Goal: Task Accomplishment & Management: Use online tool/utility

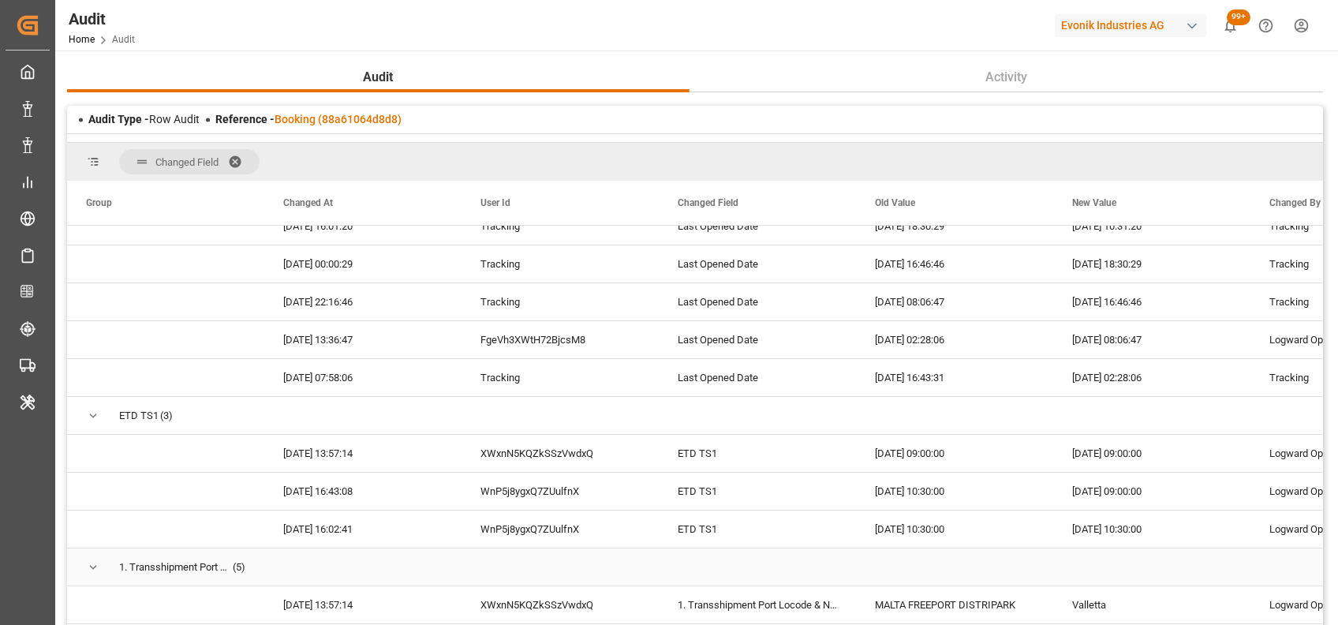
scroll to position [1330, 0]
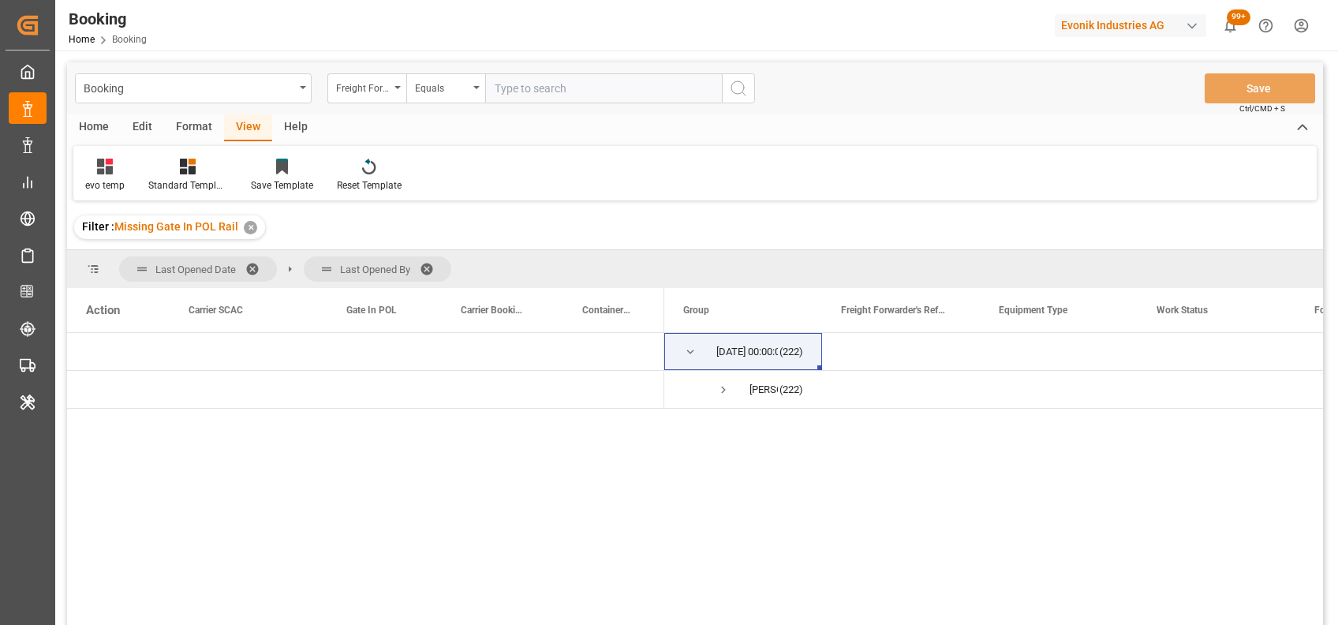
click at [178, 129] on div "Format" at bounding box center [194, 127] width 60 height 27
click at [102, 182] on div "Filter Rows" at bounding box center [108, 185] width 47 height 14
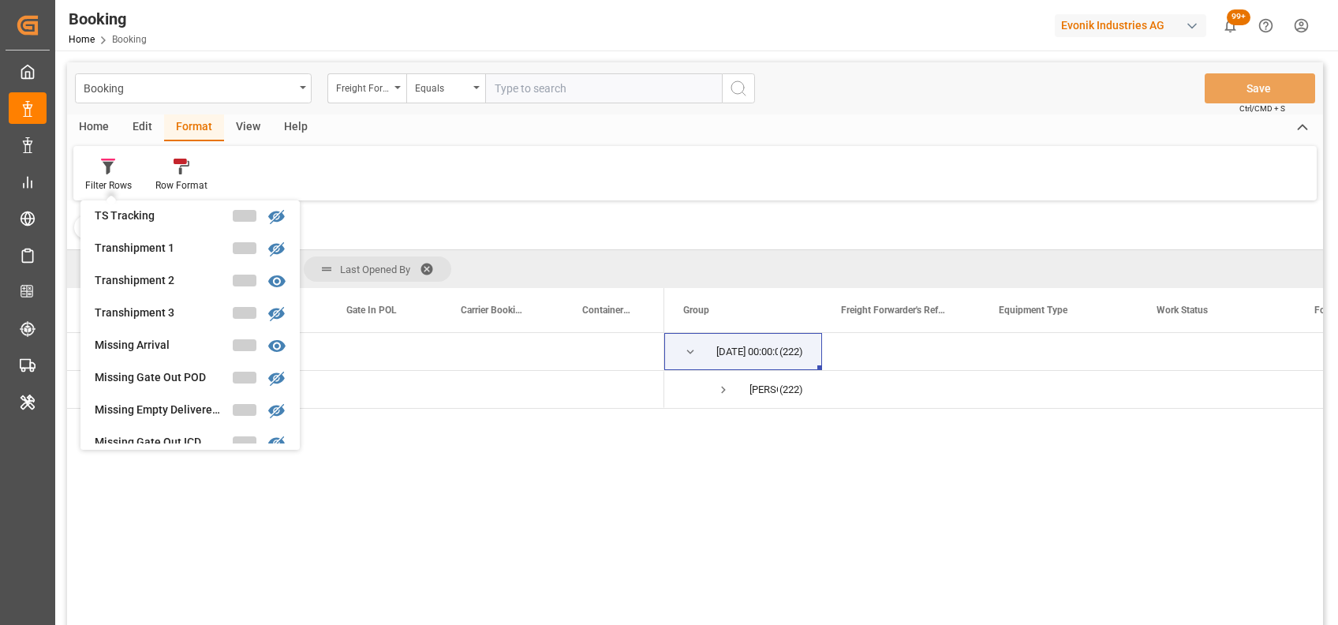
scroll to position [505, 0]
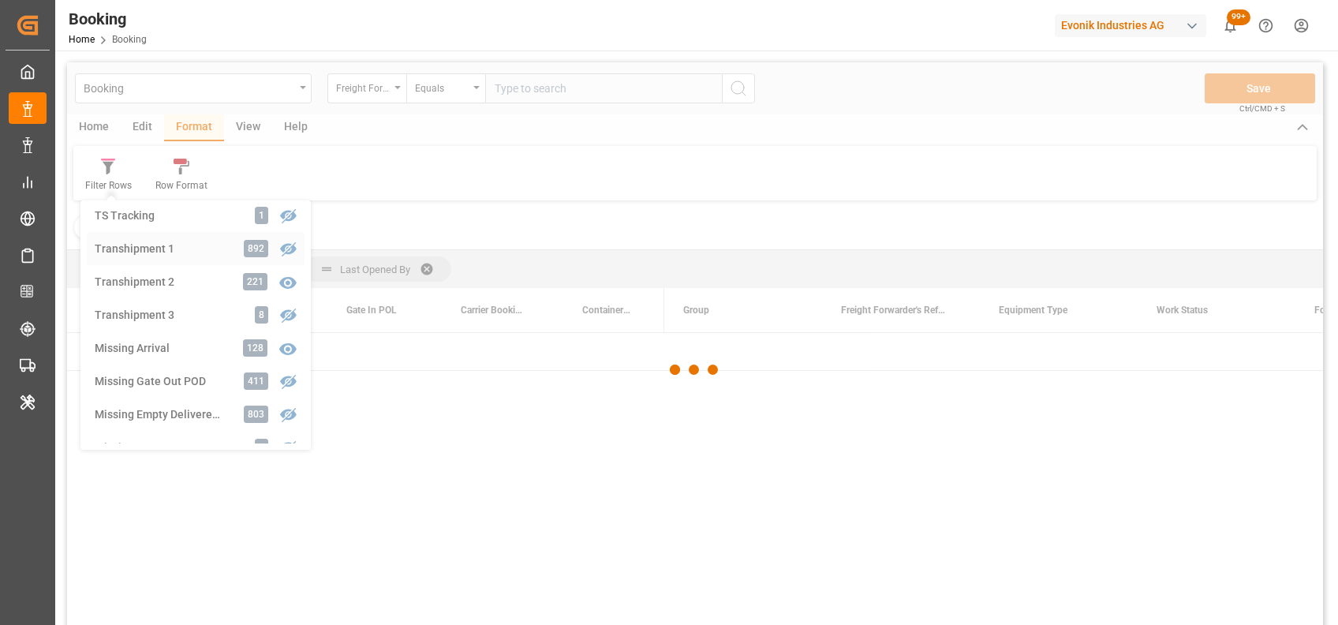
click at [120, 241] on div "Booking Freight Forwarder's Reference No. Equals Save Ctrl/CMD + S Home Edit Fo…" at bounding box center [695, 364] width 1256 height 605
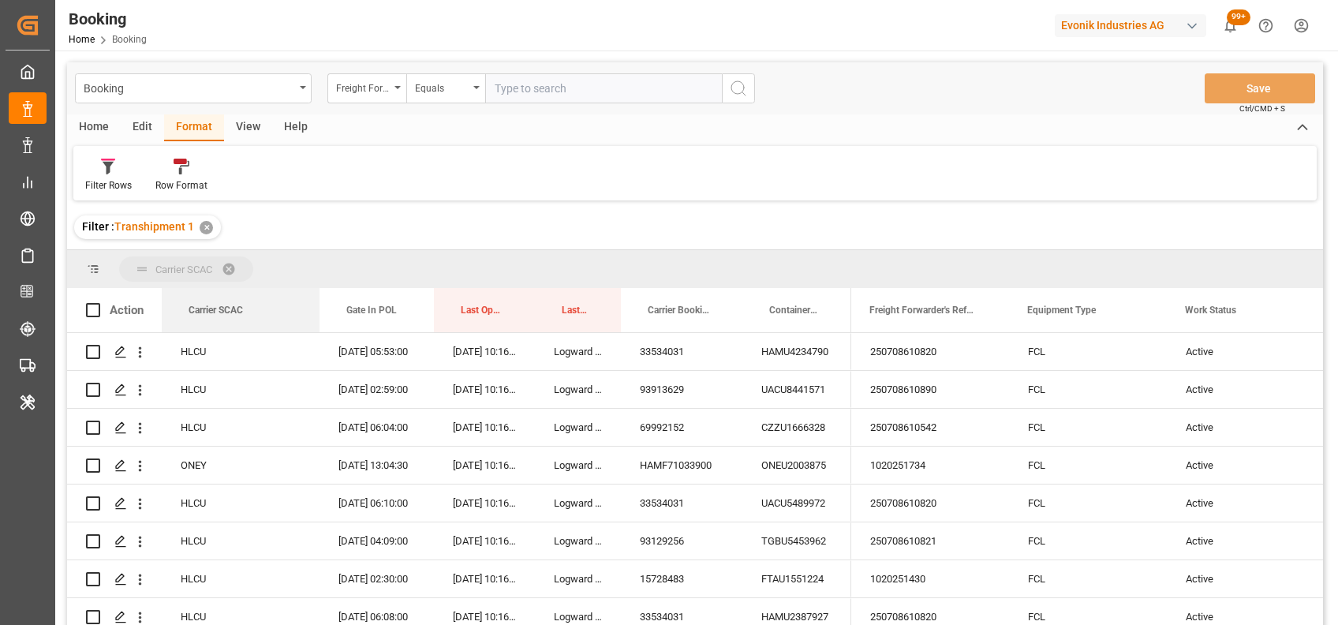
drag, startPoint x: 211, startPoint y: 309, endPoint x: 184, endPoint y: 274, distance: 44.5
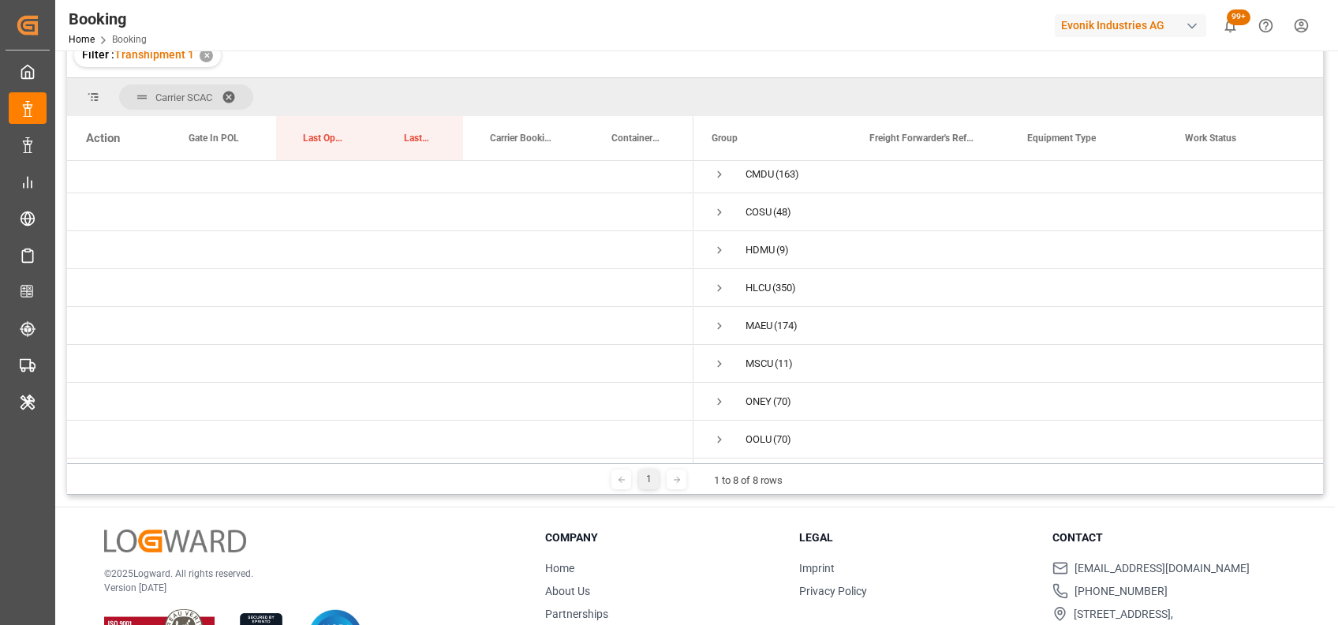
scroll to position [167, 0]
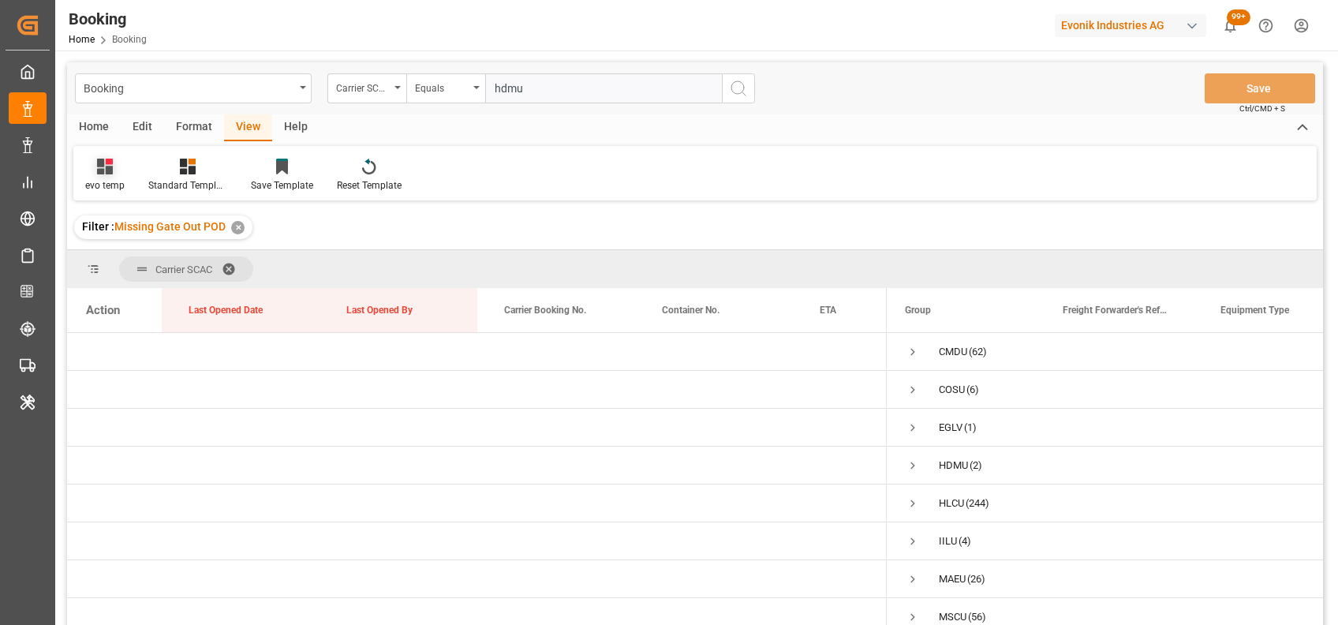
click at [98, 183] on div "evo temp" at bounding box center [104, 185] width 39 height 14
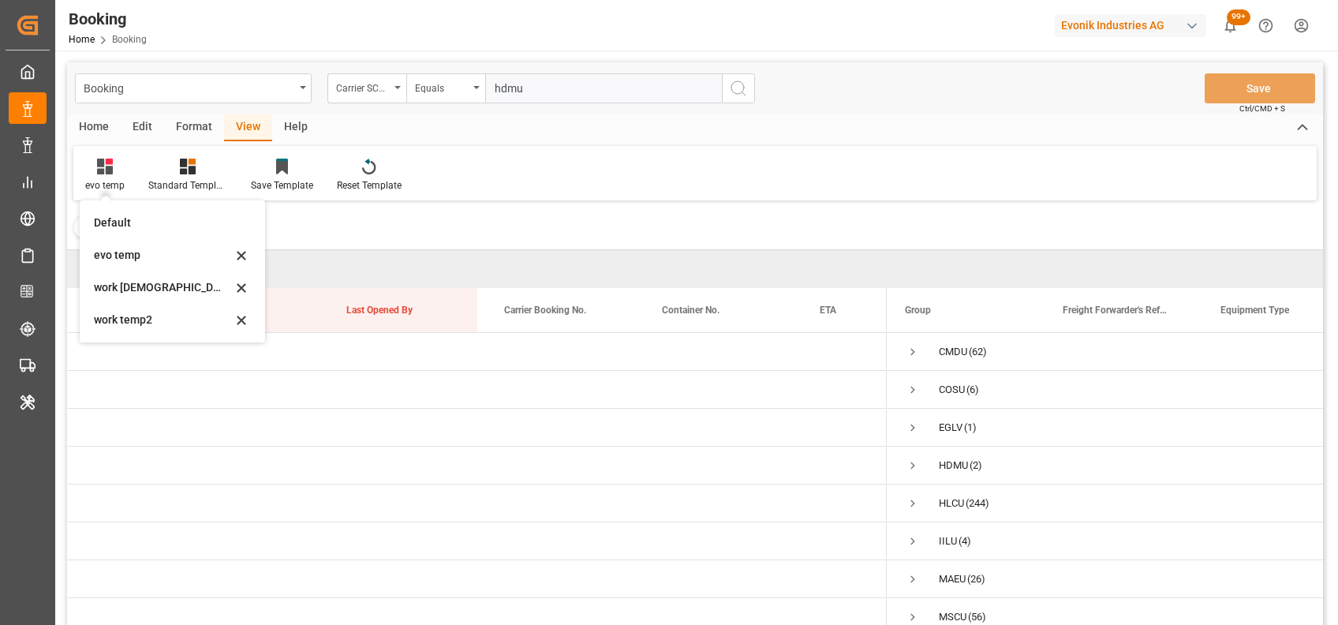
click at [189, 122] on div "Format" at bounding box center [194, 127] width 60 height 27
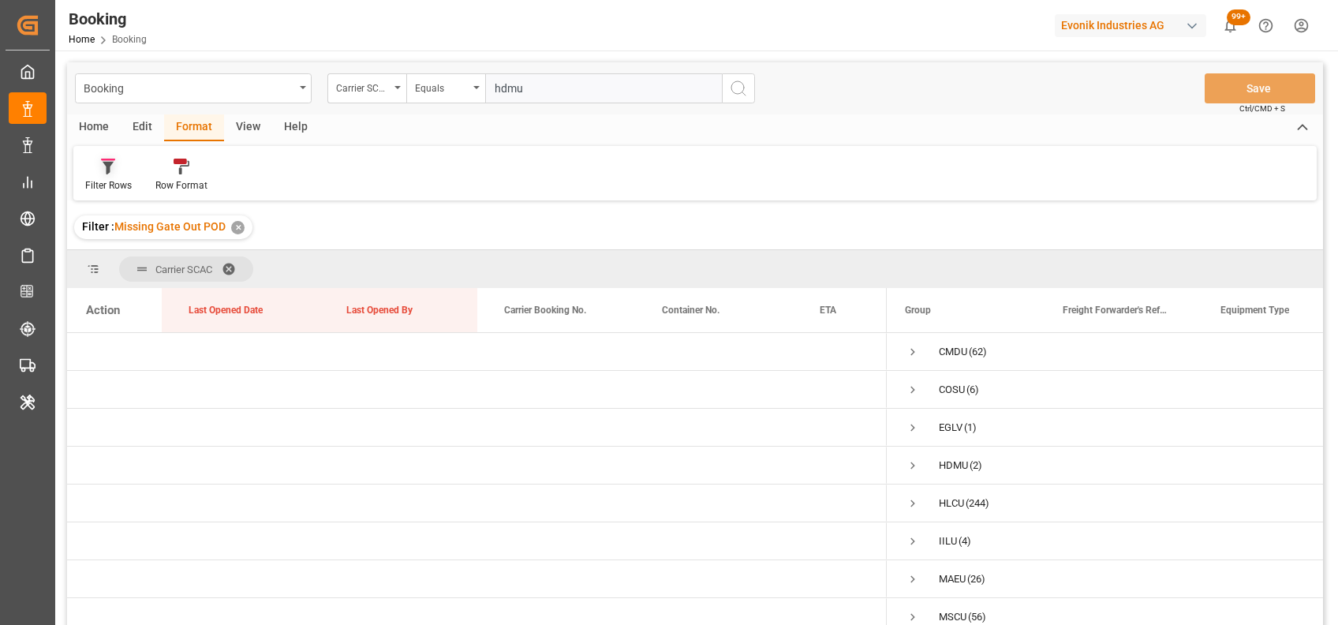
click at [114, 168] on icon at bounding box center [108, 167] width 14 height 16
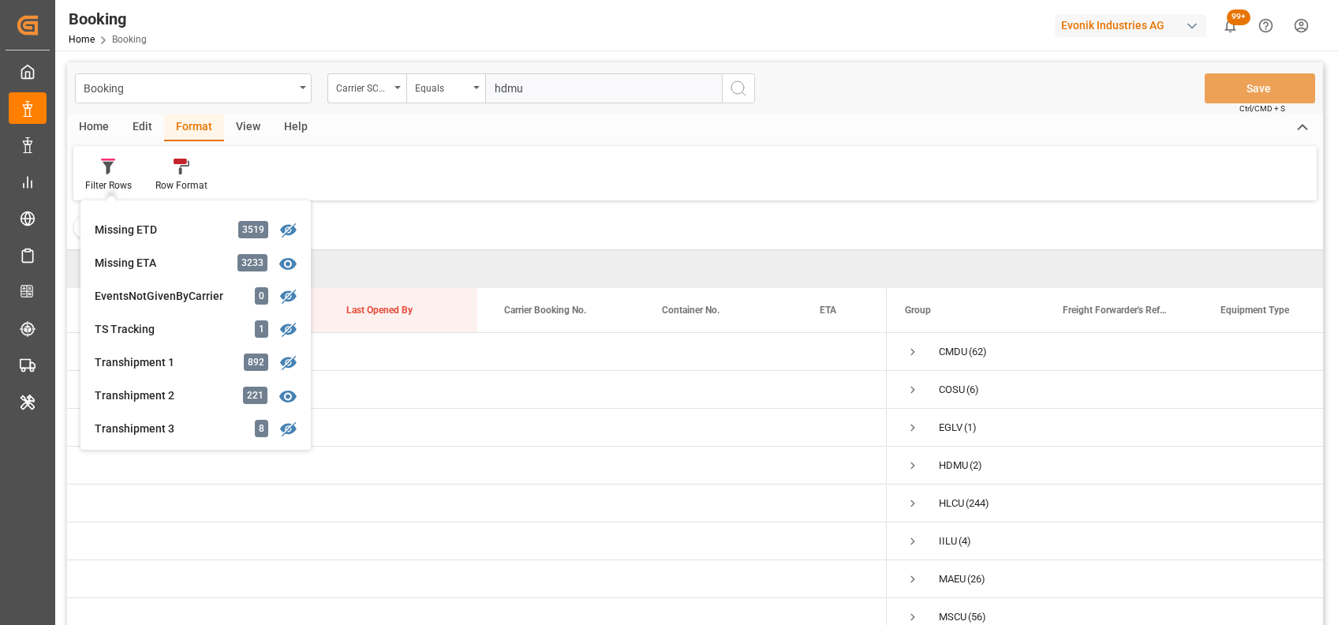
scroll to position [410, 0]
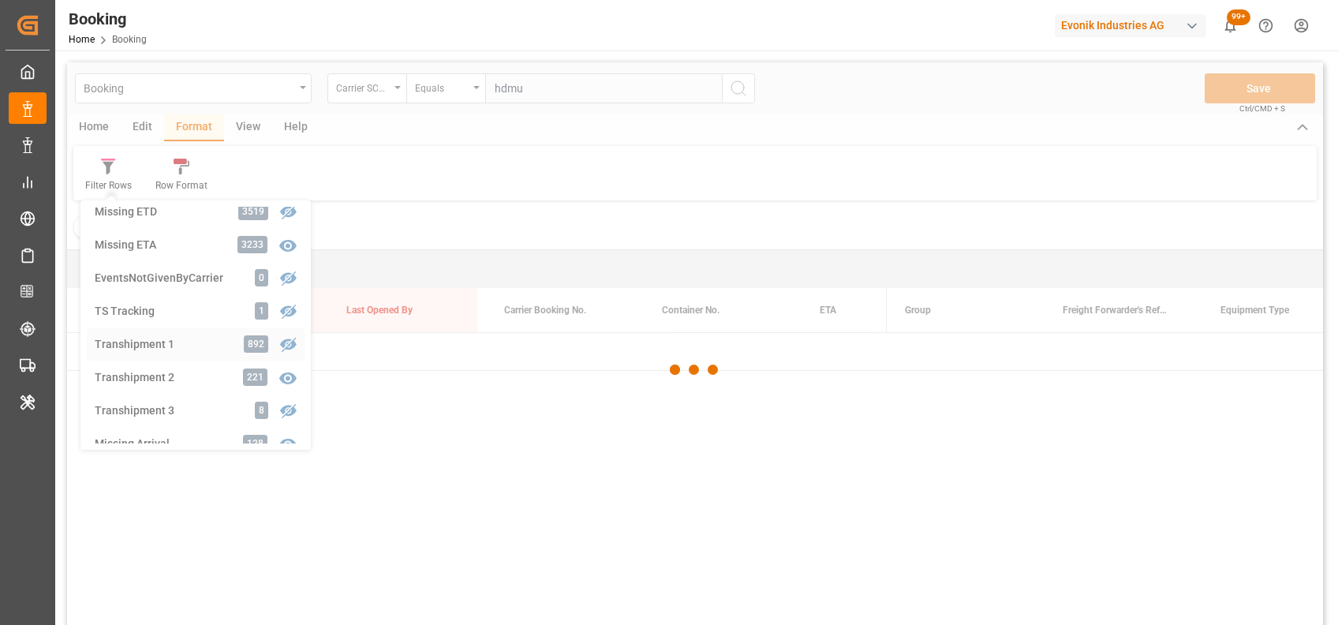
click at [109, 349] on div "Booking Carrier SCAC Equals hdmu Save Ctrl/CMD + S Home Edit Format View Help F…" at bounding box center [695, 364] width 1256 height 605
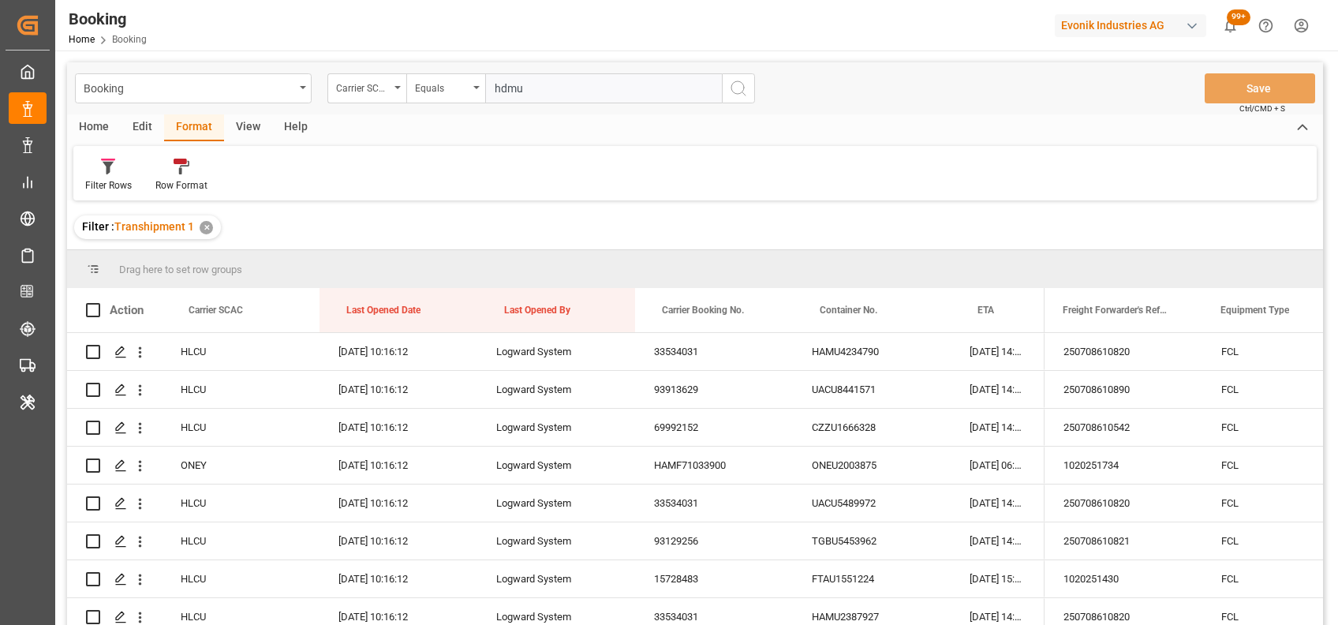
click at [531, 93] on input "hdmu" at bounding box center [603, 88] width 237 height 30
type input "oney"
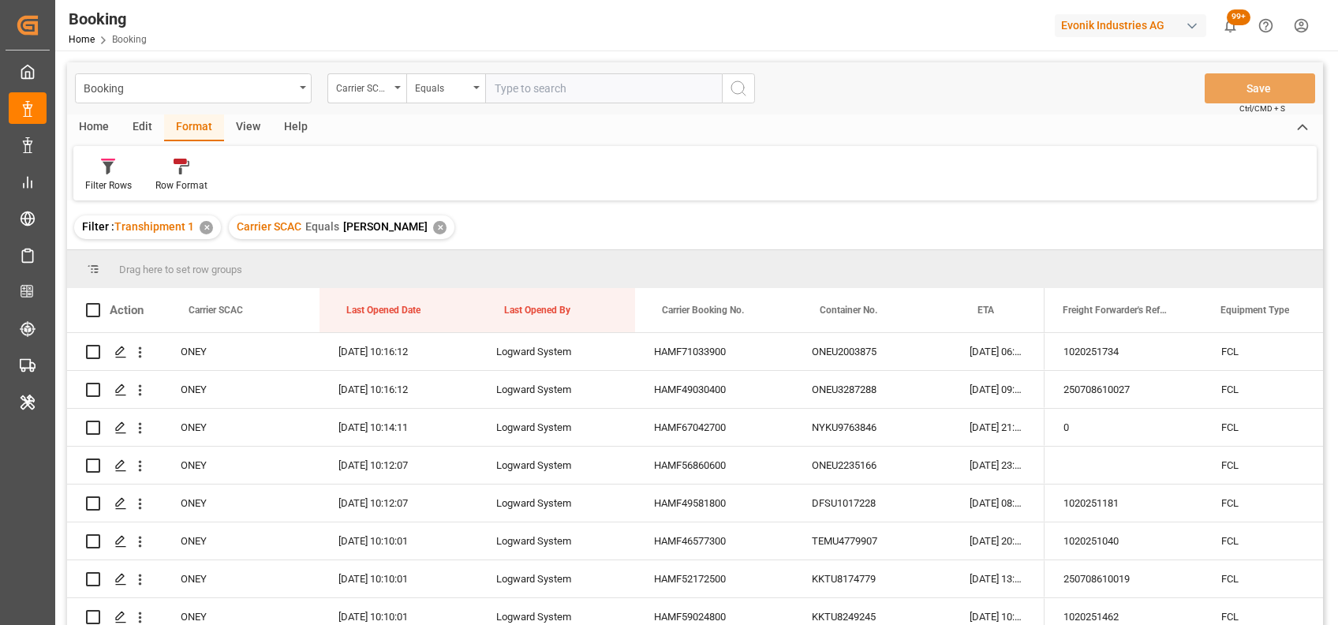
click at [243, 130] on div "View" at bounding box center [248, 127] width 48 height 27
click at [116, 192] on div "evo temp" at bounding box center [104, 185] width 39 height 14
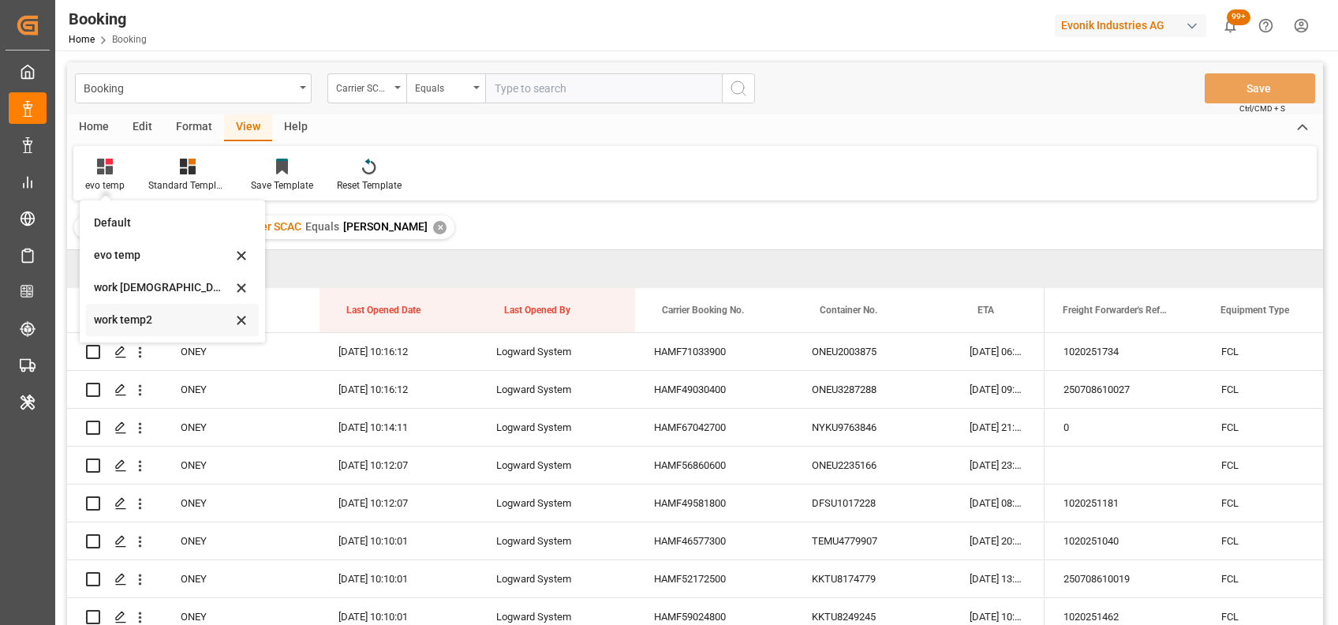
click at [136, 309] on div "work temp2" at bounding box center [172, 320] width 173 height 32
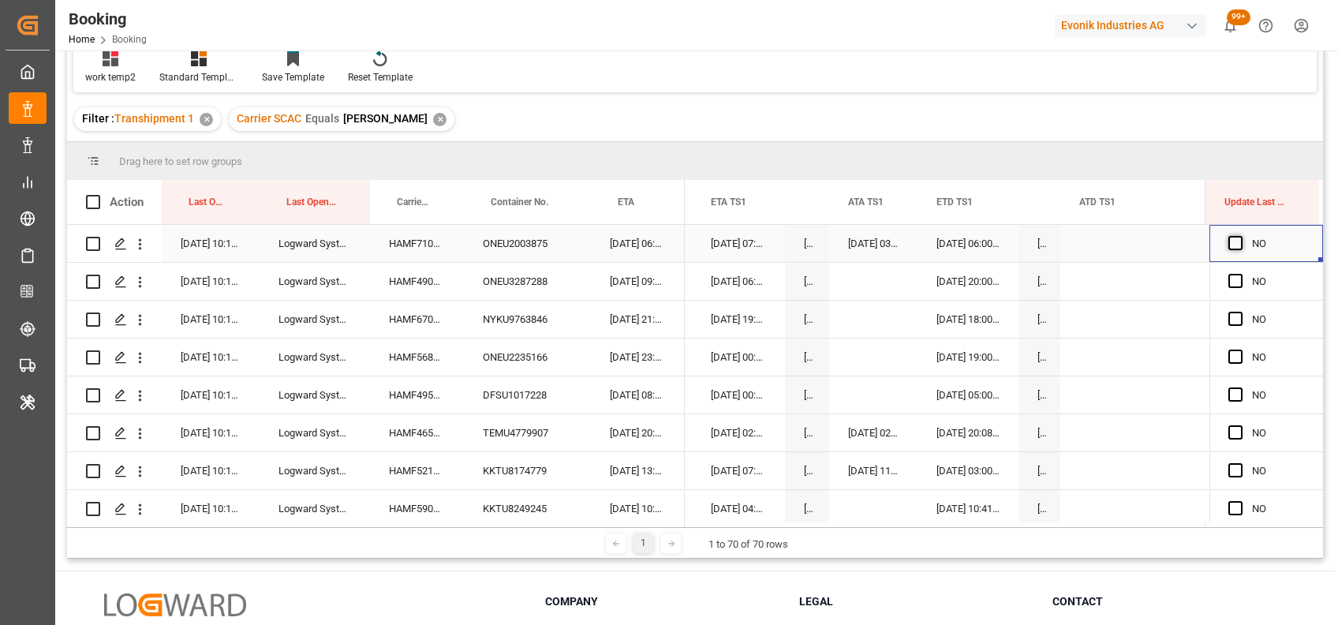
click at [1230, 246] on span "Press SPACE to select this row." at bounding box center [1236, 243] width 14 height 14
click at [1241, 236] on input "Press SPACE to select this row." at bounding box center [1241, 236] width 0 height 0
click at [1231, 282] on span "Press SPACE to select this row." at bounding box center [1236, 281] width 14 height 14
click at [1241, 274] on input "Press SPACE to select this row." at bounding box center [1241, 274] width 0 height 0
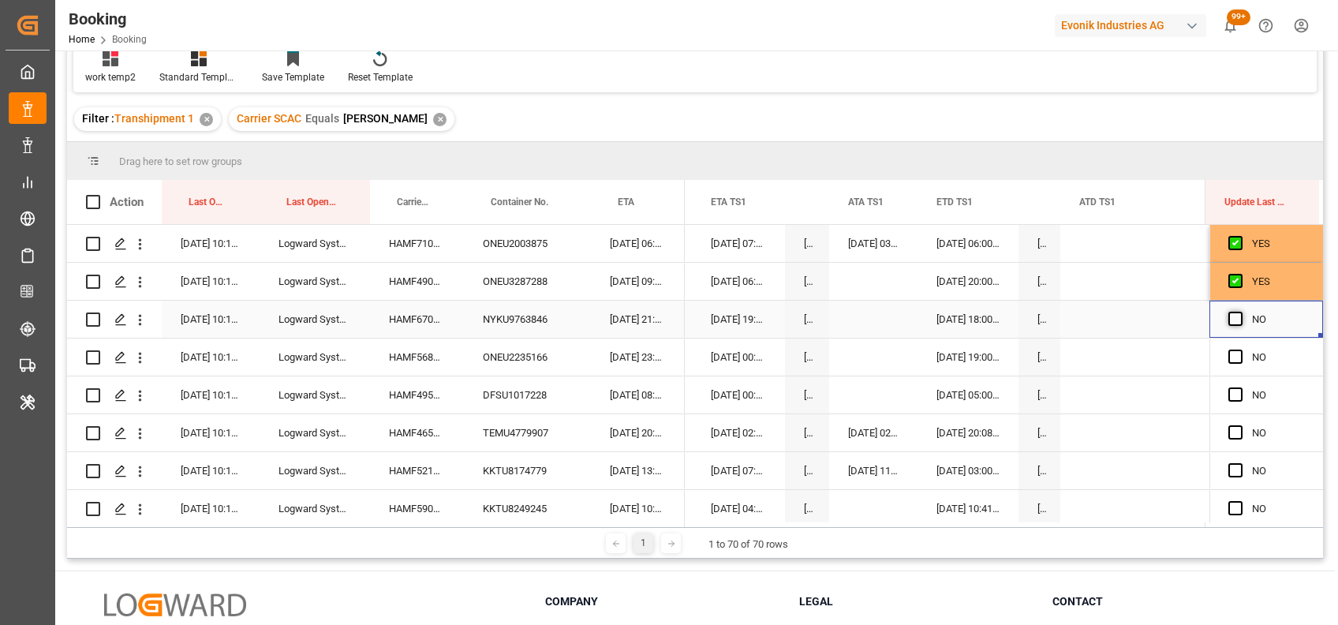
click at [1233, 317] on span "Press SPACE to select this row." at bounding box center [1236, 319] width 14 height 14
click at [1241, 312] on input "Press SPACE to select this row." at bounding box center [1241, 312] width 0 height 0
click at [1233, 354] on span "Press SPACE to select this row." at bounding box center [1236, 357] width 14 height 14
click at [1241, 350] on input "Press SPACE to select this row." at bounding box center [1241, 350] width 0 height 0
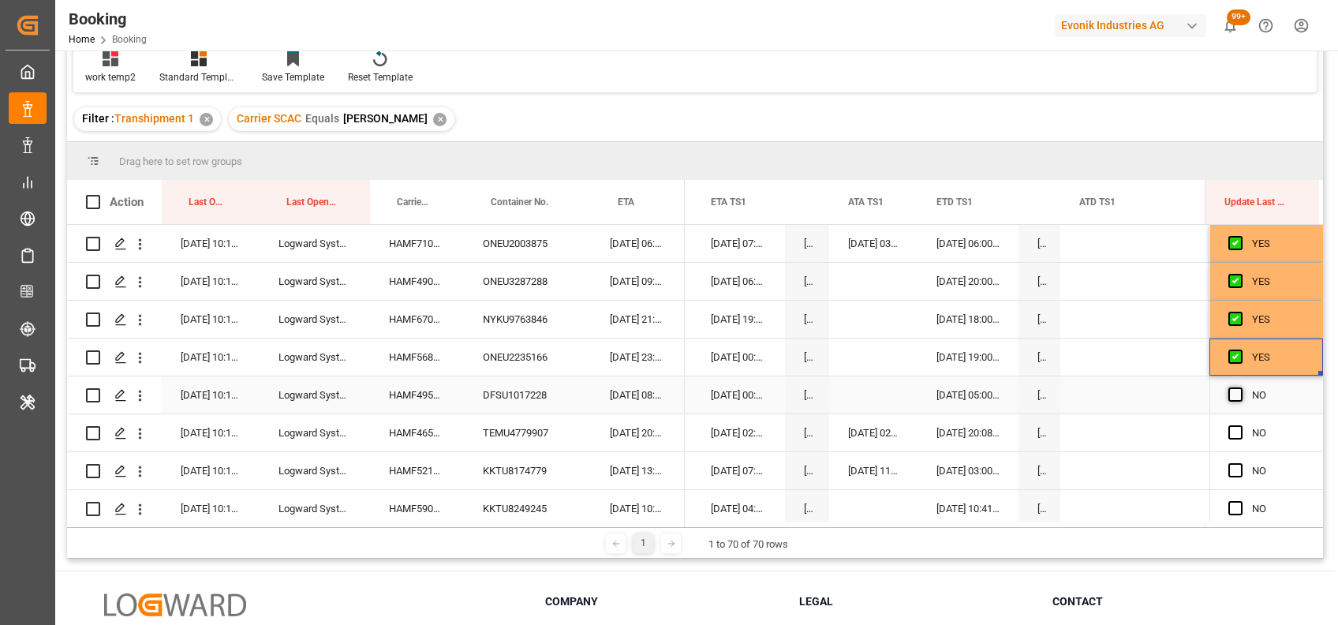
click at [1233, 395] on span "Press SPACE to select this row." at bounding box center [1236, 394] width 14 height 14
click at [1241, 387] on input "Press SPACE to select this row." at bounding box center [1241, 387] width 0 height 0
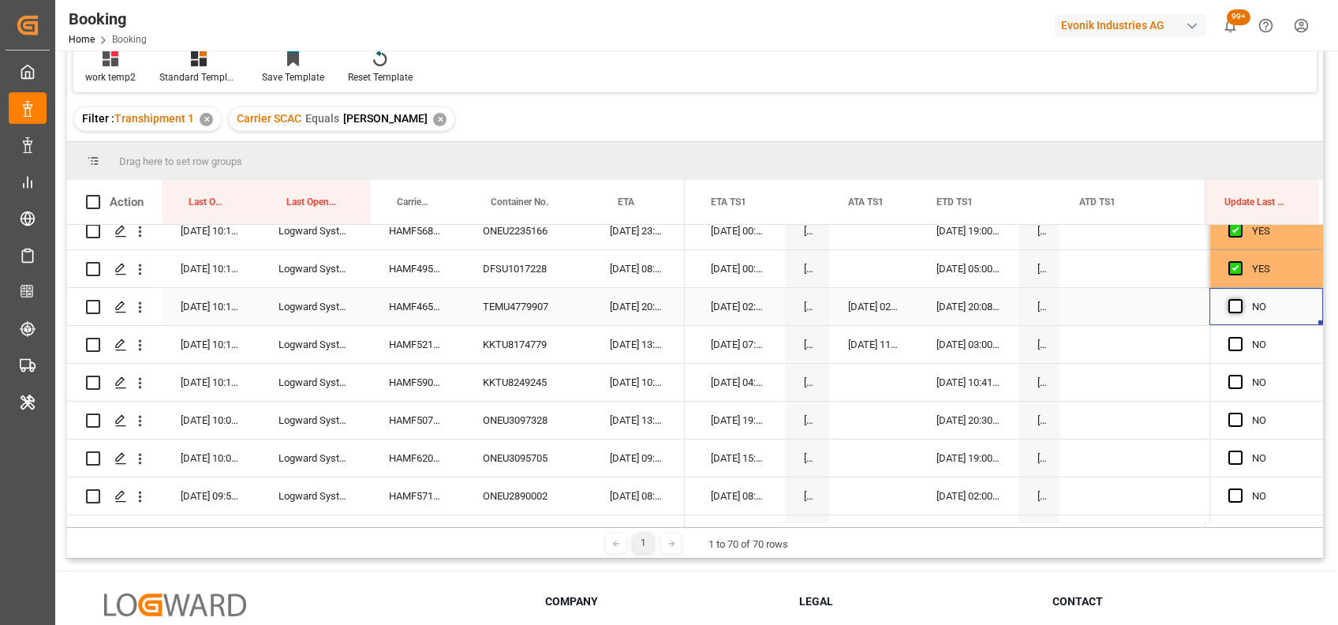
click at [1231, 305] on span "Press SPACE to select this row." at bounding box center [1236, 306] width 14 height 14
click at [1241, 299] on input "Press SPACE to select this row." at bounding box center [1241, 299] width 0 height 0
click at [412, 346] on div "HAMF52172500" at bounding box center [417, 344] width 94 height 37
click at [1231, 341] on span "Press SPACE to select this row." at bounding box center [1236, 344] width 14 height 14
click at [1241, 337] on input "Press SPACE to select this row." at bounding box center [1241, 337] width 0 height 0
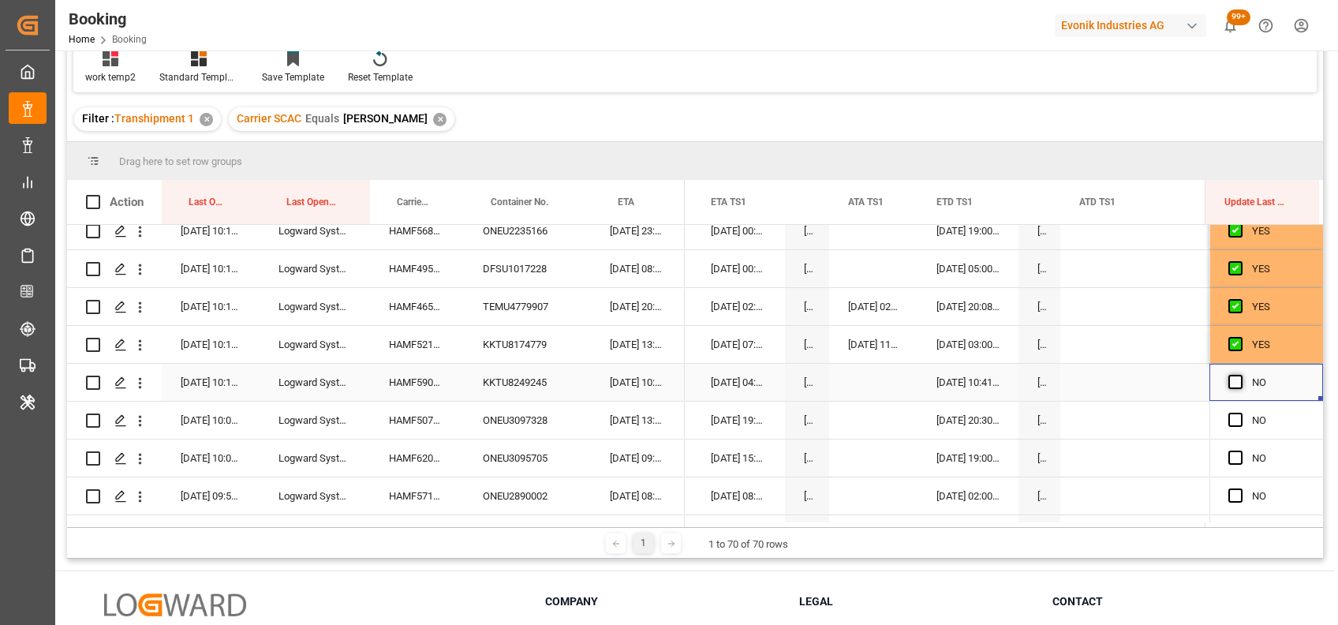
click at [1229, 379] on span "Press SPACE to select this row." at bounding box center [1236, 382] width 14 height 14
click at [1241, 375] on input "Press SPACE to select this row." at bounding box center [1241, 375] width 0 height 0
click at [1230, 417] on span "Press SPACE to select this row." at bounding box center [1236, 420] width 14 height 14
click at [1241, 413] on input "Press SPACE to select this row." at bounding box center [1241, 413] width 0 height 0
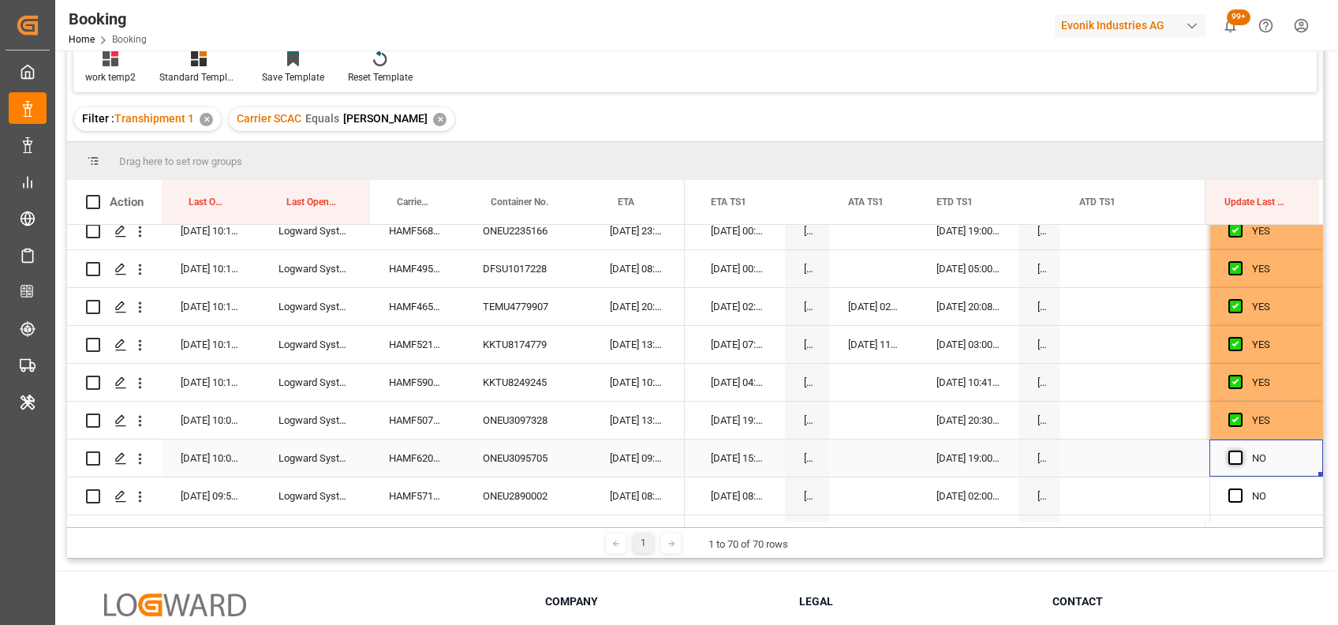
click at [1230, 458] on span "Press SPACE to select this row." at bounding box center [1236, 458] width 14 height 14
click at [1241, 451] on input "Press SPACE to select this row." at bounding box center [1241, 451] width 0 height 0
click at [1231, 492] on span "Press SPACE to select this row." at bounding box center [1236, 496] width 14 height 14
click at [1241, 489] on input "Press SPACE to select this row." at bounding box center [1241, 489] width 0 height 0
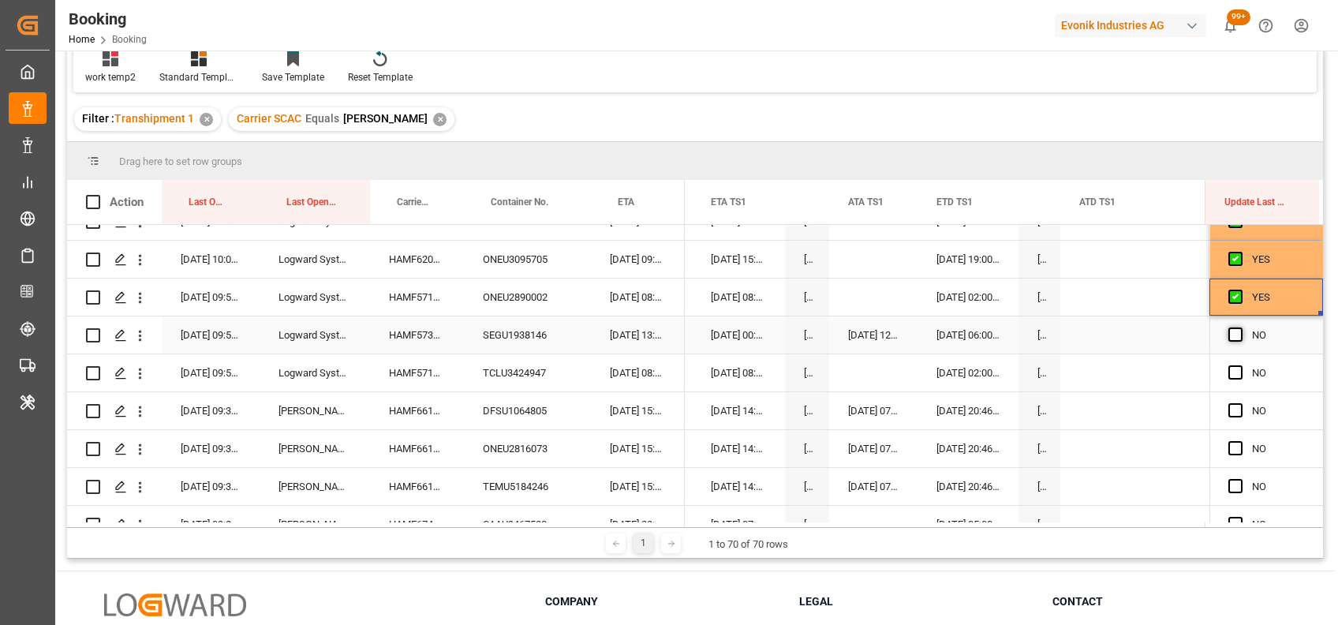
click at [1229, 338] on span "Press SPACE to select this row." at bounding box center [1236, 335] width 14 height 14
click at [1241, 328] on input "Press SPACE to select this row." at bounding box center [1241, 328] width 0 height 0
click at [1231, 369] on span "Press SPACE to select this row." at bounding box center [1236, 372] width 14 height 14
click at [1241, 365] on input "Press SPACE to select this row." at bounding box center [1241, 365] width 0 height 0
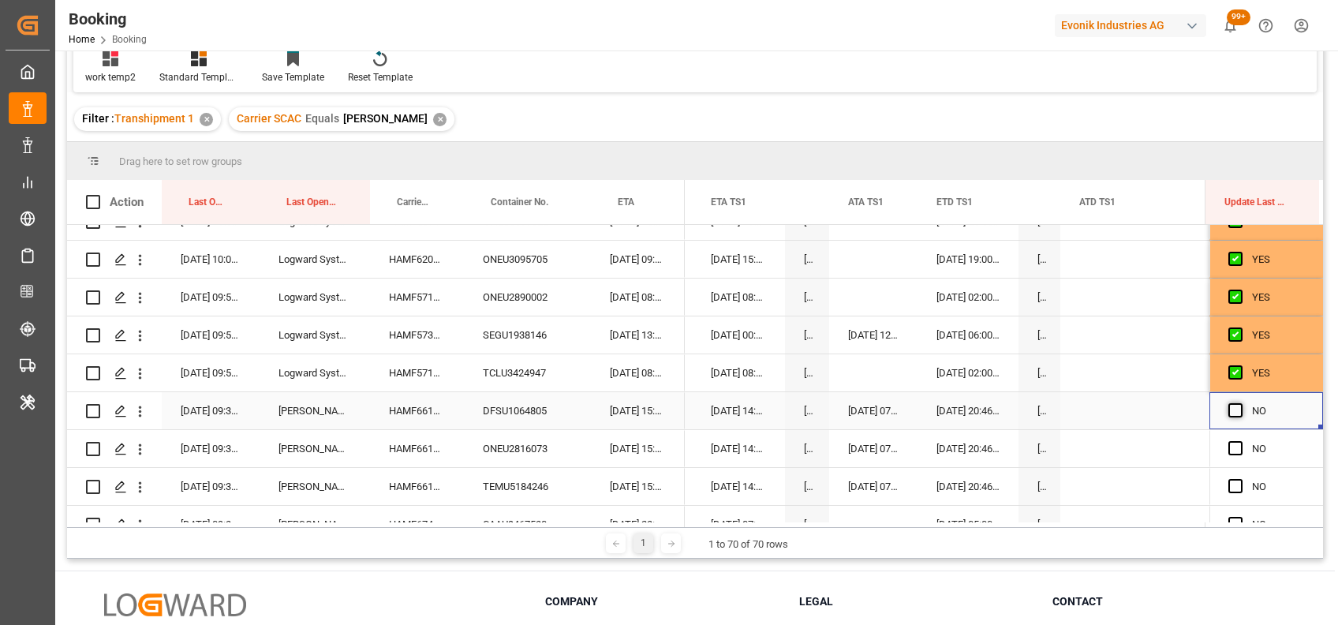
click at [1233, 405] on span "Press SPACE to select this row." at bounding box center [1236, 410] width 14 height 14
click at [1241, 403] on input "Press SPACE to select this row." at bounding box center [1241, 403] width 0 height 0
click at [1230, 448] on span "Press SPACE to select this row." at bounding box center [1236, 448] width 14 height 14
click at [1241, 441] on input "Press SPACE to select this row." at bounding box center [1241, 441] width 0 height 0
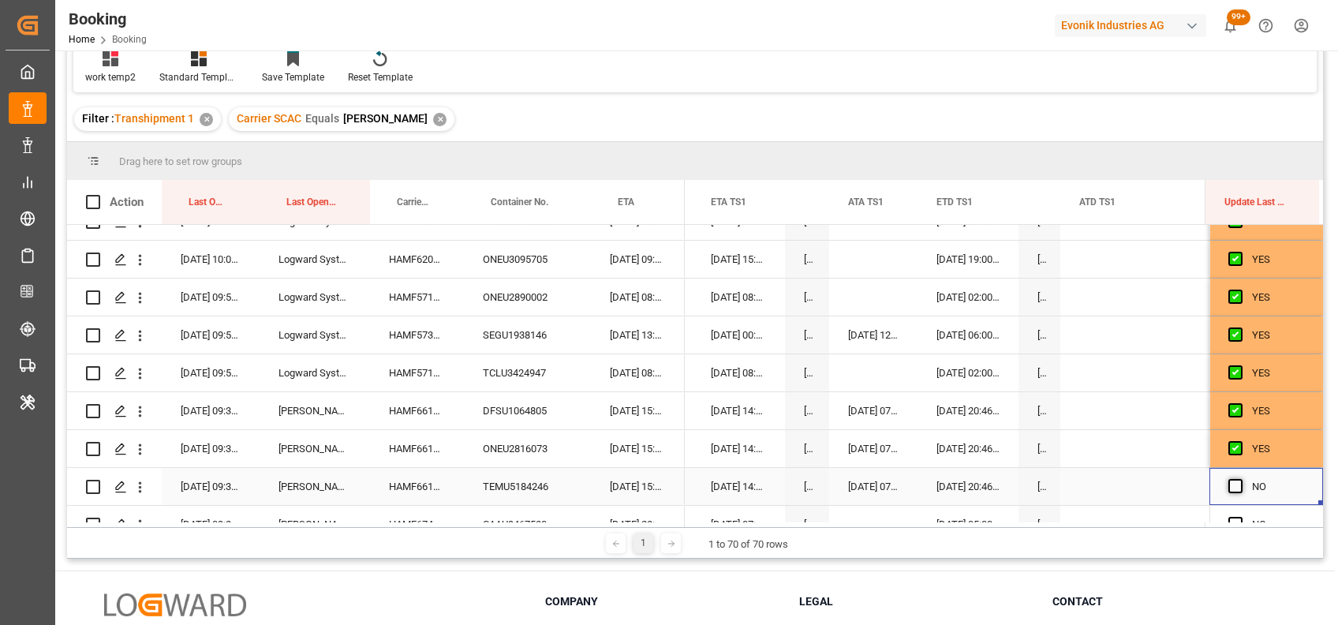
click at [1230, 487] on span "Press SPACE to select this row." at bounding box center [1236, 486] width 14 height 14
click at [1241, 479] on input "Press SPACE to select this row." at bounding box center [1241, 479] width 0 height 0
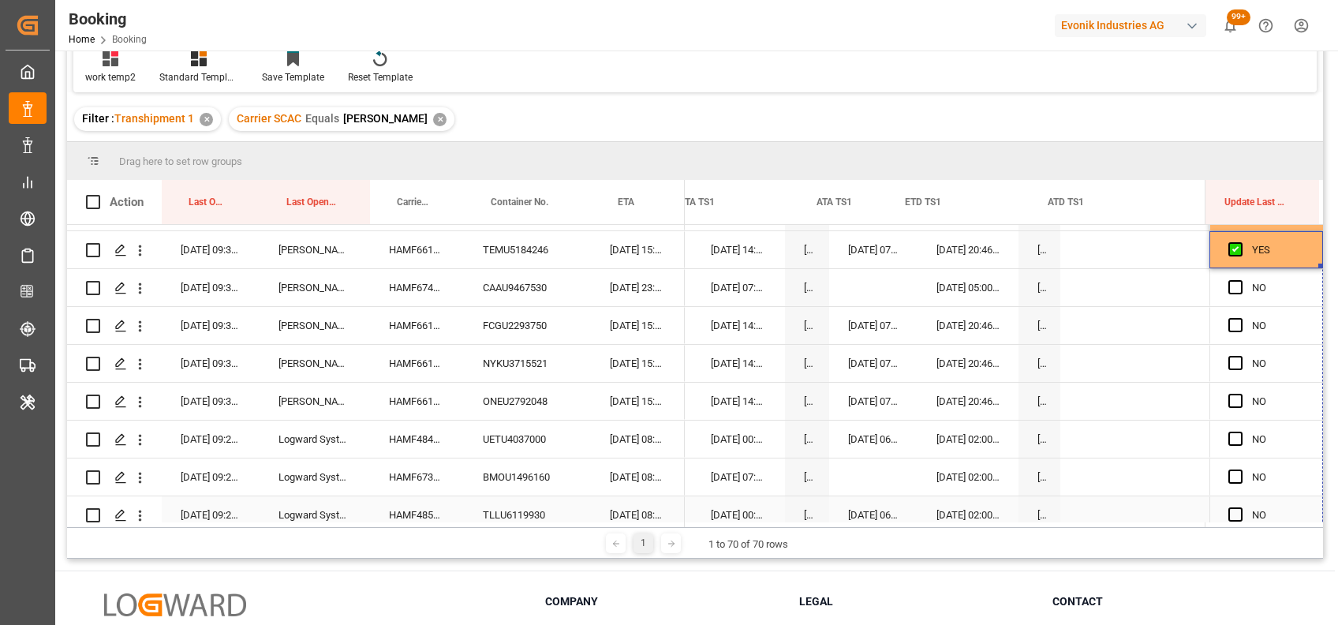
drag, startPoint x: 1315, startPoint y: 265, endPoint x: 1301, endPoint y: 513, distance: 248.2
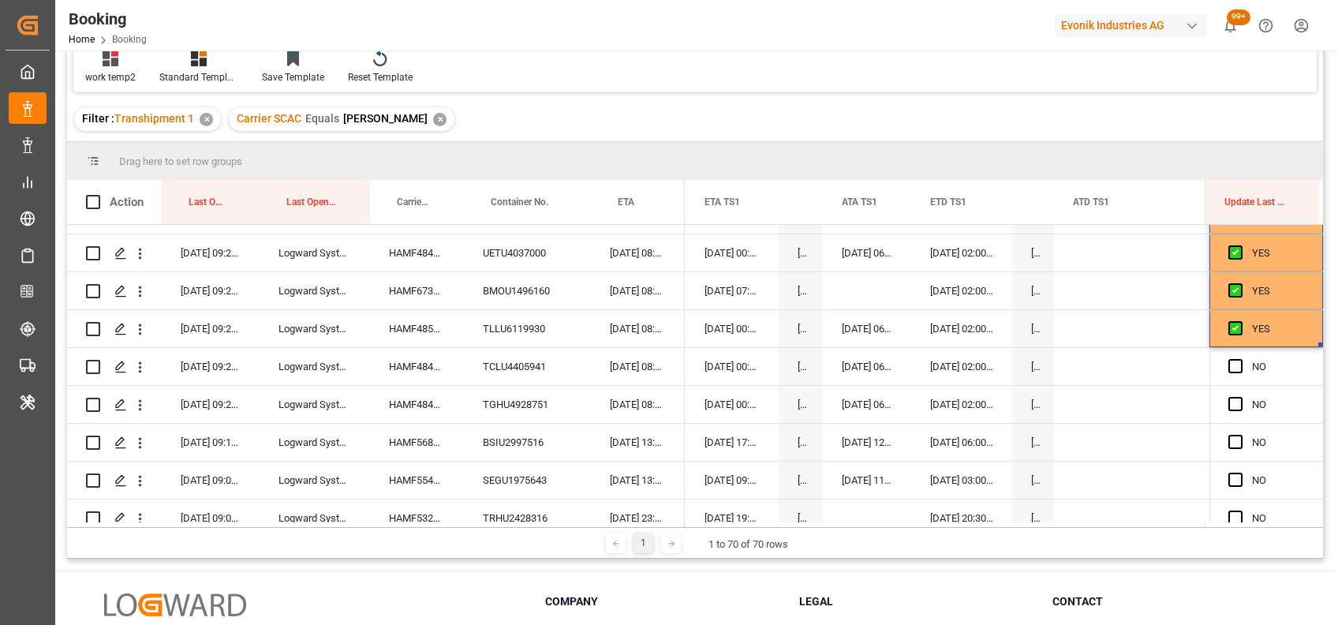
scroll to position [759, 0]
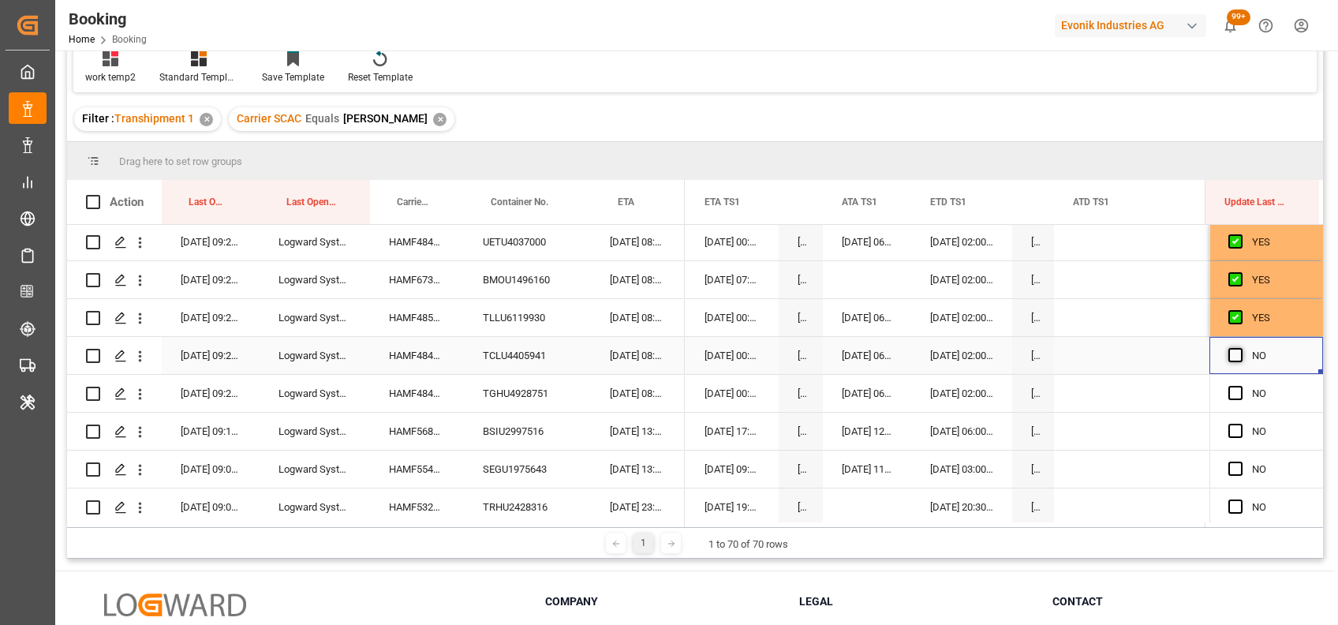
click at [1233, 356] on span "Press SPACE to select this row." at bounding box center [1236, 355] width 14 height 14
click at [1241, 348] on input "Press SPACE to select this row." at bounding box center [1241, 348] width 0 height 0
drag, startPoint x: 1316, startPoint y: 368, endPoint x: 1324, endPoint y: 527, distance: 159.6
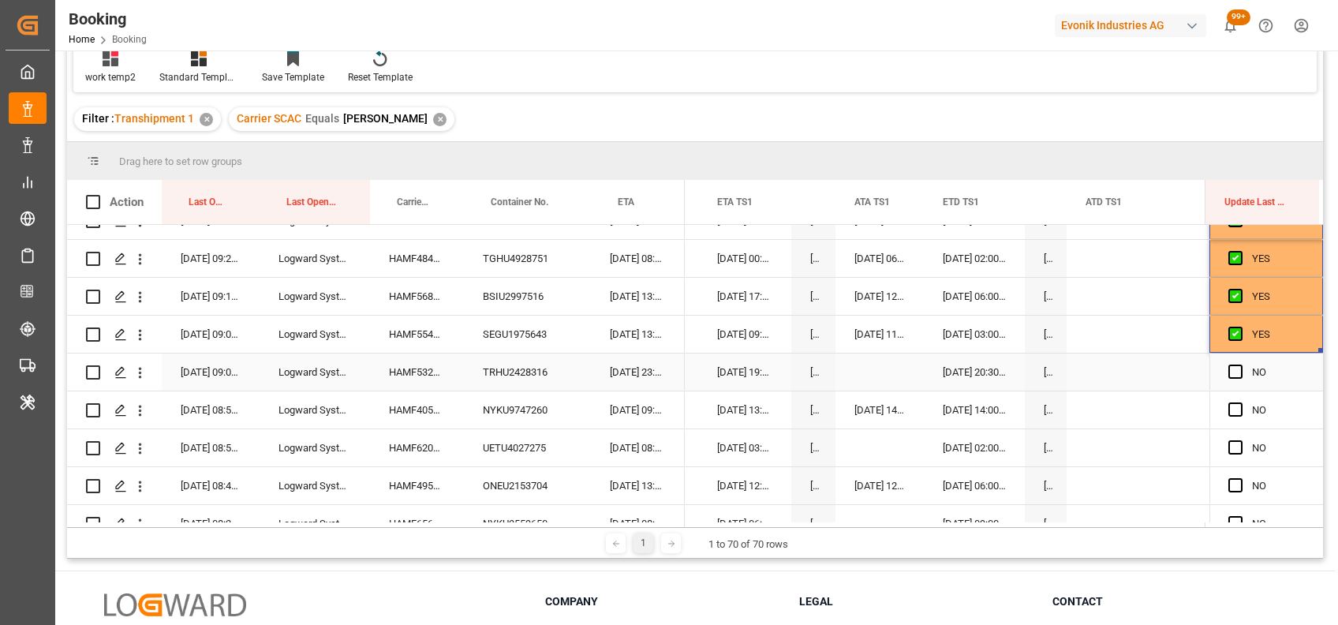
scroll to position [909, 0]
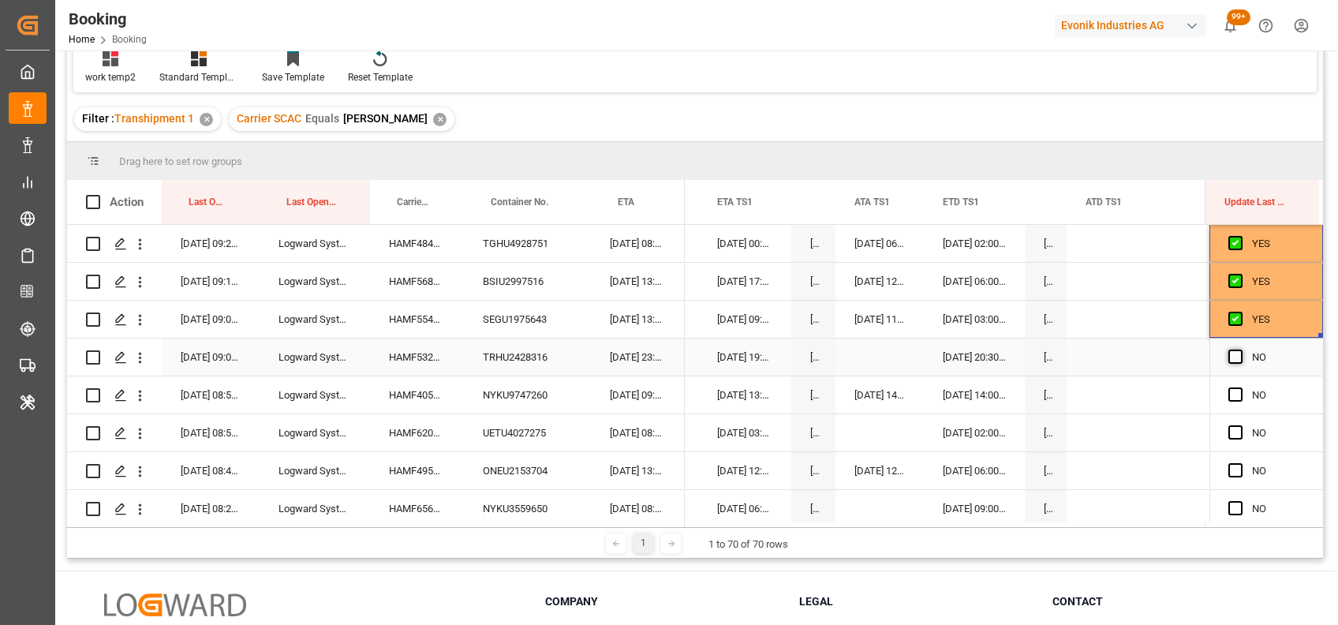
click at [1229, 360] on span "Press SPACE to select this row." at bounding box center [1236, 357] width 14 height 14
click at [1241, 350] on input "Press SPACE to select this row." at bounding box center [1241, 350] width 0 height 0
click at [1234, 391] on span "Press SPACE to select this row." at bounding box center [1236, 394] width 14 height 14
click at [1241, 387] on input "Press SPACE to select this row." at bounding box center [1241, 387] width 0 height 0
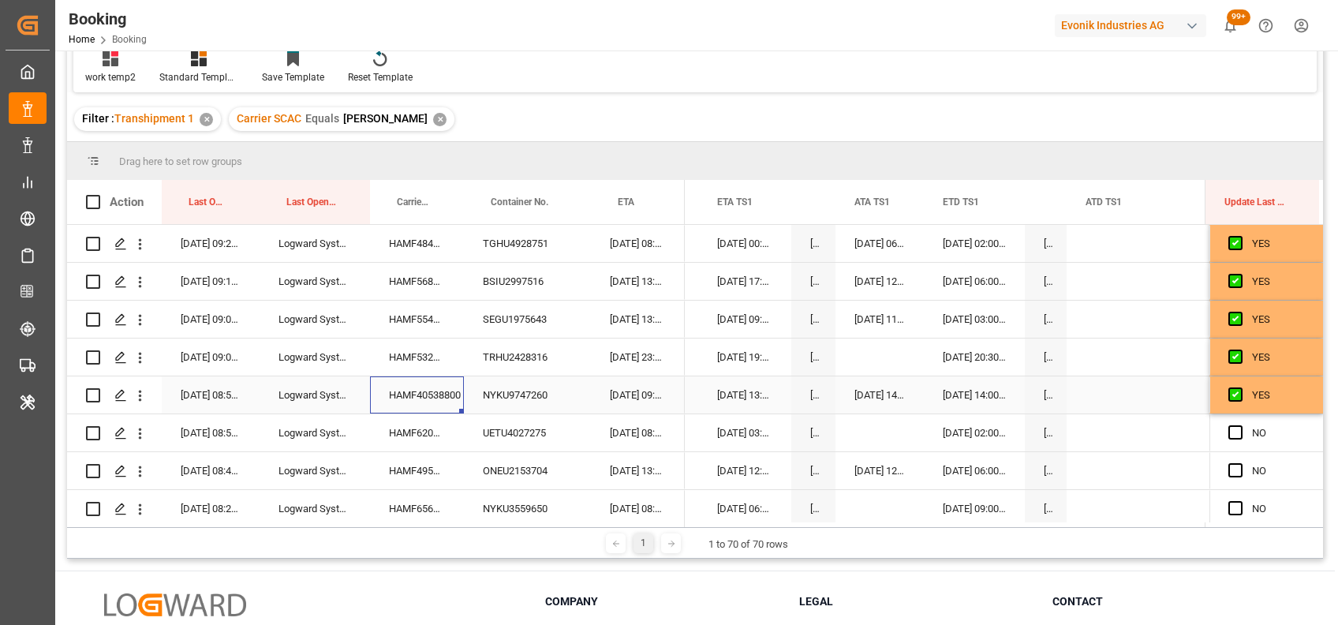
click at [417, 391] on div "HAMF40538800" at bounding box center [417, 394] width 94 height 37
click at [1231, 429] on span "Press SPACE to select this row." at bounding box center [1236, 432] width 14 height 14
click at [1241, 425] on input "Press SPACE to select this row." at bounding box center [1241, 425] width 0 height 0
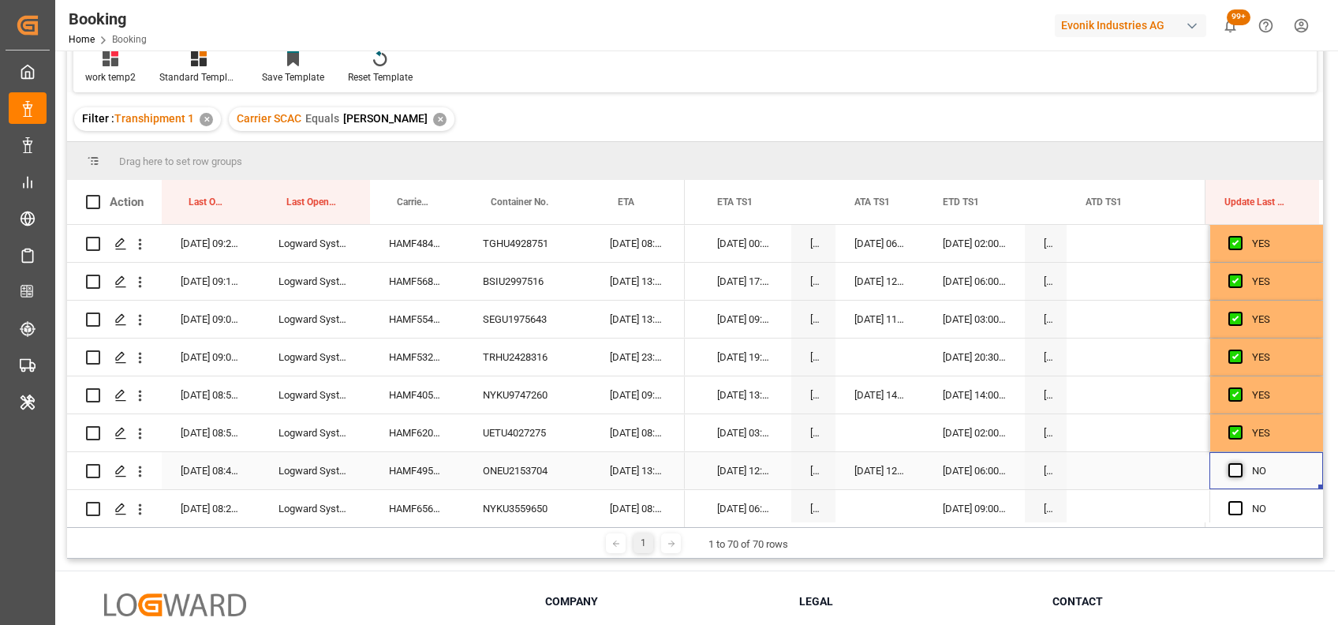
click at [1231, 463] on span "Press SPACE to select this row." at bounding box center [1236, 470] width 14 height 14
click at [1241, 463] on input "Press SPACE to select this row." at bounding box center [1241, 463] width 0 height 0
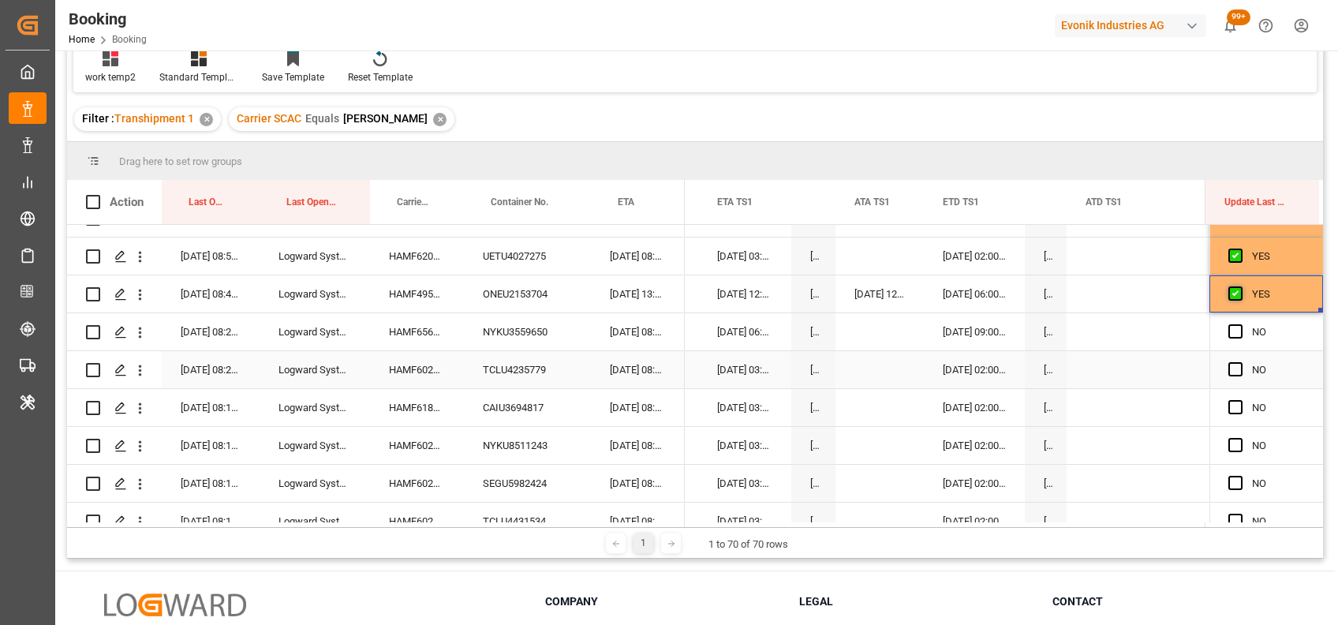
scroll to position [1110, 0]
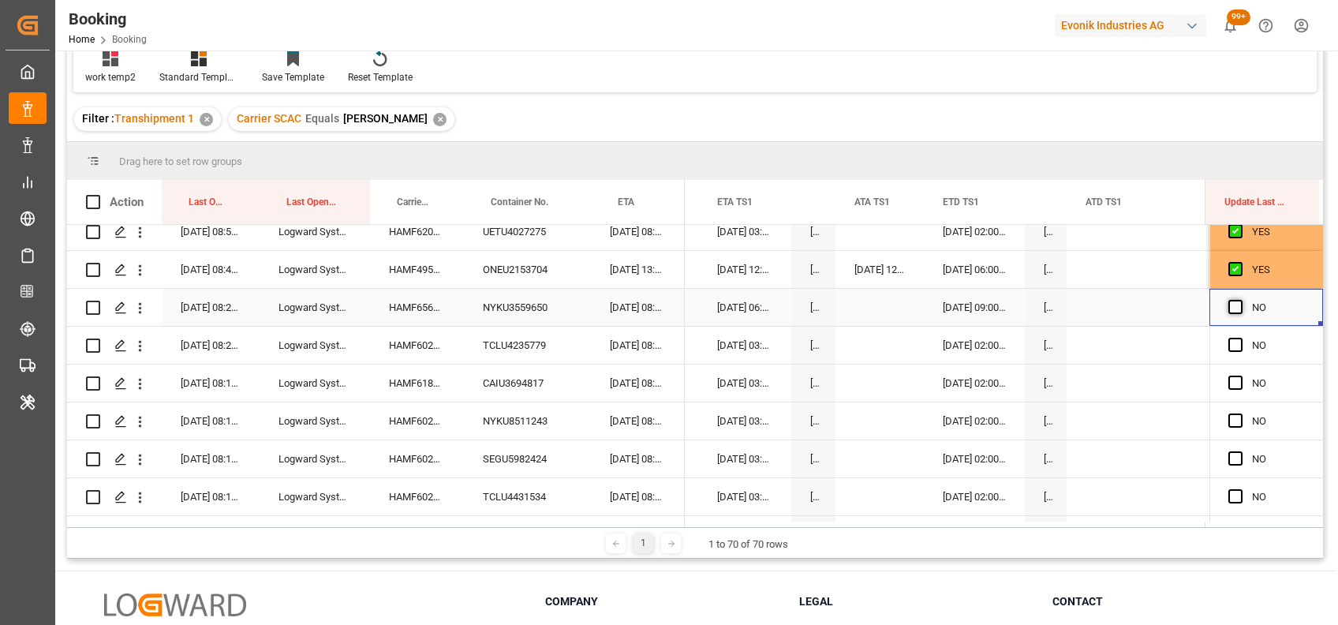
click at [1229, 307] on span "Press SPACE to select this row." at bounding box center [1236, 307] width 14 height 14
click at [1241, 300] on input "Press SPACE to select this row." at bounding box center [1241, 300] width 0 height 0
drag, startPoint x: 1314, startPoint y: 322, endPoint x: 1311, endPoint y: 575, distance: 253.4
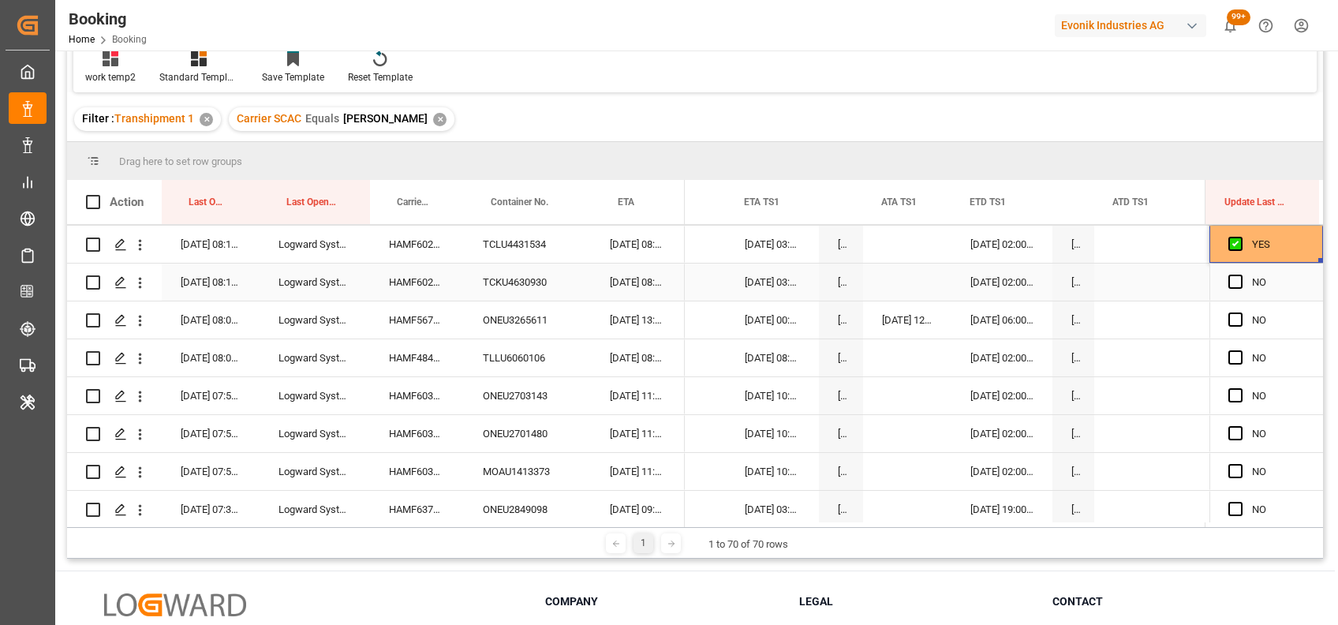
scroll to position [1365, 0]
drag, startPoint x: 1317, startPoint y: 256, endPoint x: 1323, endPoint y: 508, distance: 251.8
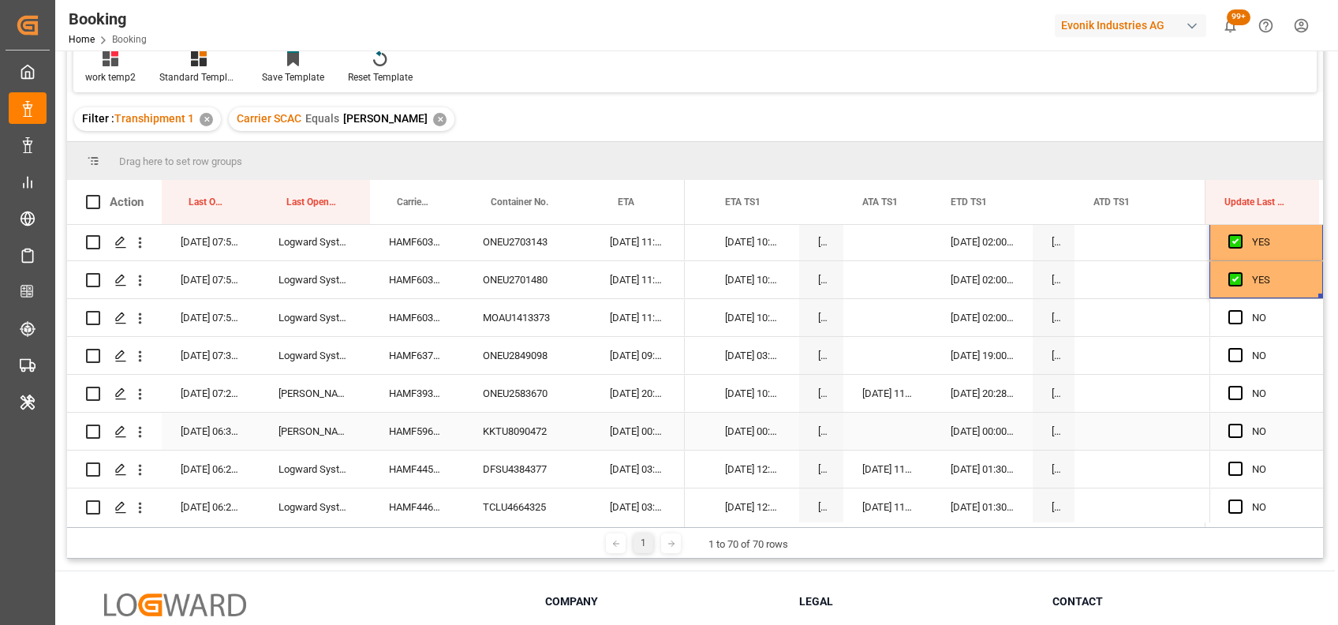
scroll to position [1519, 0]
click at [1229, 309] on span "Press SPACE to select this row." at bounding box center [1236, 315] width 14 height 14
click at [1241, 308] on input "Press SPACE to select this row." at bounding box center [1241, 308] width 0 height 0
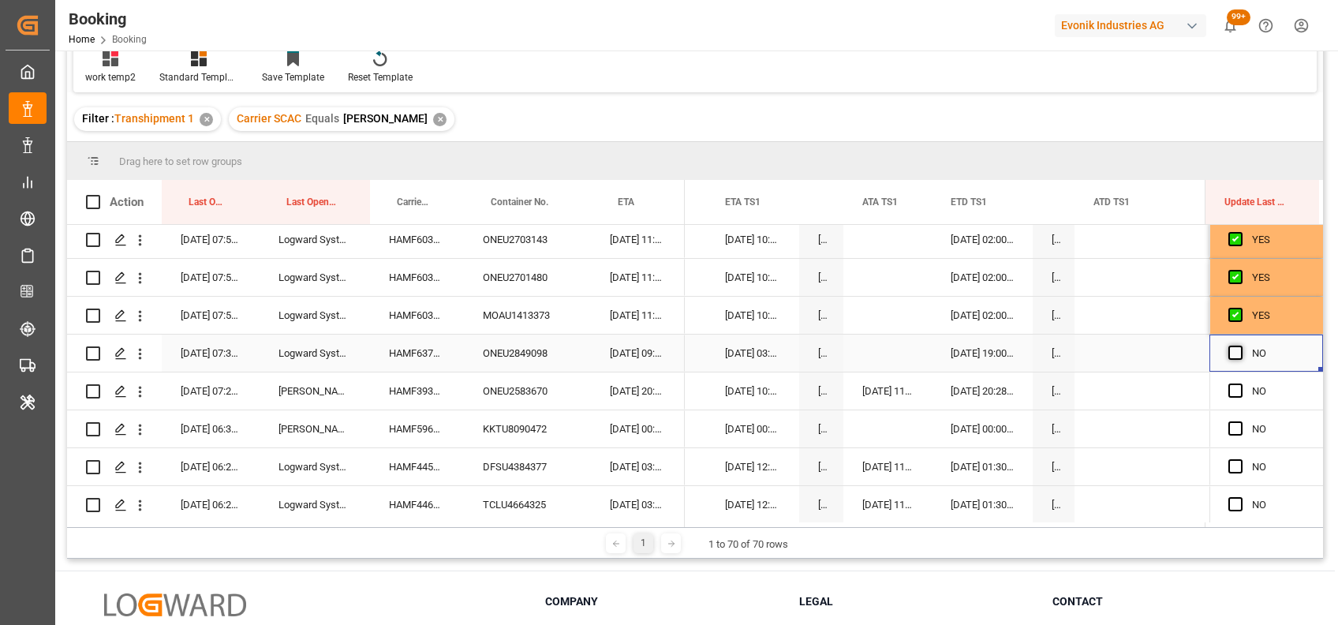
click at [1230, 350] on span "Press SPACE to select this row." at bounding box center [1236, 353] width 14 height 14
click at [1241, 346] on input "Press SPACE to select this row." at bounding box center [1241, 346] width 0 height 0
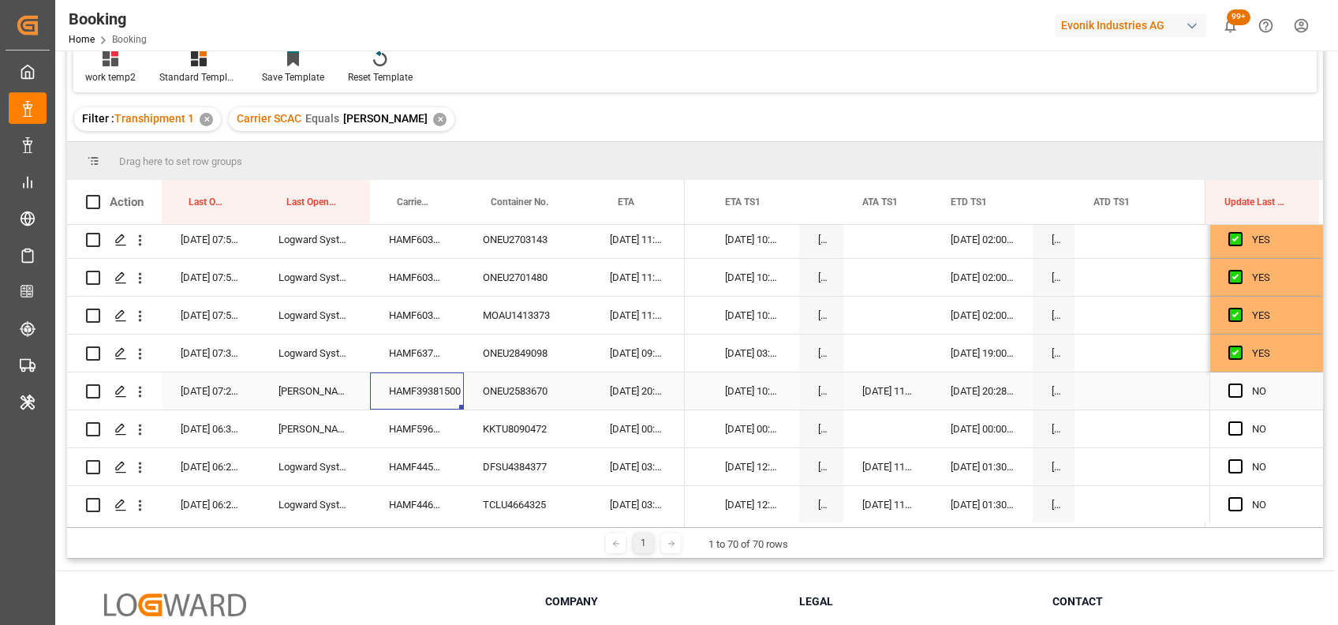
click at [415, 387] on div "HAMF39381500" at bounding box center [417, 391] width 94 height 37
click at [1229, 389] on span "Press SPACE to select this row." at bounding box center [1236, 391] width 14 height 14
click at [1241, 384] on input "Press SPACE to select this row." at bounding box center [1241, 384] width 0 height 0
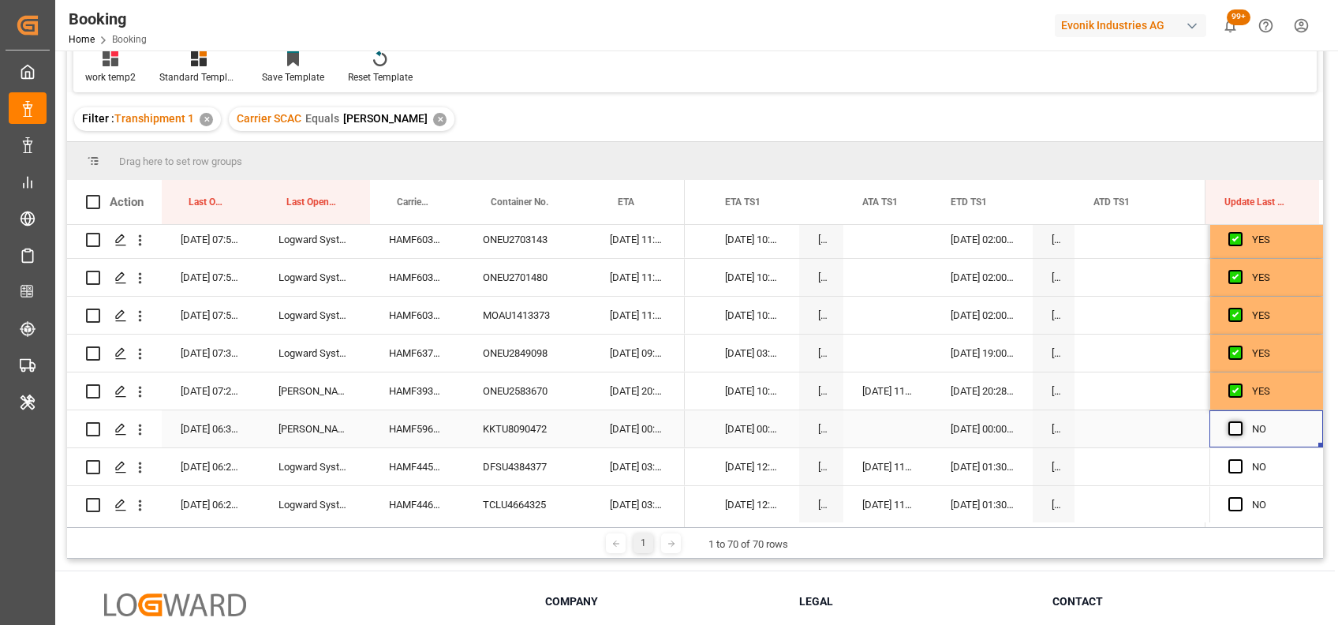
click at [1231, 429] on span "Press SPACE to select this row." at bounding box center [1236, 428] width 14 height 14
click at [1241, 421] on input "Press SPACE to select this row." at bounding box center [1241, 421] width 0 height 0
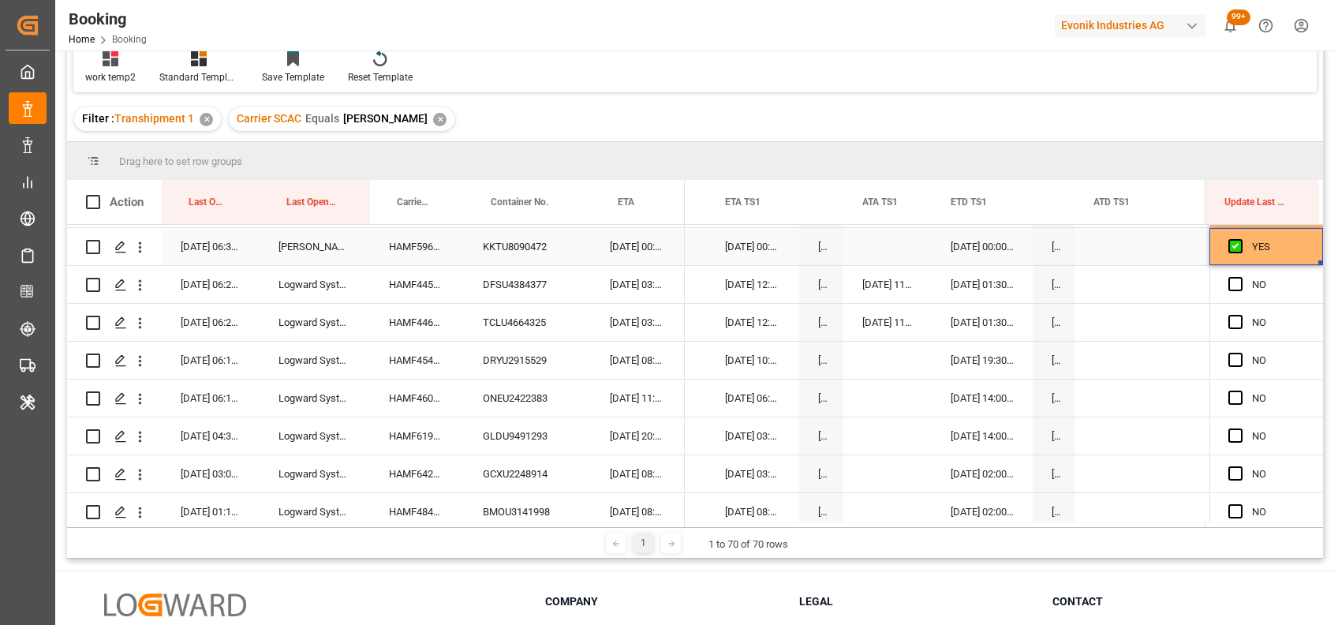
scroll to position [1702, 0]
drag, startPoint x: 1314, startPoint y: 261, endPoint x: 1315, endPoint y: 533, distance: 271.5
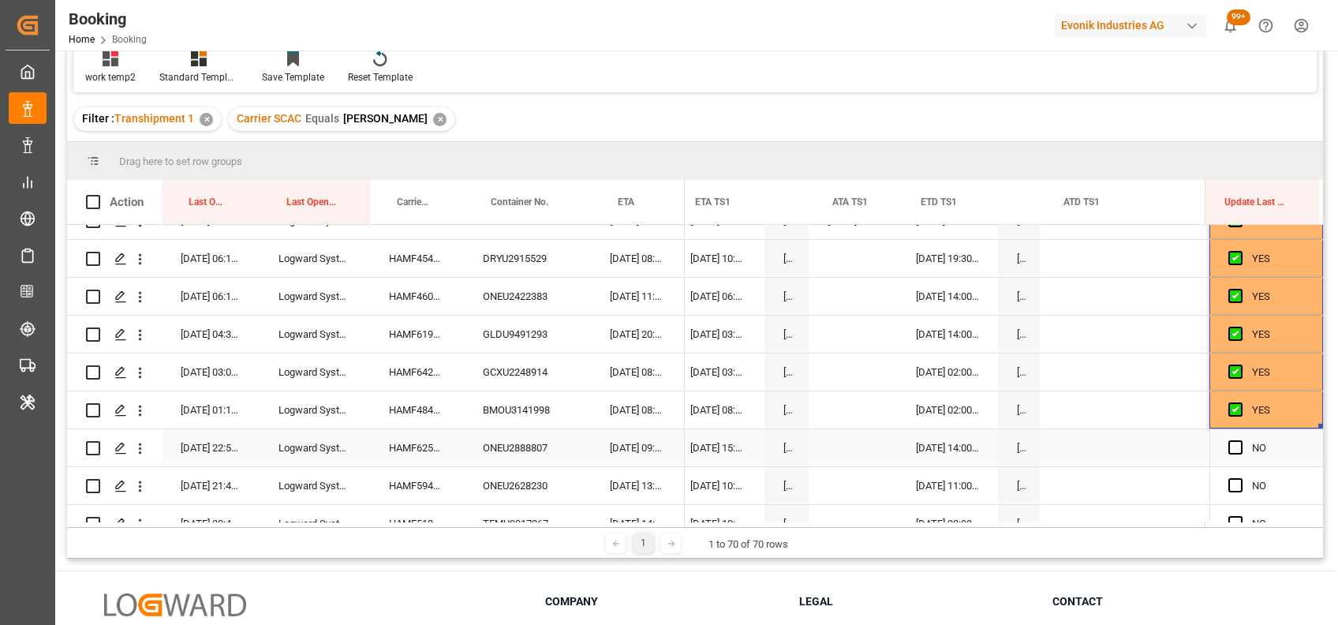
scroll to position [0, 16068]
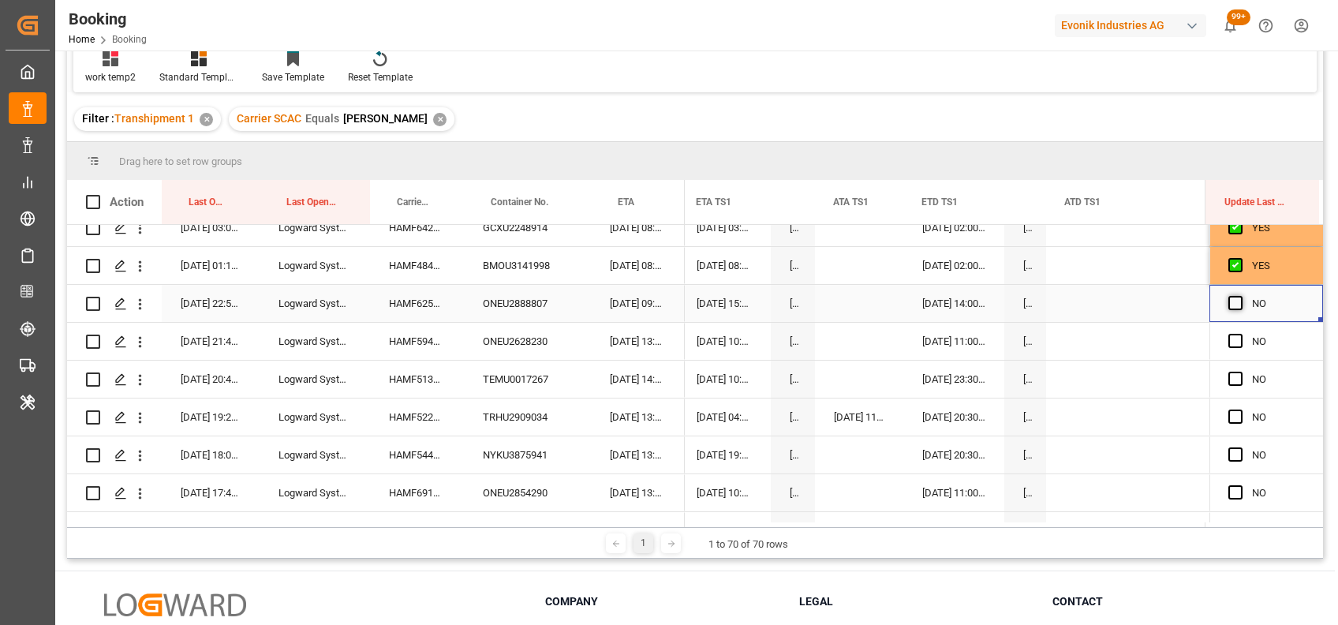
click at [1230, 302] on span "Press SPACE to select this row." at bounding box center [1236, 303] width 14 height 14
click at [1241, 296] on input "Press SPACE to select this row." at bounding box center [1241, 296] width 0 height 0
click at [1234, 340] on span "Press SPACE to select this row." at bounding box center [1236, 341] width 14 height 14
click at [1241, 334] on input "Press SPACE to select this row." at bounding box center [1241, 334] width 0 height 0
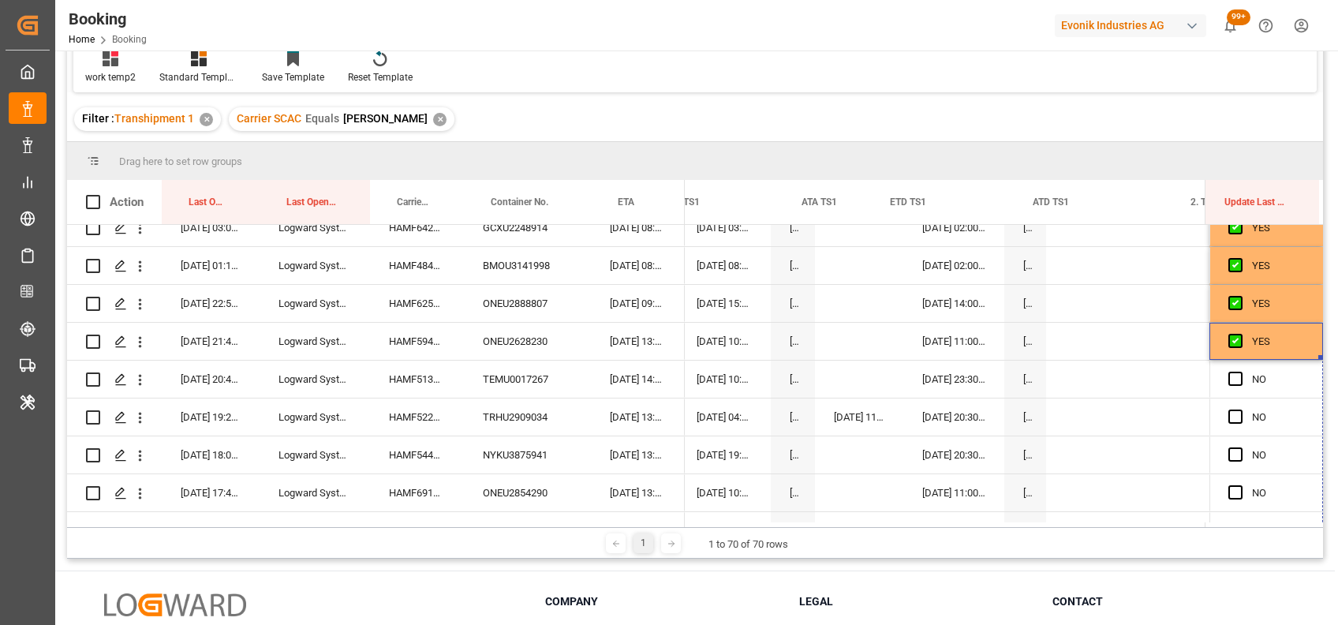
scroll to position [0, 16100]
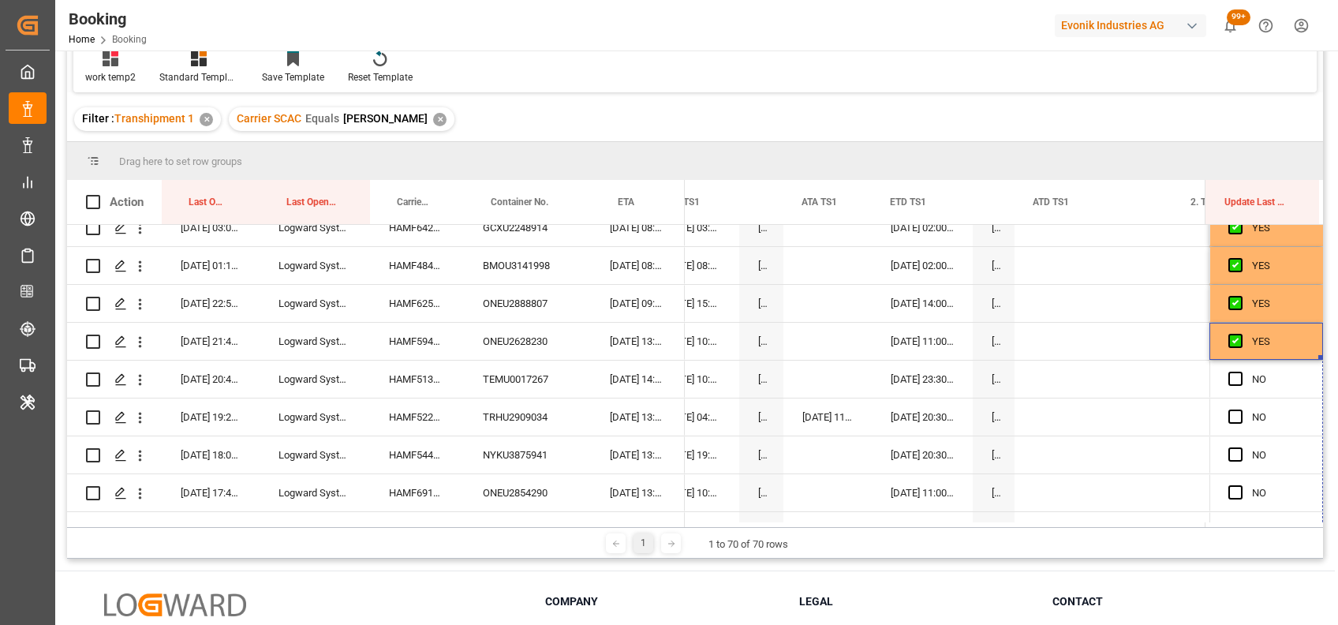
drag, startPoint x: 1315, startPoint y: 358, endPoint x: 1306, endPoint y: 527, distance: 169.1
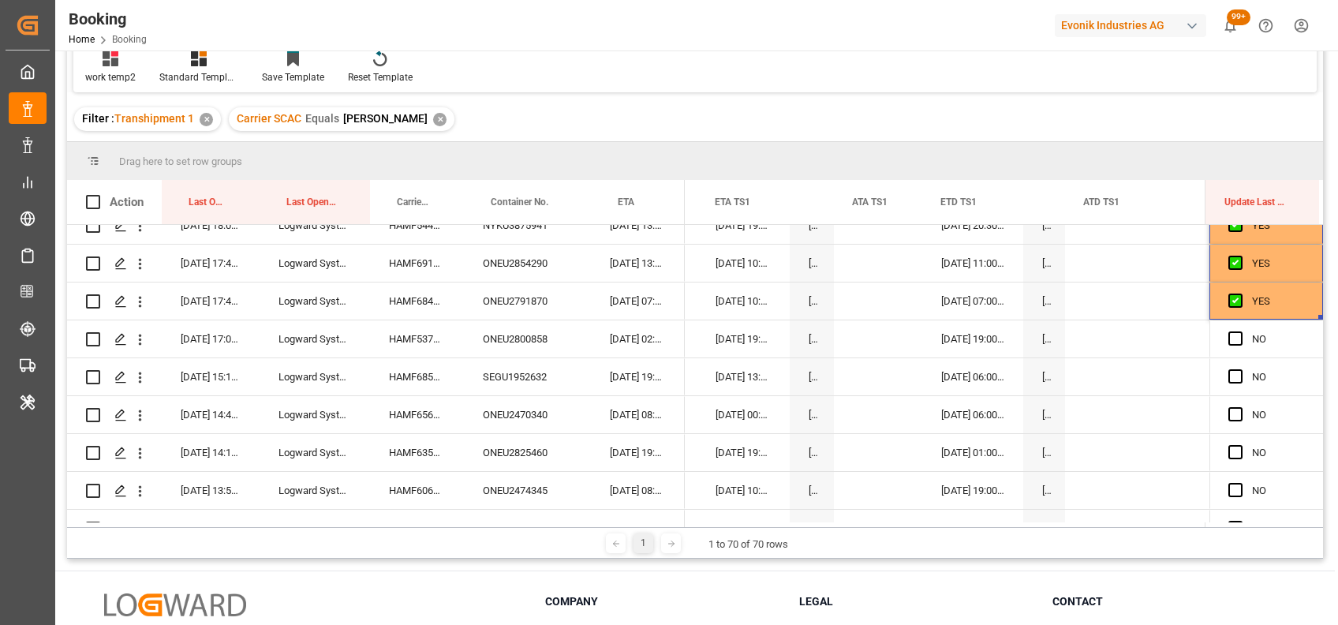
scroll to position [2179, 0]
click at [1230, 335] on span "Press SPACE to select this row." at bounding box center [1236, 337] width 14 height 14
click at [1241, 330] on input "Press SPACE to select this row." at bounding box center [1241, 330] width 0 height 0
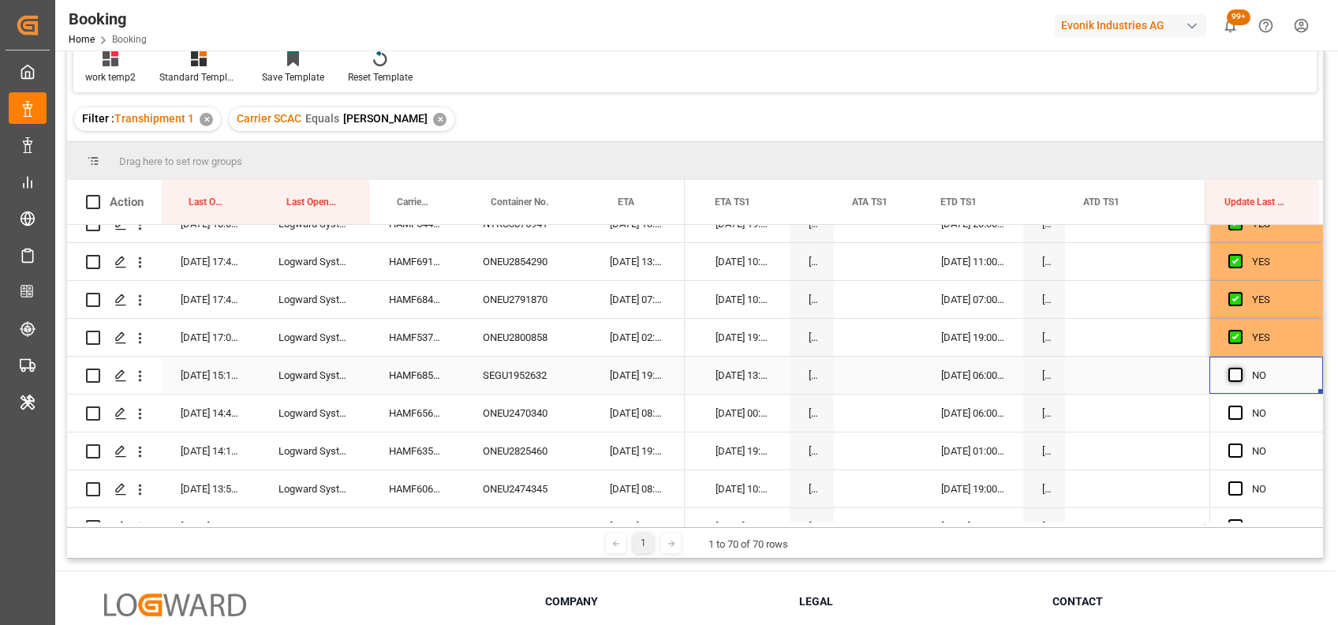
click at [1234, 375] on span "Press SPACE to select this row." at bounding box center [1236, 375] width 14 height 14
click at [1241, 368] on input "Press SPACE to select this row." at bounding box center [1241, 368] width 0 height 0
drag, startPoint x: 1317, startPoint y: 391, endPoint x: 1315, endPoint y: 556, distance: 165.7
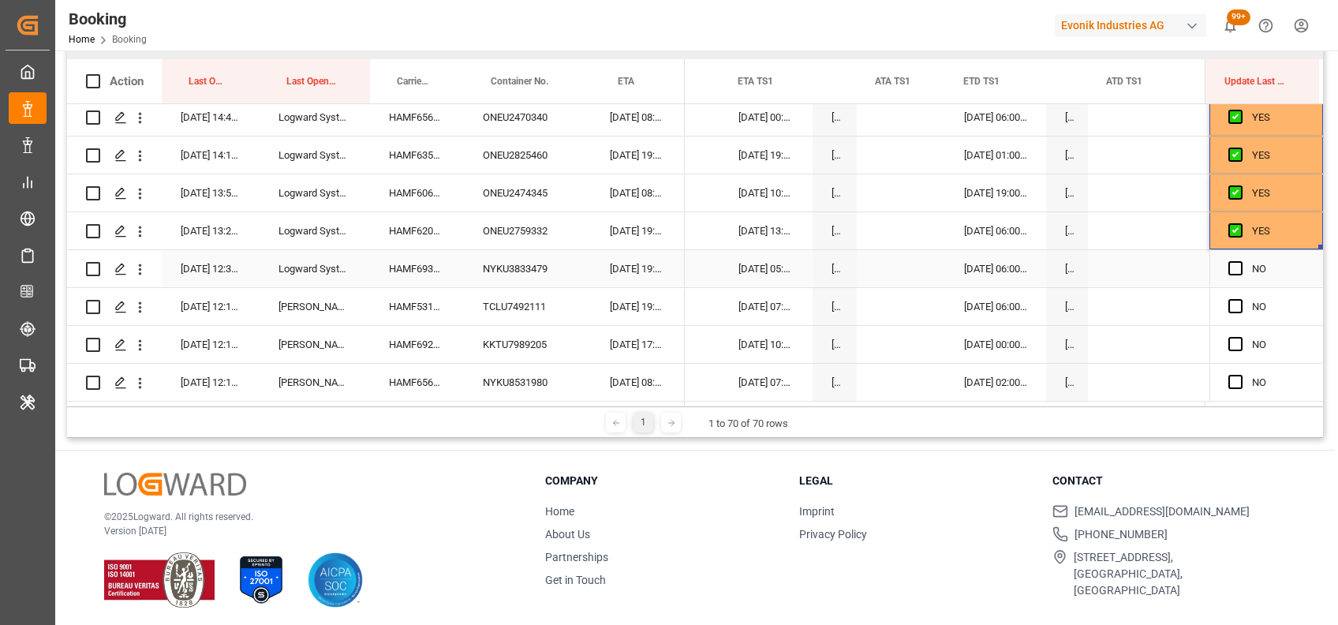
scroll to position [234, 0]
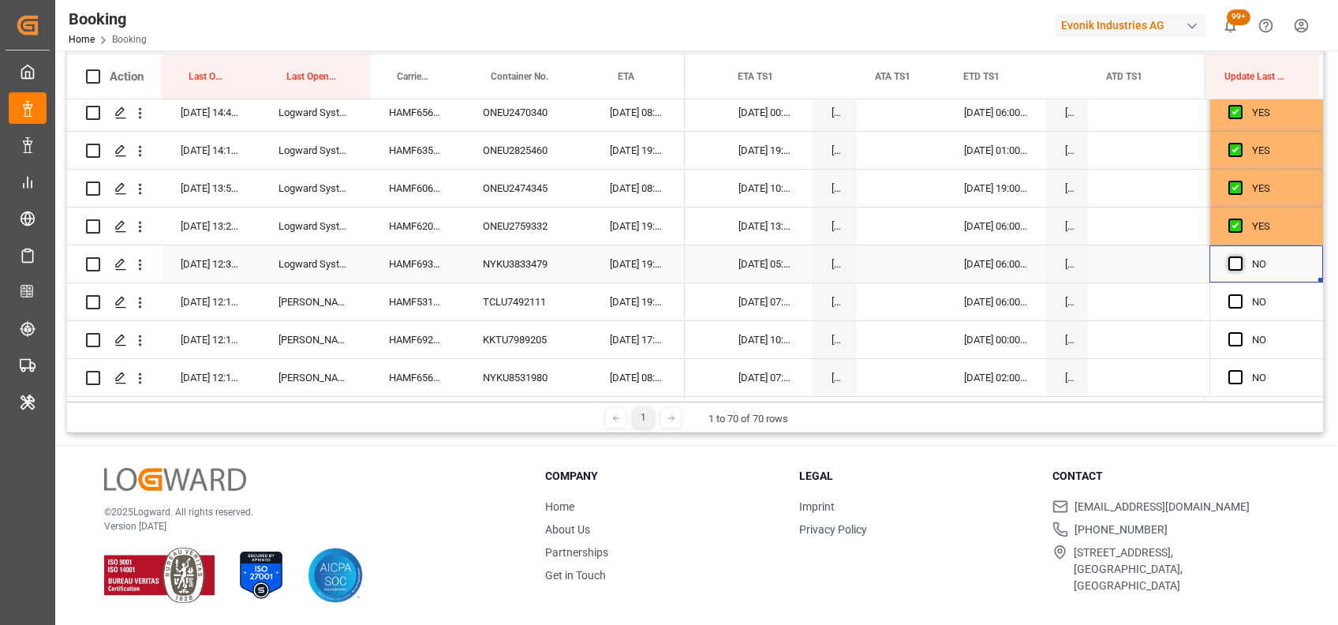
click at [1233, 263] on span "Press SPACE to select this row." at bounding box center [1236, 263] width 14 height 14
click at [1241, 256] on input "Press SPACE to select this row." at bounding box center [1241, 256] width 0 height 0
click at [1229, 299] on span "Press SPACE to select this row." at bounding box center [1236, 301] width 14 height 14
click at [1241, 294] on input "Press SPACE to select this row." at bounding box center [1241, 294] width 0 height 0
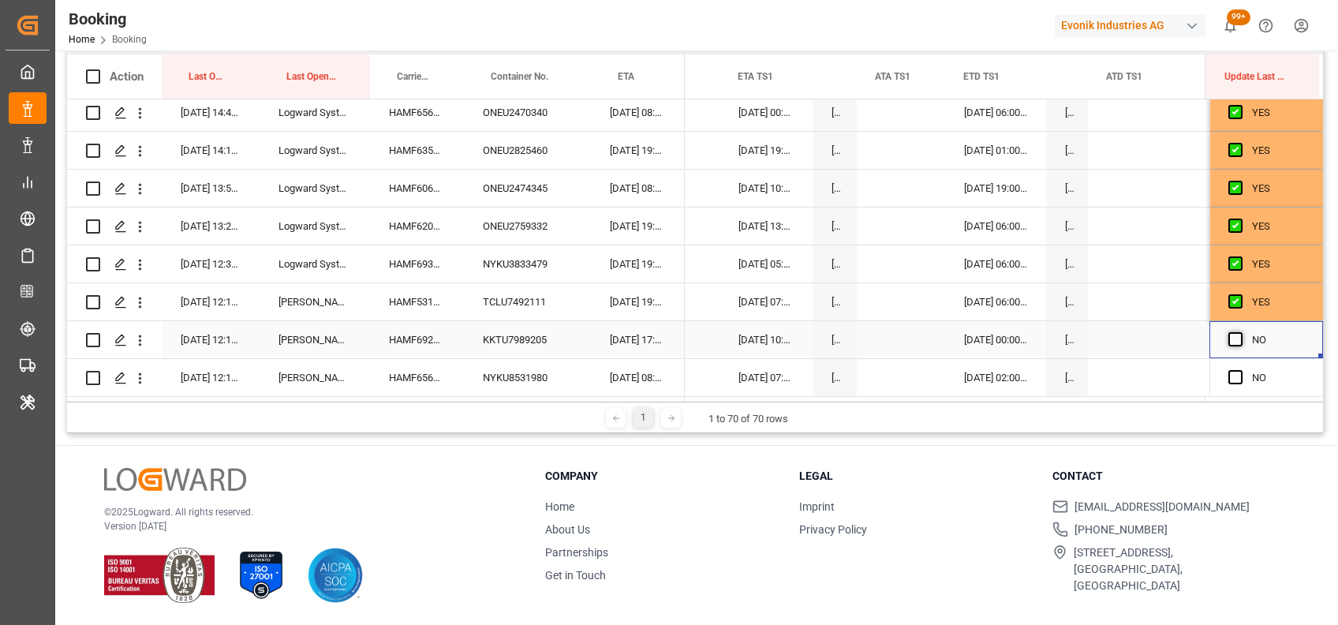
click at [1230, 335] on span "Press SPACE to select this row." at bounding box center [1236, 339] width 14 height 14
click at [1241, 332] on input "Press SPACE to select this row." at bounding box center [1241, 332] width 0 height 0
click at [1231, 370] on span "Press SPACE to select this row." at bounding box center [1236, 377] width 14 height 14
click at [1241, 370] on input "Press SPACE to select this row." at bounding box center [1241, 370] width 0 height 0
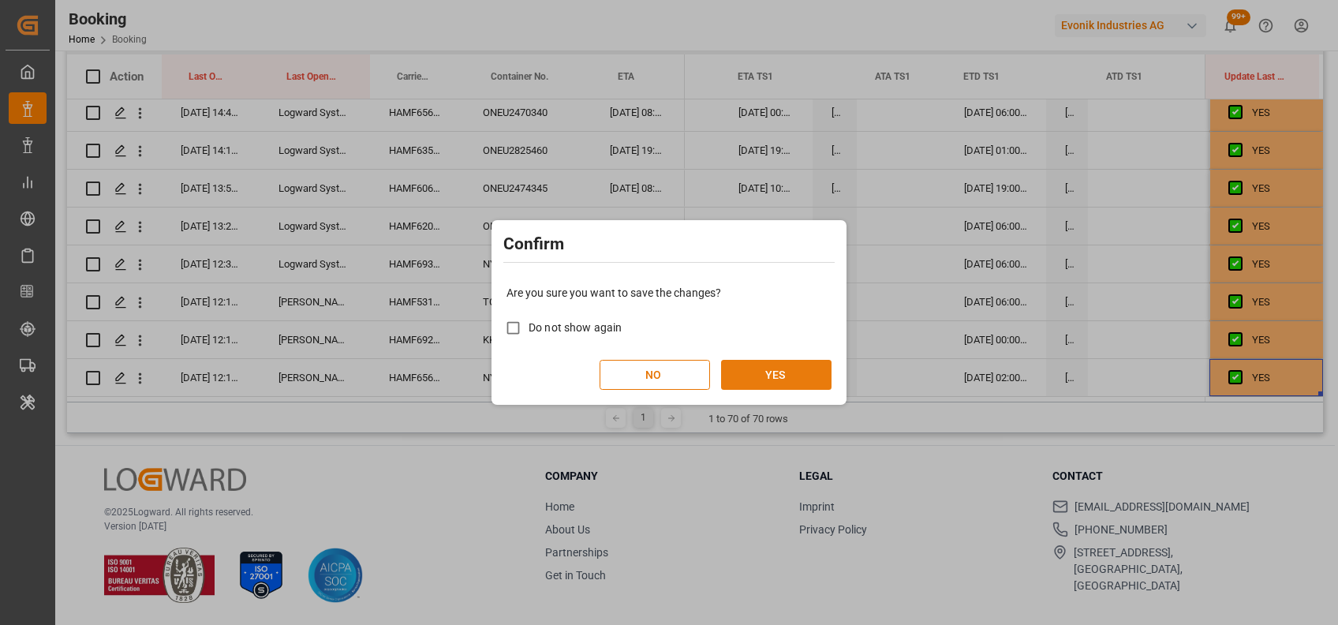
click at [779, 369] on button "YES" at bounding box center [776, 375] width 110 height 30
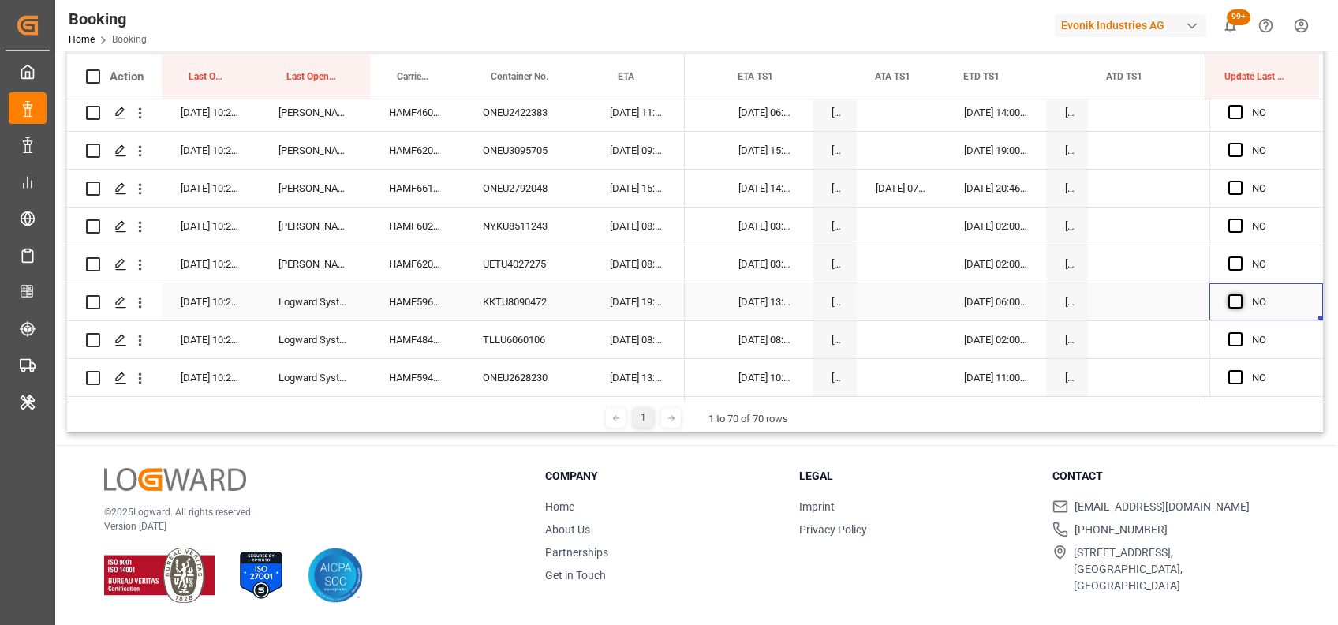
click at [1230, 297] on span "Press SPACE to select this row." at bounding box center [1236, 301] width 14 height 14
click at [1241, 294] on input "Press SPACE to select this row." at bounding box center [1241, 294] width 0 height 0
click at [1230, 333] on span "Press SPACE to select this row." at bounding box center [1236, 339] width 14 height 14
click at [1241, 332] on input "Press SPACE to select this row." at bounding box center [1241, 332] width 0 height 0
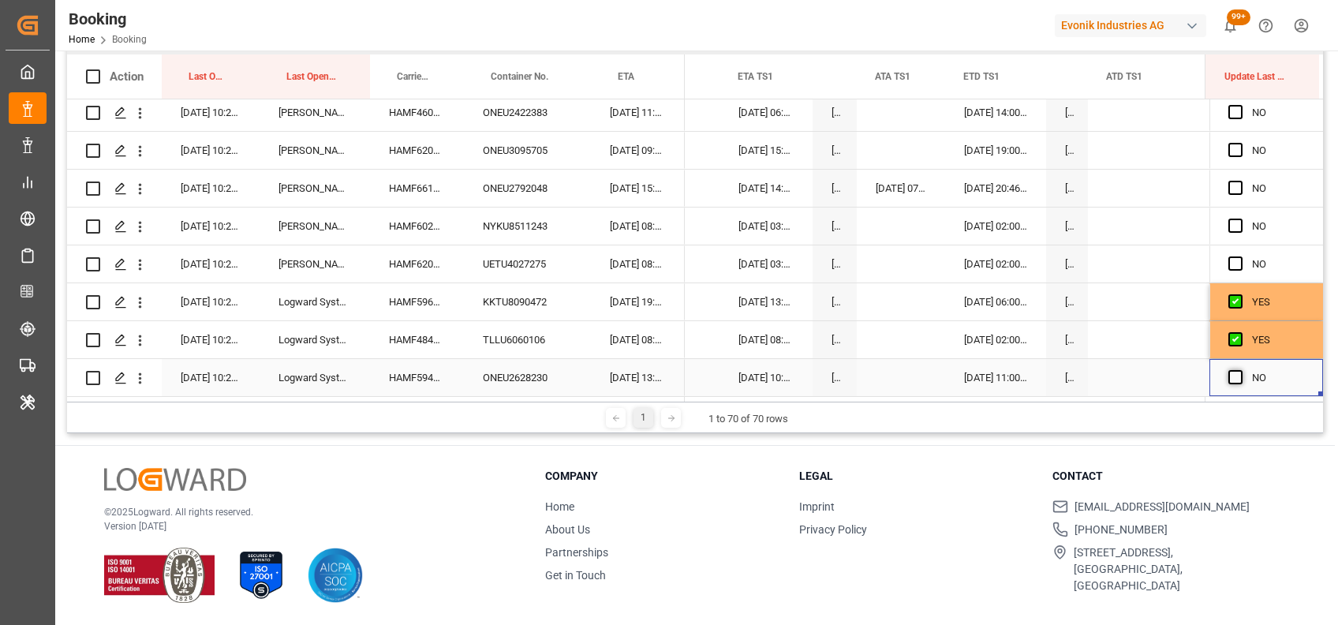
click at [1231, 376] on span "Press SPACE to select this row." at bounding box center [1236, 377] width 14 height 14
click at [1241, 370] on input "Press SPACE to select this row." at bounding box center [1241, 370] width 0 height 0
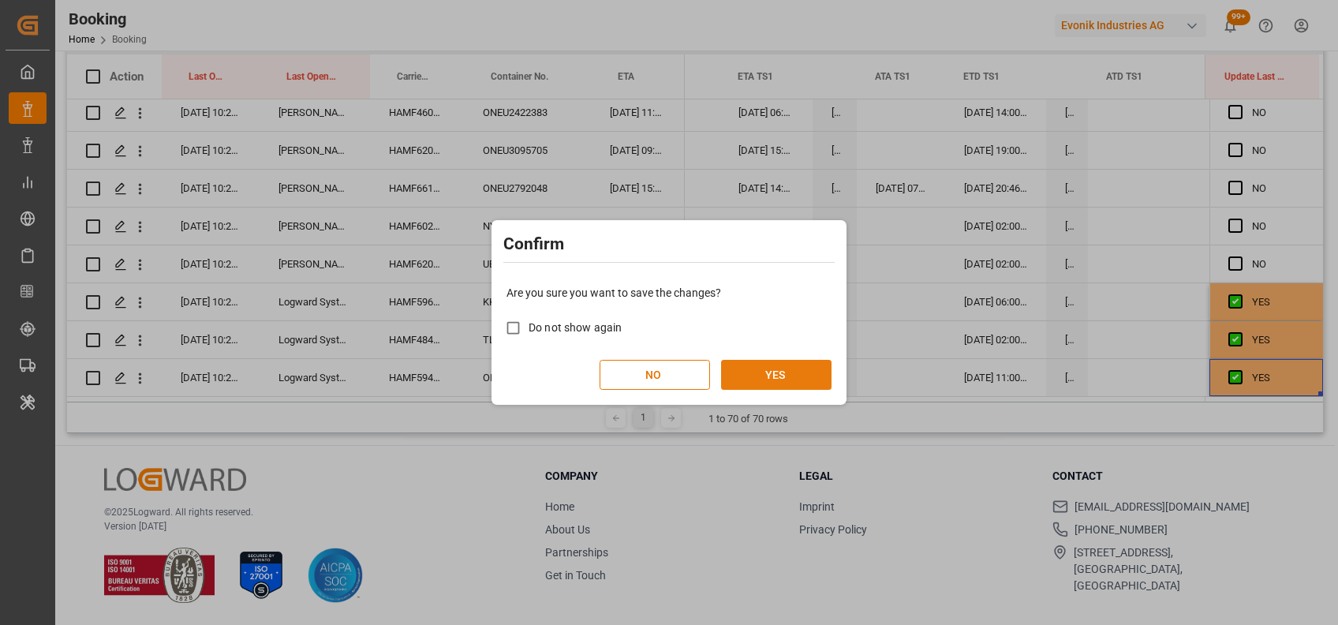
click at [743, 379] on button "YES" at bounding box center [776, 375] width 110 height 30
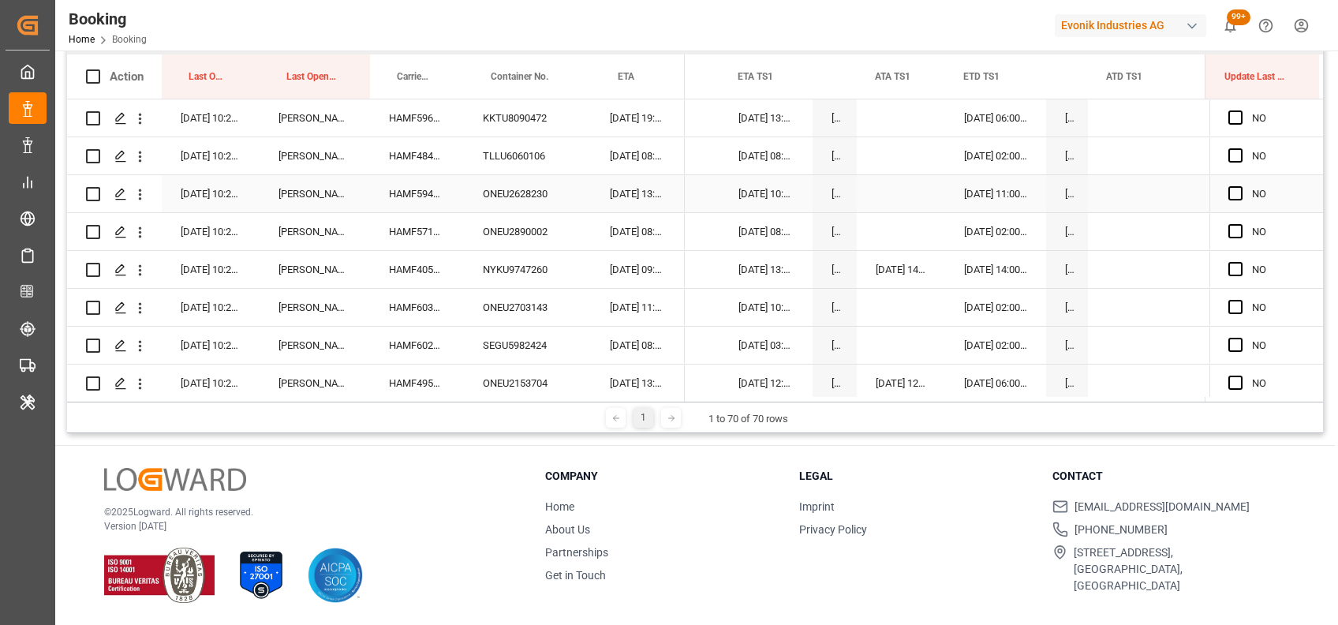
scroll to position [0, 0]
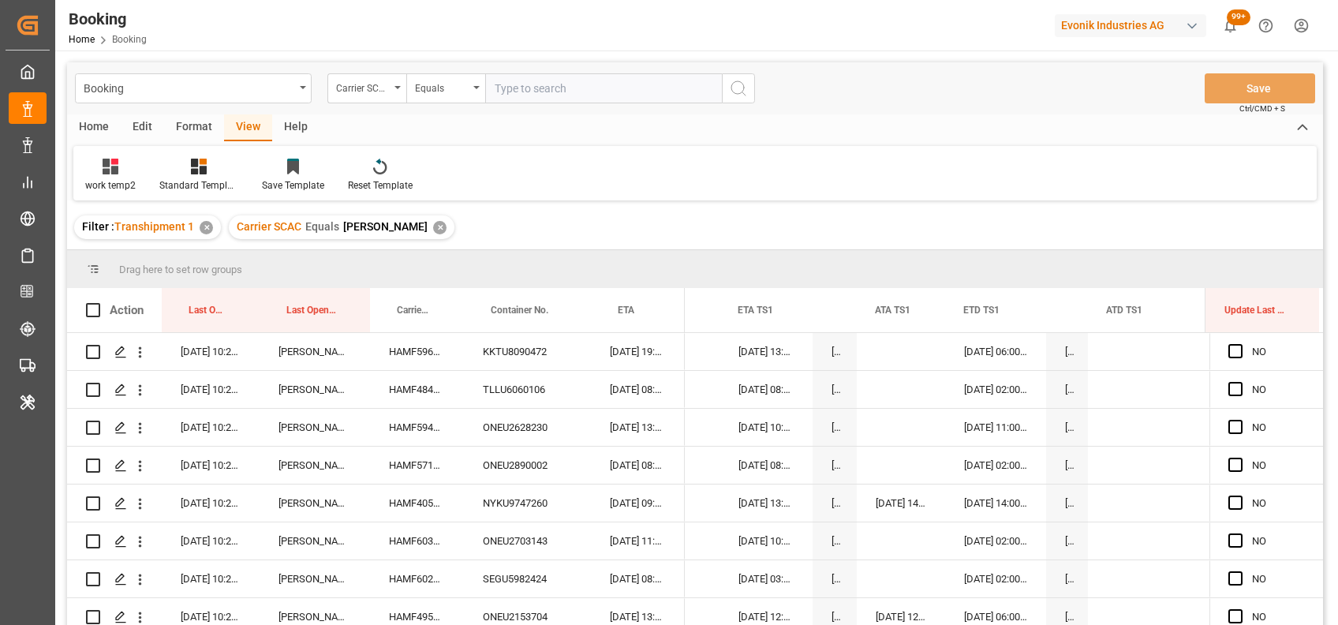
click at [524, 90] on input "text" at bounding box center [603, 88] width 237 height 30
type input "cmdu"
click at [433, 227] on div "✕" at bounding box center [439, 227] width 13 height 13
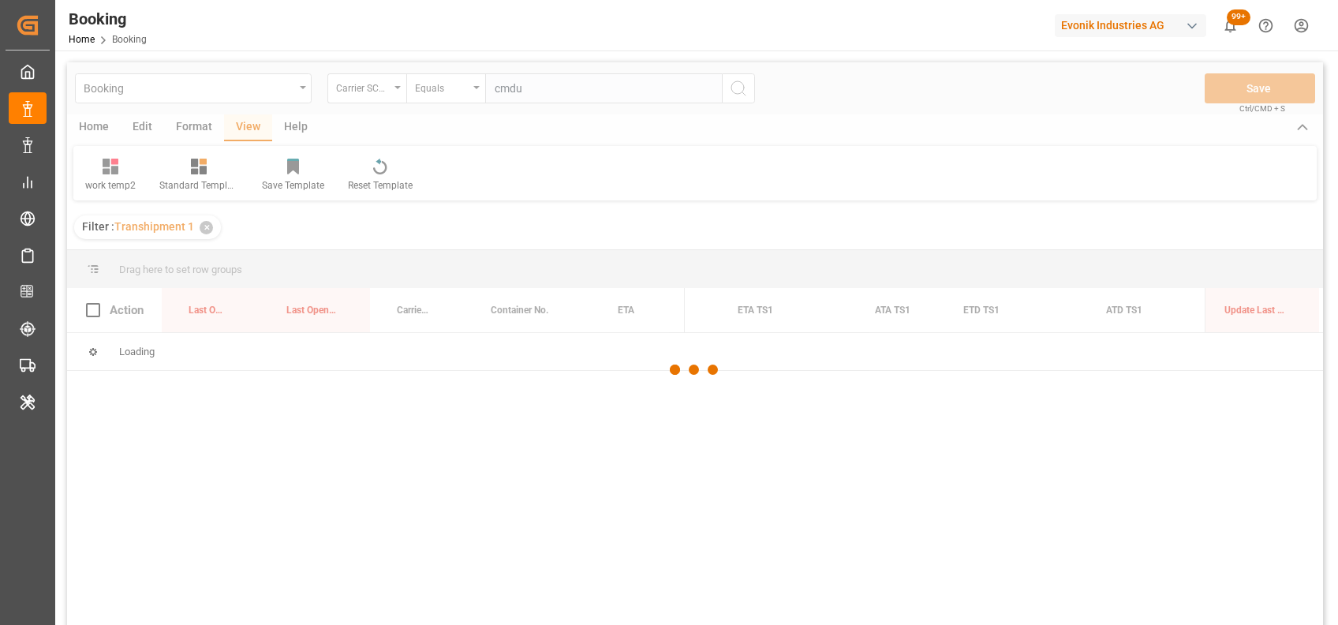
scroll to position [0, 16027]
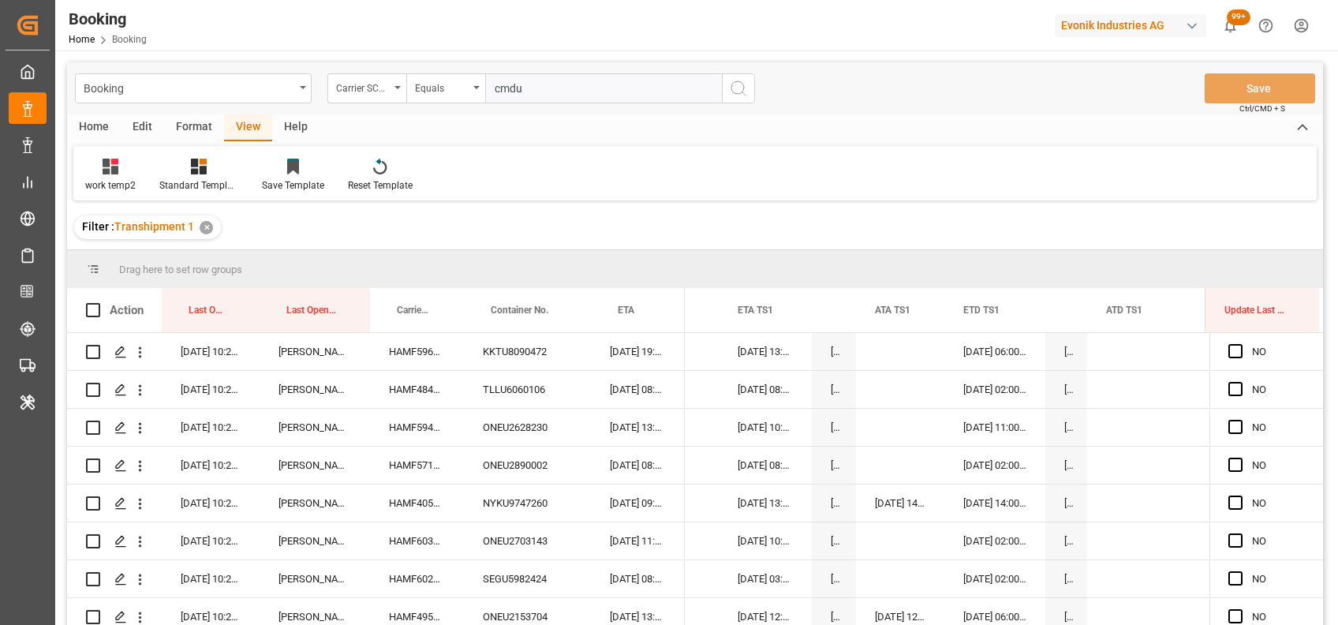
click at [732, 82] on icon "search button" at bounding box center [738, 88] width 19 height 19
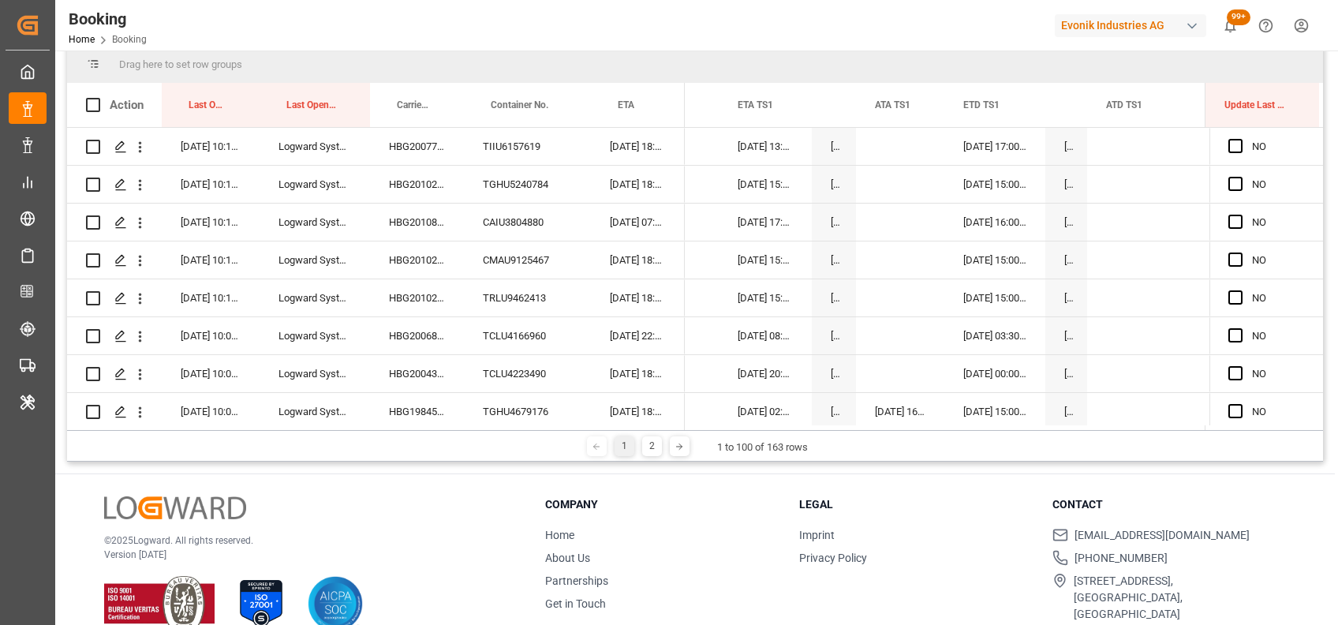
scroll to position [206, 0]
click at [1229, 143] on span "Press SPACE to select this row." at bounding box center [1236, 145] width 14 height 14
click at [1241, 138] on input "Press SPACE to select this row." at bounding box center [1241, 138] width 0 height 0
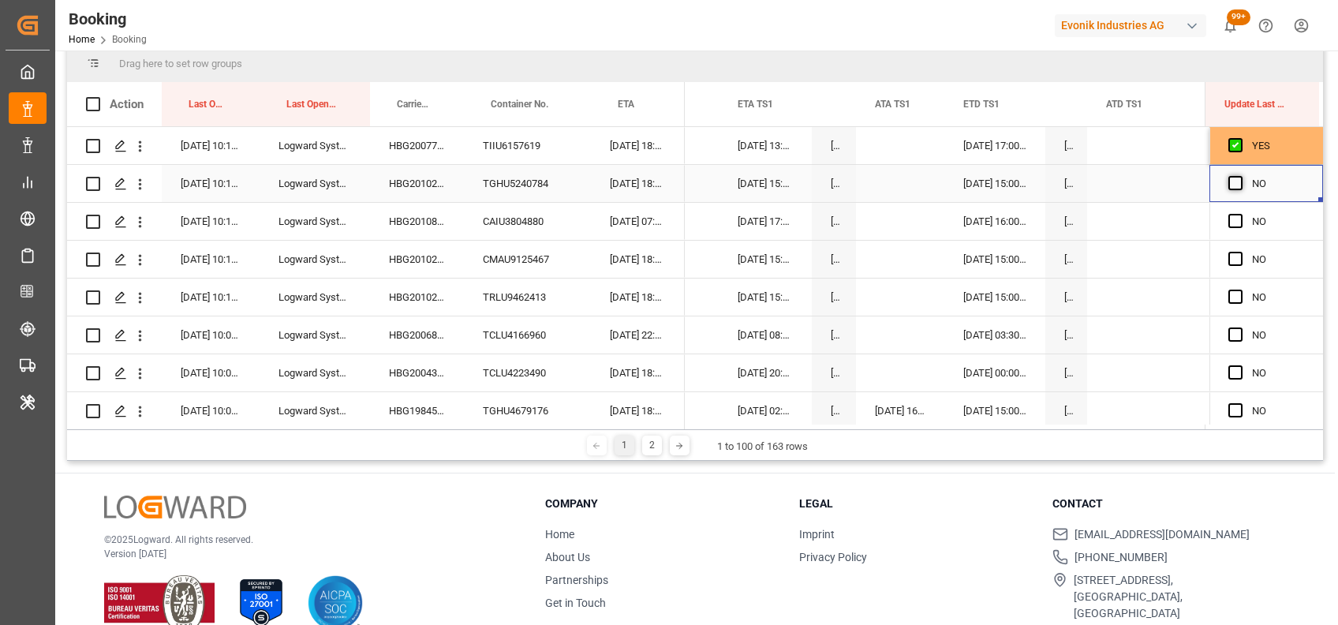
click at [1230, 183] on span "Press SPACE to select this row." at bounding box center [1236, 183] width 14 height 14
click at [1241, 176] on input "Press SPACE to select this row." at bounding box center [1241, 176] width 0 height 0
click at [1229, 219] on span "Press SPACE to select this row." at bounding box center [1236, 221] width 14 height 14
click at [1241, 214] on input "Press SPACE to select this row." at bounding box center [1241, 214] width 0 height 0
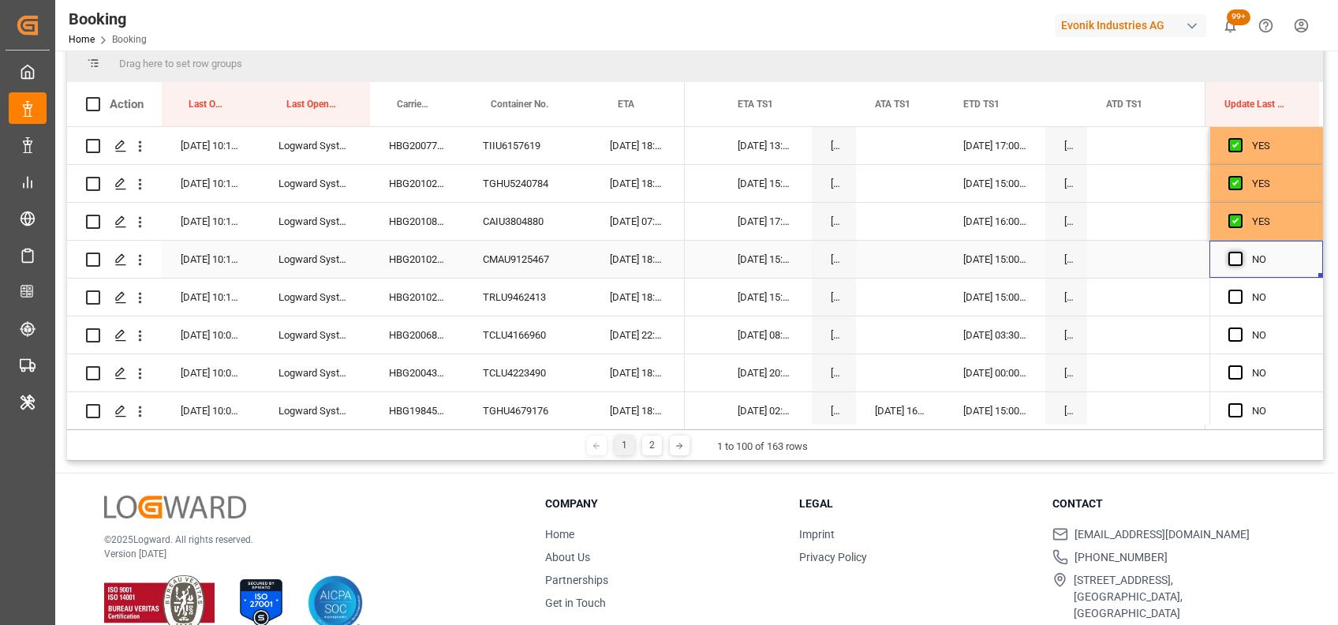
click at [1233, 259] on span "Press SPACE to select this row." at bounding box center [1236, 259] width 14 height 14
click at [1241, 252] on input "Press SPACE to select this row." at bounding box center [1241, 252] width 0 height 0
click at [1229, 301] on span "Press SPACE to select this row." at bounding box center [1236, 297] width 14 height 14
click at [1241, 290] on input "Press SPACE to select this row." at bounding box center [1241, 290] width 0 height 0
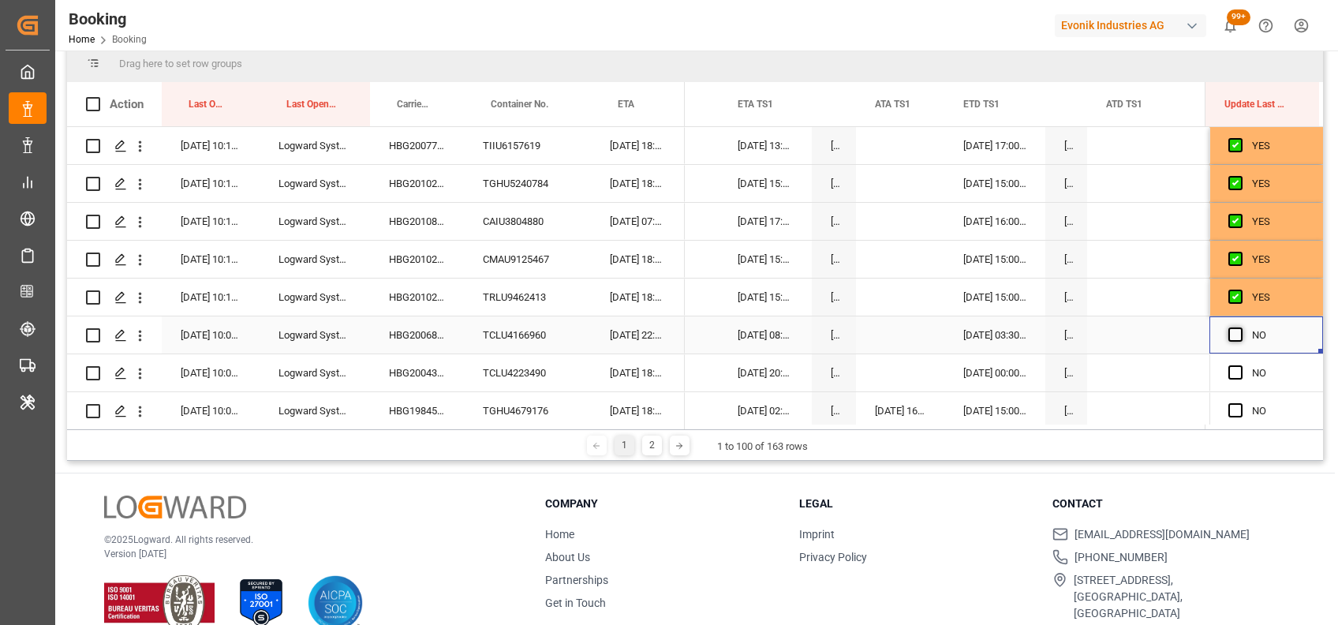
click at [1231, 336] on span "Press SPACE to select this row." at bounding box center [1236, 335] width 14 height 14
click at [1241, 328] on input "Press SPACE to select this row." at bounding box center [1241, 328] width 0 height 0
click at [1229, 371] on span "Press SPACE to select this row." at bounding box center [1236, 372] width 14 height 14
click at [1241, 365] on input "Press SPACE to select this row." at bounding box center [1241, 365] width 0 height 0
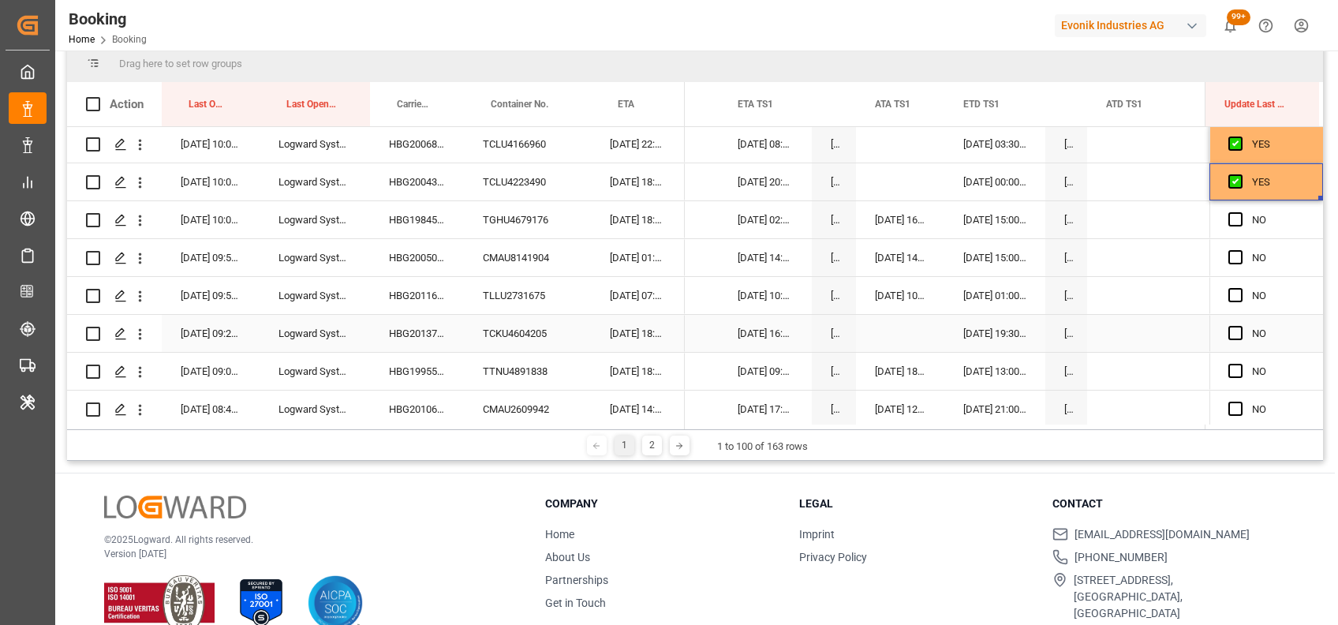
scroll to position [193, 0]
drag, startPoint x: 1313, startPoint y: 196, endPoint x: 1313, endPoint y: 387, distance: 191.8
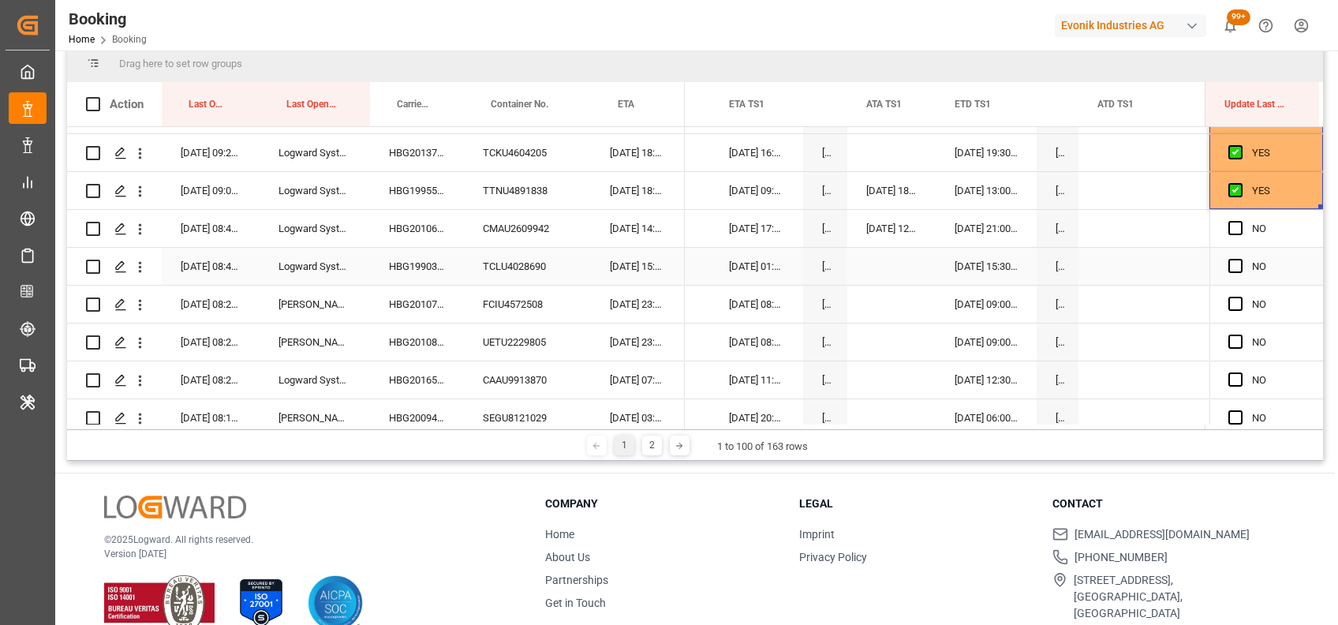
scroll to position [373, 0]
click at [486, 185] on div "TTNU4891838" at bounding box center [527, 189] width 127 height 37
click at [1229, 226] on span "Press SPACE to select this row." at bounding box center [1236, 227] width 14 height 14
click at [1241, 220] on input "Press SPACE to select this row." at bounding box center [1241, 220] width 0 height 0
click at [1229, 264] on span "Press SPACE to select this row." at bounding box center [1236, 265] width 14 height 14
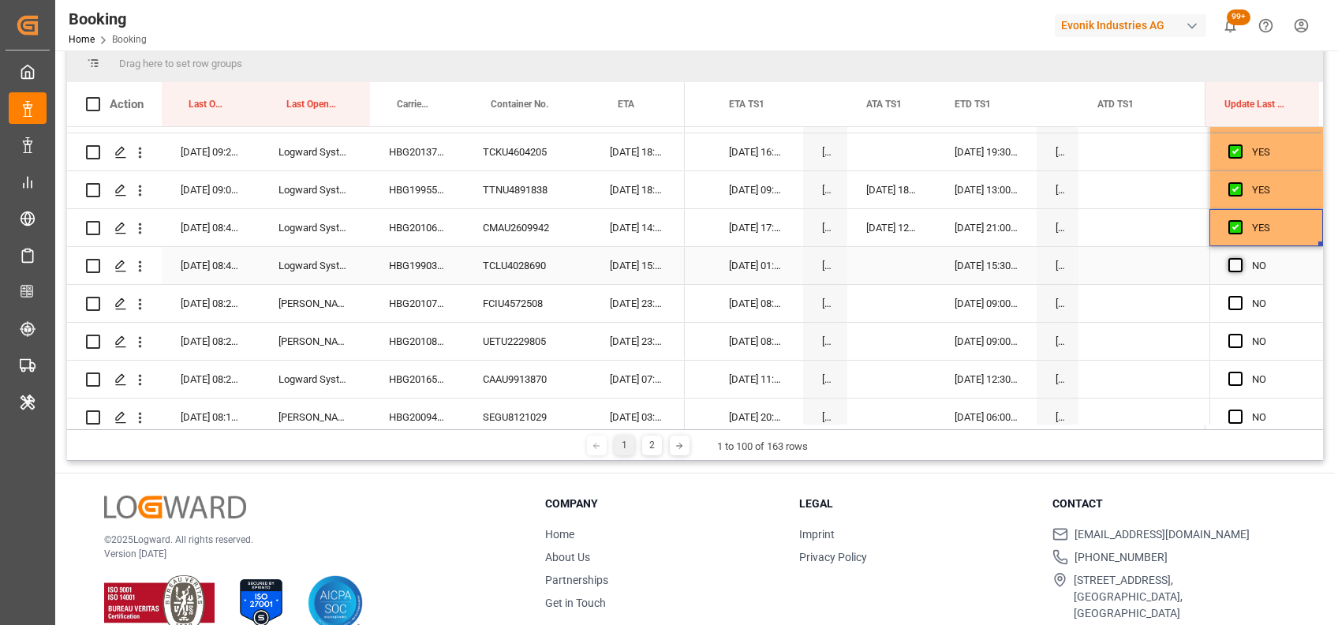
click input "Press SPACE to select this row."
click span "Press SPACE to select this row."
click input "Press SPACE to select this row."
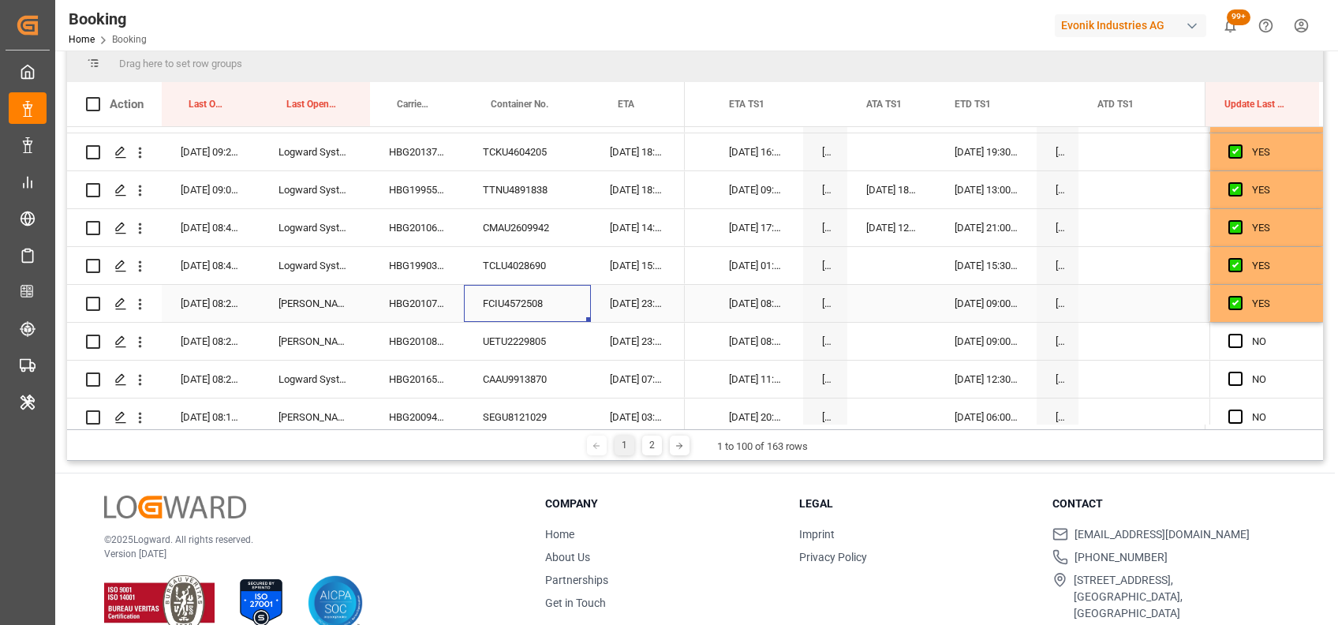
click div "FCIU4572508"
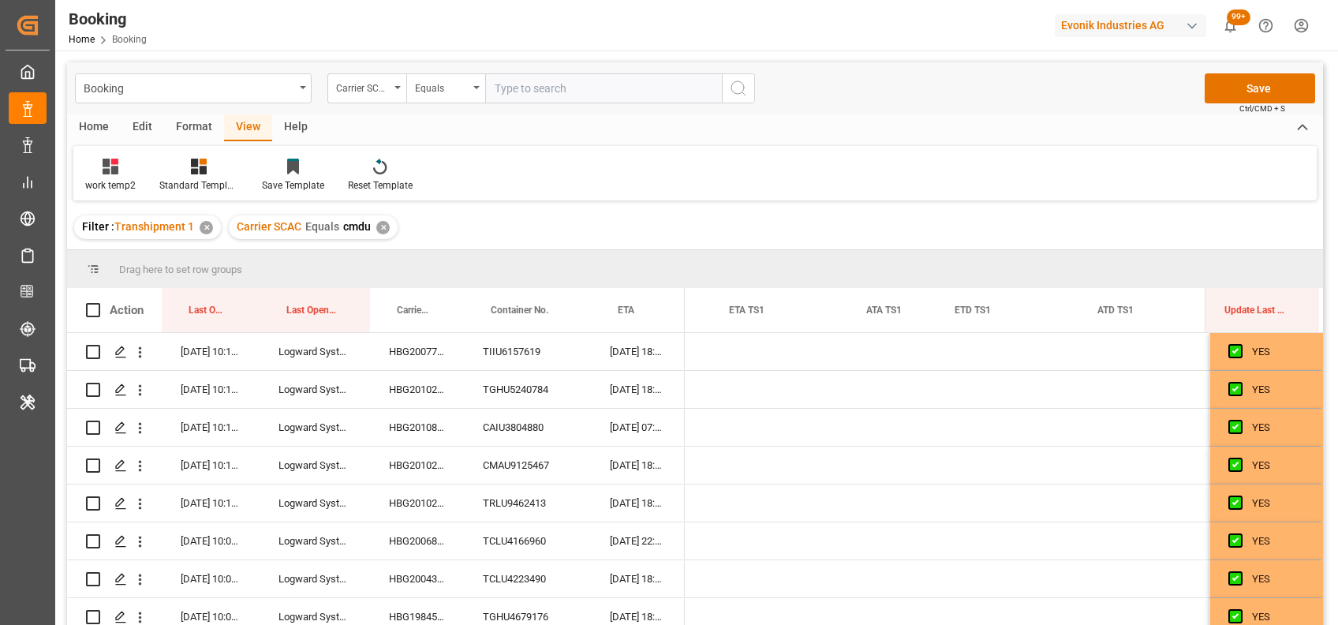
scroll to position [0, 16036]
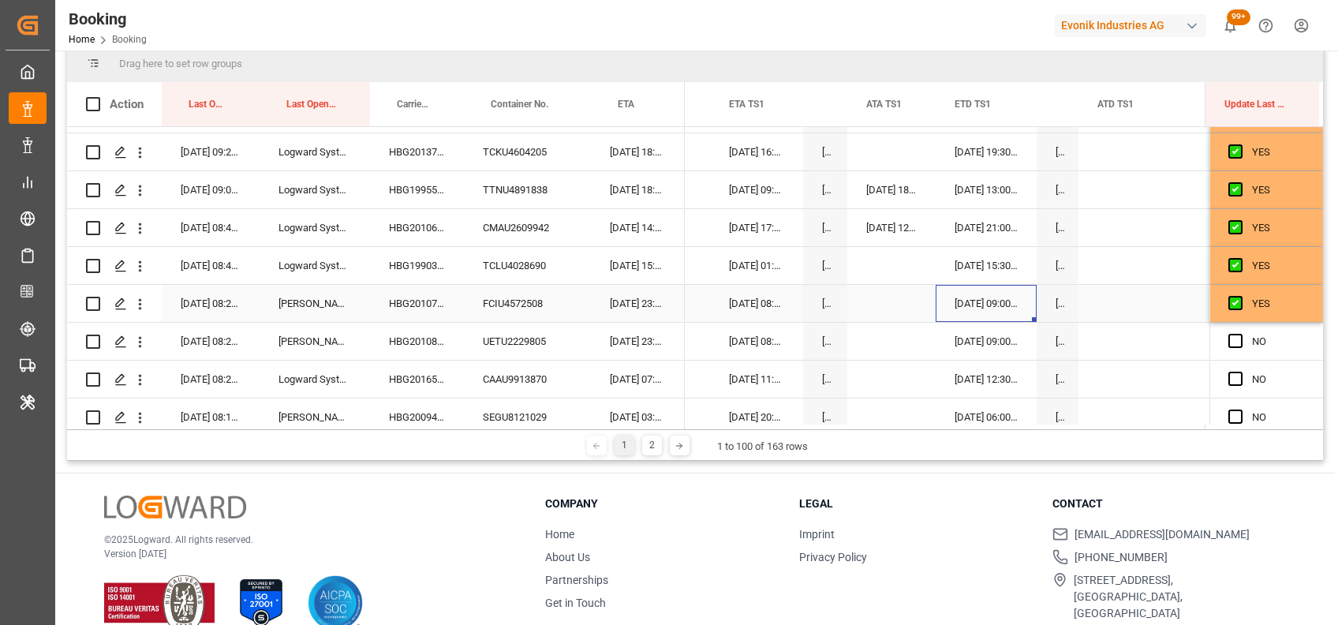
click at [960, 301] on div "[DATE] 09:00:00" at bounding box center [986, 303] width 101 height 37
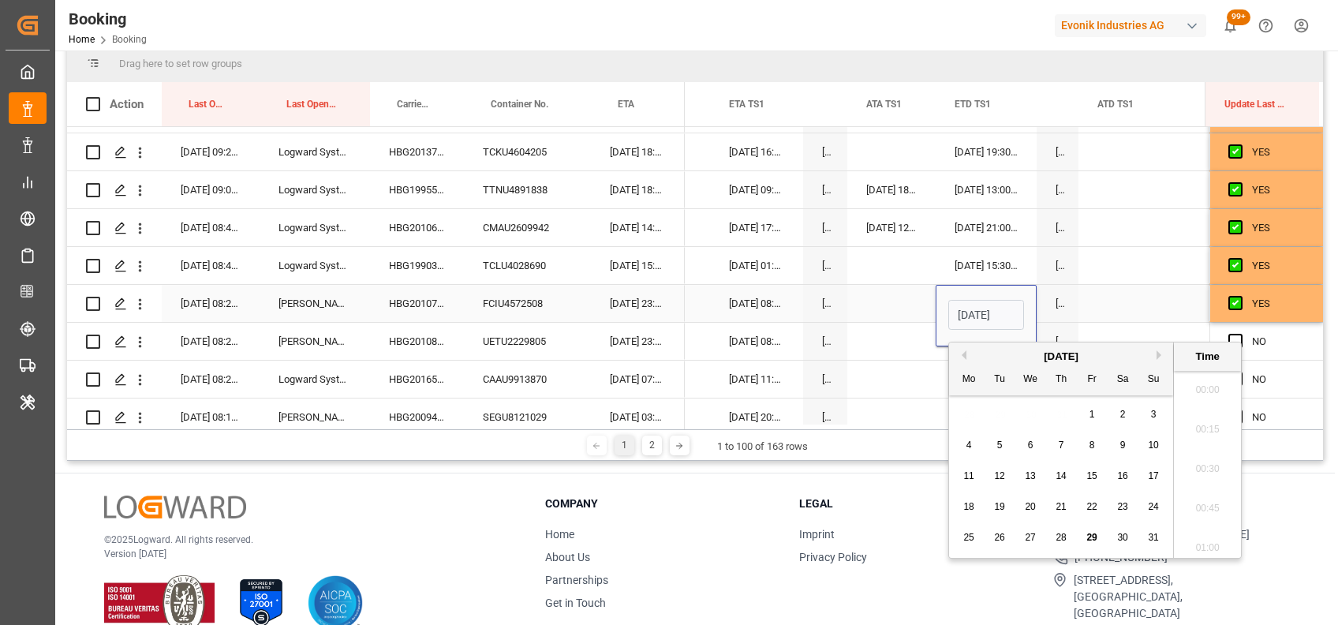
scroll to position [2412, 0]
click at [968, 309] on input "07-09-2025 09:00" at bounding box center [987, 315] width 76 height 30
type input "02-09-2025 09:00"
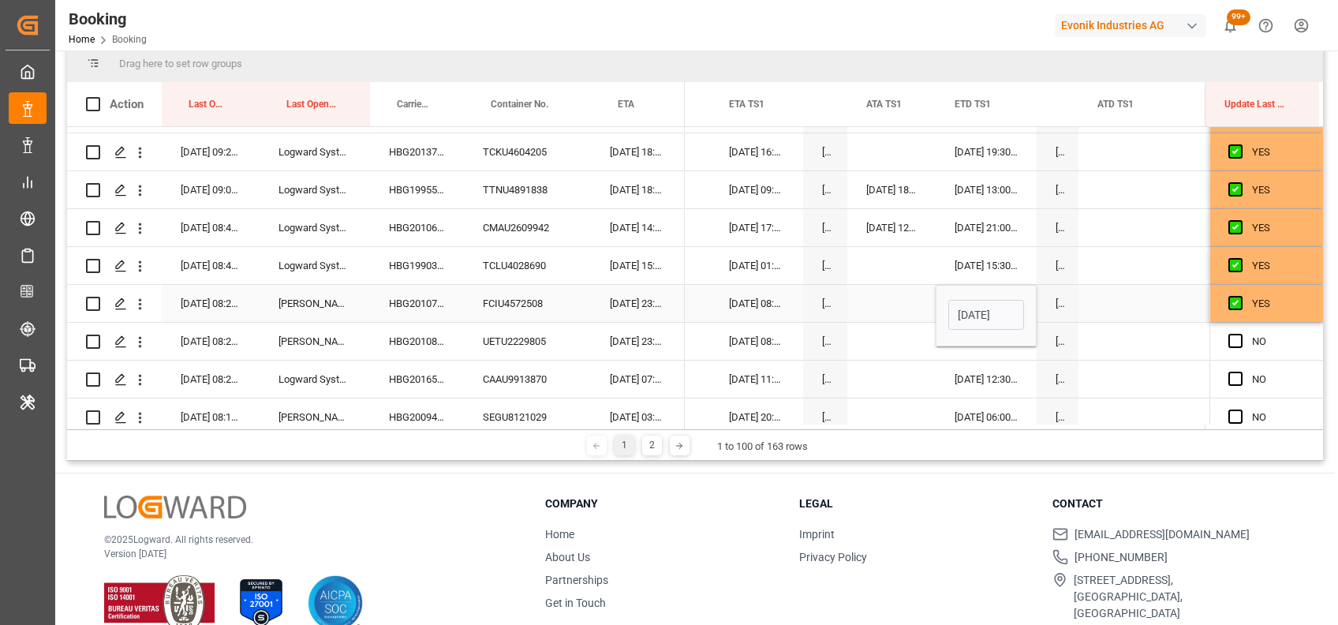
click at [626, 300] on div "19-09-2025 23:00:00" at bounding box center [638, 303] width 94 height 37
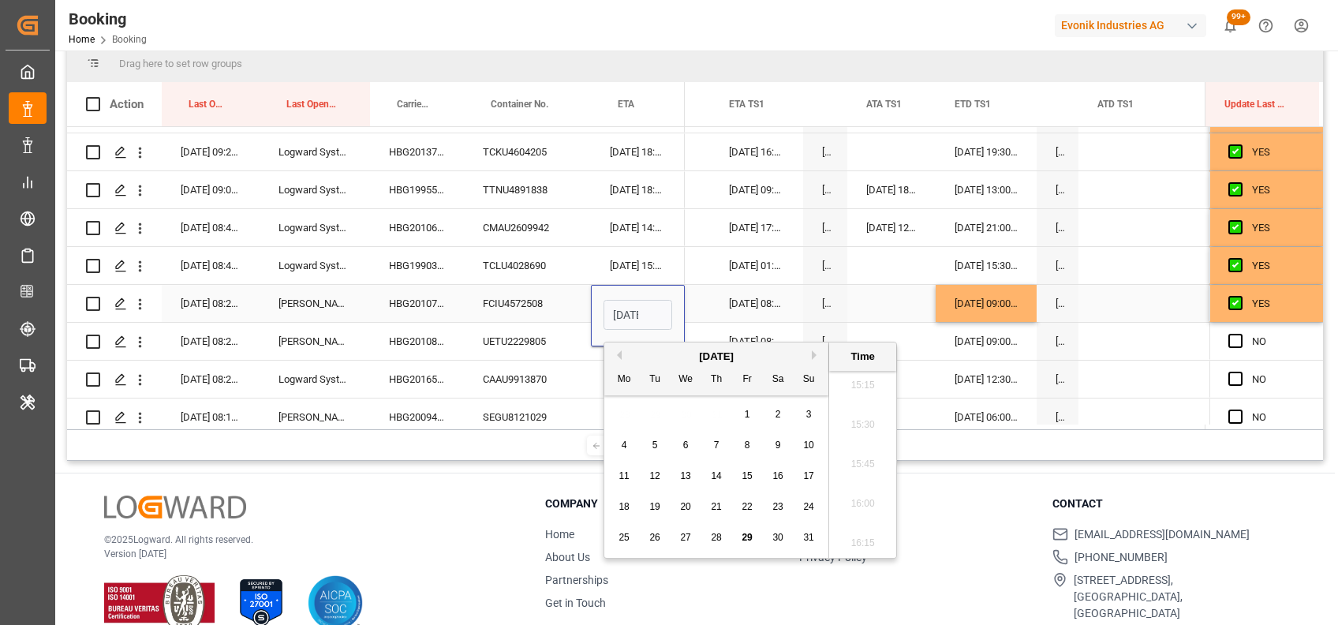
click at [623, 308] on input "19-09-2025 23:00" at bounding box center [638, 315] width 69 height 30
type input "04-09-2025 23:00"
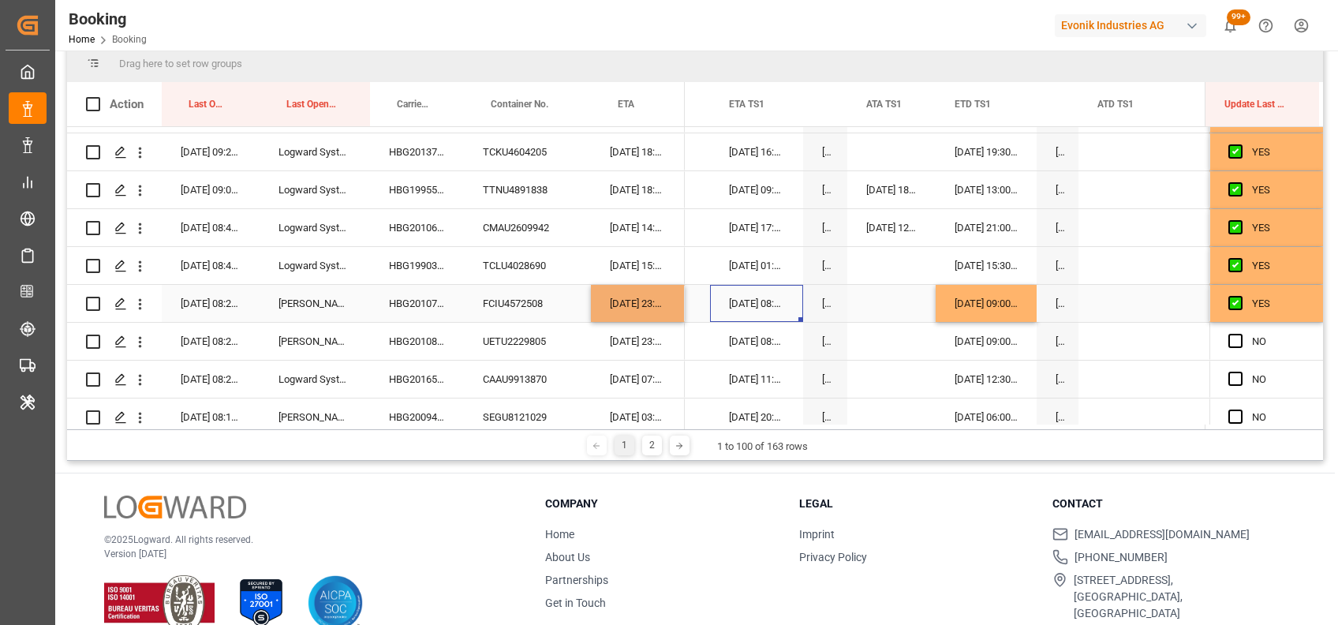
click at [758, 313] on div "[DATE] 08:00:00" at bounding box center [756, 303] width 93 height 37
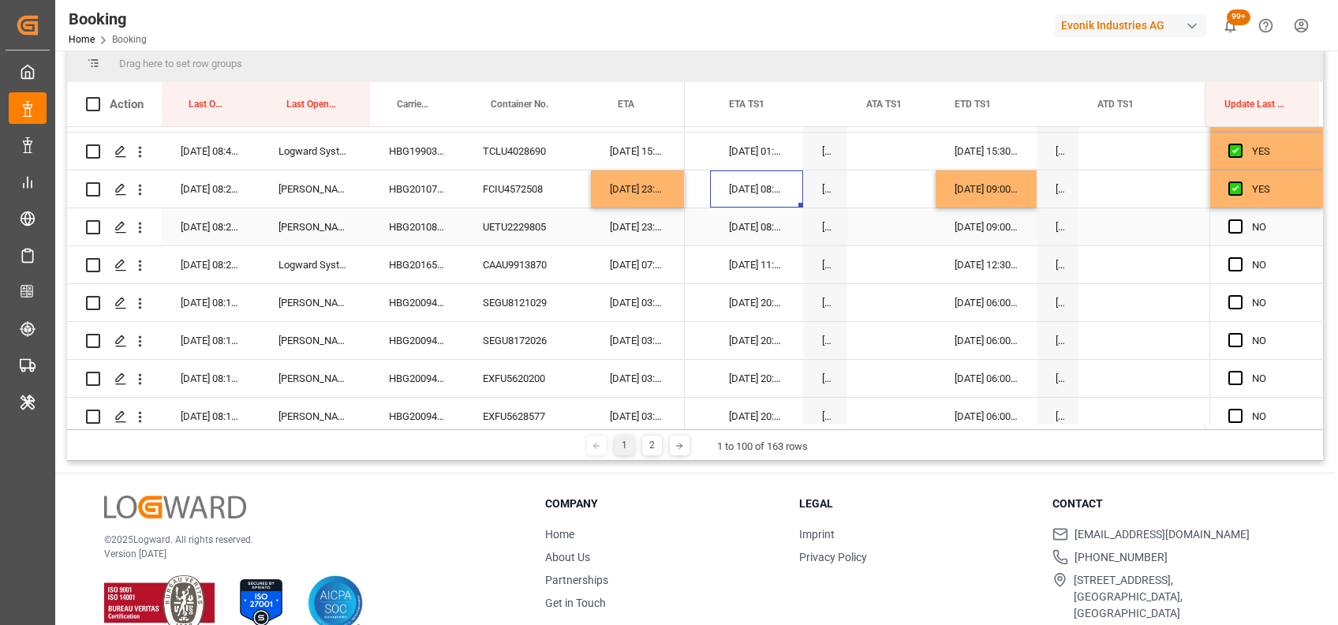
scroll to position [492, 0]
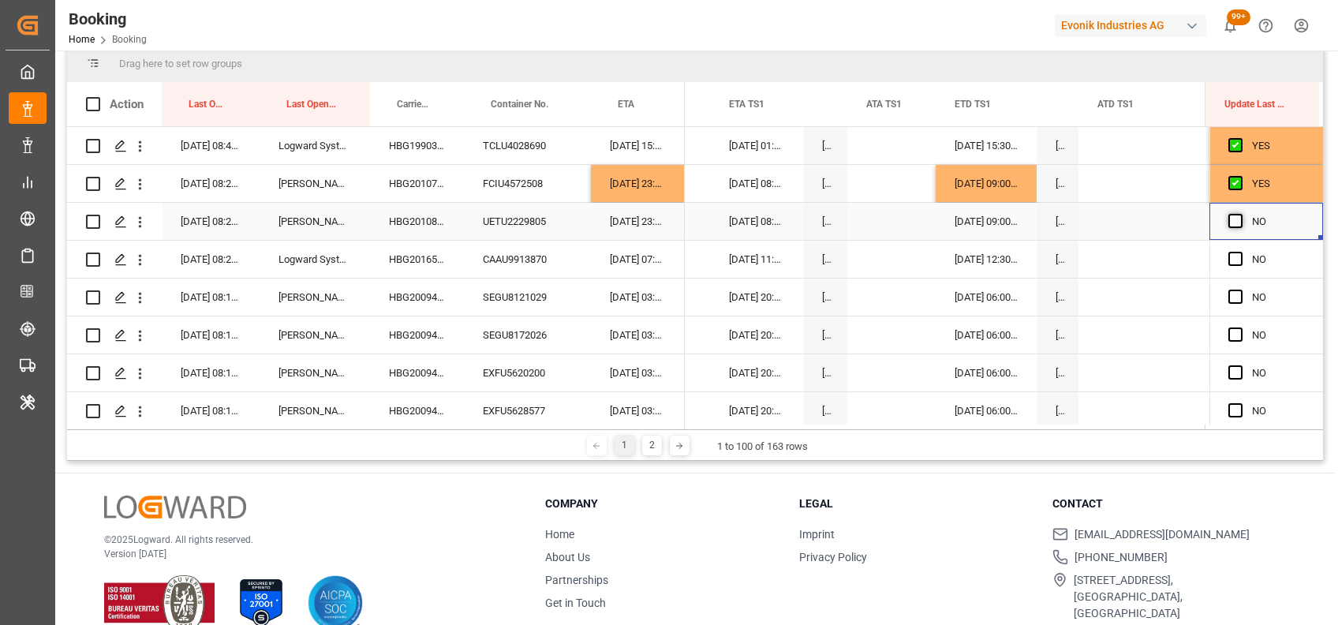
click at [1229, 227] on span "Press SPACE to select this row." at bounding box center [1236, 221] width 14 height 14
click at [1241, 214] on input "Press SPACE to select this row." at bounding box center [1241, 214] width 0 height 0
click at [1230, 259] on span "Press SPACE to select this row." at bounding box center [1236, 259] width 14 height 14
click at [1241, 252] on input "Press SPACE to select this row." at bounding box center [1241, 252] width 0 height 0
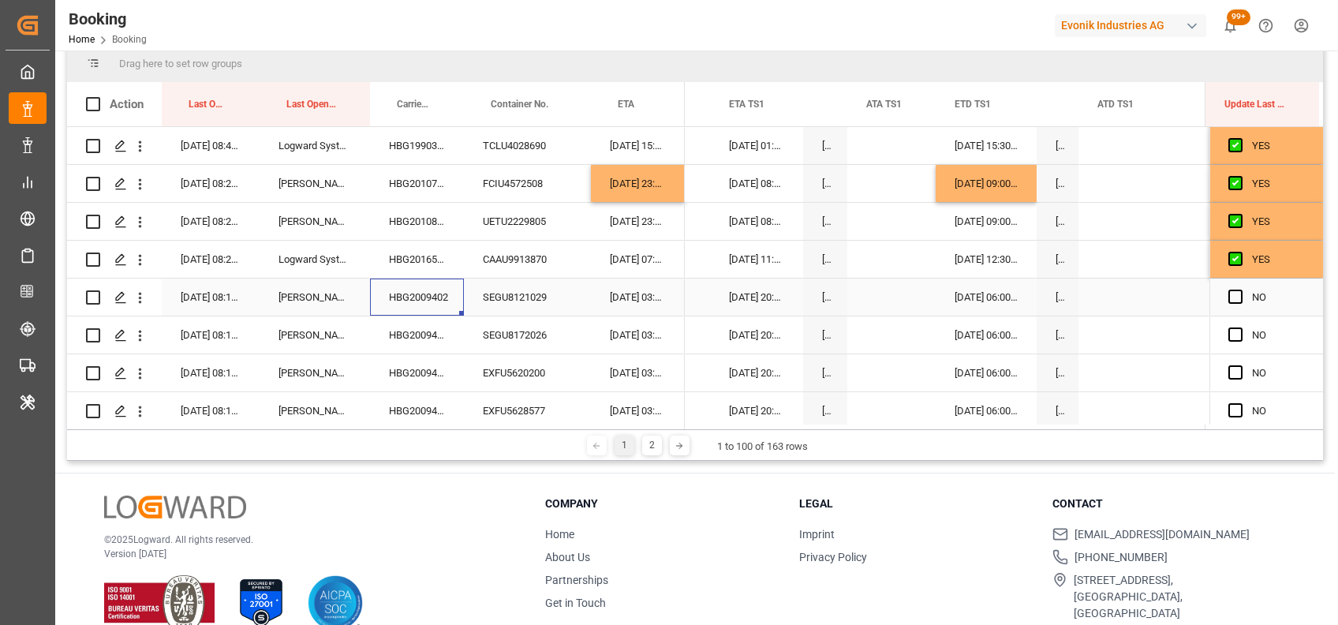
click at [429, 292] on div "HBG2009402" at bounding box center [417, 297] width 94 height 37
click at [1229, 297] on span "Press SPACE to select this row." at bounding box center [1236, 297] width 14 height 14
click at [1241, 290] on input "Press SPACE to select this row." at bounding box center [1241, 290] width 0 height 0
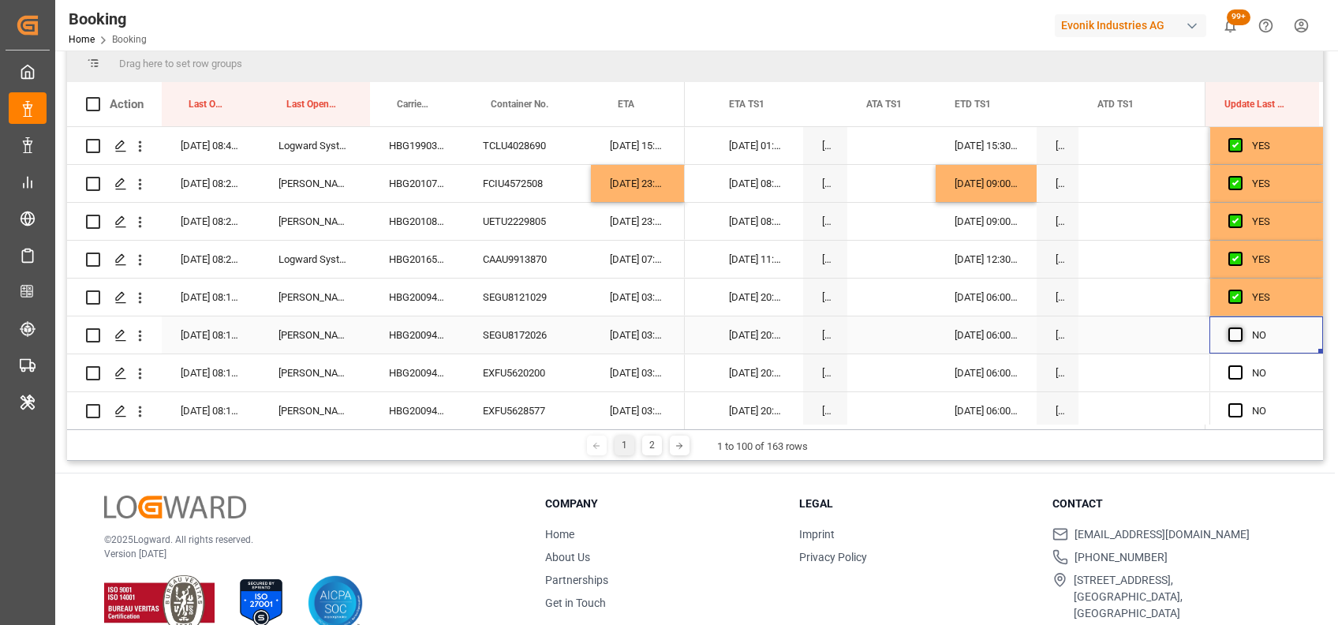
click at [1231, 335] on span "Press SPACE to select this row." at bounding box center [1236, 335] width 14 height 14
click at [1241, 328] on input "Press SPACE to select this row." at bounding box center [1241, 328] width 0 height 0
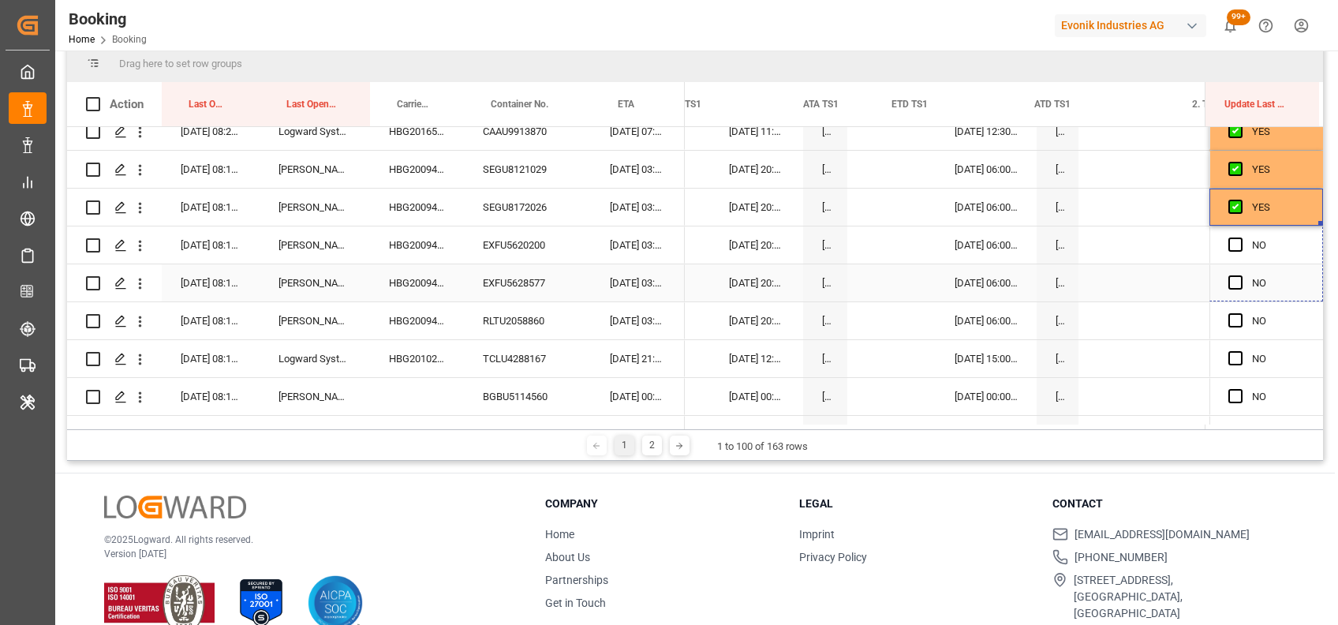
drag, startPoint x: 1316, startPoint y: 223, endPoint x: 1313, endPoint y: 378, distance: 154.7
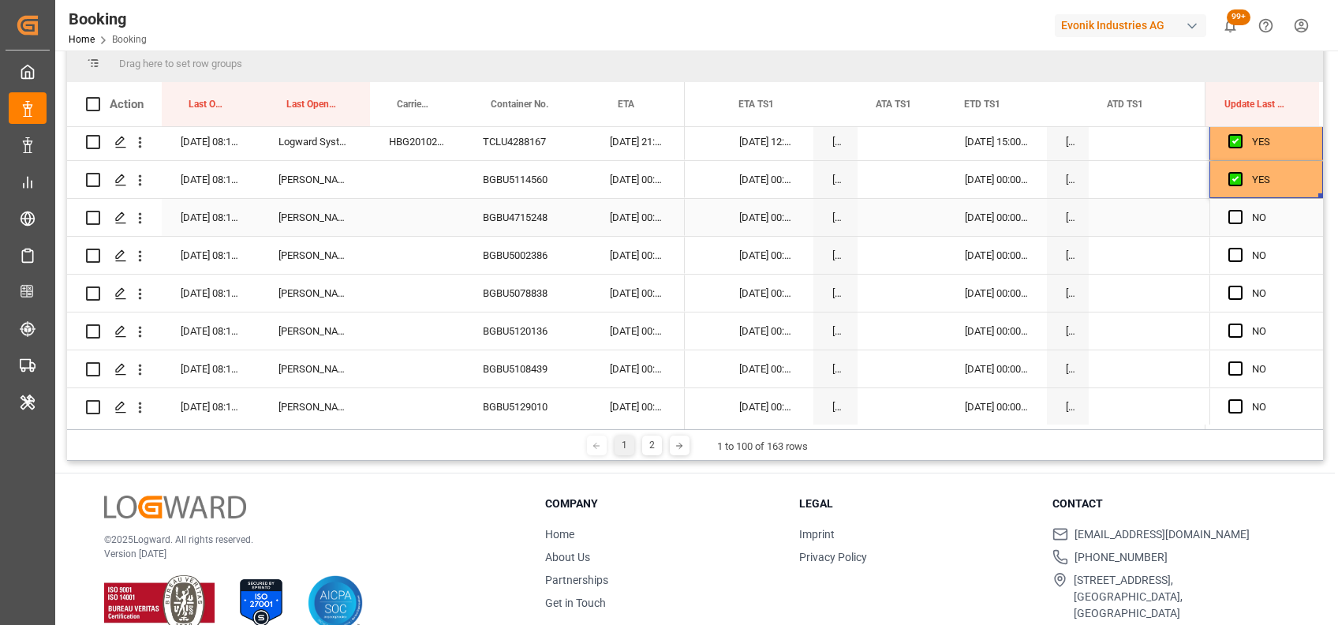
scroll to position [839, 0]
drag, startPoint x: 1315, startPoint y: 195, endPoint x: 1303, endPoint y: 469, distance: 274.1
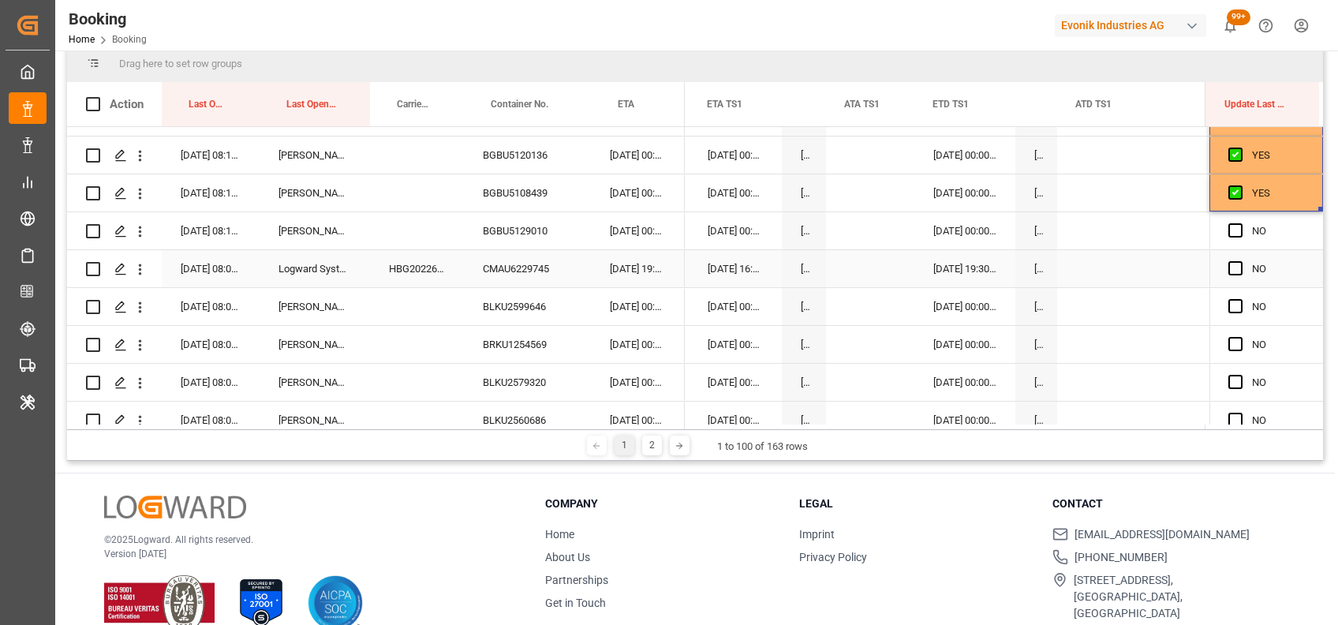
scroll to position [1028, 0]
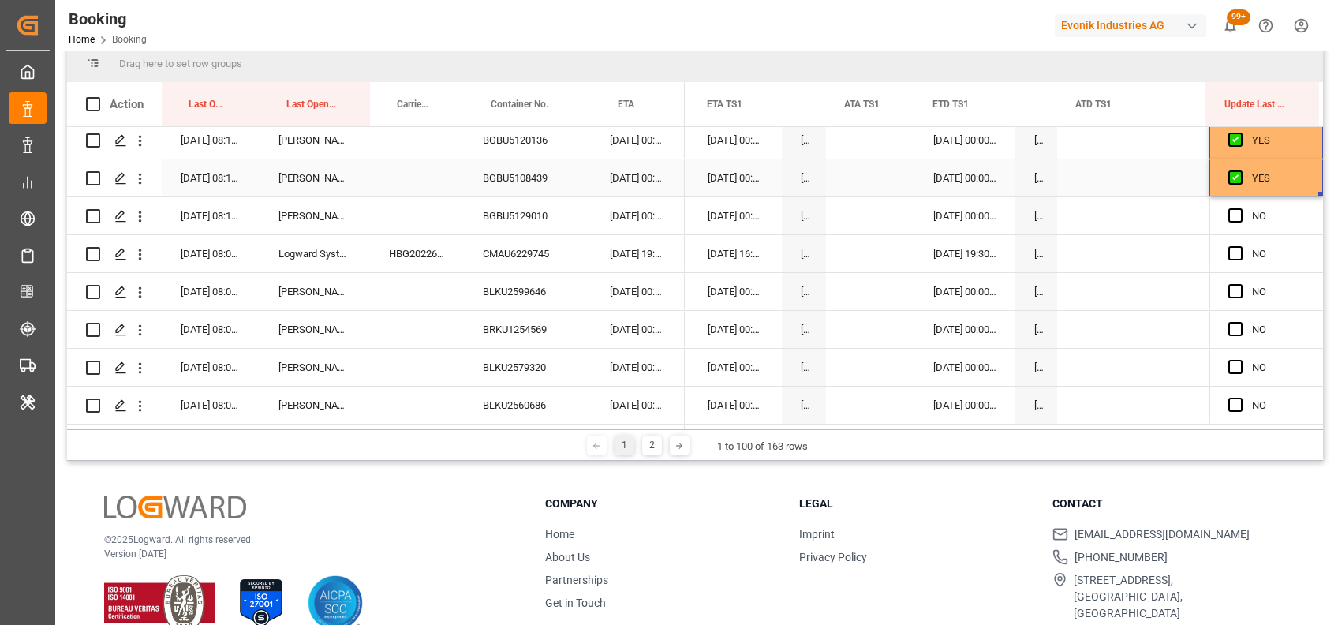
drag, startPoint x: 1315, startPoint y: 195, endPoint x: 1304, endPoint y: 435, distance: 240.2
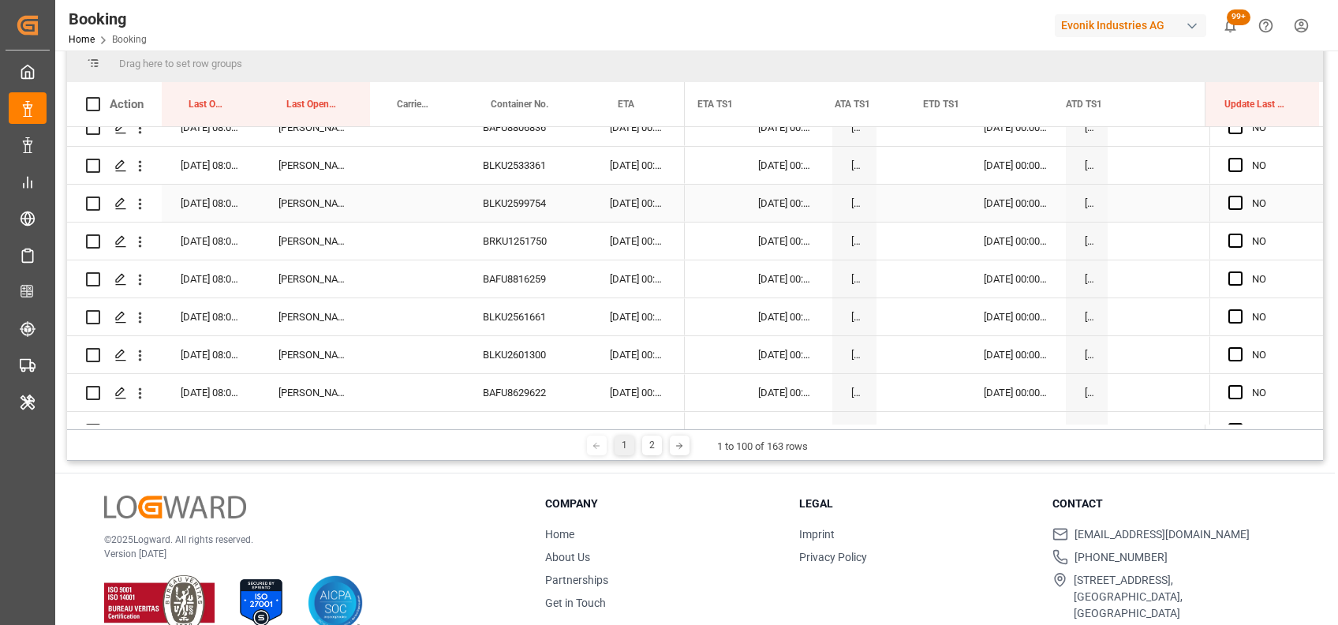
scroll to position [0, 16068]
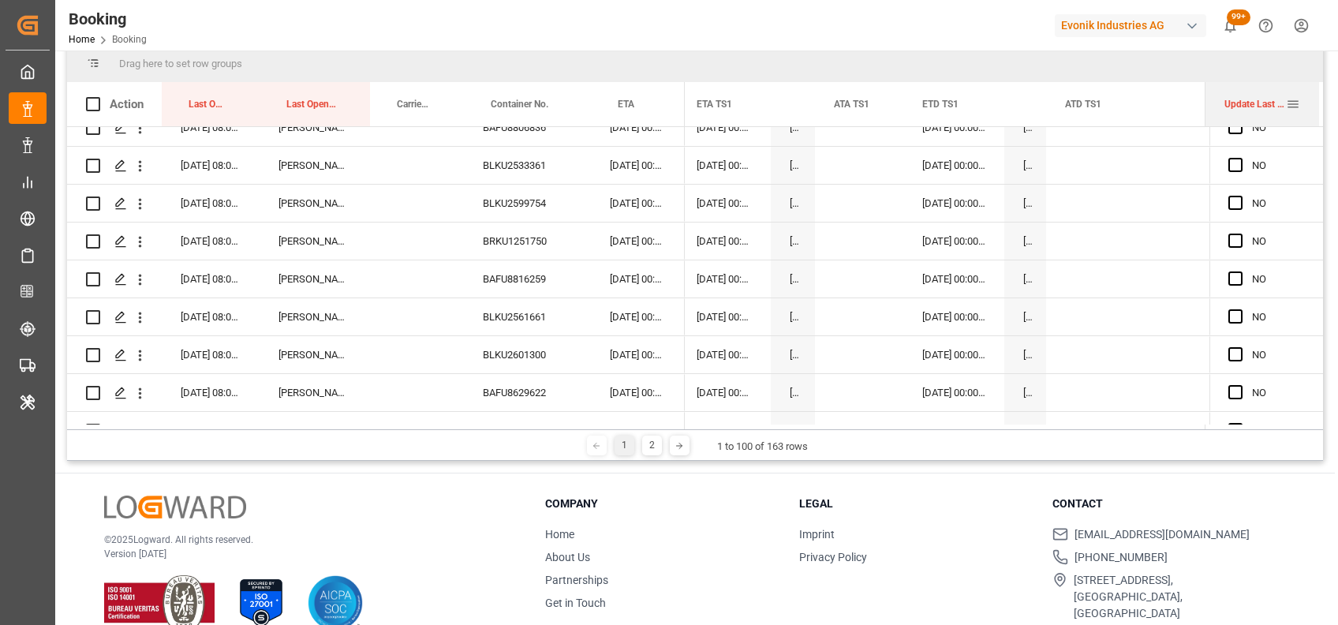
drag, startPoint x: 1205, startPoint y: 107, endPoint x: 1113, endPoint y: 110, distance: 92.4
click at [1203, 110] on div at bounding box center [1206, 104] width 6 height 44
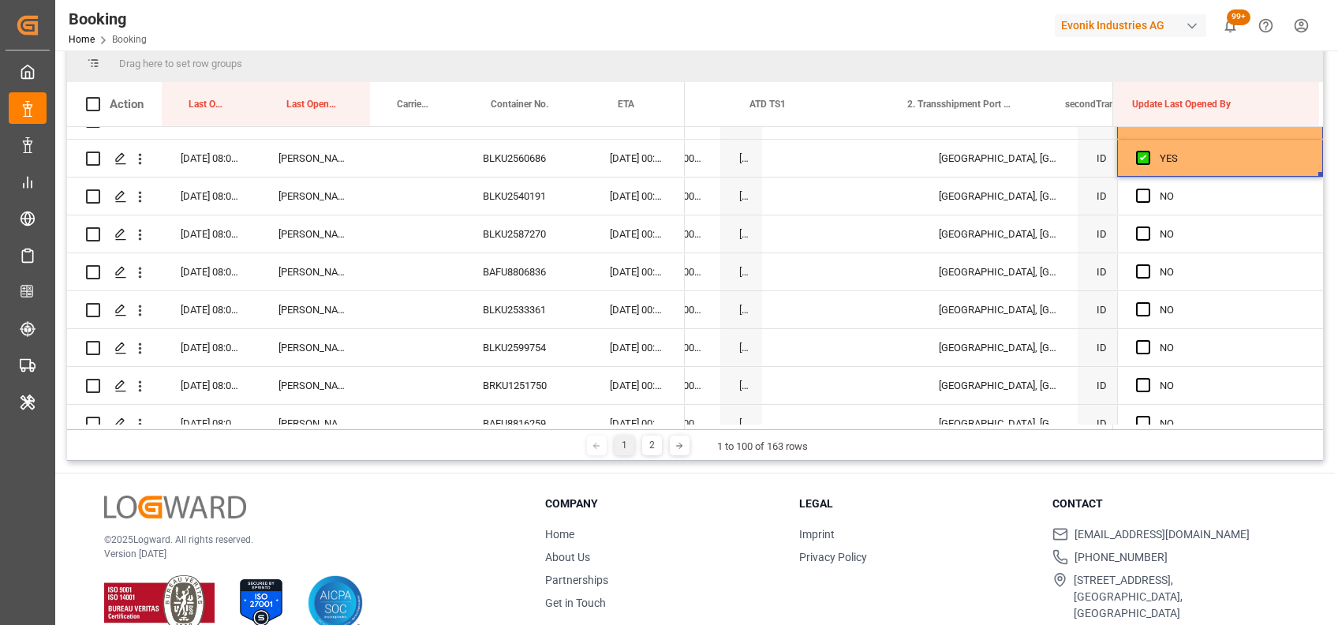
scroll to position [0, 0]
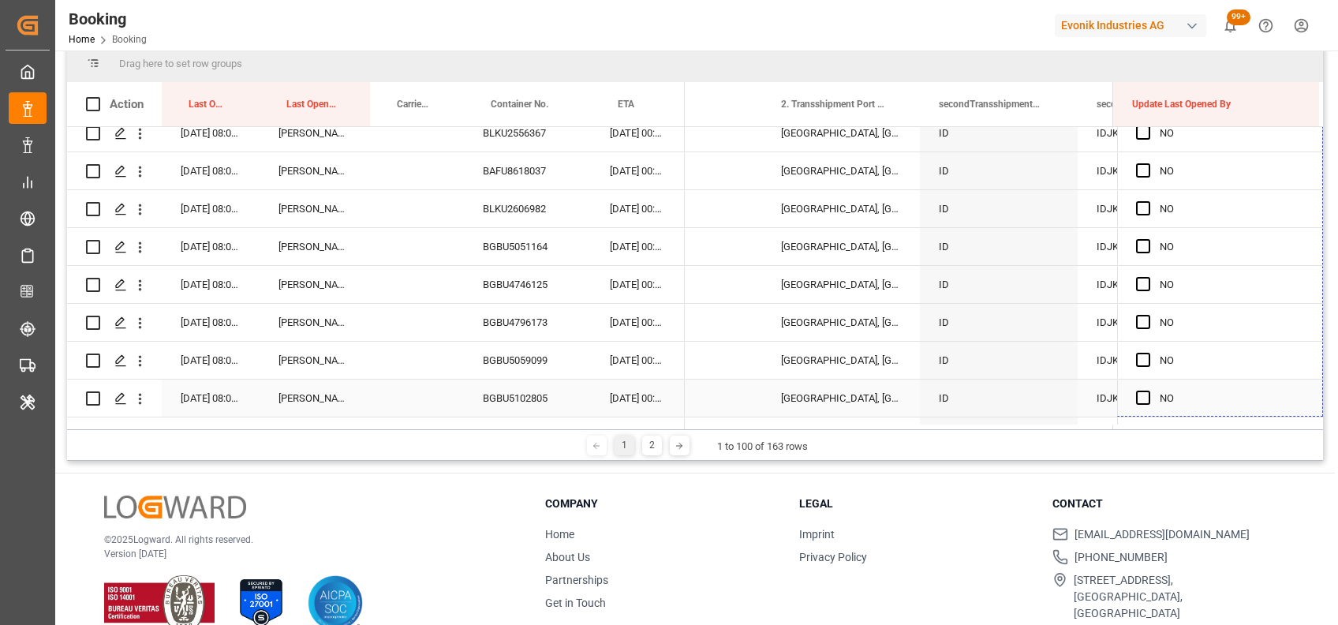
drag, startPoint x: 1314, startPoint y: 267, endPoint x: 1293, endPoint y: 399, distance: 134.3
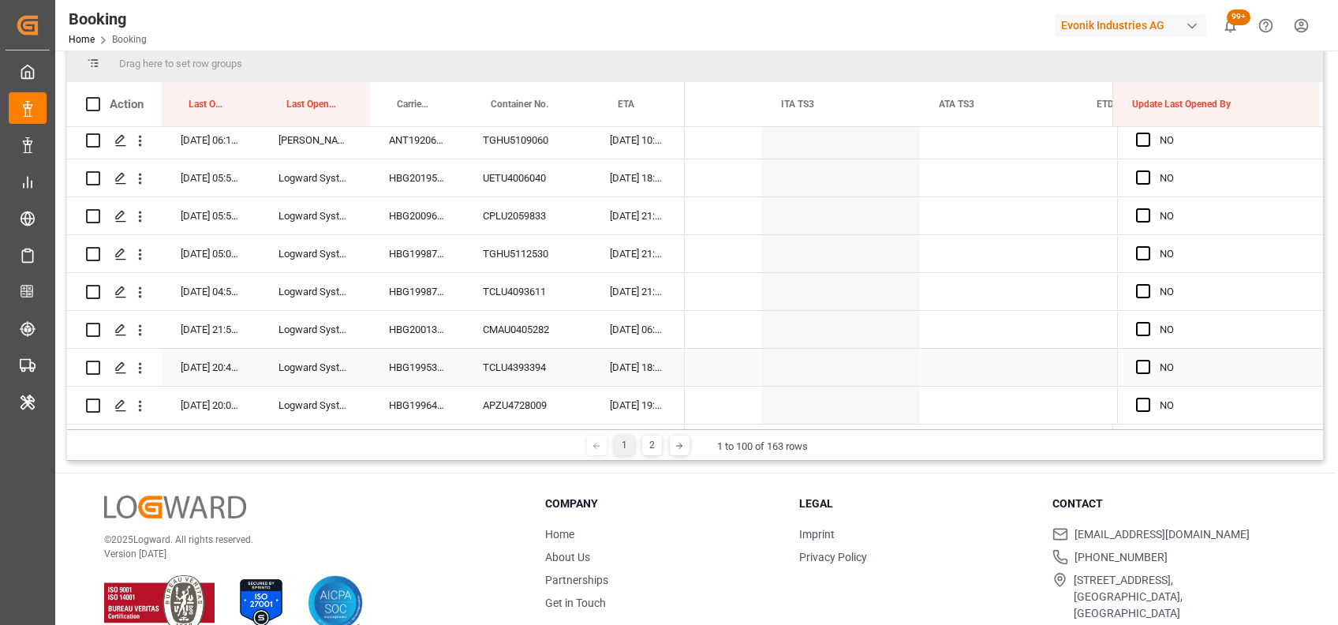
drag, startPoint x: 1315, startPoint y: 182, endPoint x: 1289, endPoint y: 370, distance: 190.4
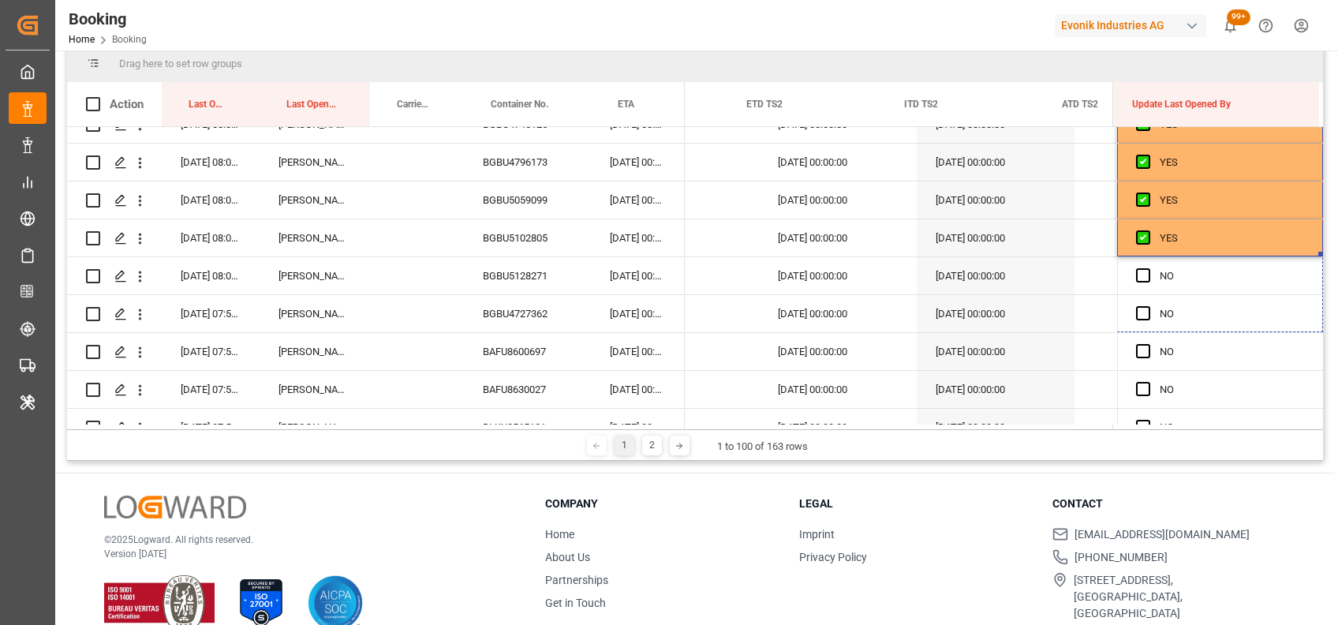
drag, startPoint x: 1313, startPoint y: 255, endPoint x: 1323, endPoint y: 489, distance: 234.6
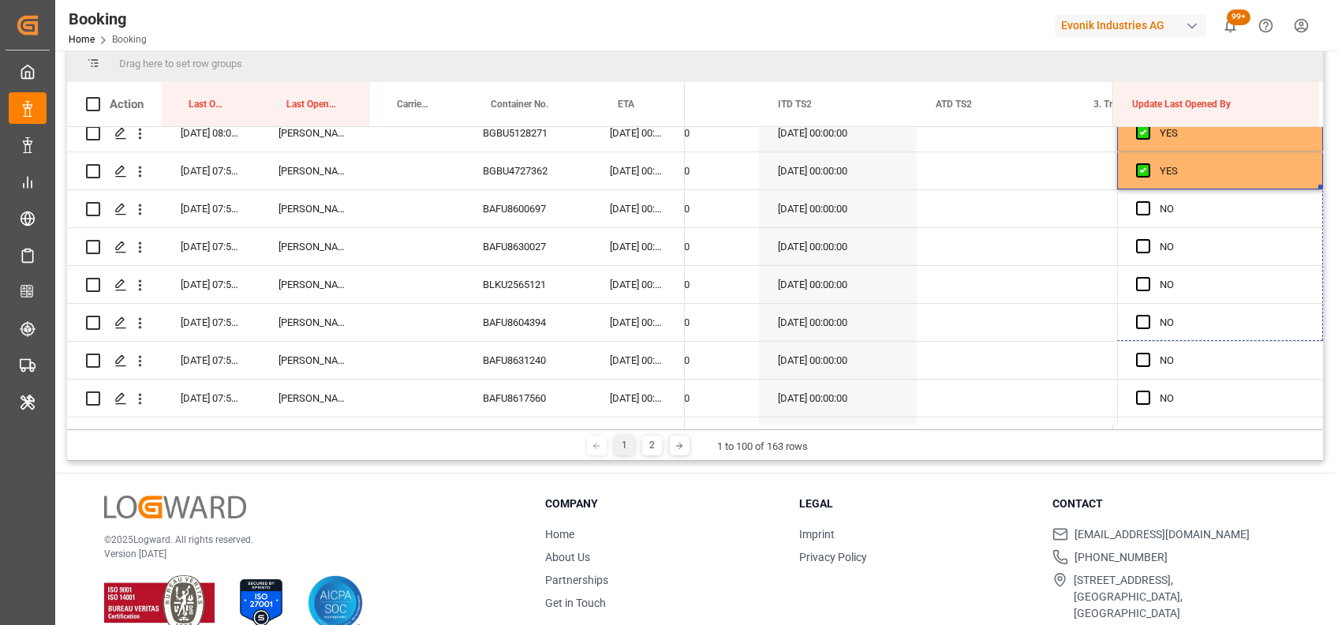
drag, startPoint x: 1316, startPoint y: 248, endPoint x: 1326, endPoint y: 521, distance: 273.2
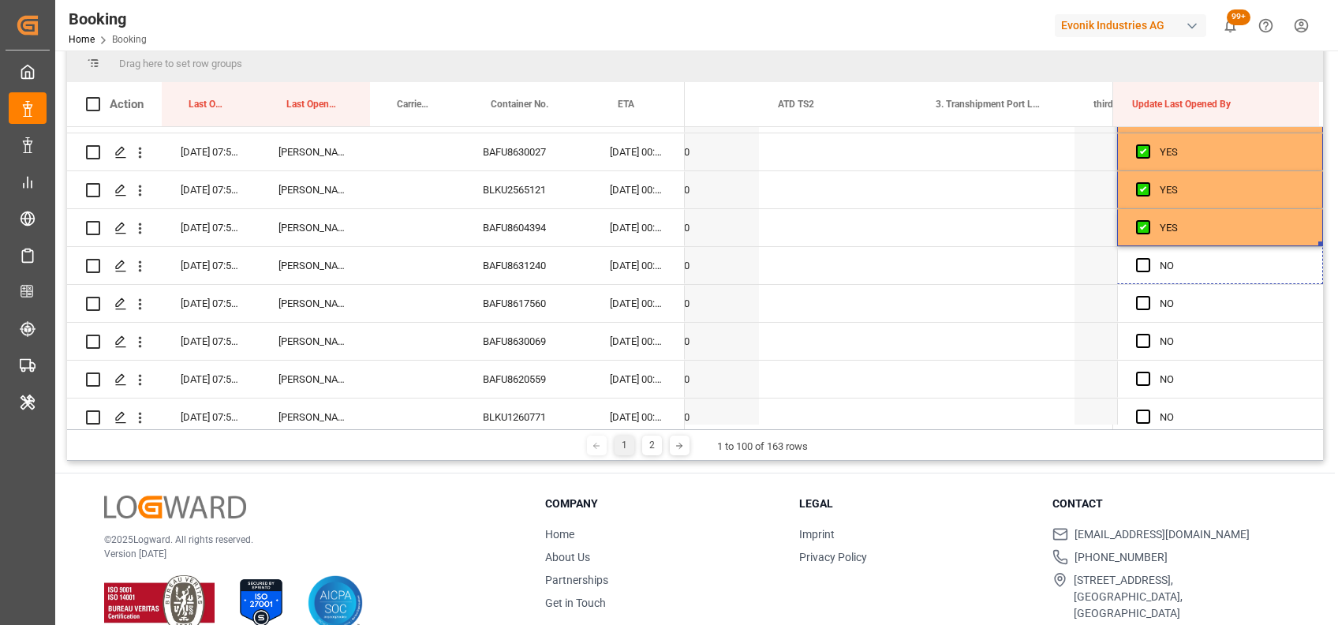
drag, startPoint x: 1316, startPoint y: 306, endPoint x: 1323, endPoint y: 470, distance: 164.3
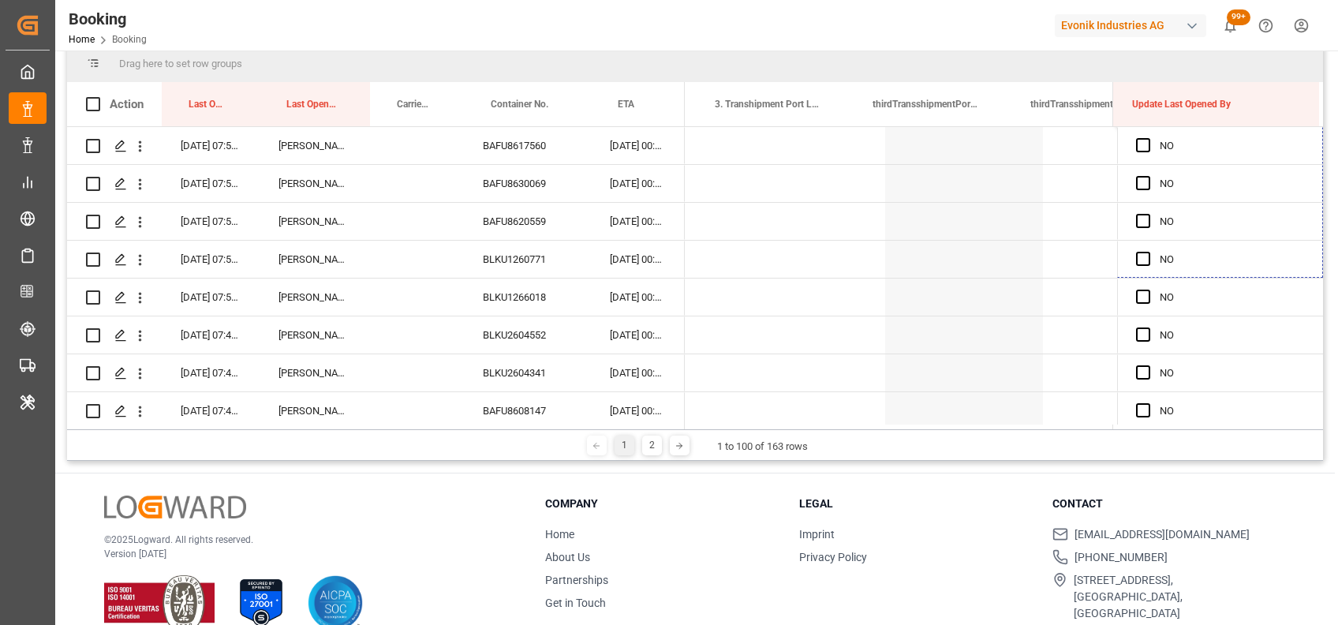
drag, startPoint x: 1315, startPoint y: 251, endPoint x: 1327, endPoint y: 491, distance: 240.2
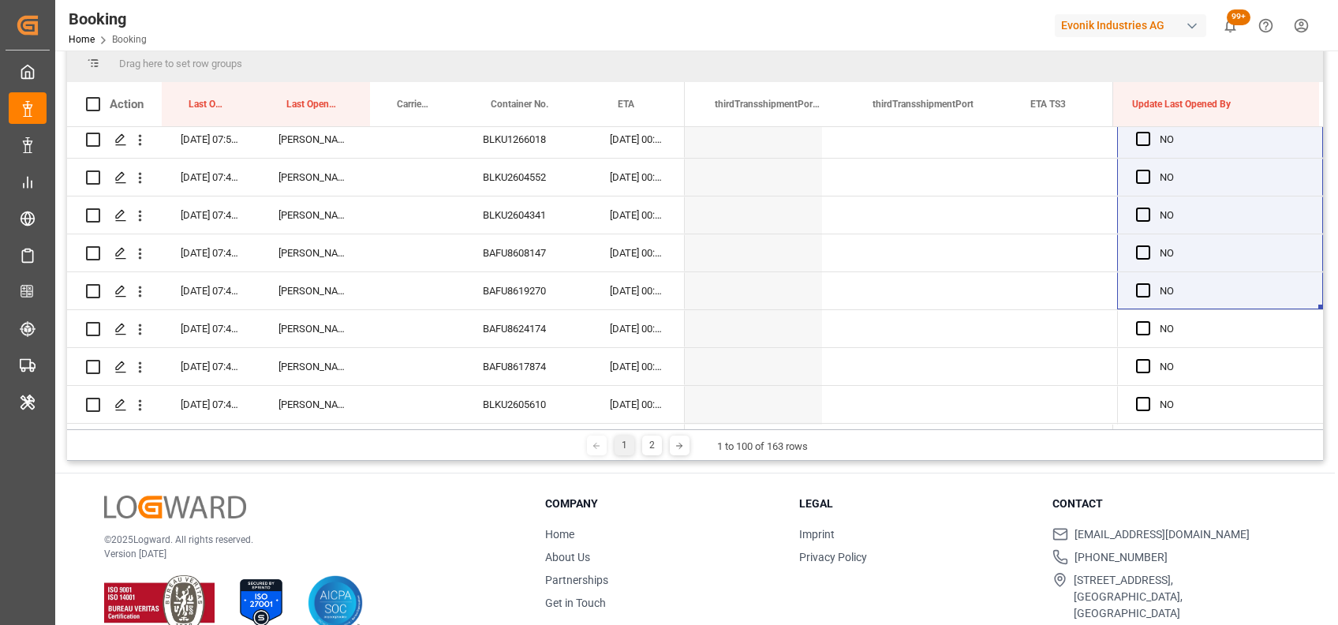
drag, startPoint x: 1313, startPoint y: 241, endPoint x: 1312, endPoint y: 455, distance: 213.1
click at [1312, 455] on div "Drag here to set row groups Drag here to set column labels Action Last Opened D…" at bounding box center [695, 252] width 1256 height 417
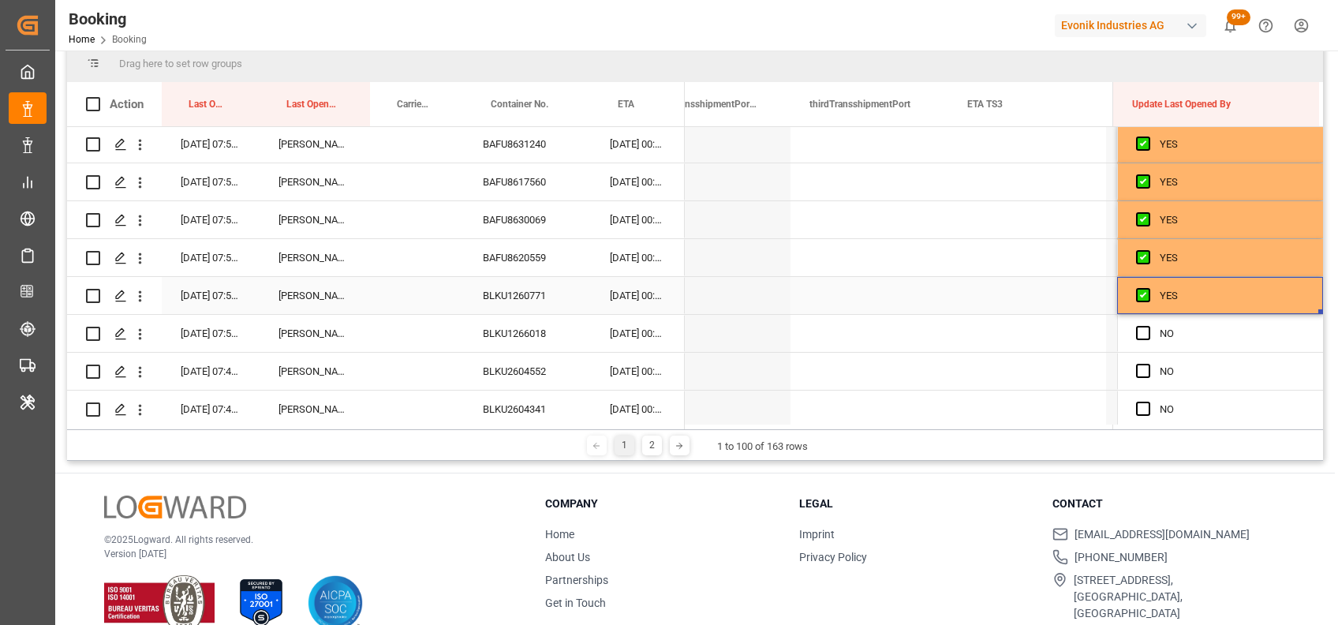
click at [1237, 278] on div "YES" at bounding box center [1232, 296] width 144 height 36
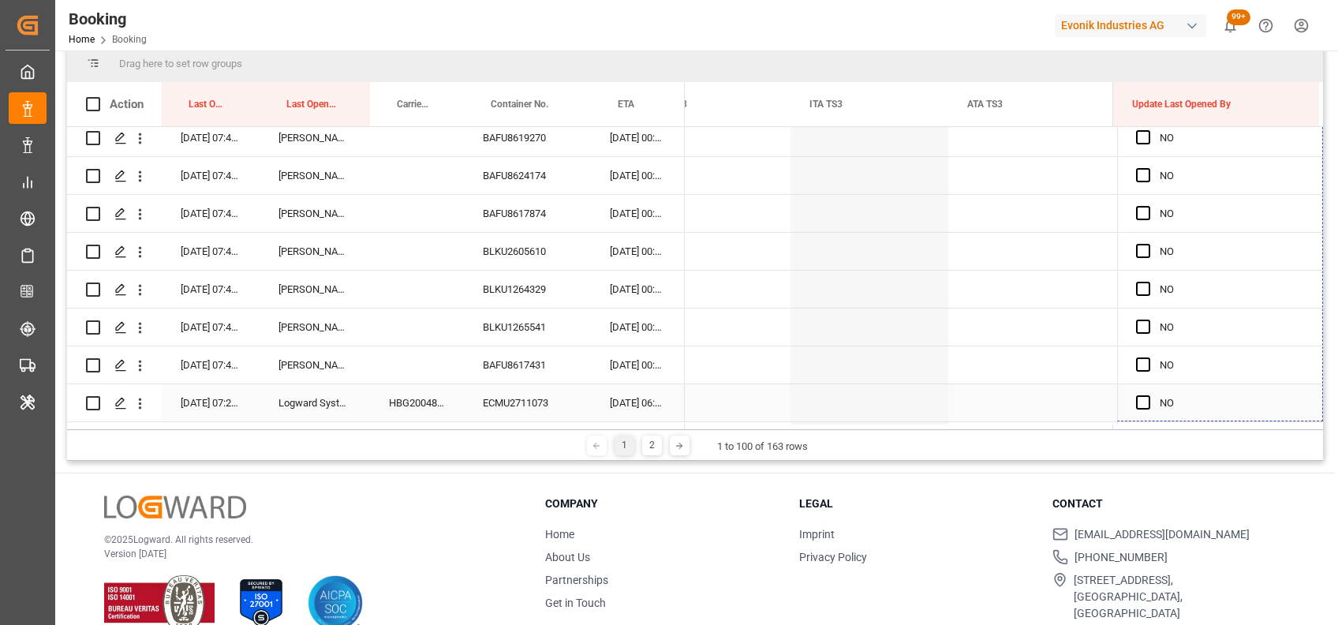
drag, startPoint x: 1315, startPoint y: 309, endPoint x: 1278, endPoint y: 398, distance: 95.9
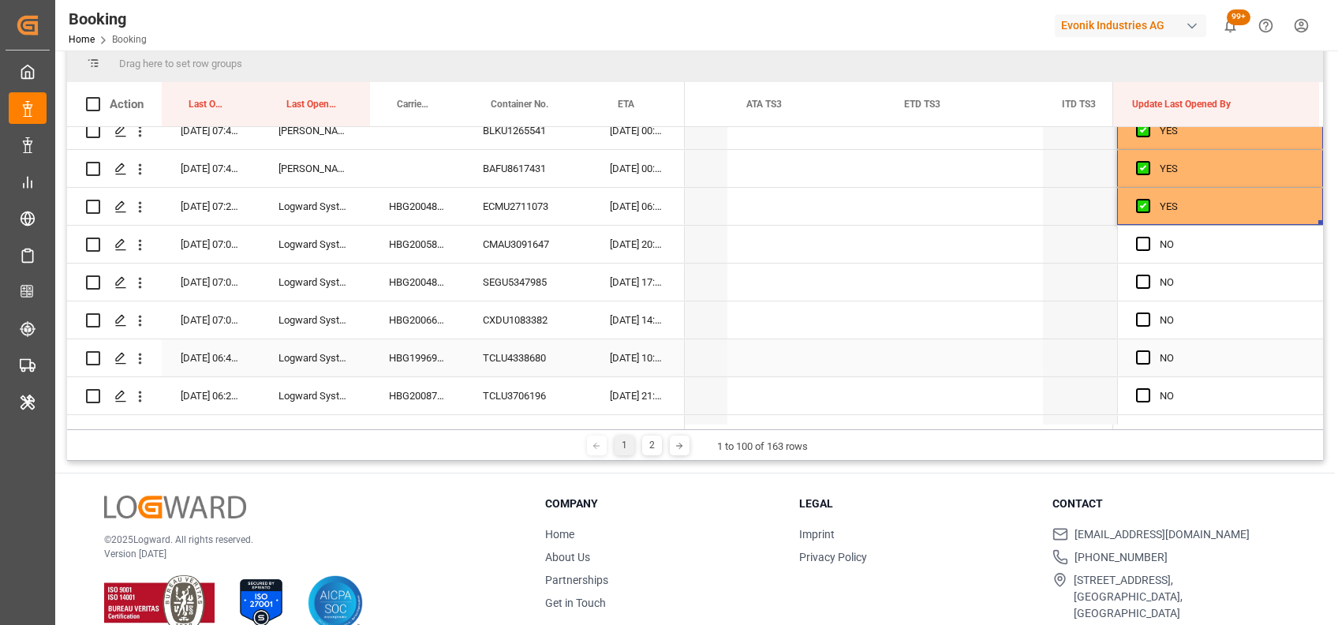
drag, startPoint x: 1315, startPoint y: 222, endPoint x: 1304, endPoint y: 352, distance: 130.7
click at [1136, 245] on span "Press SPACE to select this row." at bounding box center [1143, 244] width 14 height 14
click at [1148, 237] on input "Press SPACE to select this row." at bounding box center [1148, 237] width 0 height 0
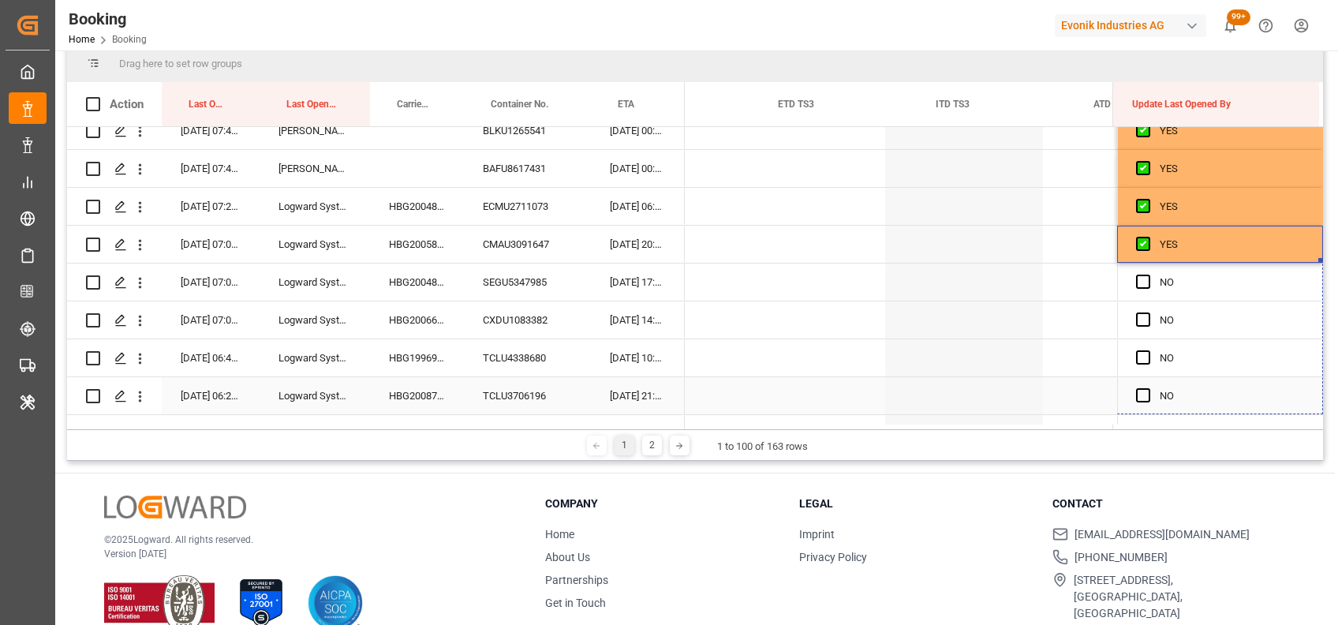
drag, startPoint x: 1316, startPoint y: 260, endPoint x: 1317, endPoint y: 391, distance: 131.8
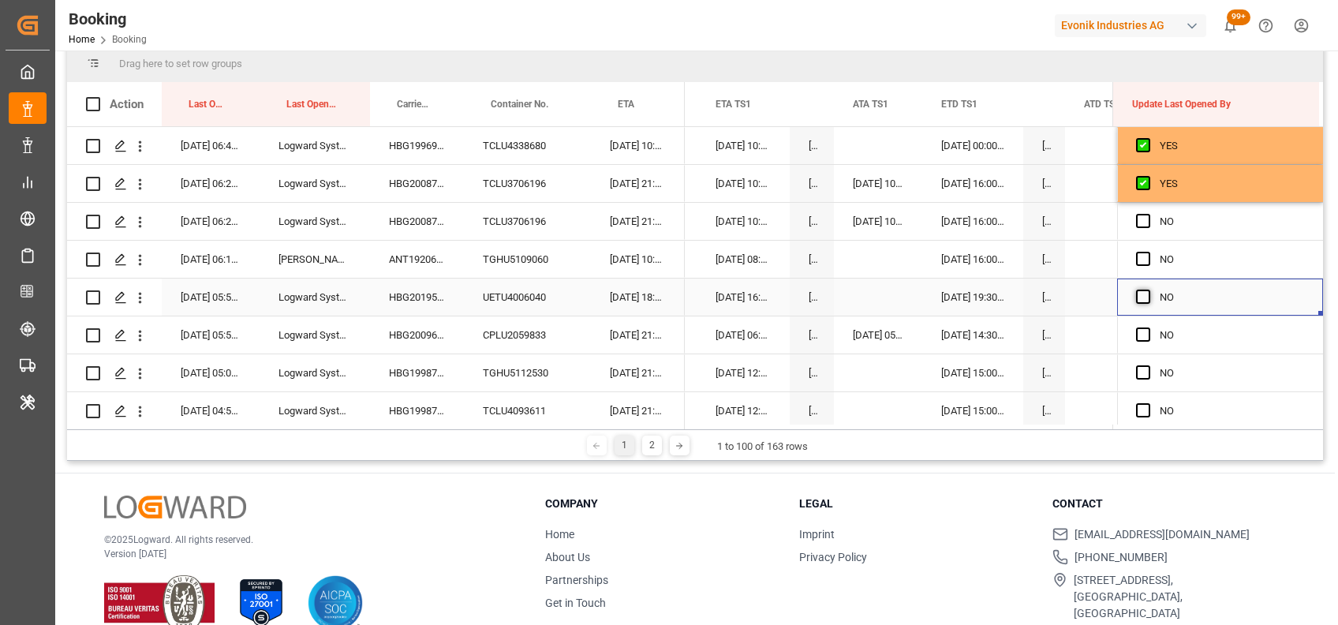
click at [1137, 294] on span "Press SPACE to select this row." at bounding box center [1143, 297] width 14 height 14
click at [1148, 290] on input "Press SPACE to select this row." at bounding box center [1148, 290] width 0 height 0
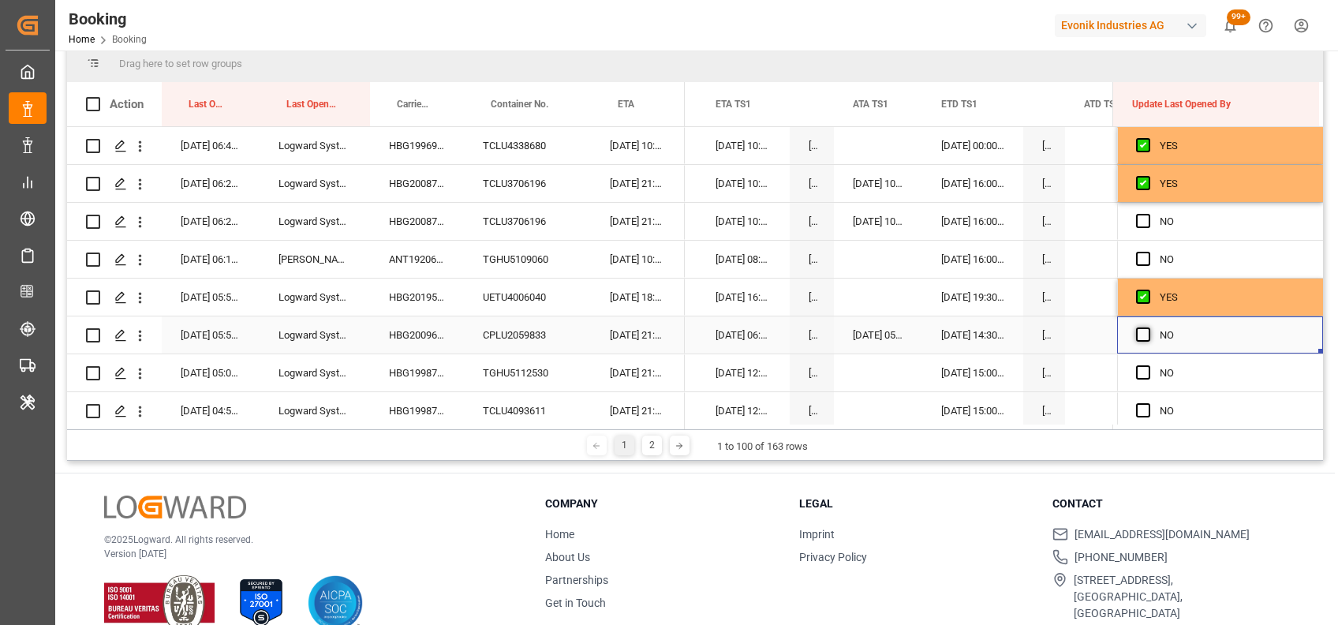
click at [1136, 335] on span "Press SPACE to select this row." at bounding box center [1143, 335] width 14 height 14
click at [1148, 328] on input "Press SPACE to select this row." at bounding box center [1148, 328] width 0 height 0
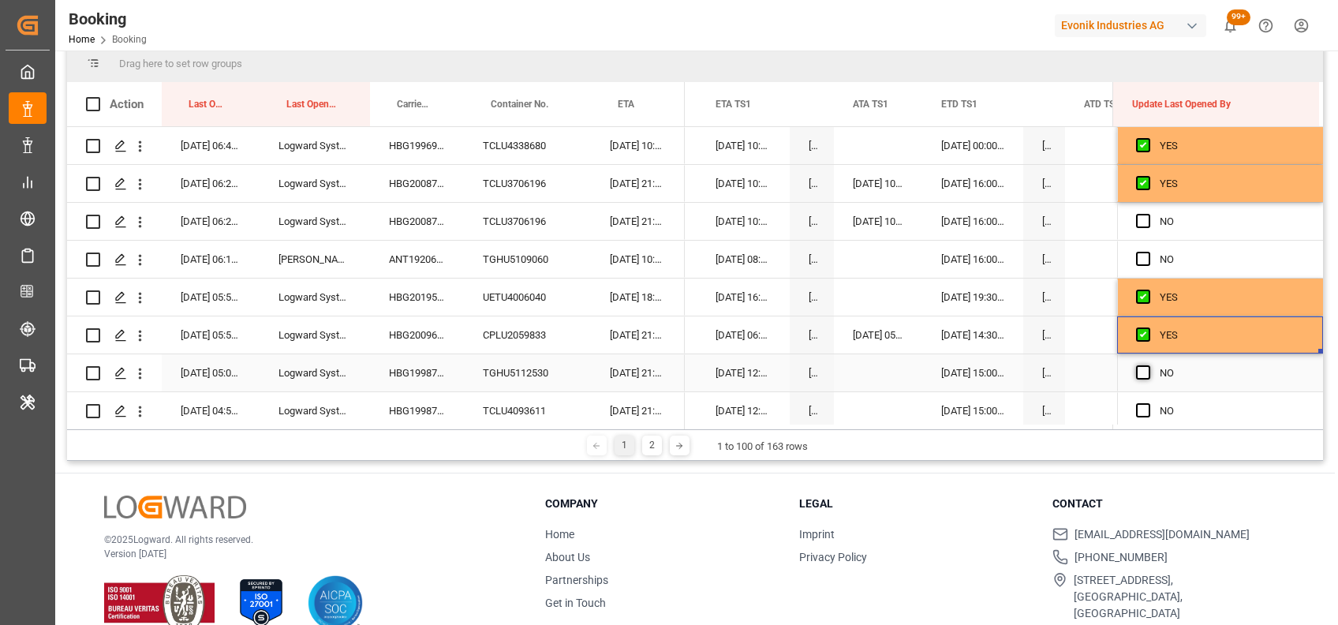
click at [1143, 373] on span "Press SPACE to select this row." at bounding box center [1143, 372] width 14 height 14
click at [1148, 365] on input "Press SPACE to select this row." at bounding box center [1148, 365] width 0 height 0
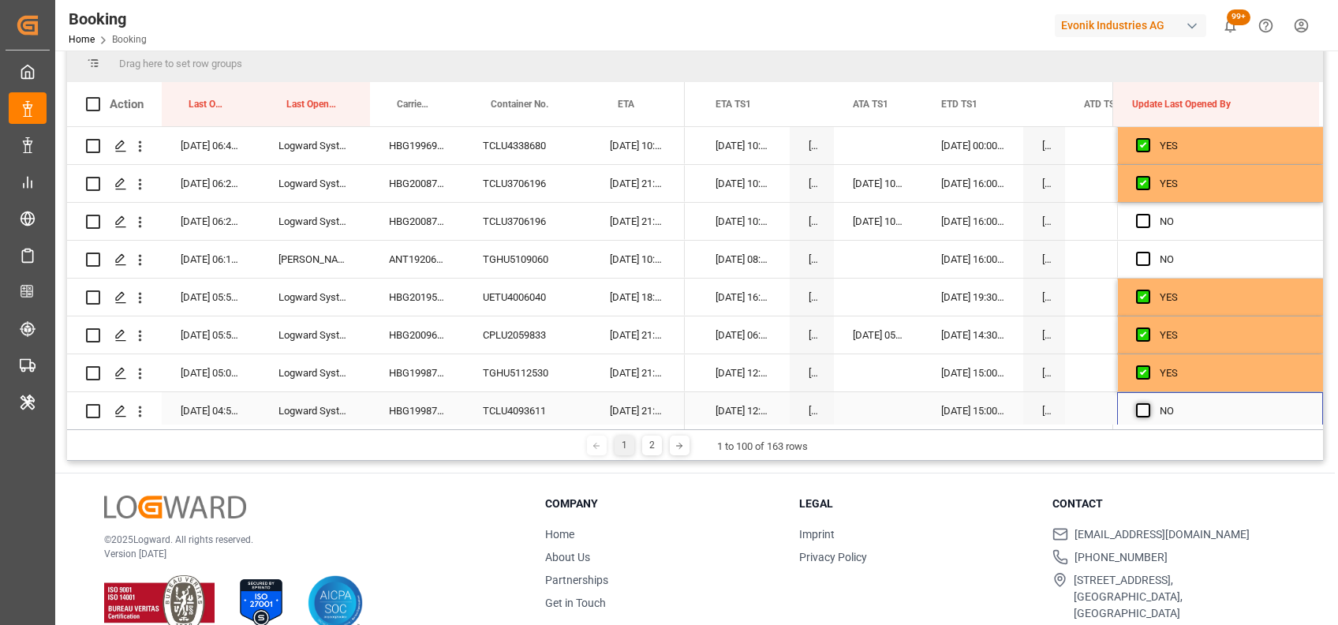
click at [1141, 412] on span "Press SPACE to select this row." at bounding box center [1143, 410] width 14 height 14
click at [1148, 403] on input "Press SPACE to select this row." at bounding box center [1148, 403] width 0 height 0
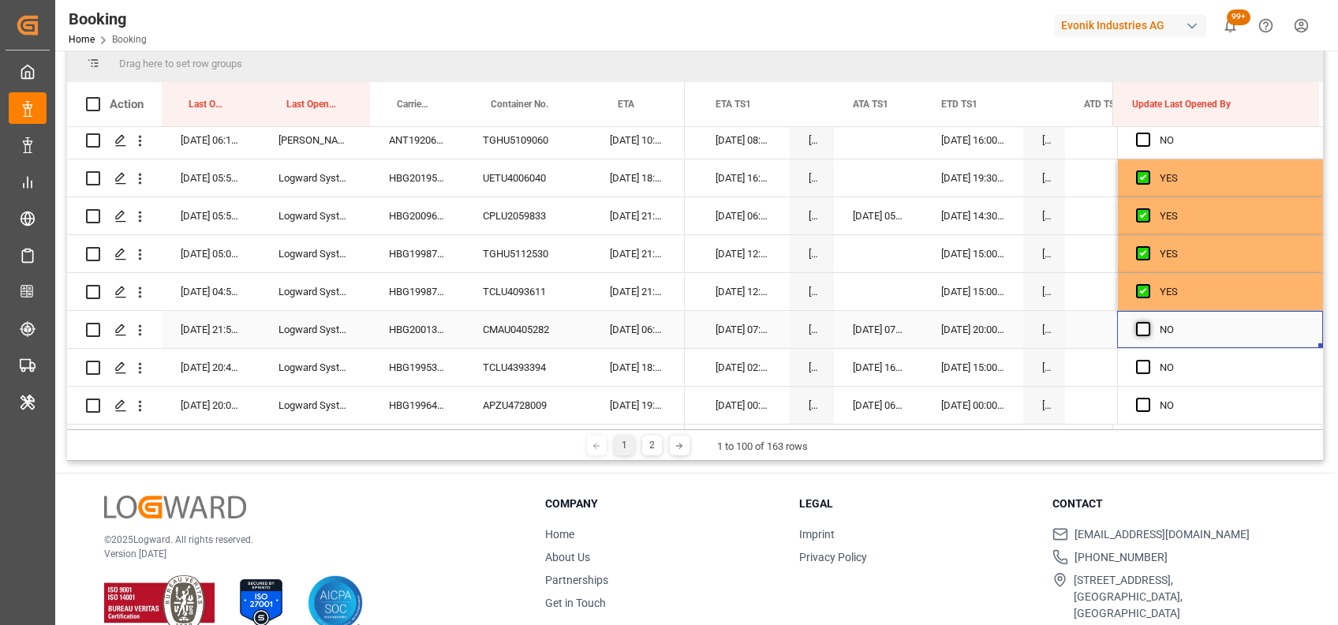
click at [1141, 322] on span "Press SPACE to select this row." at bounding box center [1143, 329] width 14 height 14
click at [1148, 322] on input "Press SPACE to select this row." at bounding box center [1148, 322] width 0 height 0
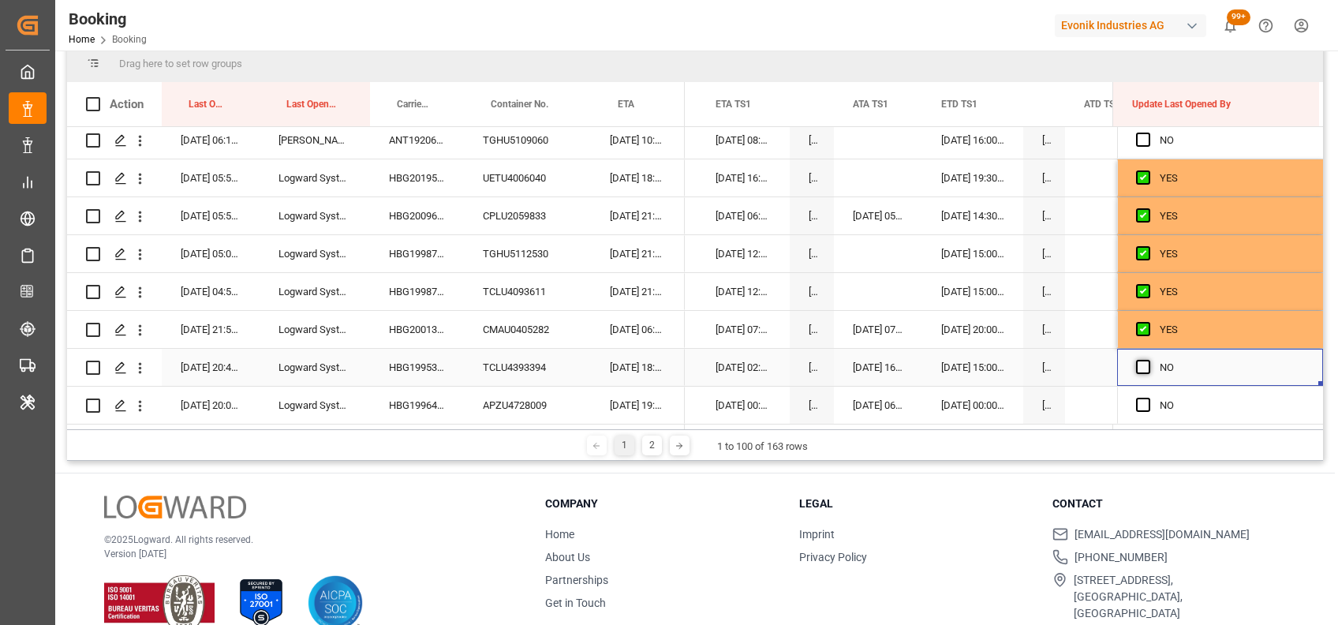
click at [1136, 363] on span "Press SPACE to select this row." at bounding box center [1143, 367] width 14 height 14
click at [1148, 360] on input "Press SPACE to select this row." at bounding box center [1148, 360] width 0 height 0
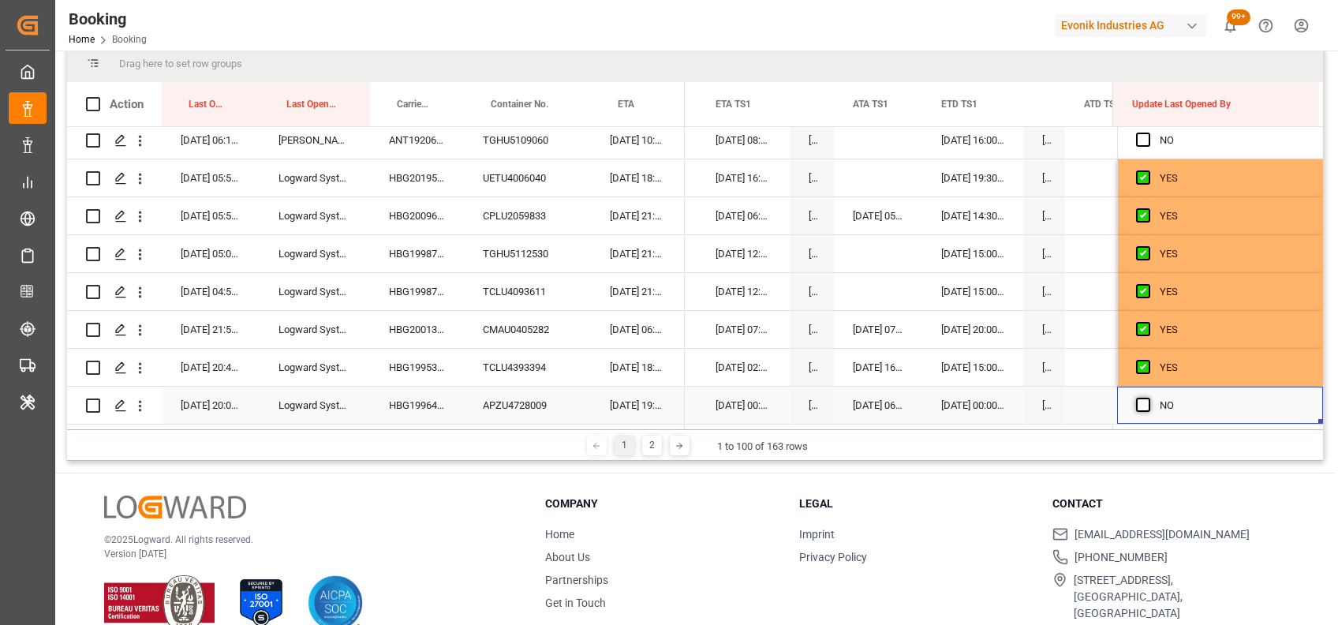
click at [1142, 403] on span "Press SPACE to select this row." at bounding box center [1143, 405] width 14 height 14
click at [1148, 398] on input "Press SPACE to select this row." at bounding box center [1148, 398] width 0 height 0
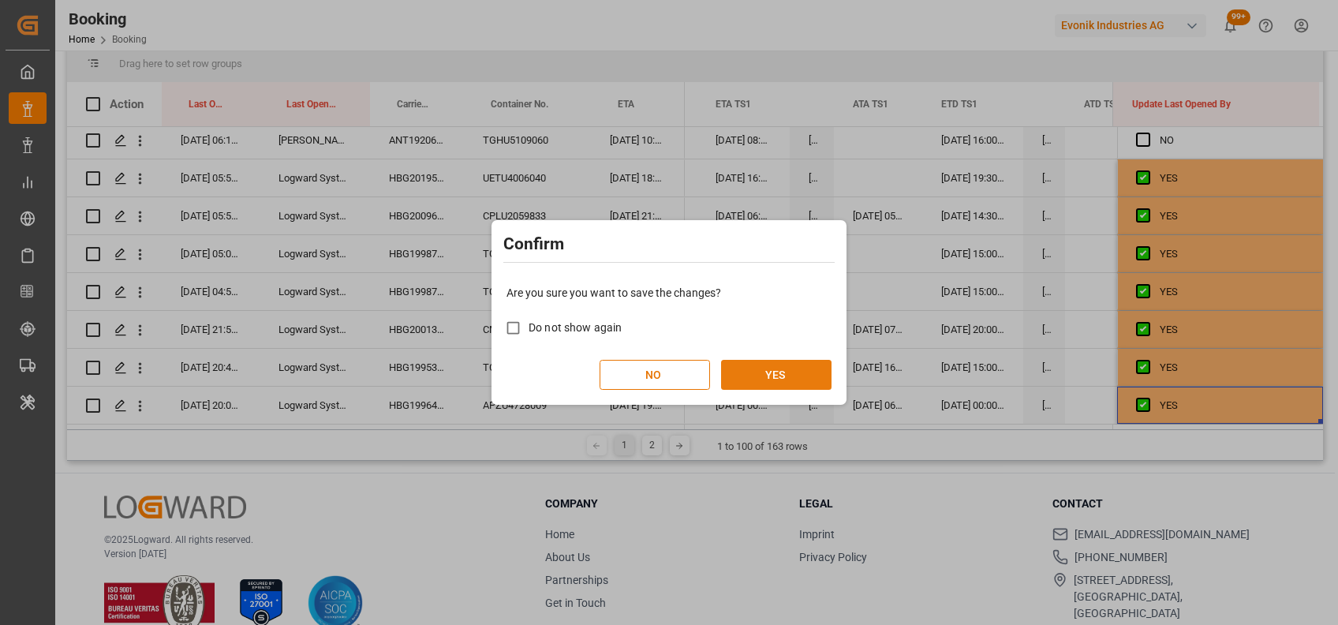
click at [789, 375] on button "YES" at bounding box center [776, 375] width 110 height 30
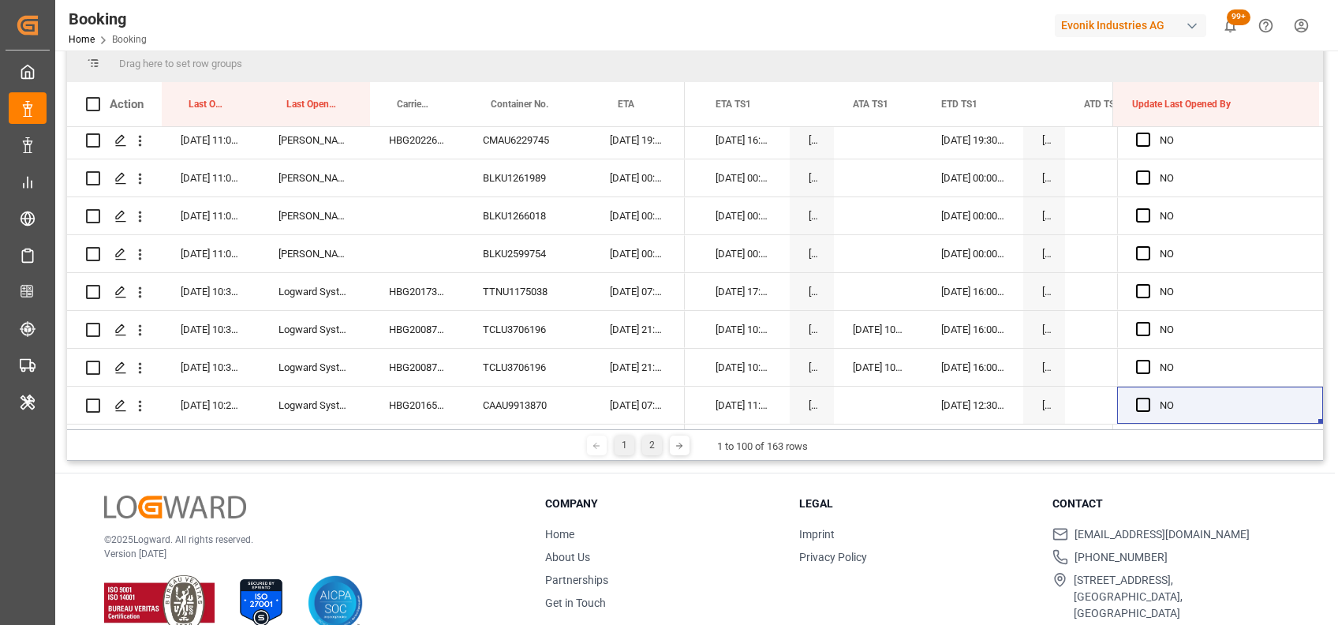
click at [650, 445] on div "2" at bounding box center [652, 446] width 20 height 20
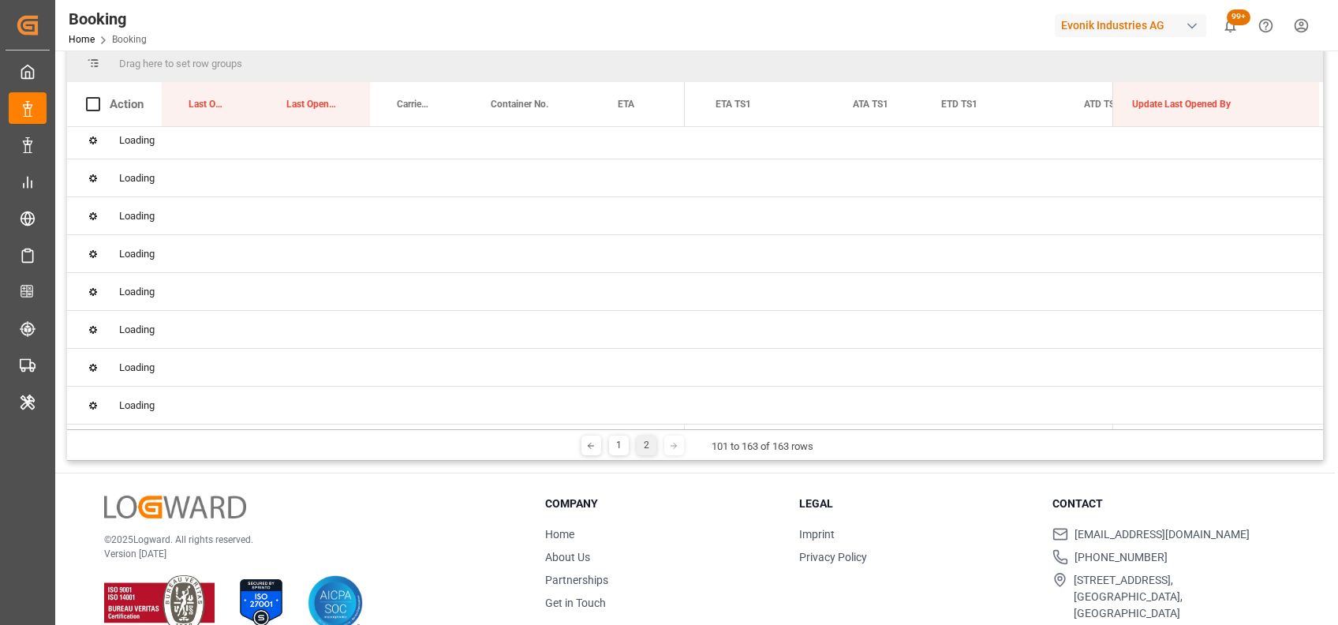
scroll to position [0, 0]
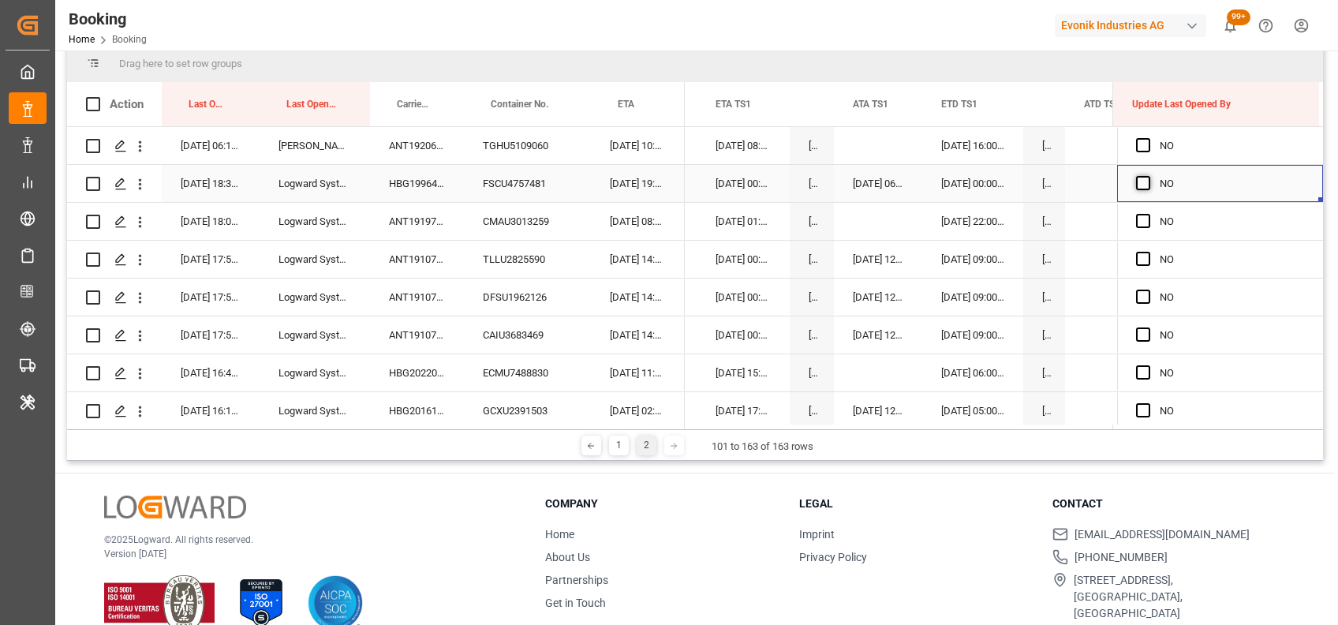
click at [1139, 184] on span "Press SPACE to select this row." at bounding box center [1143, 183] width 14 height 14
click at [1148, 176] on input "Press SPACE to select this row." at bounding box center [1148, 176] width 0 height 0
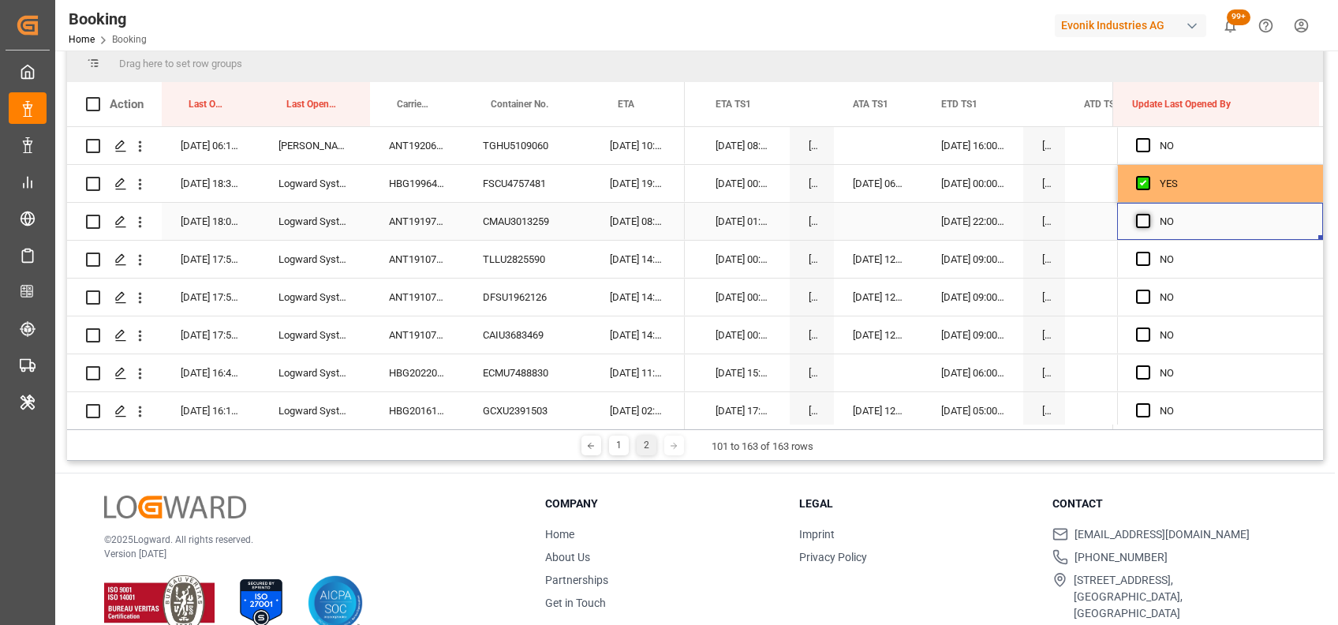
click at [1140, 221] on span "Press SPACE to select this row." at bounding box center [1143, 221] width 14 height 14
click at [1148, 214] on input "Press SPACE to select this row." at bounding box center [1148, 214] width 0 height 0
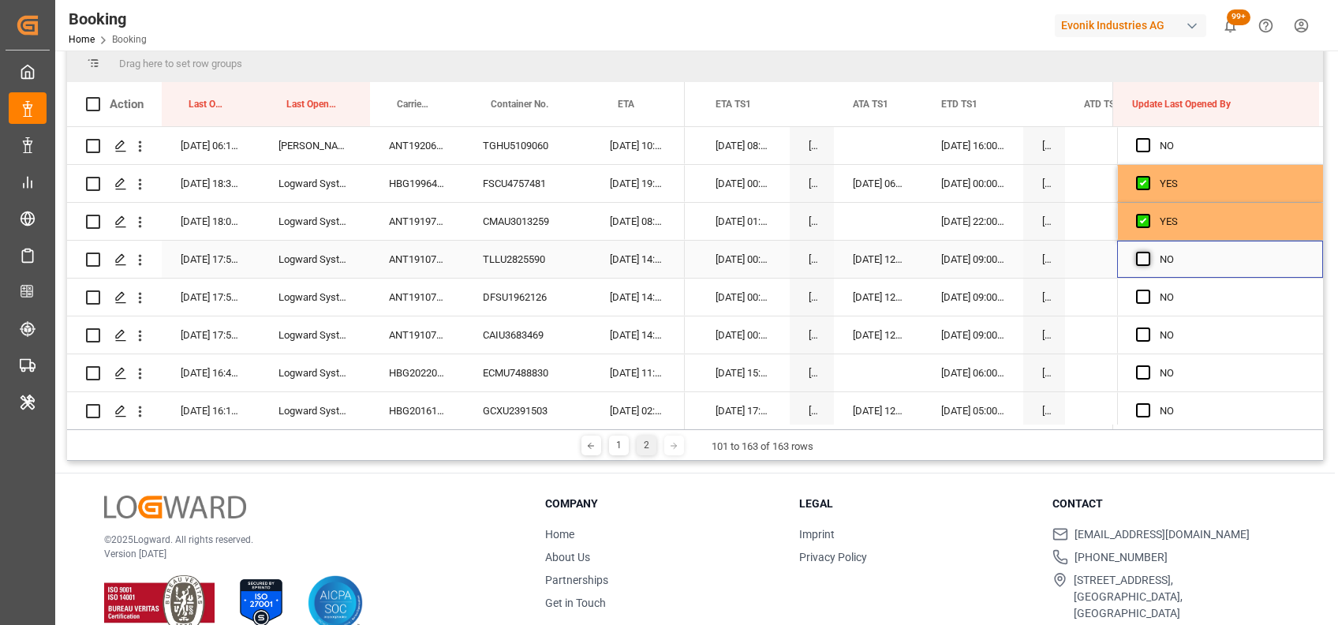
click at [1138, 261] on span "Press SPACE to select this row." at bounding box center [1143, 259] width 14 height 14
click at [1148, 252] on input "Press SPACE to select this row." at bounding box center [1148, 252] width 0 height 0
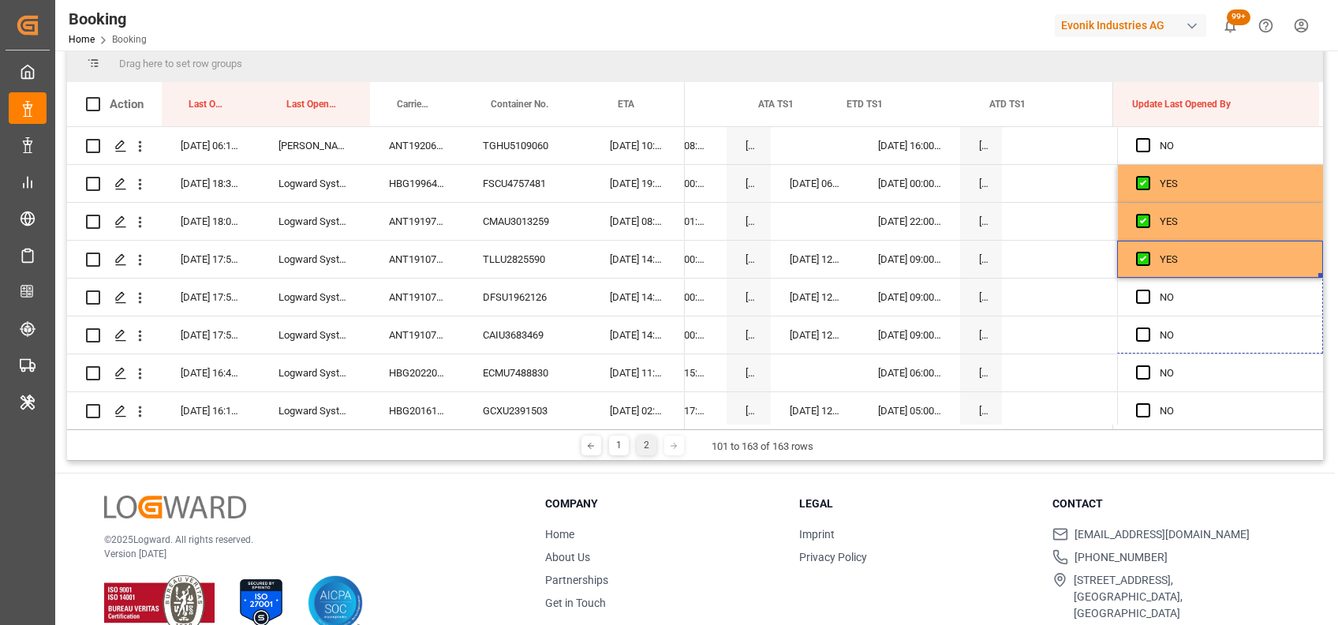
scroll to position [63, 0]
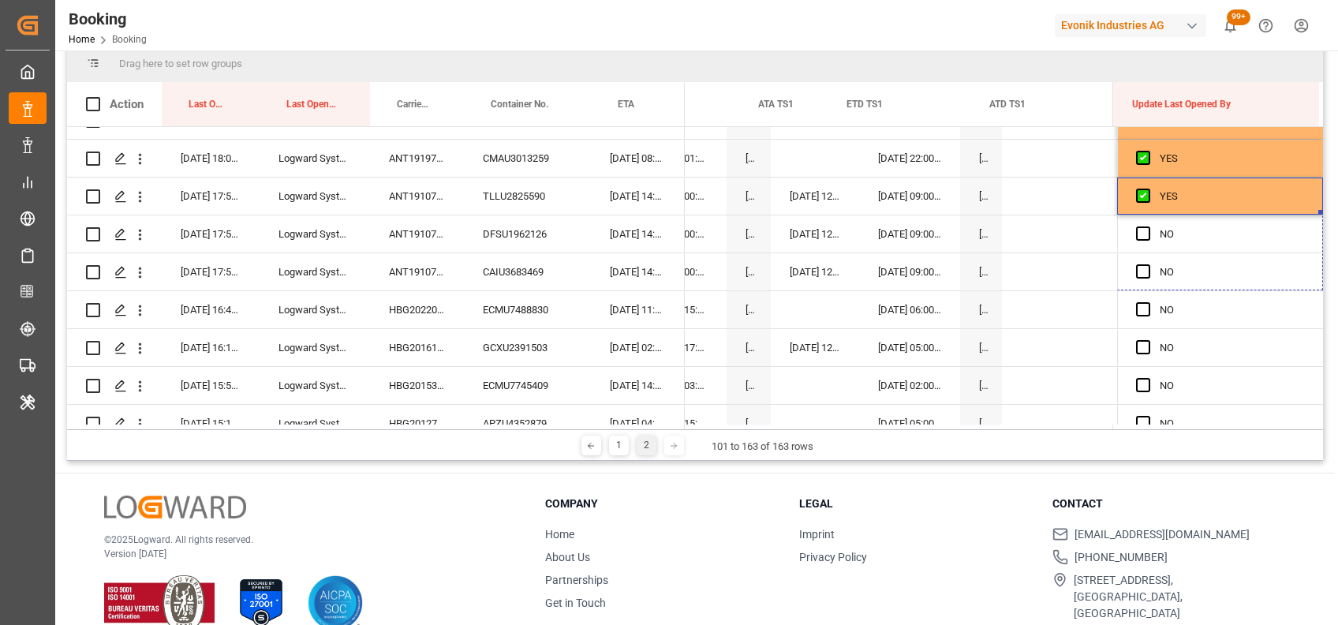
drag, startPoint x: 1313, startPoint y: 273, endPoint x: 1316, endPoint y: 474, distance: 201.3
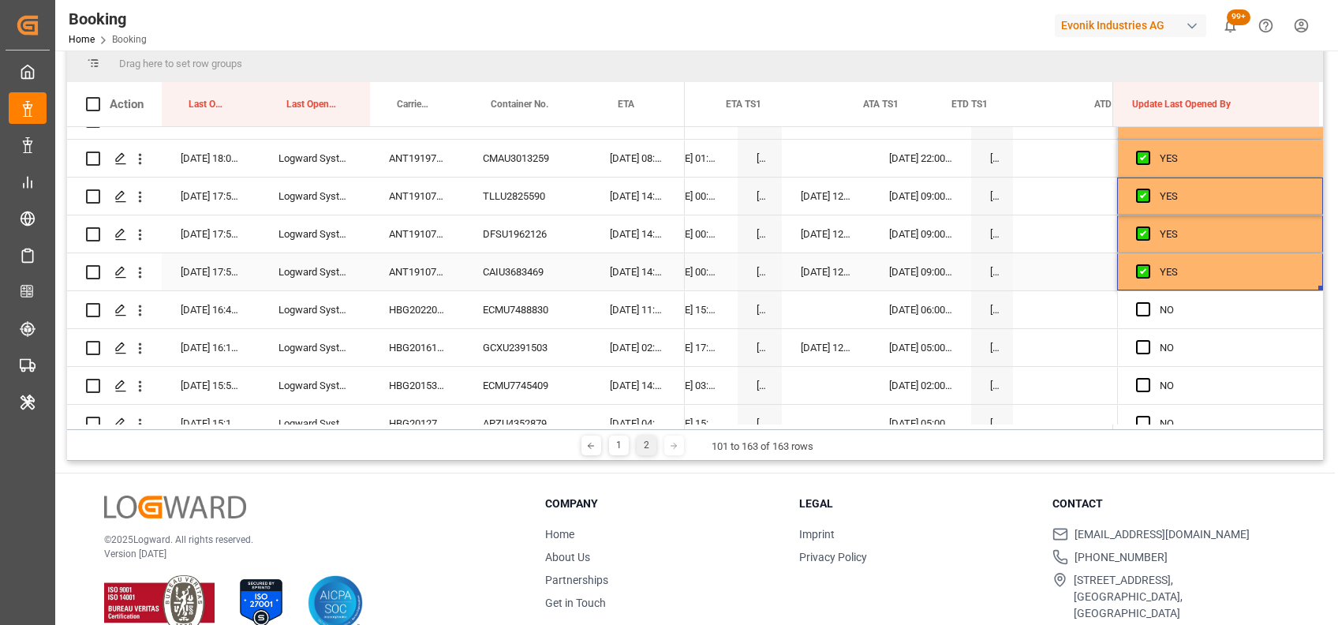
scroll to position [0, 16101]
drag, startPoint x: 1314, startPoint y: 290, endPoint x: 1320, endPoint y: 485, distance: 195.0
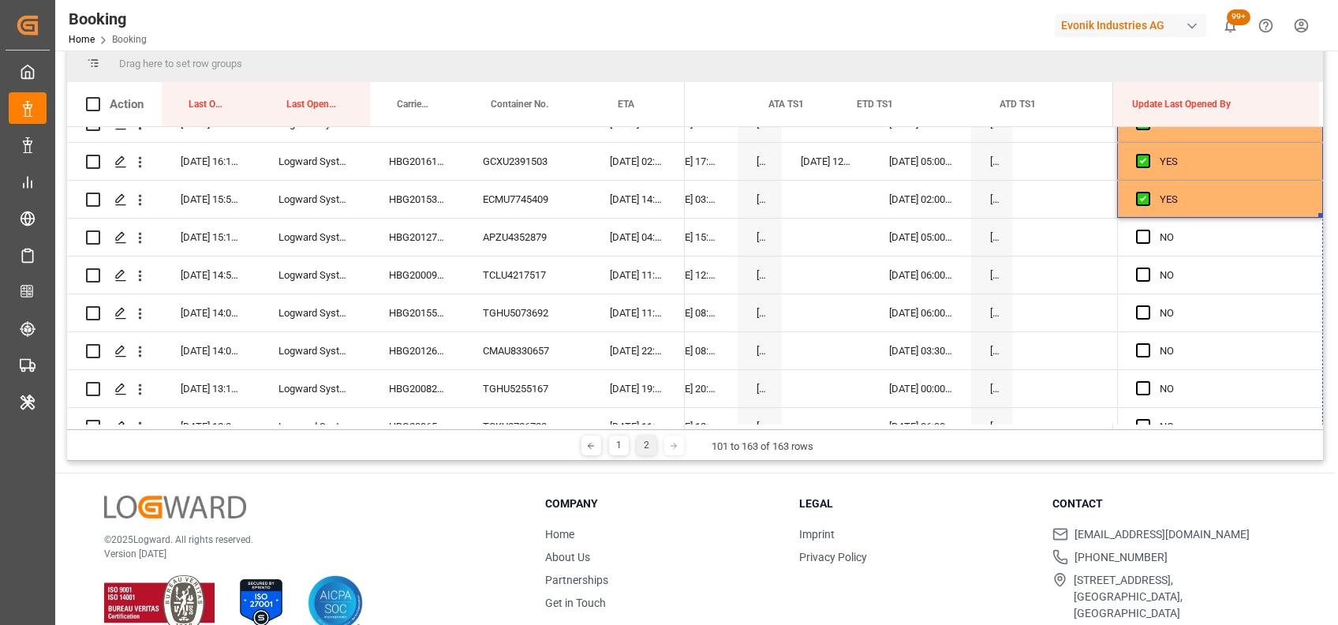
scroll to position [0, 16133]
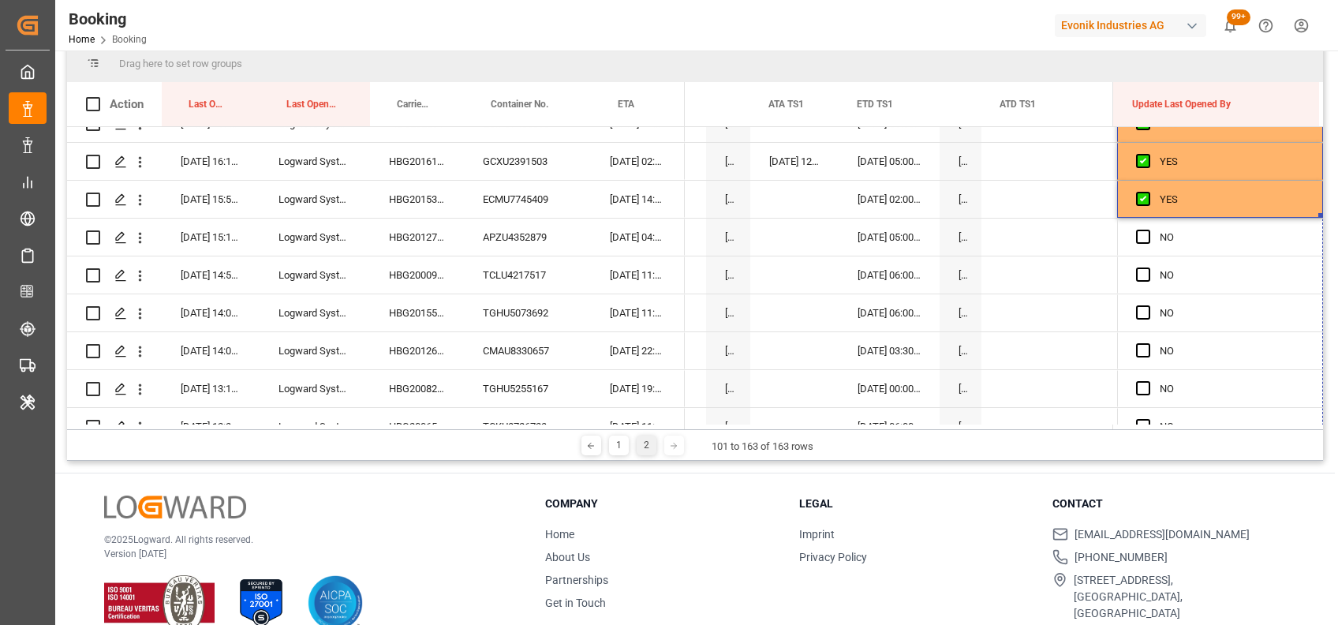
drag, startPoint x: 1313, startPoint y: 215, endPoint x: 1314, endPoint y: 461, distance: 246.2
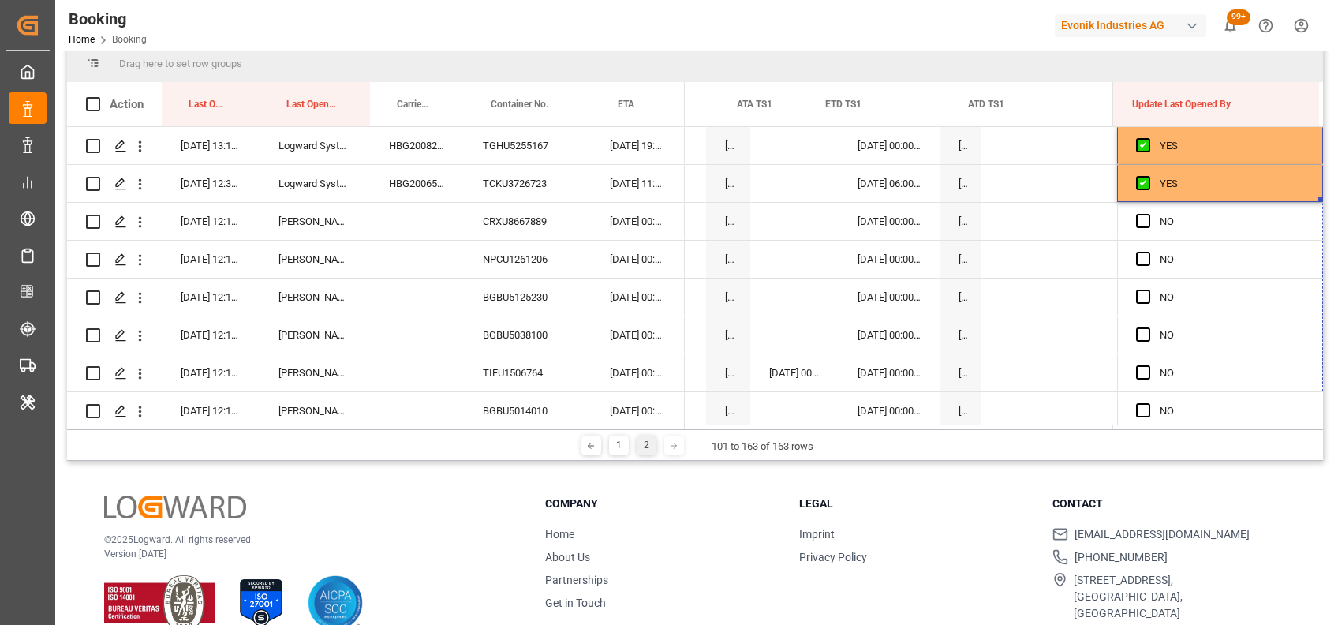
scroll to position [0, 16164]
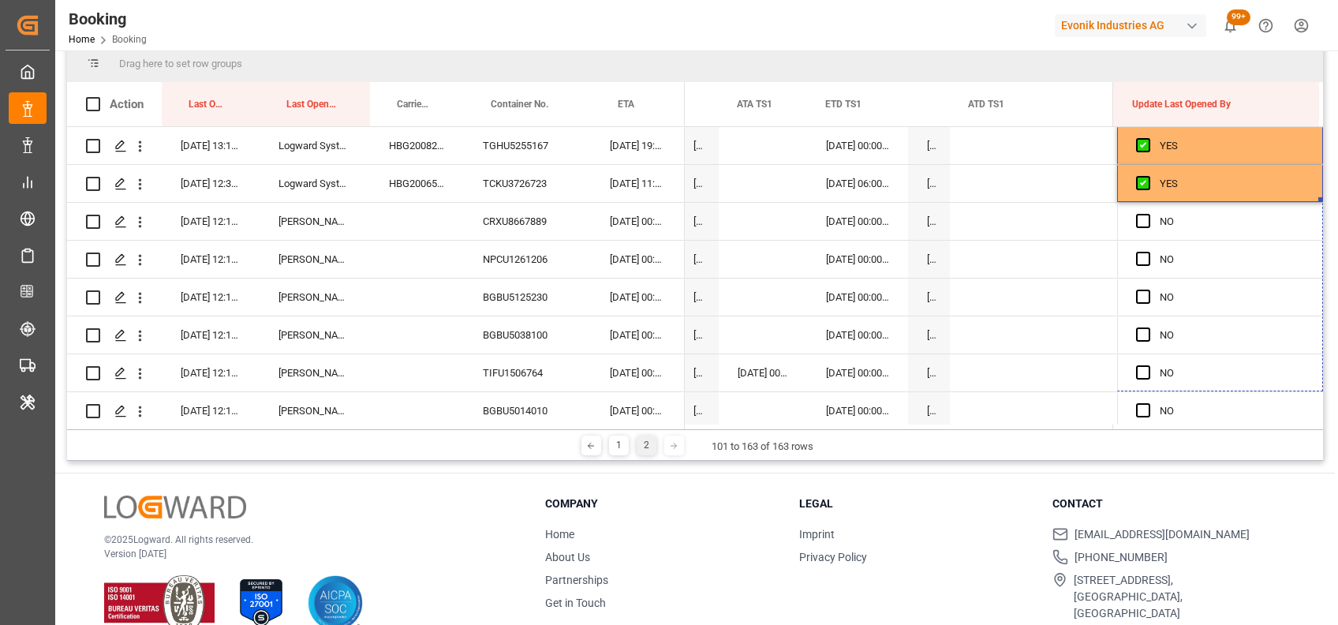
drag, startPoint x: 1314, startPoint y: 199, endPoint x: 1294, endPoint y: 475, distance: 276.9
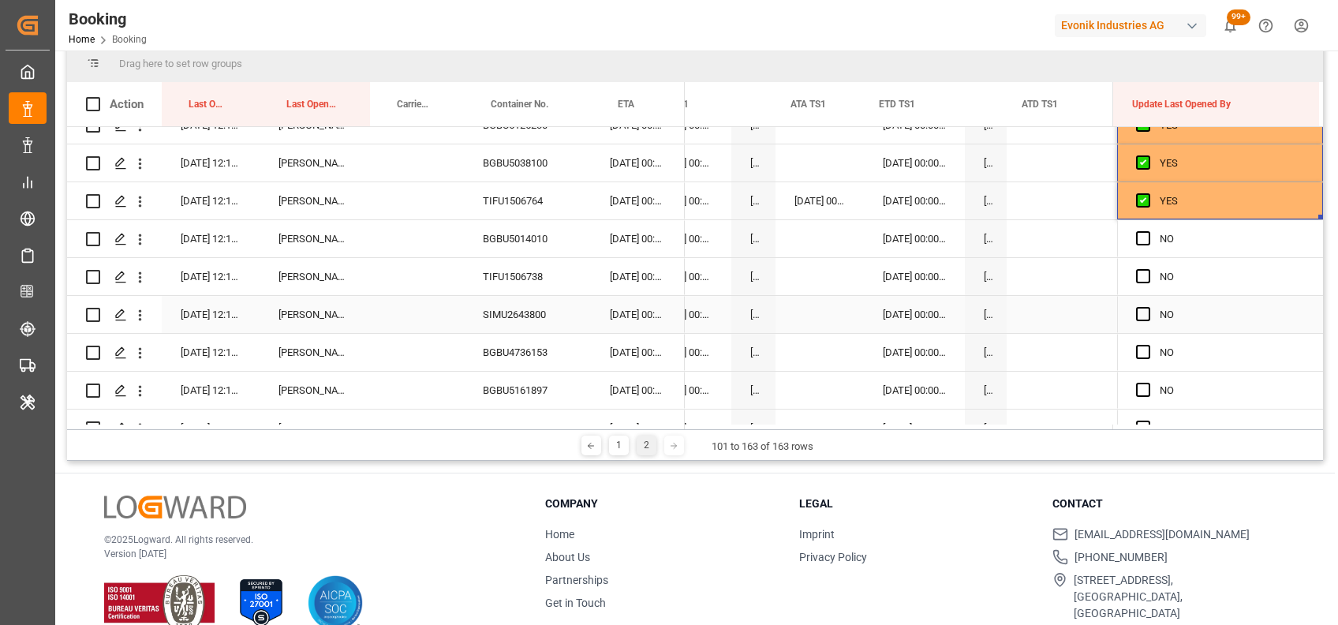
scroll to position [0, 16108]
click at [1137, 239] on span "Press SPACE to select this row." at bounding box center [1143, 238] width 14 height 14
click at [1148, 231] on input "Press SPACE to select this row." at bounding box center [1148, 231] width 0 height 0
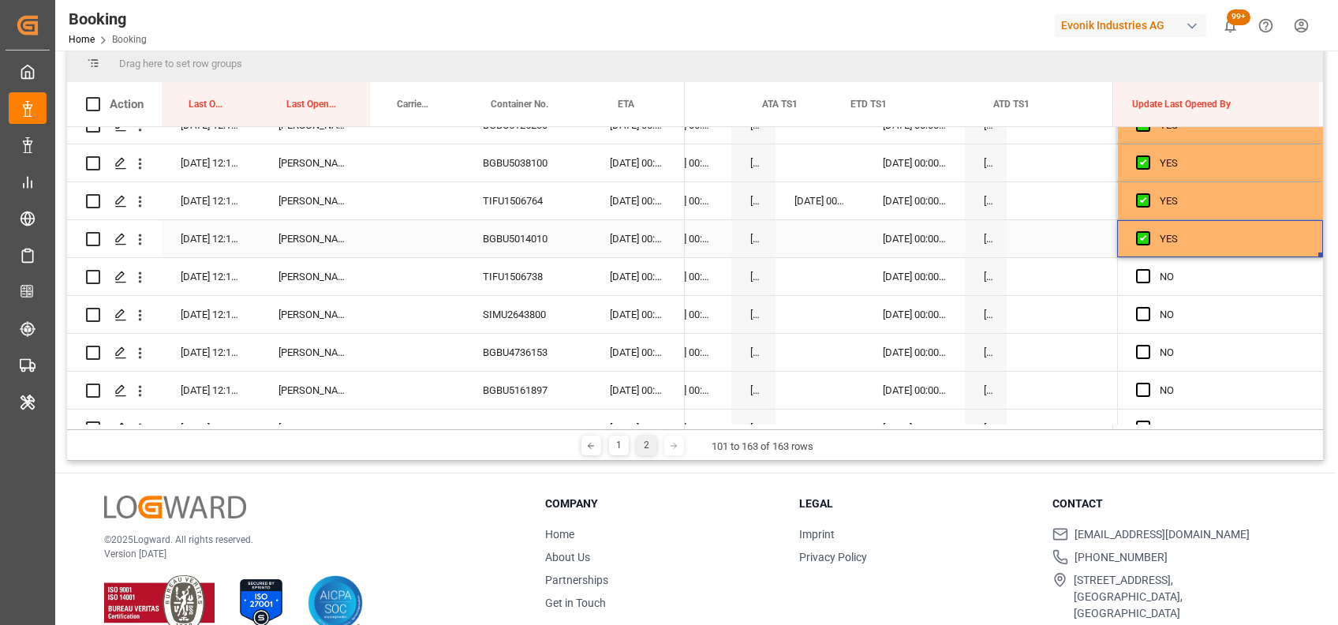
scroll to position [0, 16139]
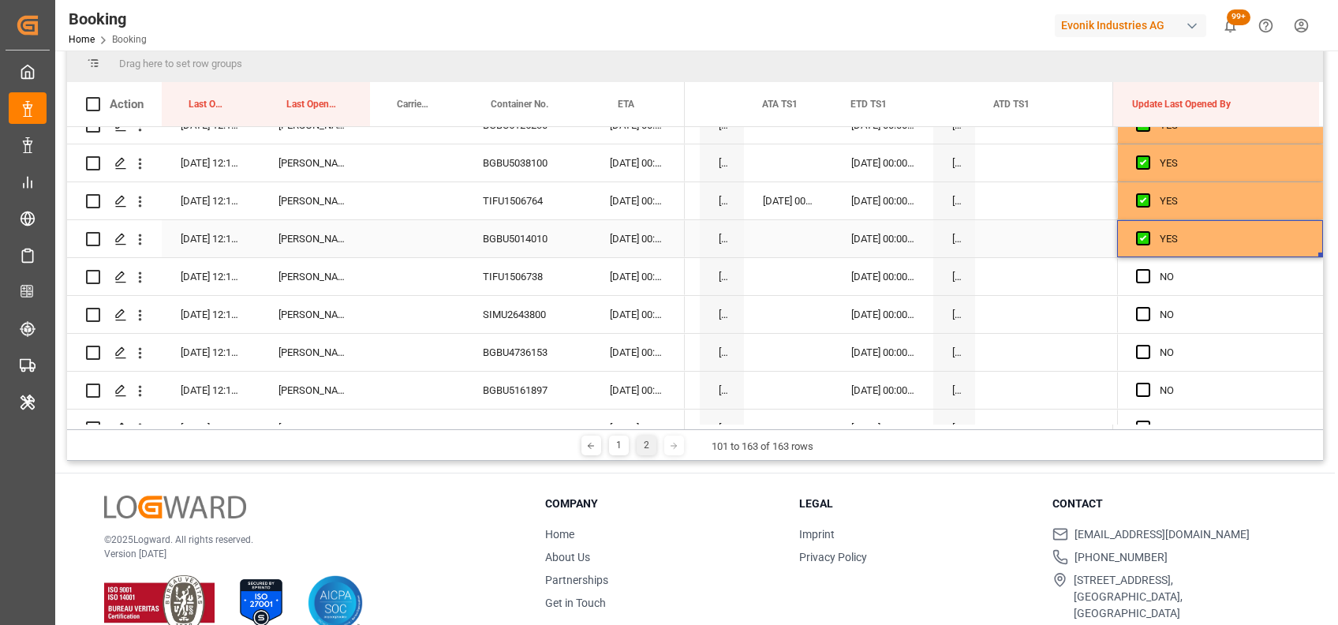
drag, startPoint x: 1313, startPoint y: 253, endPoint x: 1301, endPoint y: 398, distance: 145.8
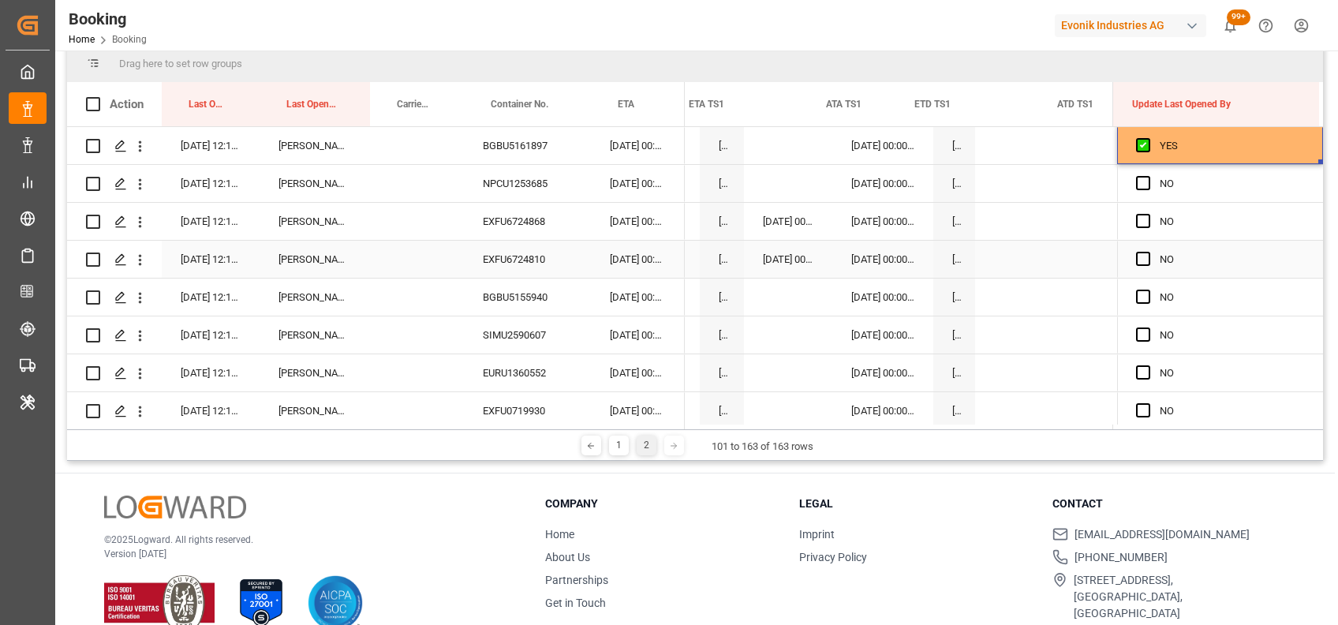
scroll to position [0, 15990]
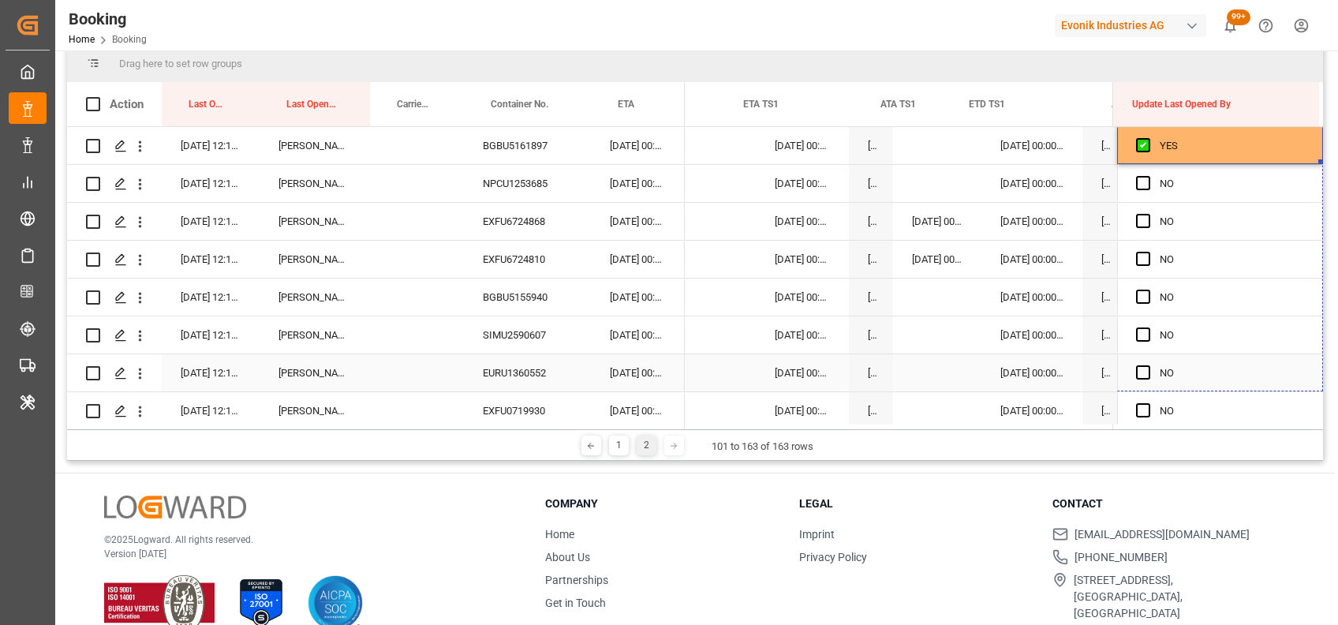
drag, startPoint x: 1317, startPoint y: 159, endPoint x: 1308, endPoint y: 415, distance: 255.8
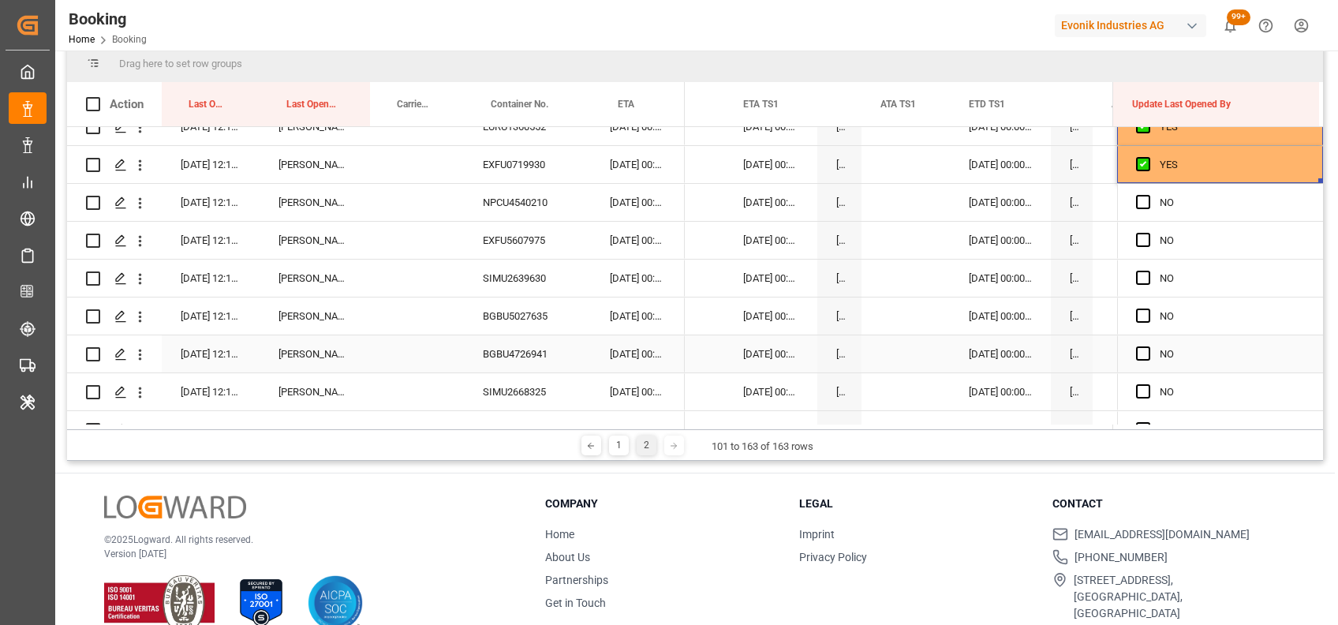
scroll to position [1155, 0]
drag, startPoint x: 1317, startPoint y: 182, endPoint x: 1302, endPoint y: 425, distance: 243.5
click at [1302, 425] on div "Action Last Opened Date Last Opened By Carrier Booking No." at bounding box center [695, 255] width 1256 height 347
click at [1289, 151] on div "YES" at bounding box center [1232, 166] width 144 height 36
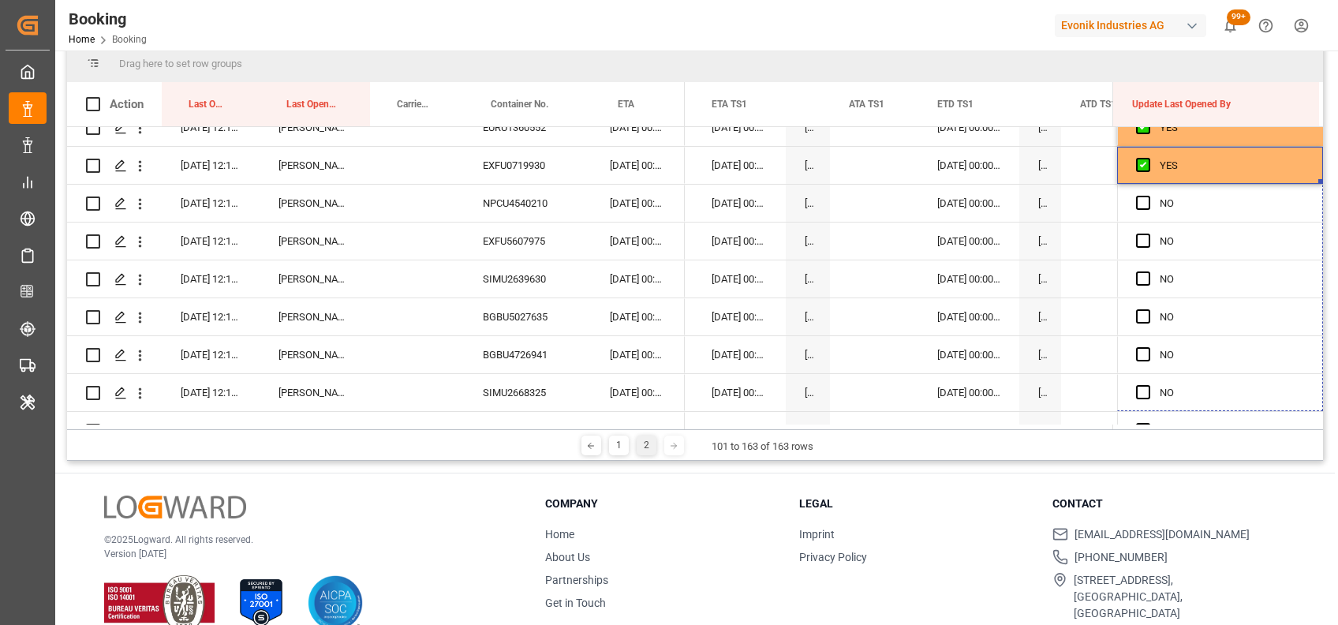
drag, startPoint x: 1316, startPoint y: 178, endPoint x: 1317, endPoint y: 469, distance: 290.4
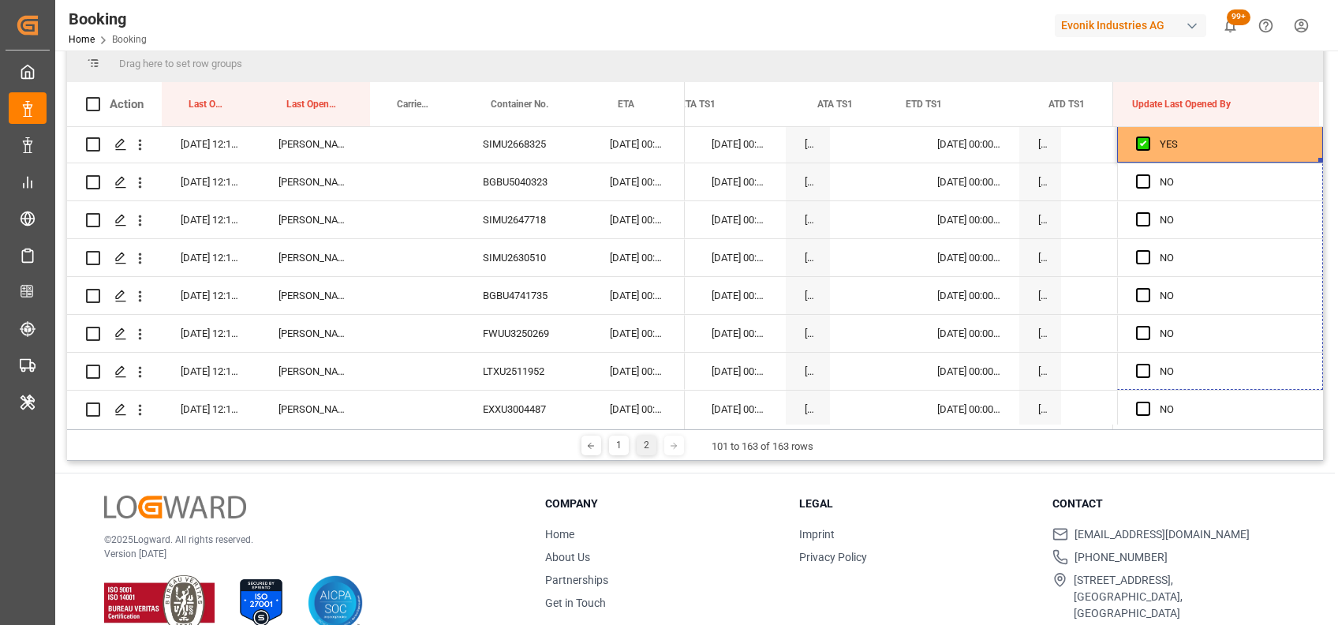
scroll to position [0, 16085]
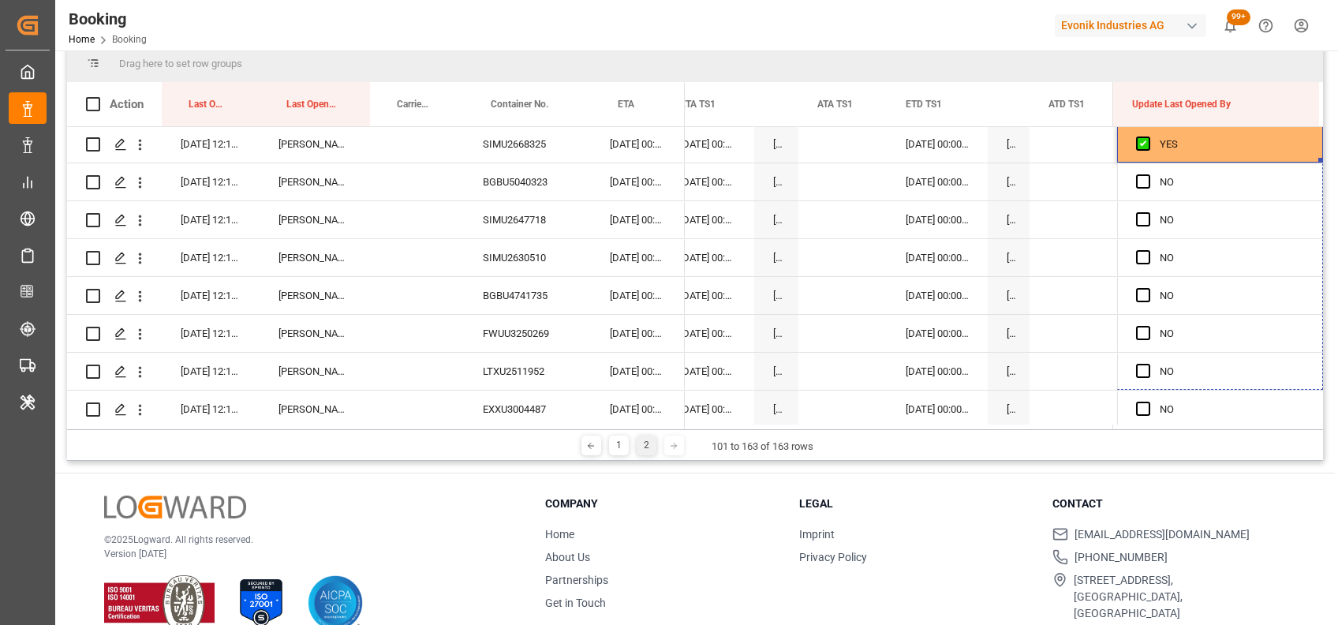
drag, startPoint x: 1316, startPoint y: 159, endPoint x: 1318, endPoint y: 475, distance: 315.7
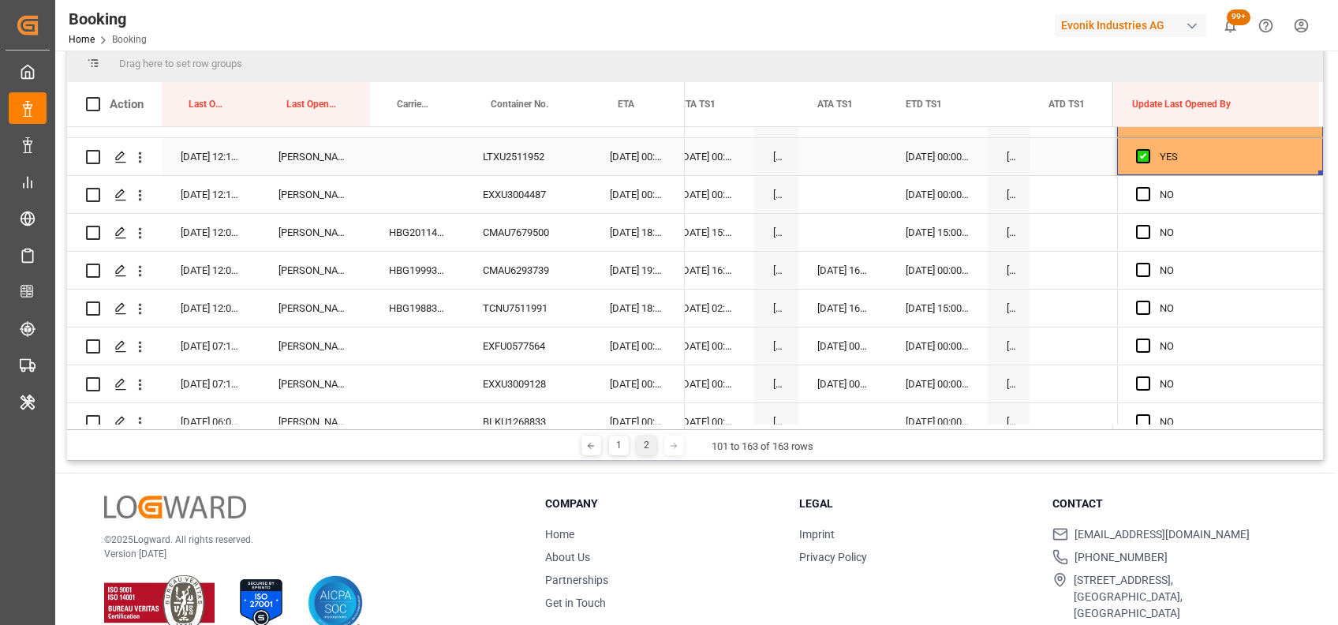
drag, startPoint x: 1315, startPoint y: 170, endPoint x: 1315, endPoint y: 445, distance: 274.6
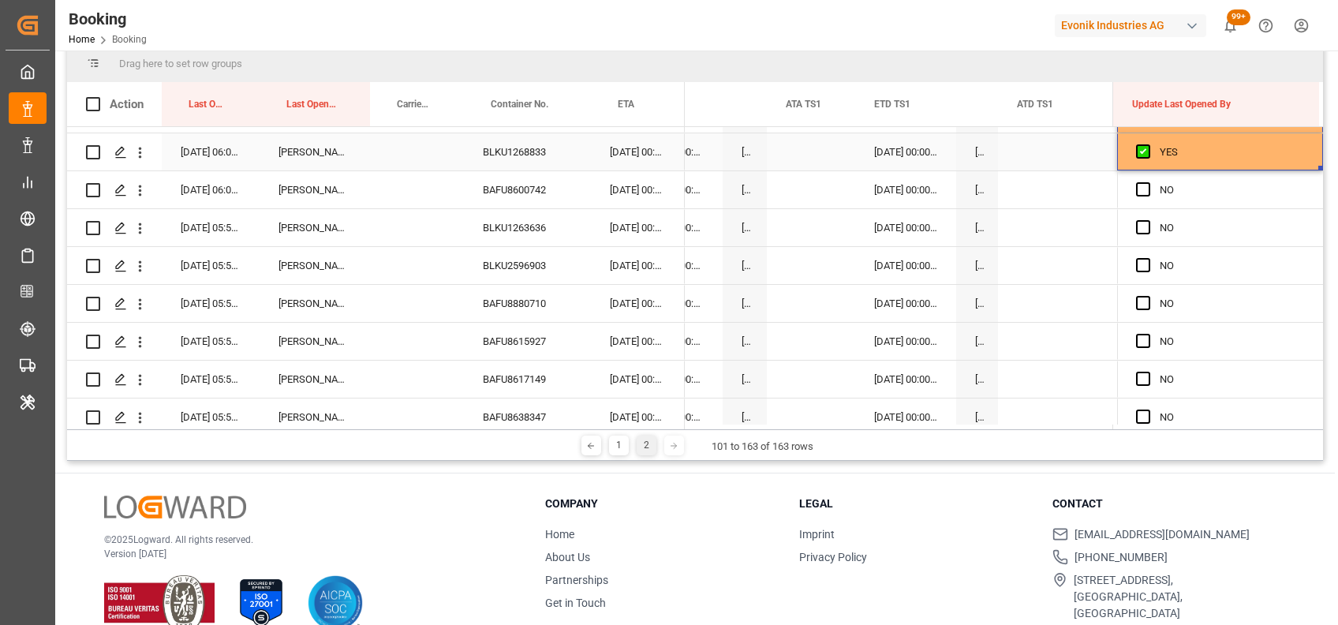
drag, startPoint x: 1313, startPoint y: 165, endPoint x: 1309, endPoint y: 459, distance: 293.6
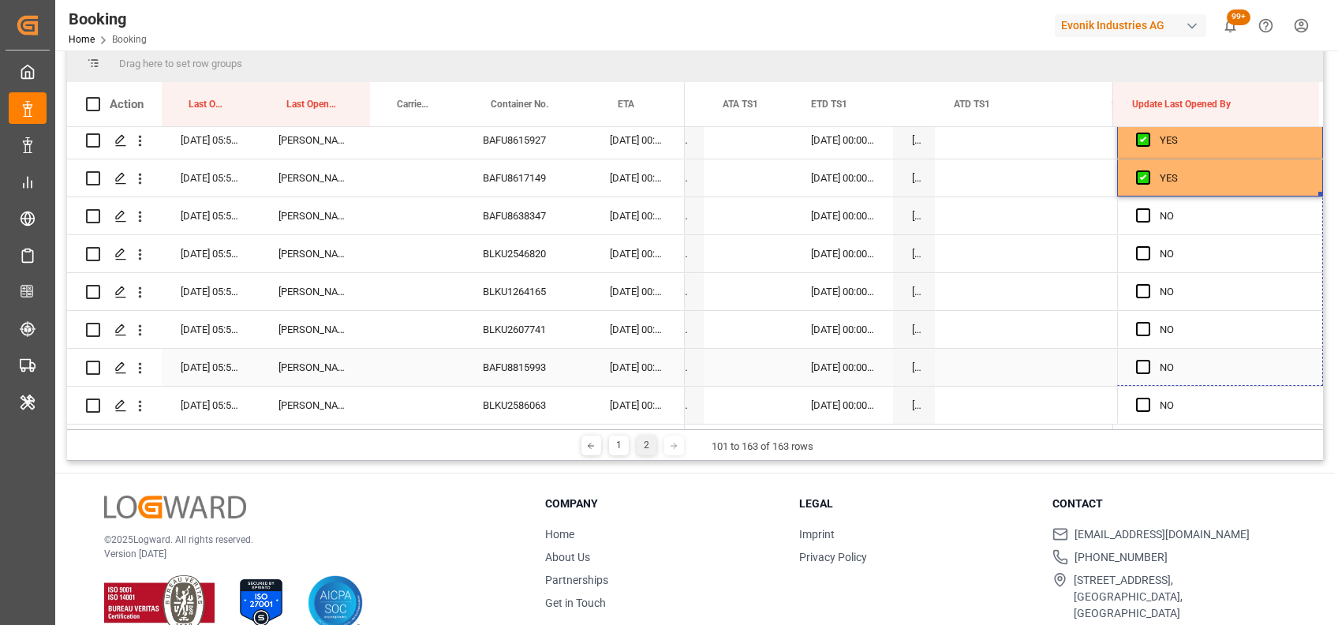
drag, startPoint x: 1316, startPoint y: 189, endPoint x: 1300, endPoint y: 397, distance: 208.2
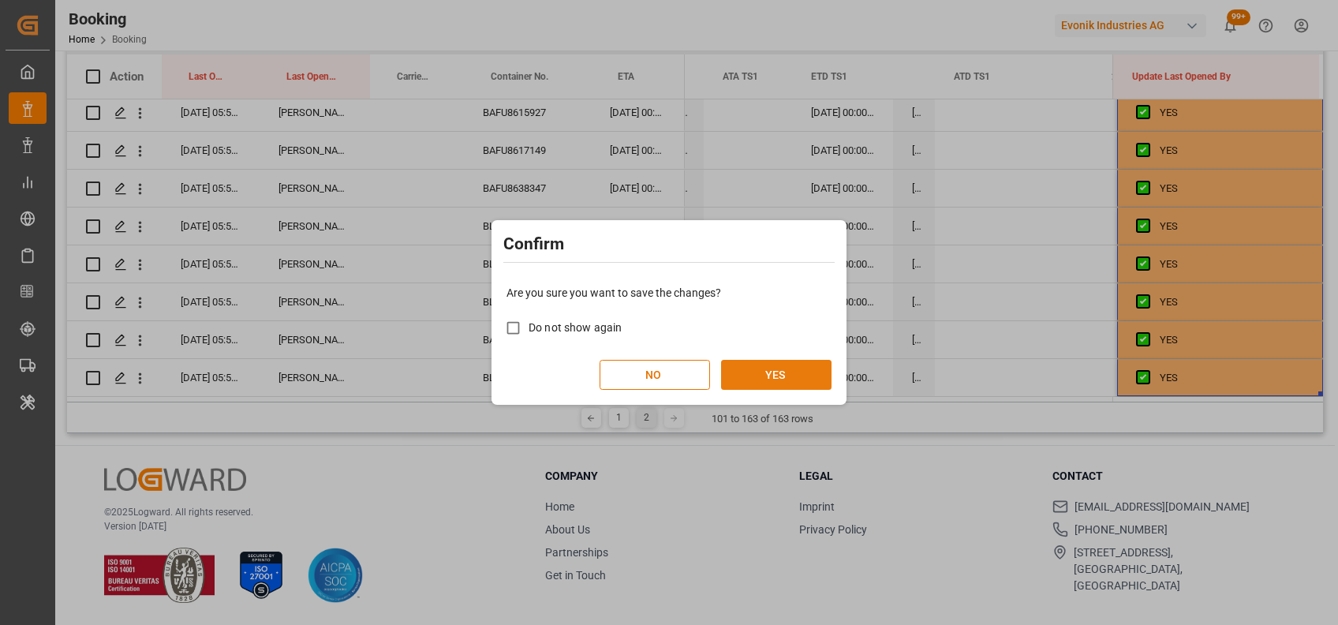
click at [754, 364] on button "YES" at bounding box center [776, 375] width 110 height 30
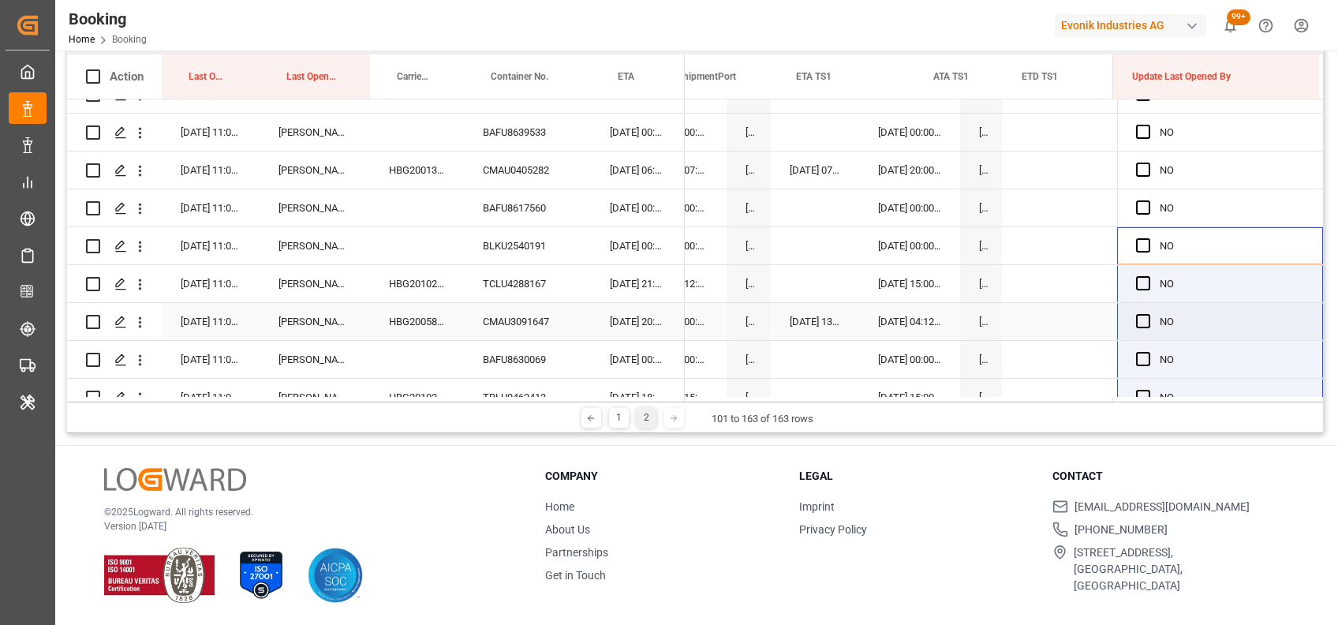
scroll to position [0, 15872]
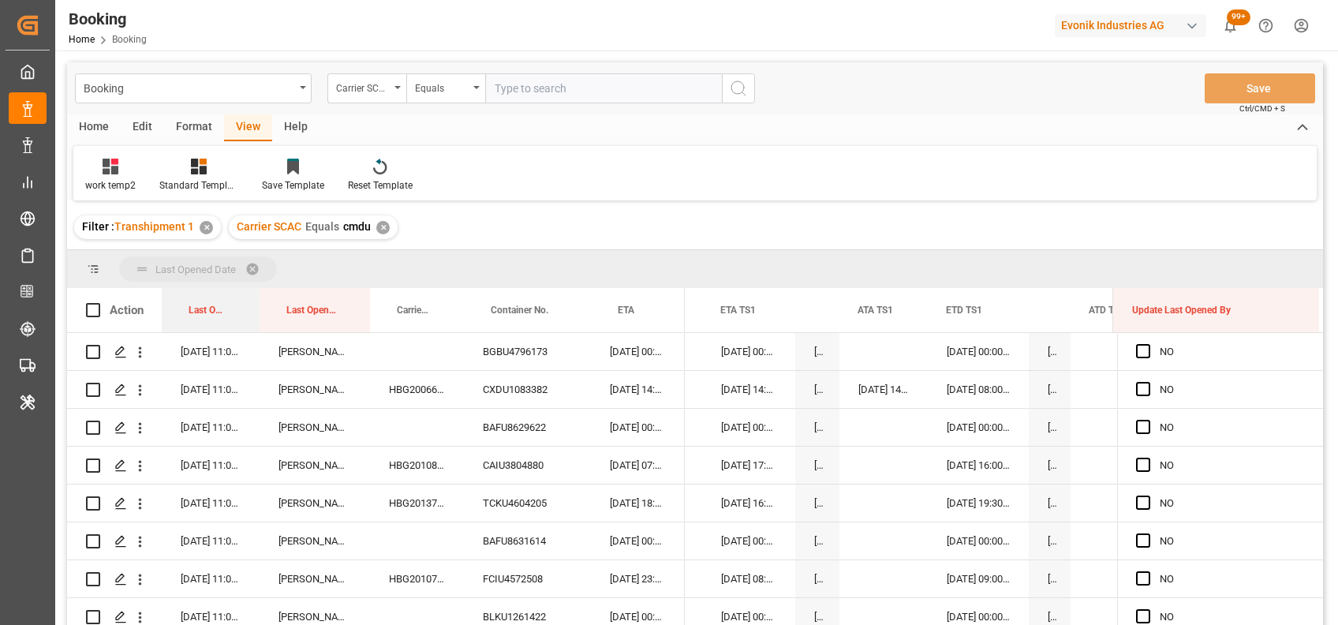
drag, startPoint x: 211, startPoint y: 307, endPoint x: 193, endPoint y: 264, distance: 47.0
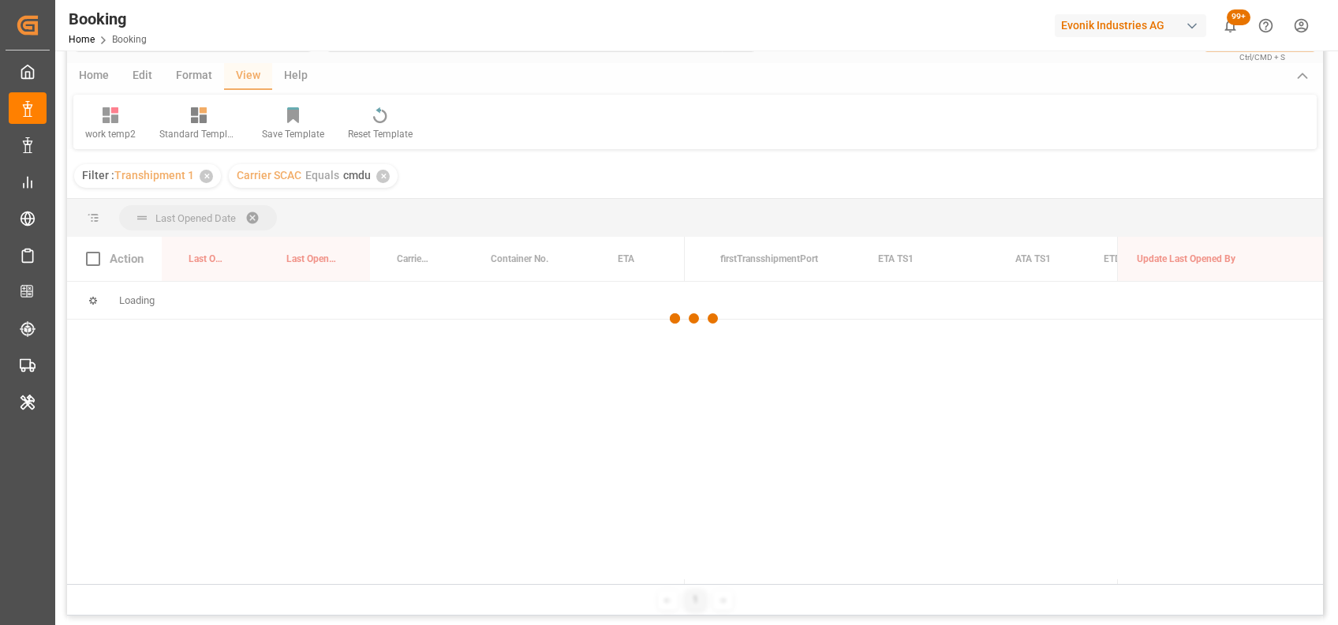
scroll to position [54, 0]
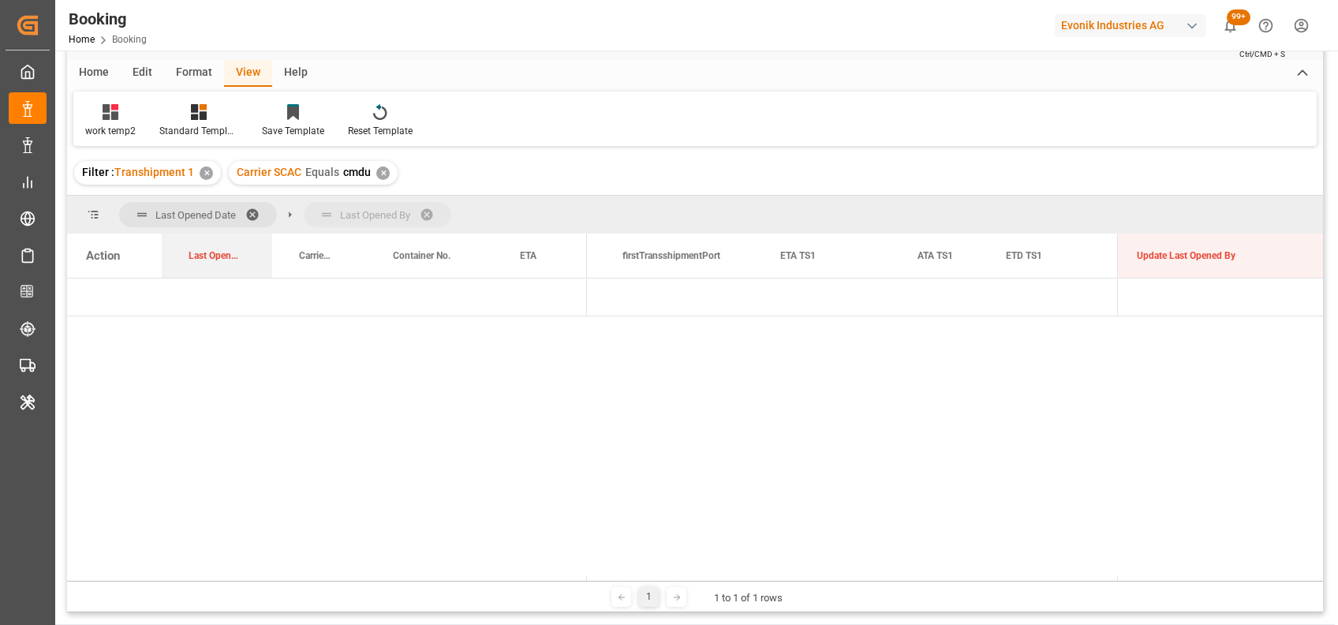
drag, startPoint x: 226, startPoint y: 254, endPoint x: 345, endPoint y: 212, distance: 126.6
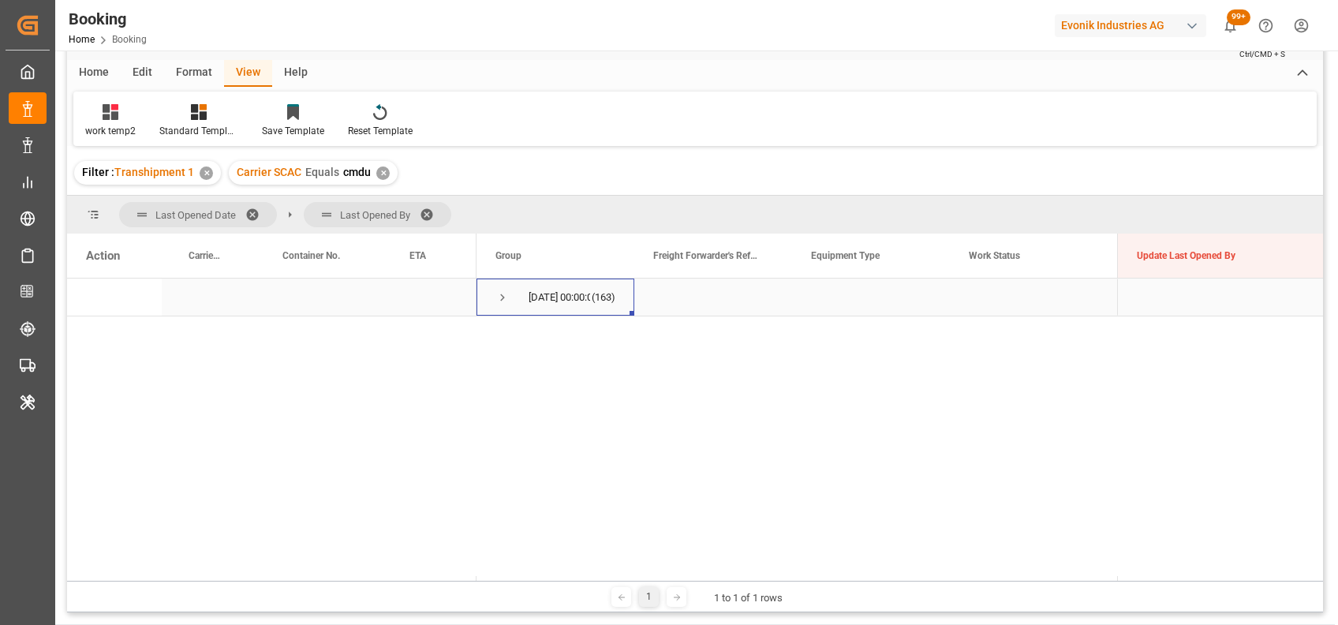
scroll to position [0, 0]
click at [502, 294] on span "Press SPACE to select this row." at bounding box center [503, 297] width 14 height 14
click at [188, 66] on div "Format" at bounding box center [194, 73] width 60 height 27
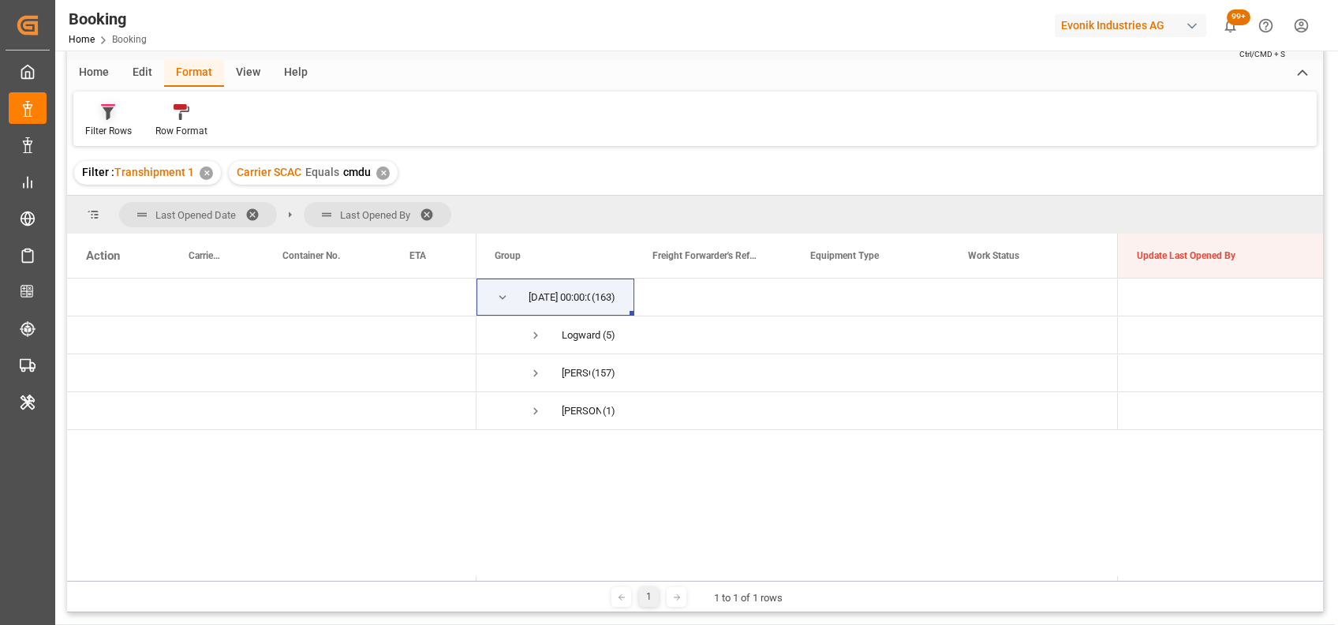
click at [106, 125] on div "Filter Rows" at bounding box center [108, 131] width 47 height 14
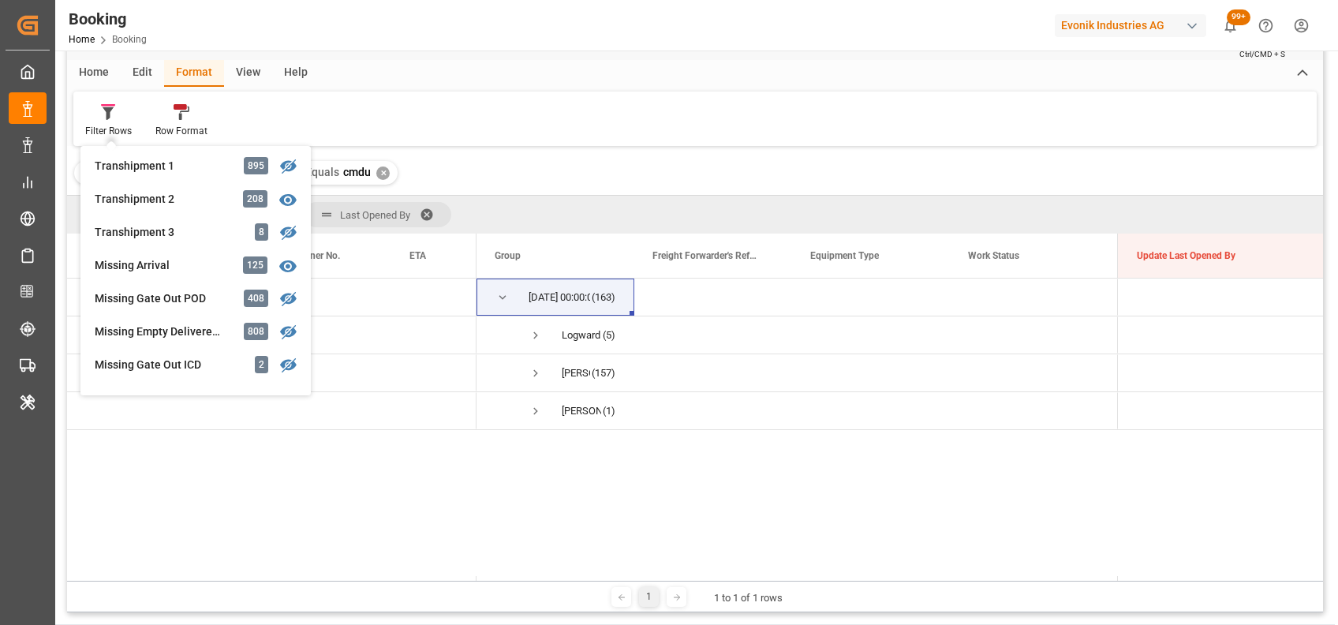
scroll to position [537, 0]
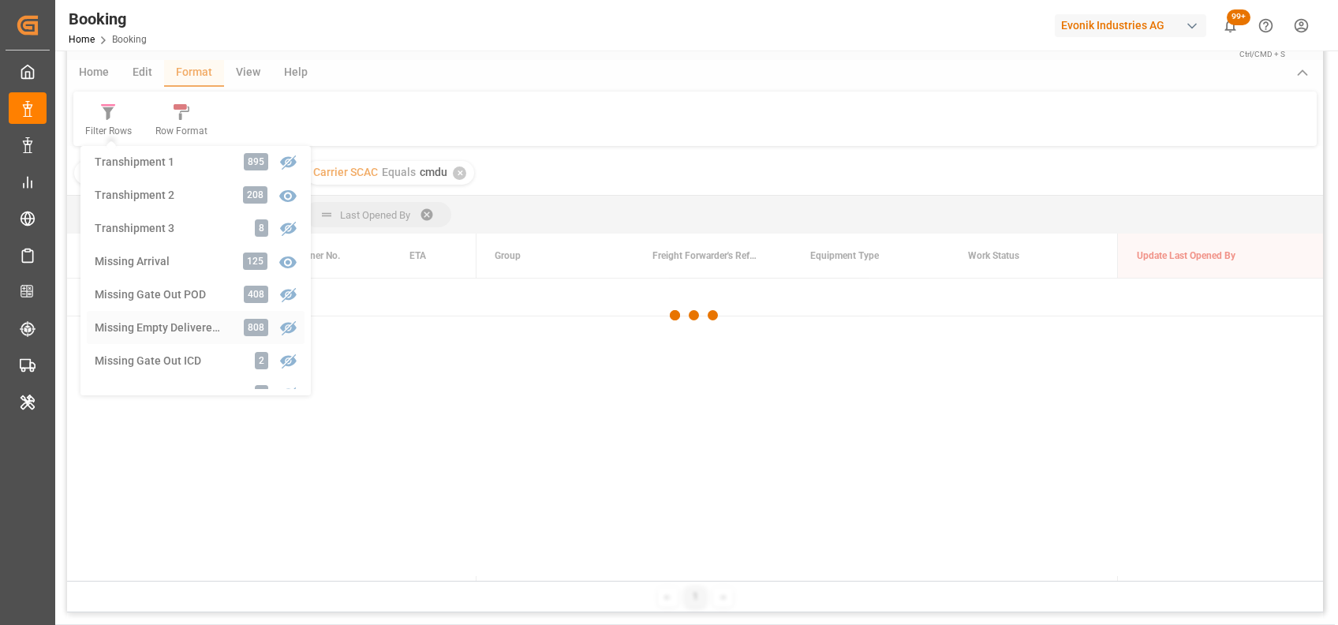
click at [163, 331] on div "Booking Carrier SCAC Equals Save Ctrl/CMD + S Home Edit Format View Help Filter…" at bounding box center [695, 310] width 1256 height 605
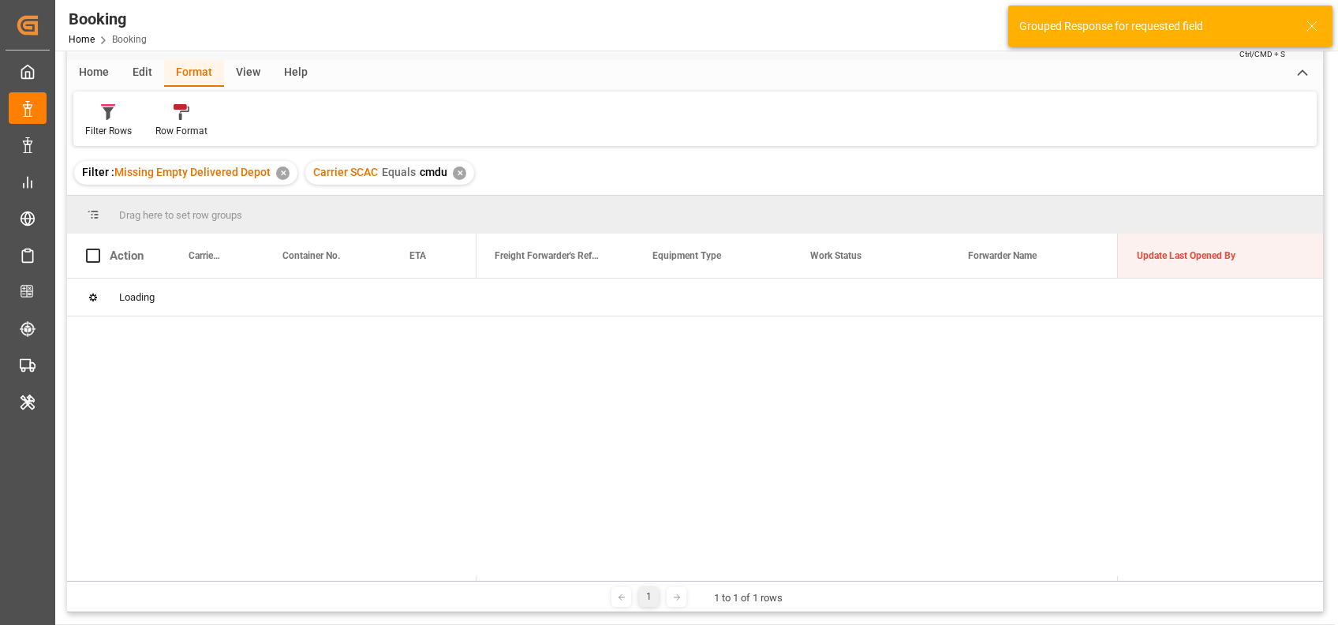
click at [246, 76] on div "View" at bounding box center [248, 73] width 48 height 27
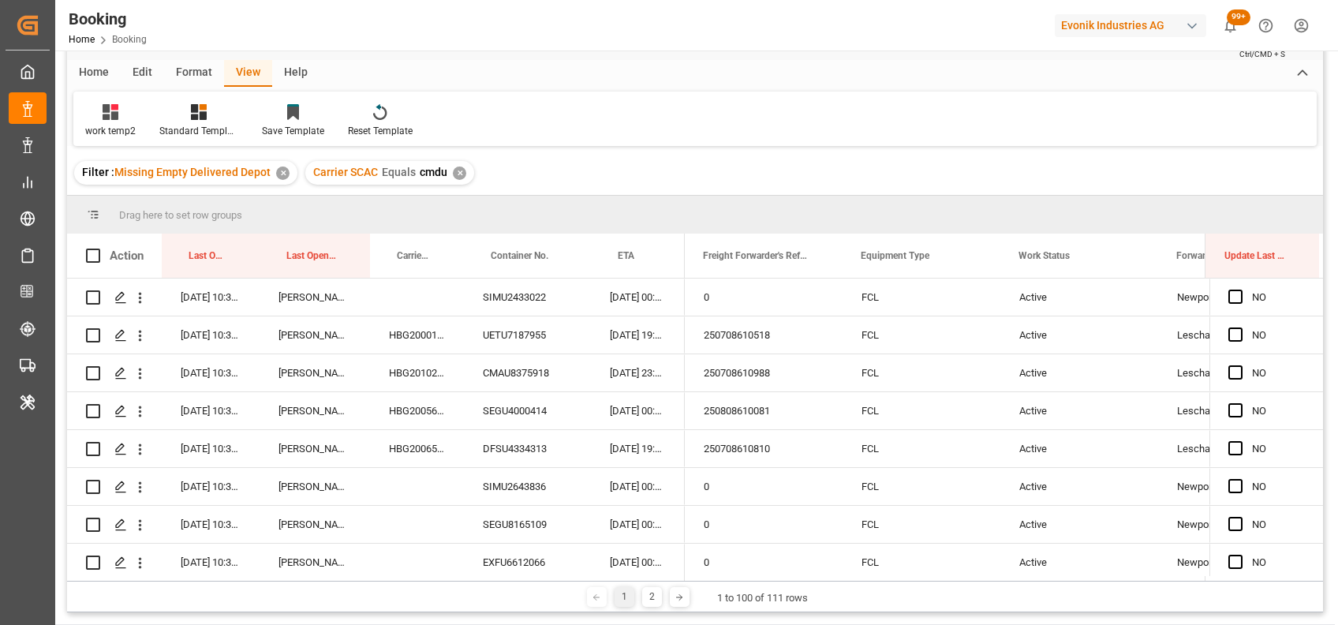
click at [455, 175] on div "✕" at bounding box center [459, 173] width 13 height 13
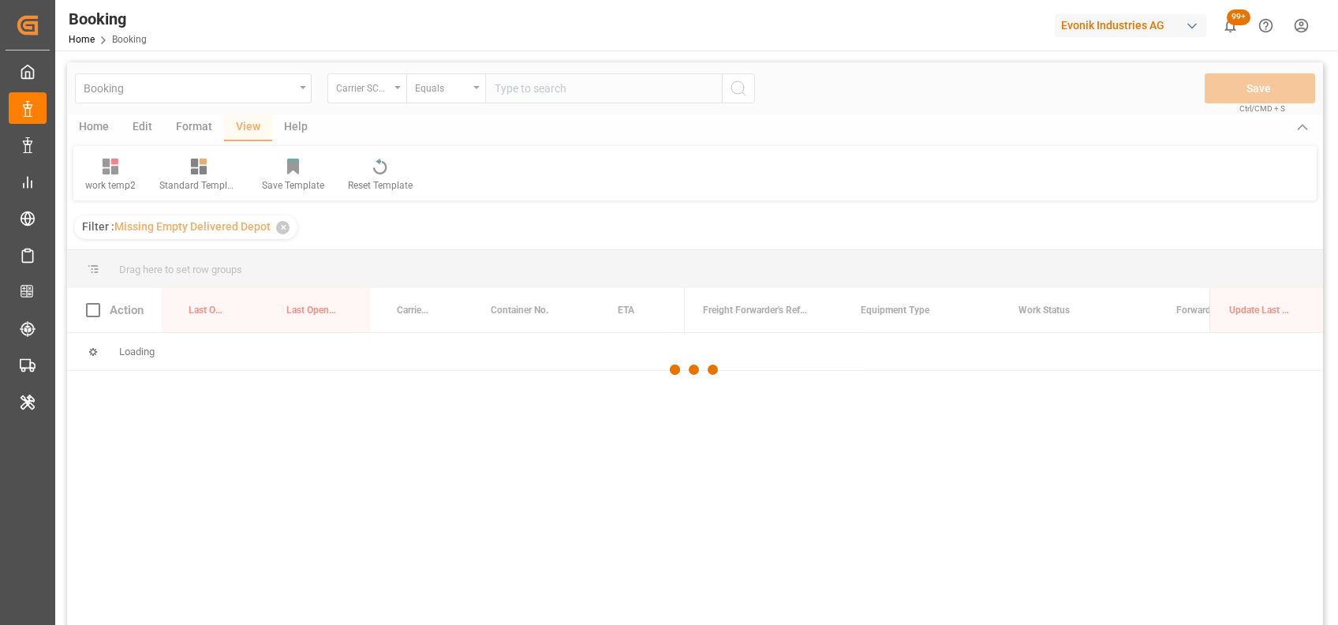
click at [562, 93] on div at bounding box center [695, 370] width 1256 height 616
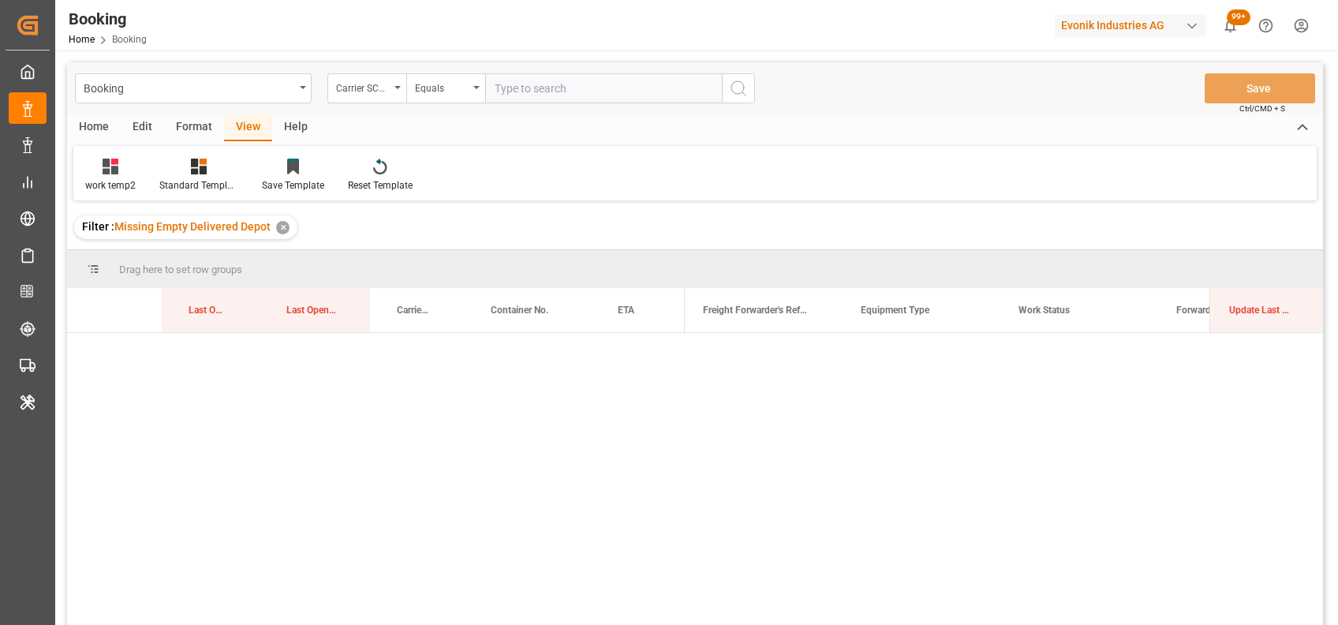
click at [564, 93] on input "text" at bounding box center [603, 88] width 237 height 30
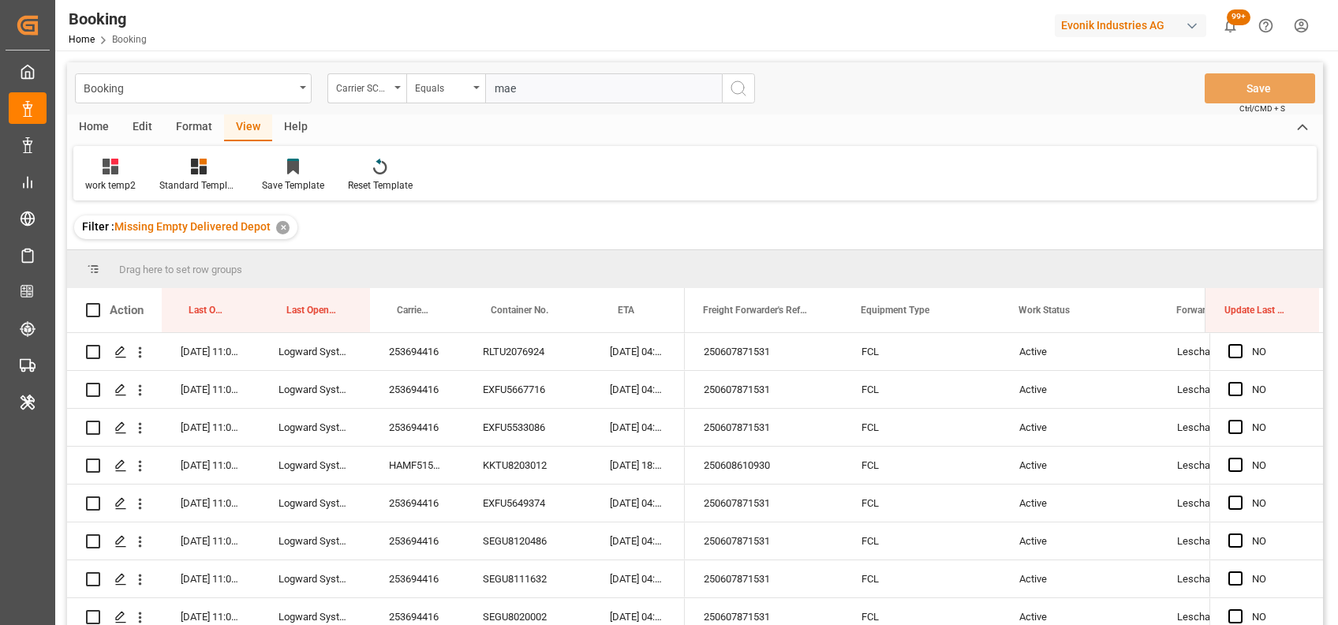
type input "maeu"
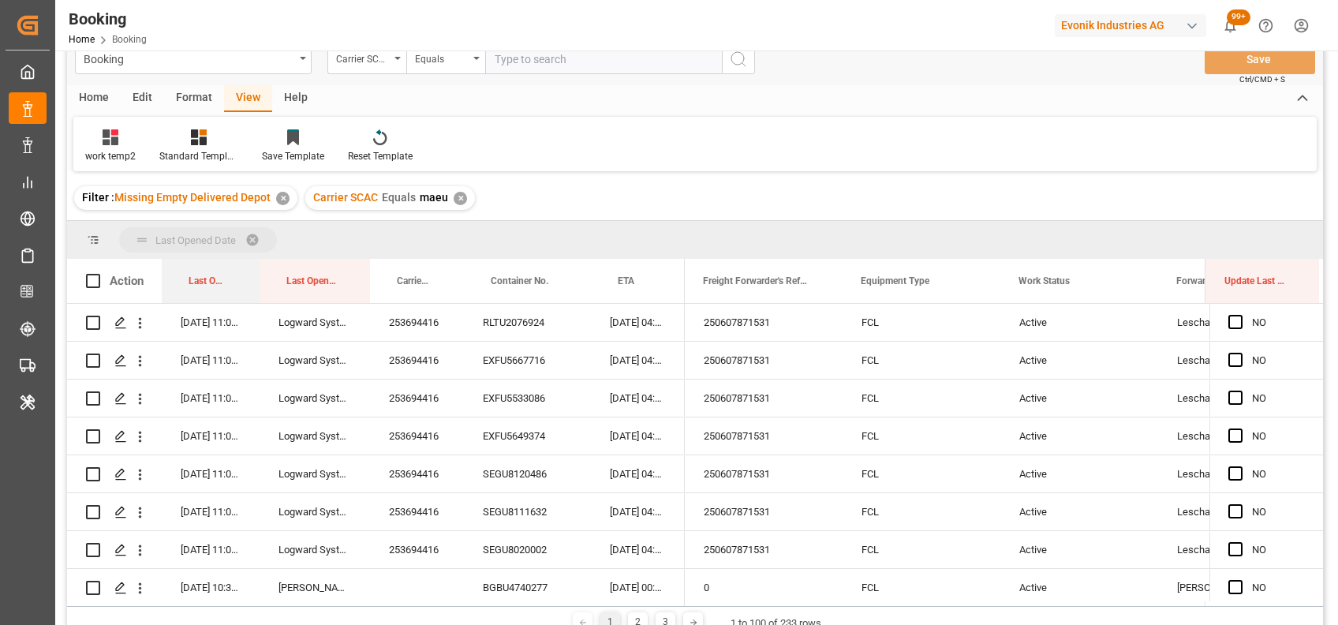
drag, startPoint x: 202, startPoint y: 290, endPoint x: 178, endPoint y: 246, distance: 50.1
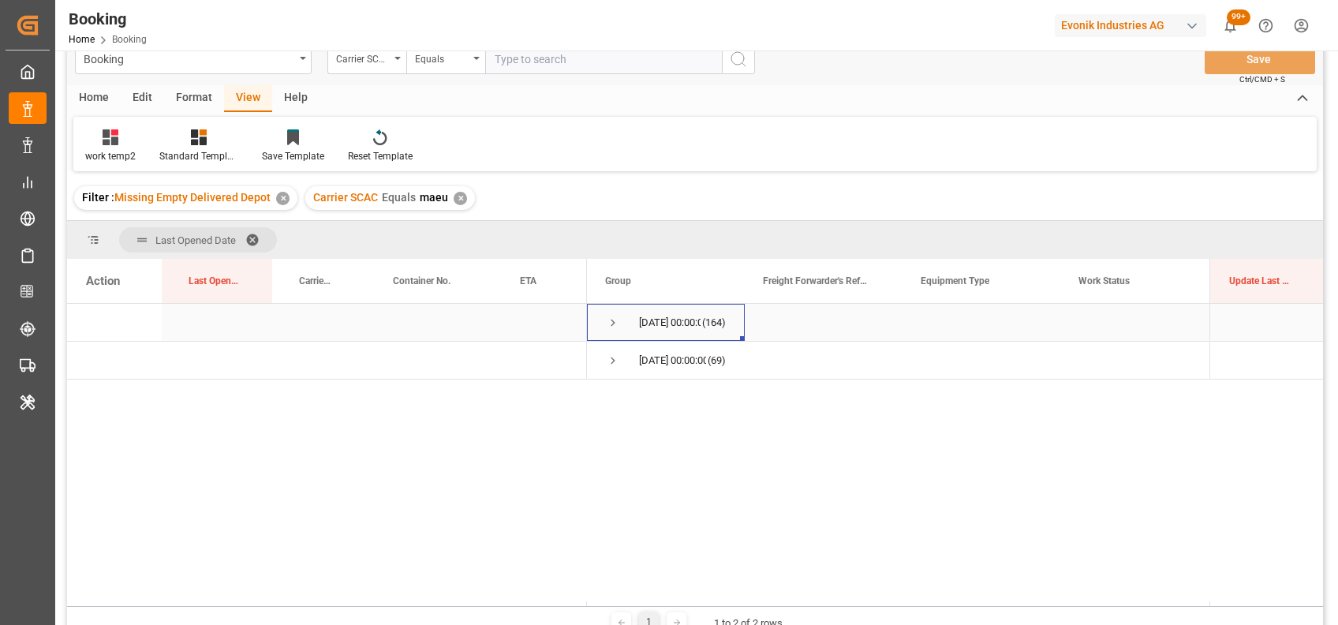
click at [611, 318] on span "Press SPACE to select this row." at bounding box center [613, 323] width 14 height 14
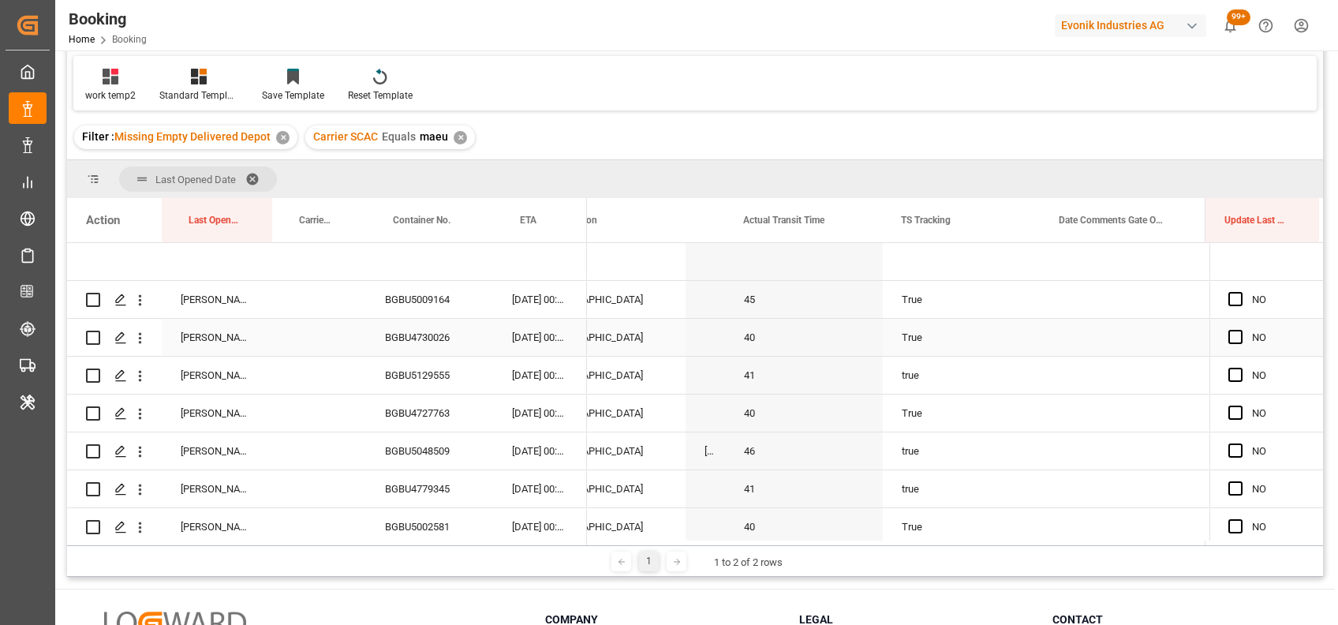
scroll to position [0, 0]
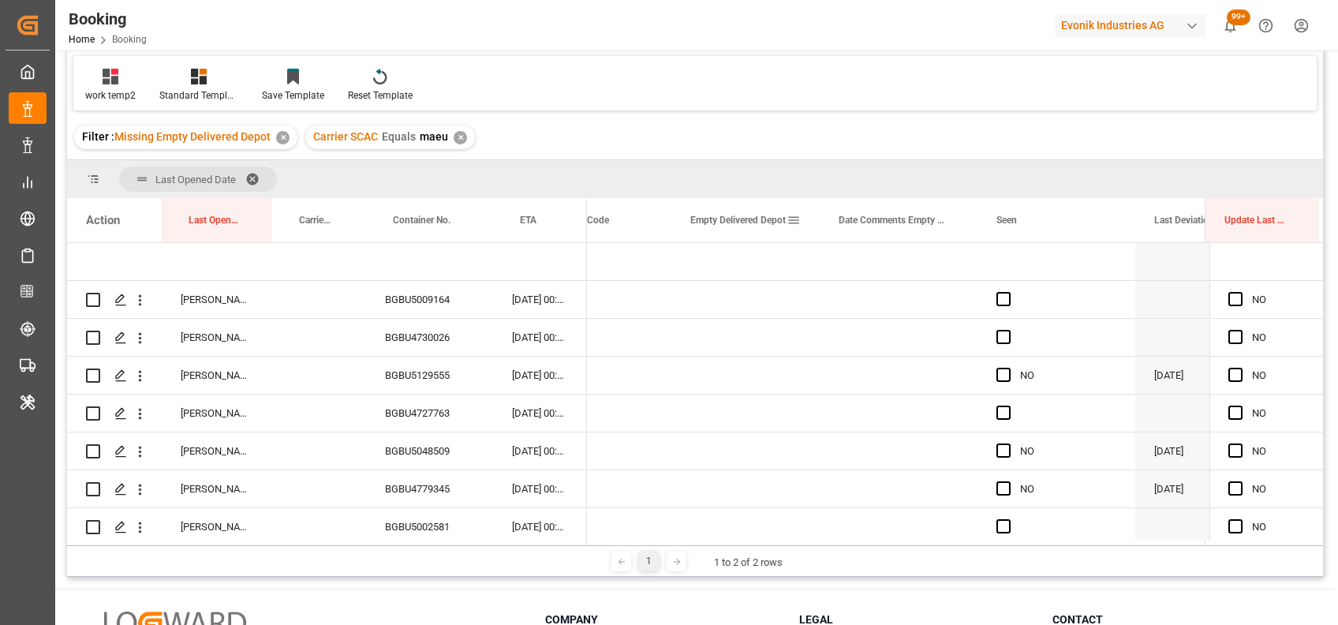
click at [791, 227] on span at bounding box center [794, 220] width 14 height 14
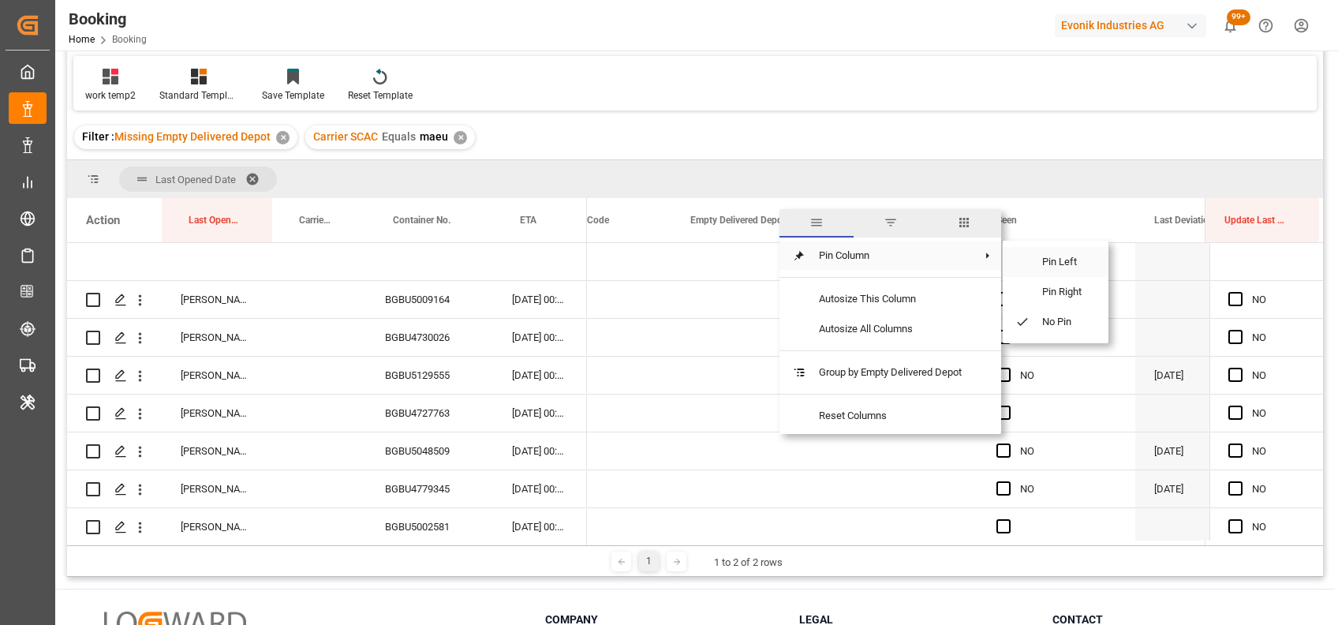
click at [1015, 259] on span at bounding box center [1016, 262] width 27 height 30
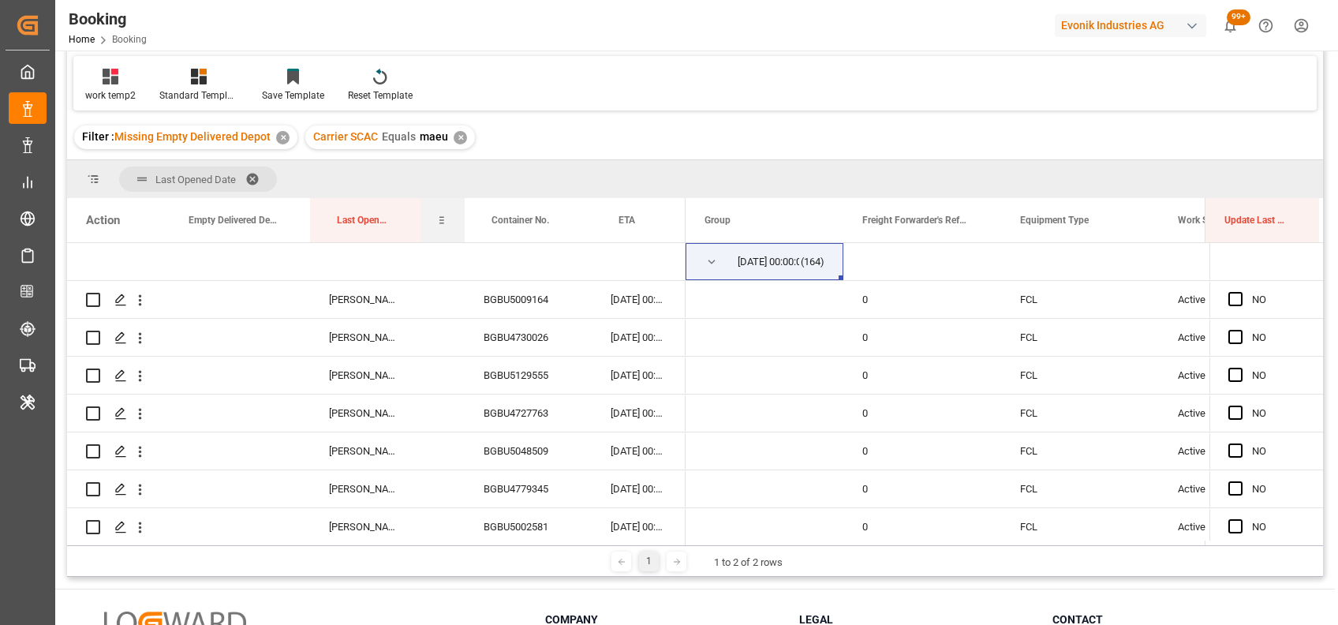
drag, startPoint x: 511, startPoint y: 218, endPoint x: 422, endPoint y: 214, distance: 89.3
click at [422, 214] on div "Carrier Booking No." at bounding box center [443, 220] width 44 height 44
click at [419, 213] on div "Action Last Opened By Carrier Booking No. Container No." at bounding box center [376, 220] width 619 height 44
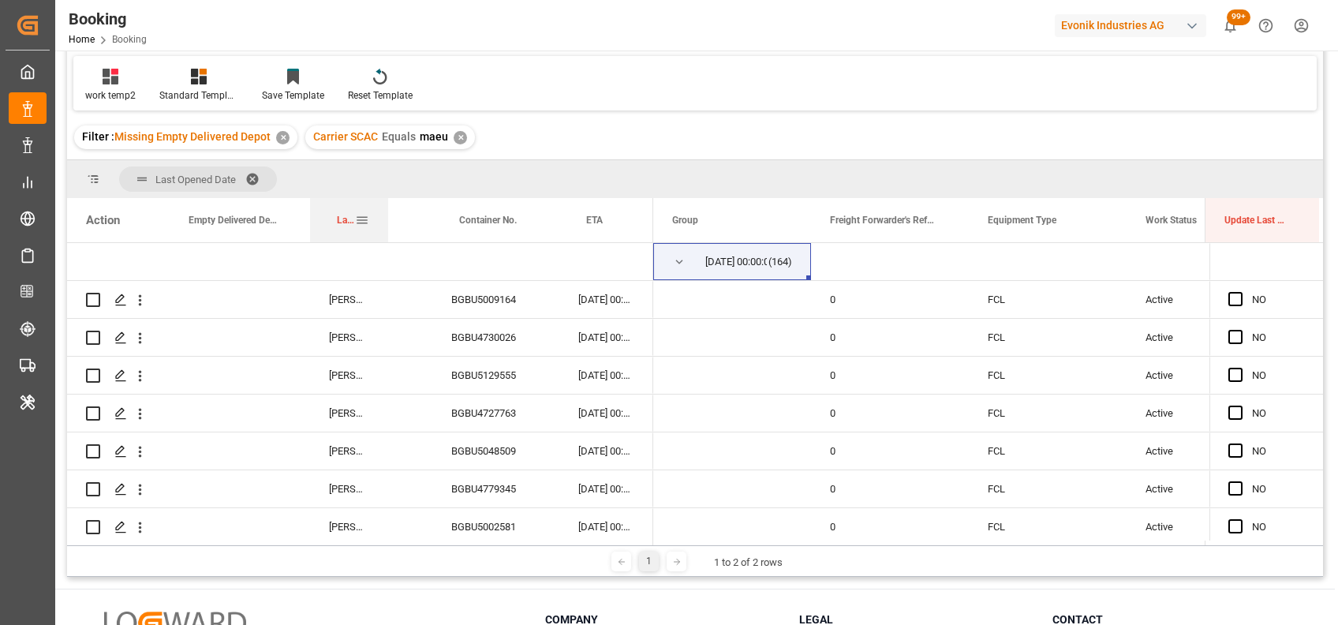
drag, startPoint x: 419, startPoint y: 213, endPoint x: 385, endPoint y: 208, distance: 34.4
click at [385, 208] on div at bounding box center [388, 220] width 6 height 44
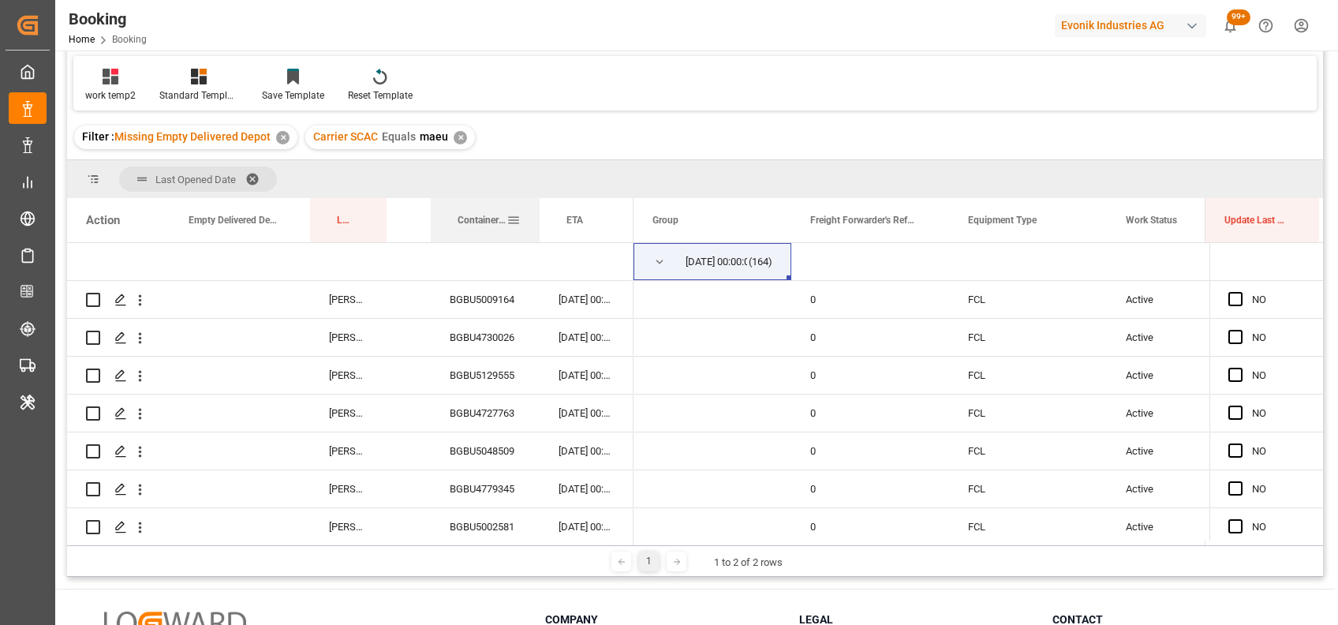
drag, startPoint x: 555, startPoint y: 212, endPoint x: 537, endPoint y: 212, distance: 18.2
click at [537, 212] on div at bounding box center [540, 220] width 6 height 44
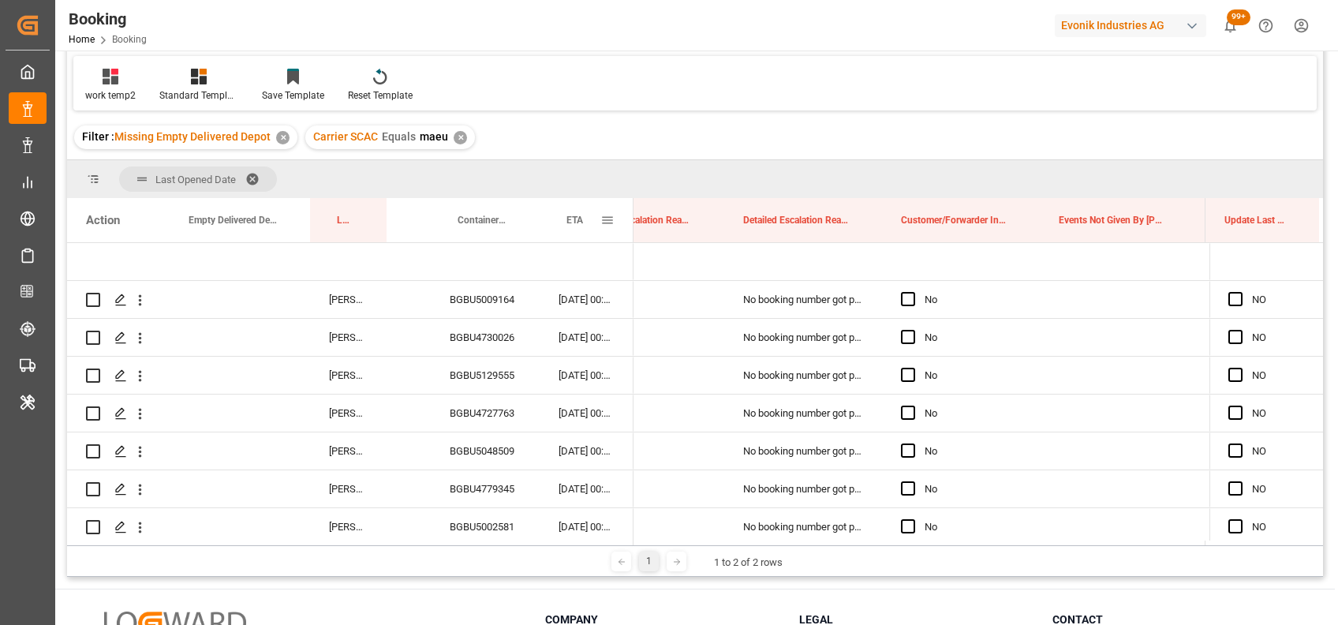
click at [608, 218] on span at bounding box center [608, 220] width 14 height 14
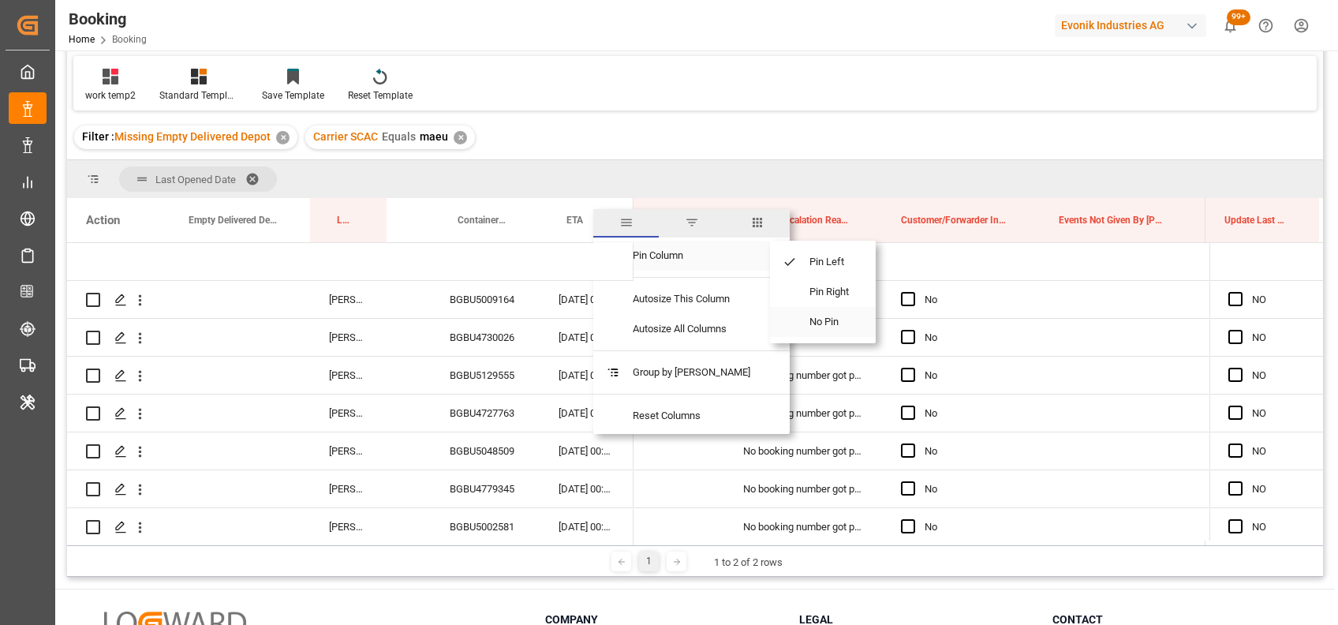
click at [821, 318] on span "No Pin" at bounding box center [830, 322] width 66 height 30
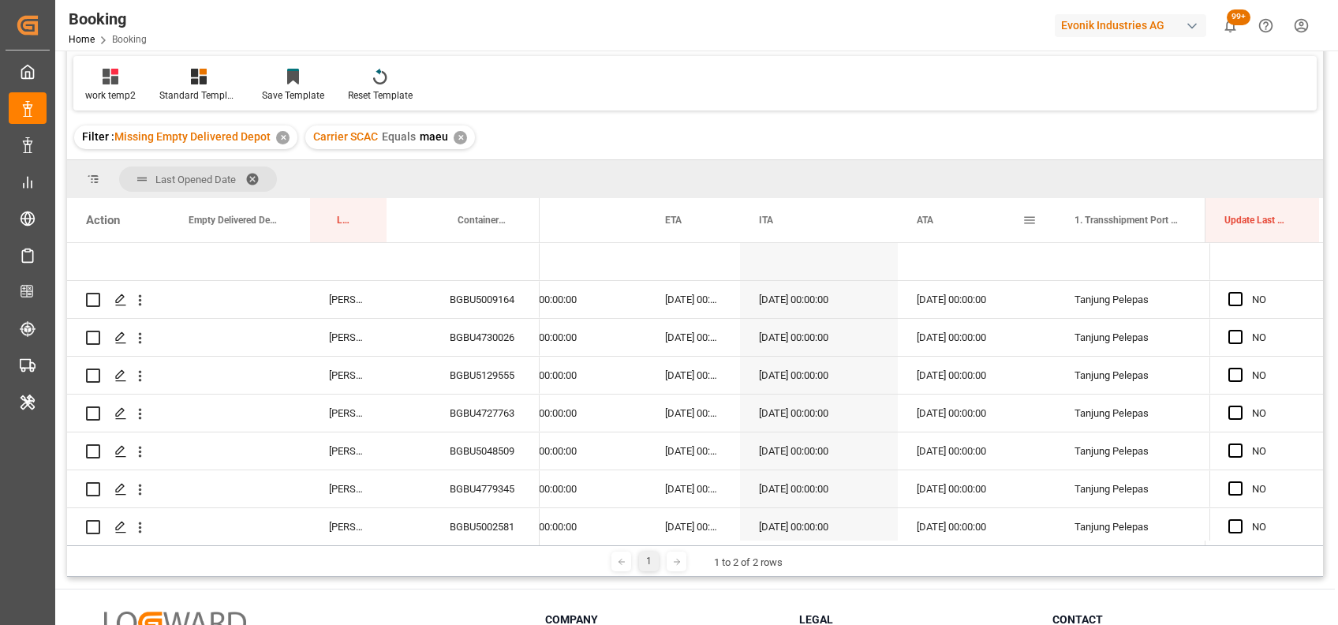
click at [1029, 223] on span at bounding box center [1030, 220] width 14 height 14
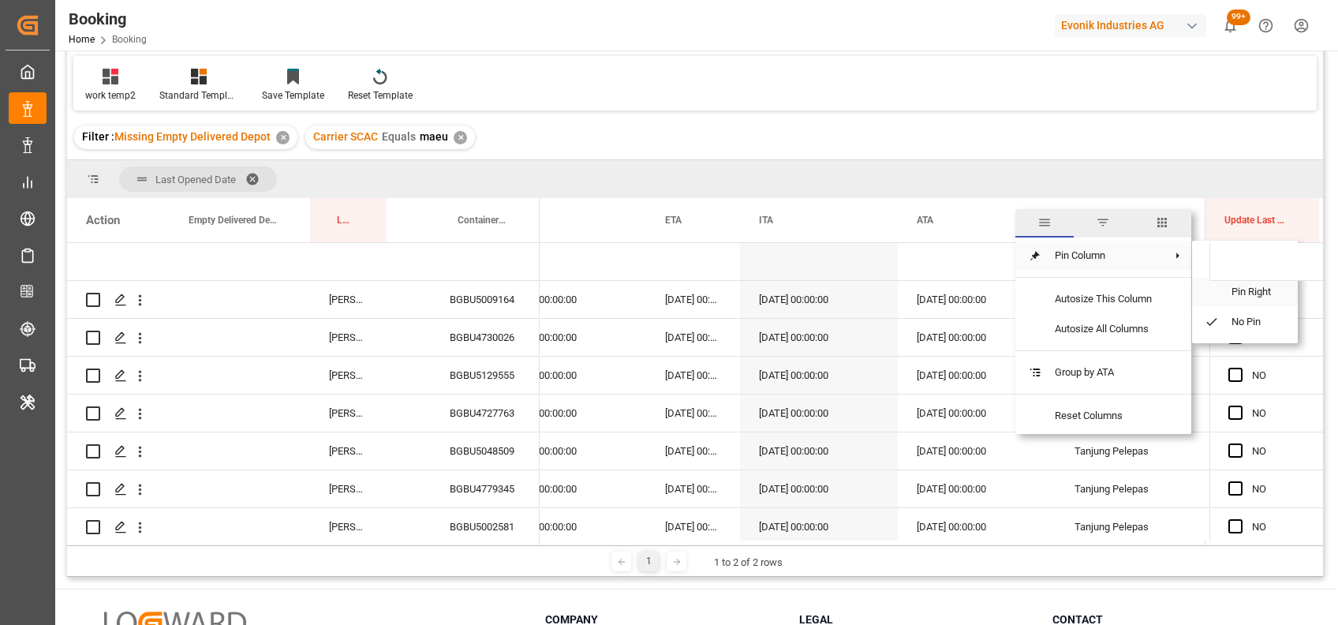
click at [1237, 290] on span "Pin Right" at bounding box center [1252, 292] width 66 height 30
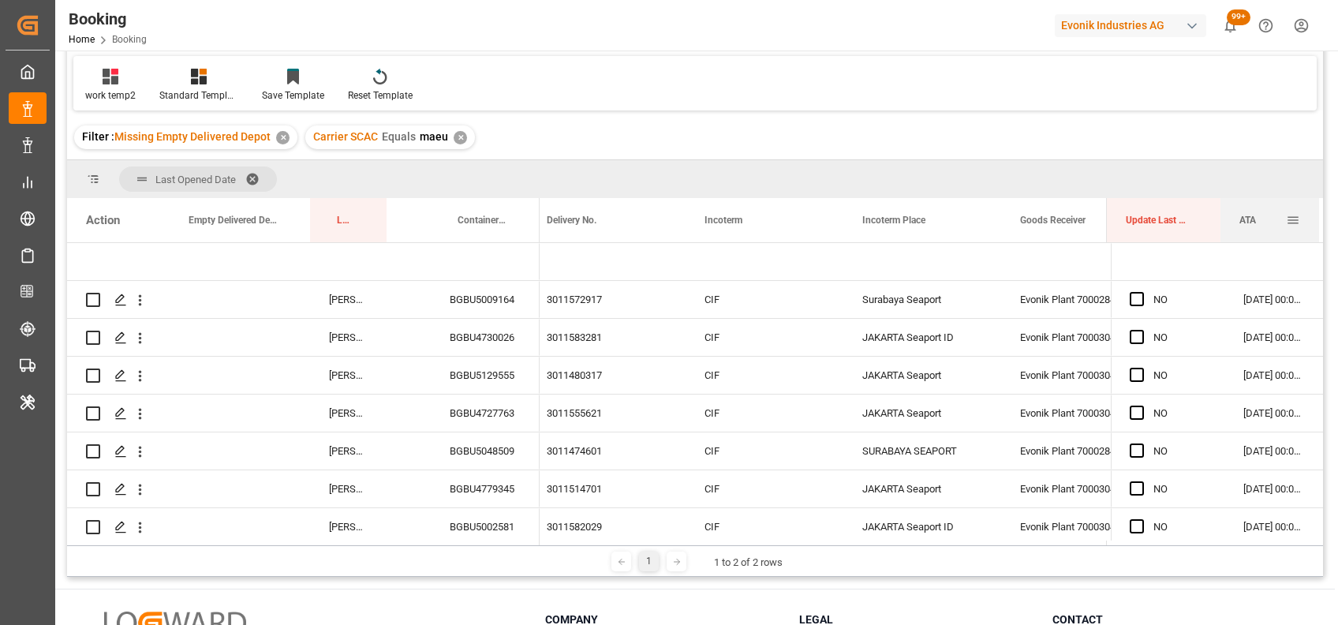
drag, startPoint x: 1161, startPoint y: 217, endPoint x: 1220, endPoint y: 215, distance: 59.2
click at [1220, 215] on div at bounding box center [1221, 220] width 6 height 44
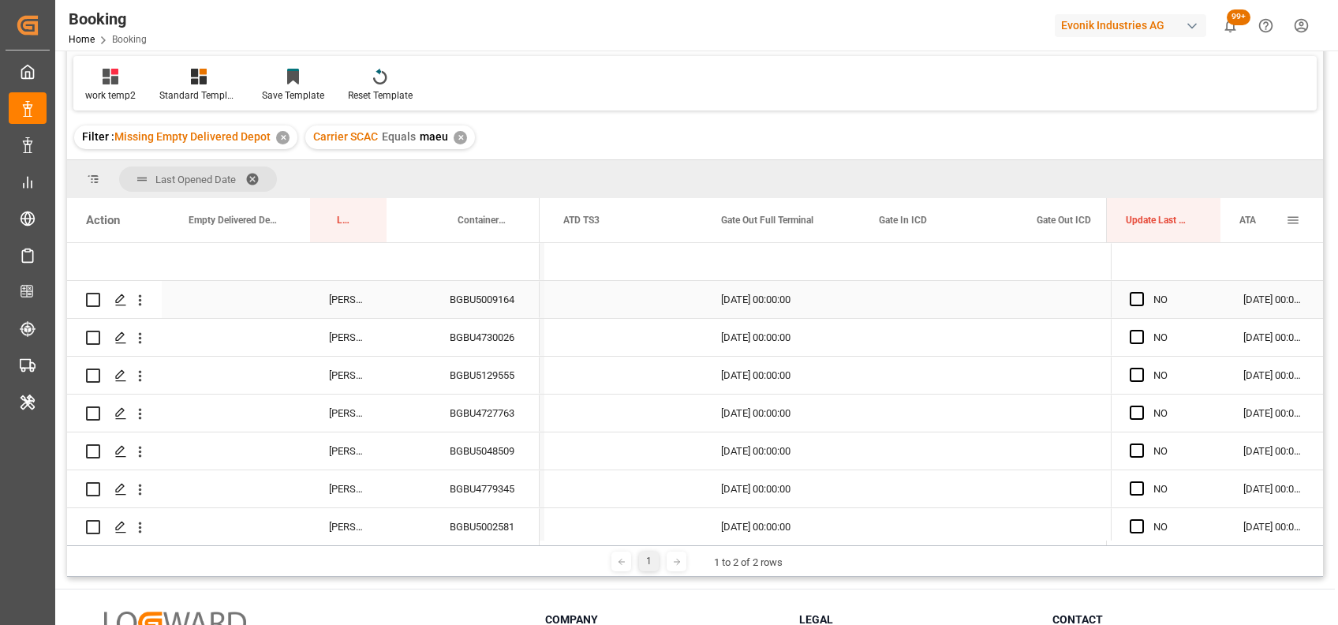
click at [488, 301] on div "BGBU5009164" at bounding box center [485, 299] width 109 height 37
click at [1130, 299] on span "Press SPACE to select this row." at bounding box center [1137, 299] width 14 height 14
click at [1142, 292] on input "Press SPACE to select this row." at bounding box center [1142, 292] width 0 height 0
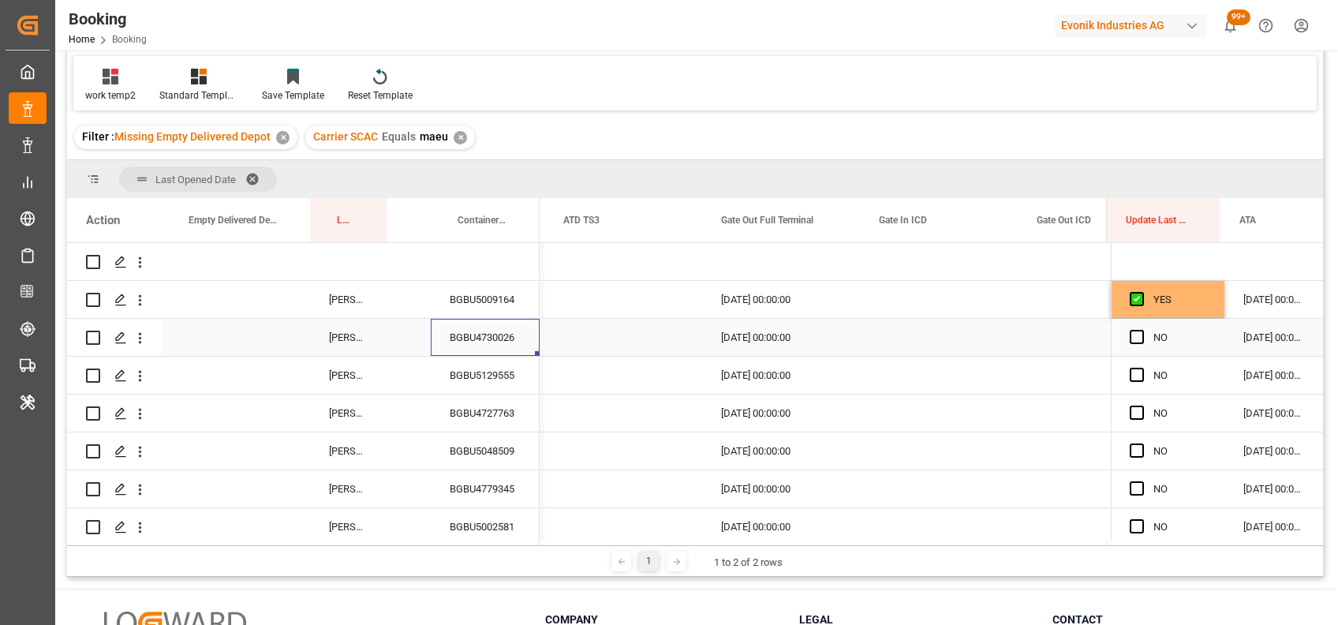
click at [492, 339] on div "BGBU4730026" at bounding box center [485, 337] width 109 height 37
click at [1130, 339] on span "Press SPACE to select this row." at bounding box center [1137, 337] width 14 height 14
click at [1142, 330] on input "Press SPACE to select this row." at bounding box center [1142, 330] width 0 height 0
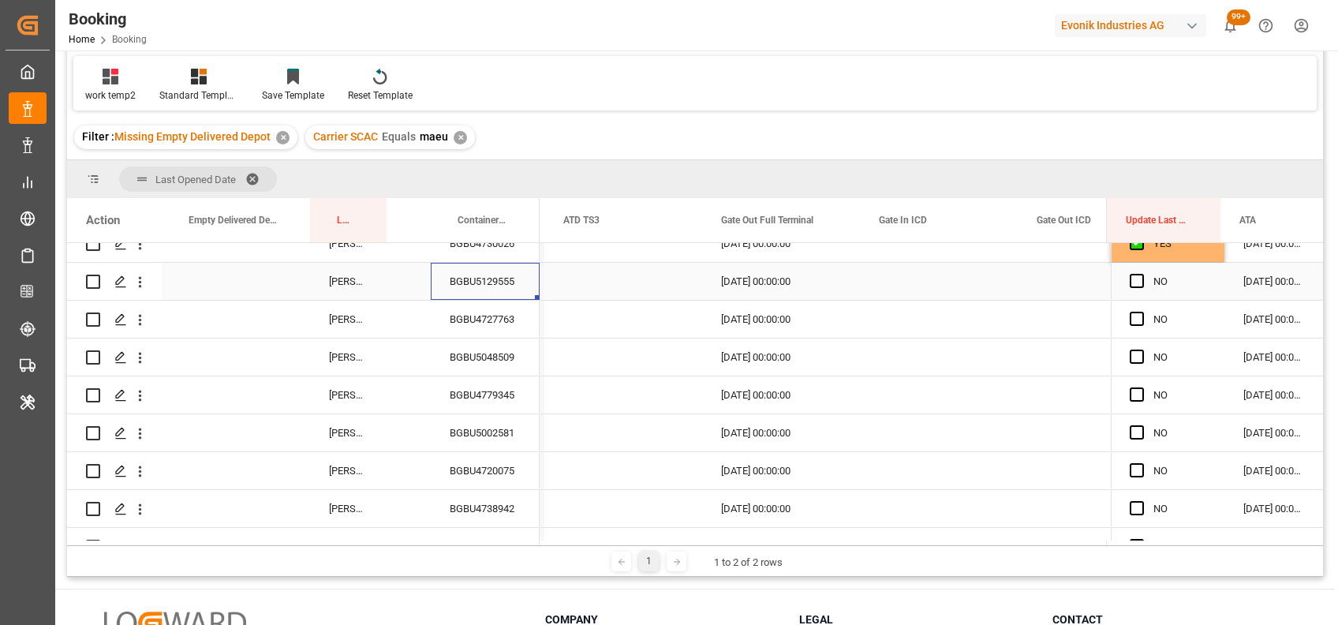
click at [484, 286] on div "BGBU5129555" at bounding box center [485, 281] width 109 height 37
click at [1130, 278] on span "Press SPACE to select this row." at bounding box center [1137, 281] width 14 height 14
click at [1142, 274] on input "Press SPACE to select this row." at bounding box center [1142, 274] width 0 height 0
click at [490, 313] on div "BGBU4727763" at bounding box center [485, 319] width 109 height 37
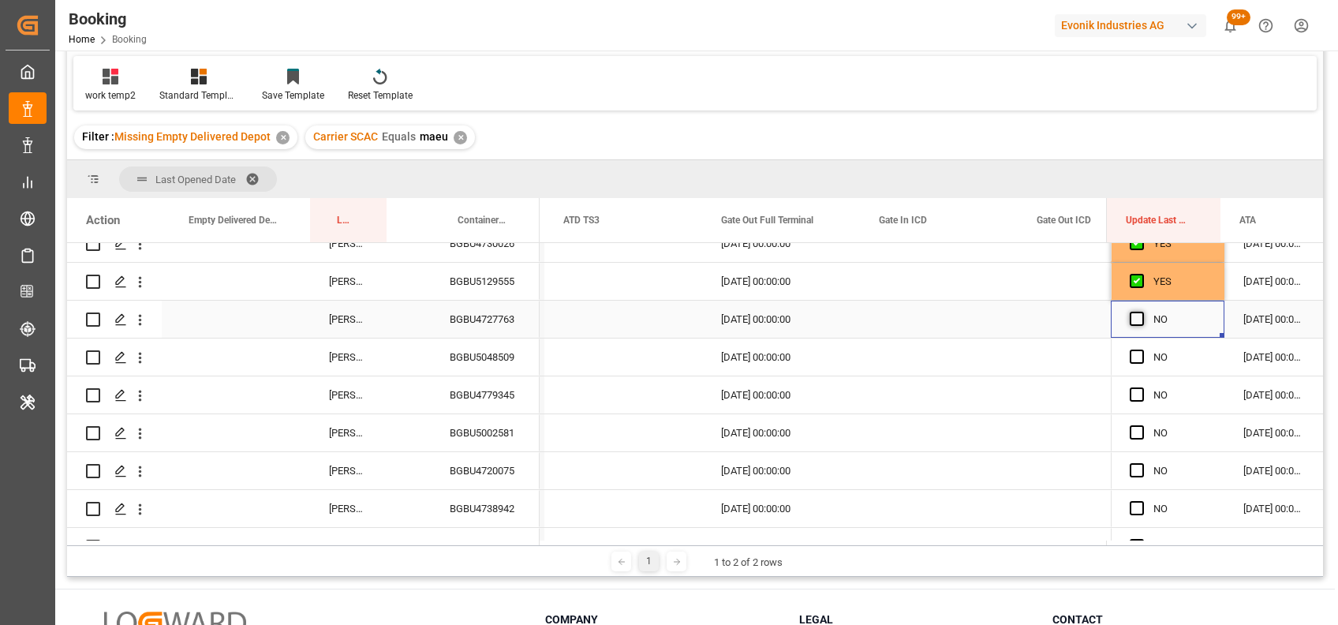
click at [1131, 320] on span "Press SPACE to select this row." at bounding box center [1137, 319] width 14 height 14
click at [1142, 312] on input "Press SPACE to select this row." at bounding box center [1142, 312] width 0 height 0
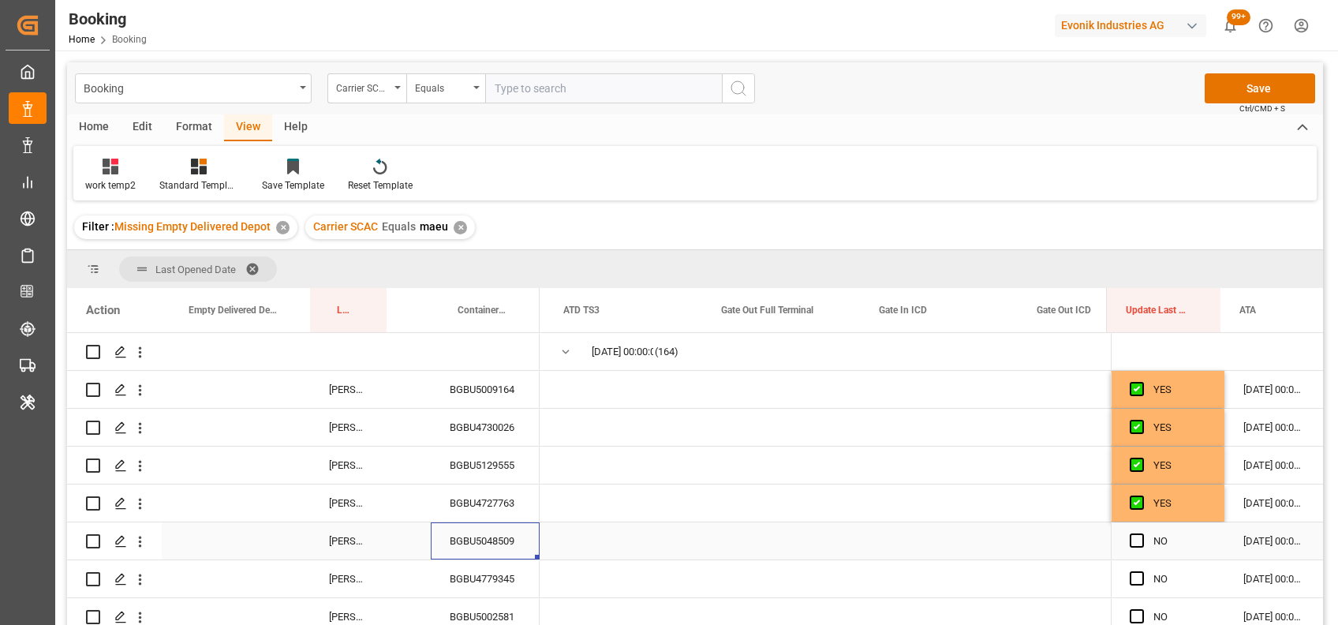
scroll to position [0, 19212]
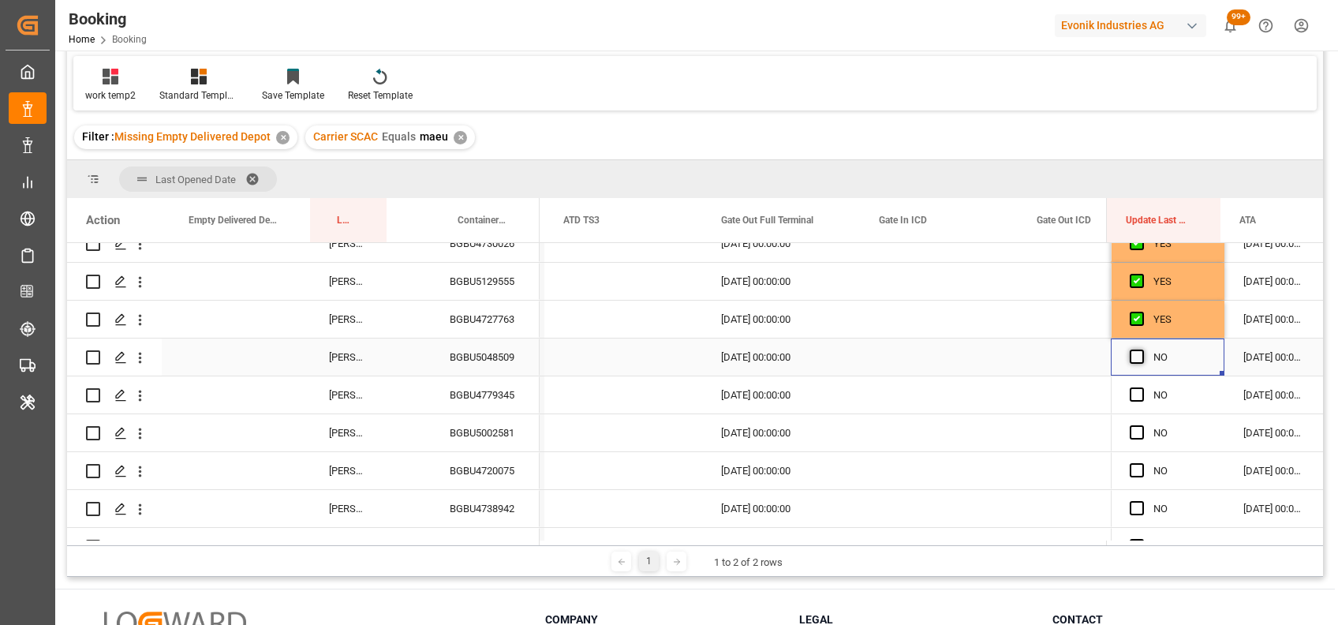
click at [1130, 358] on span "Press SPACE to select this row." at bounding box center [1137, 357] width 14 height 14
click at [1142, 350] on input "Press SPACE to select this row." at bounding box center [1142, 350] width 0 height 0
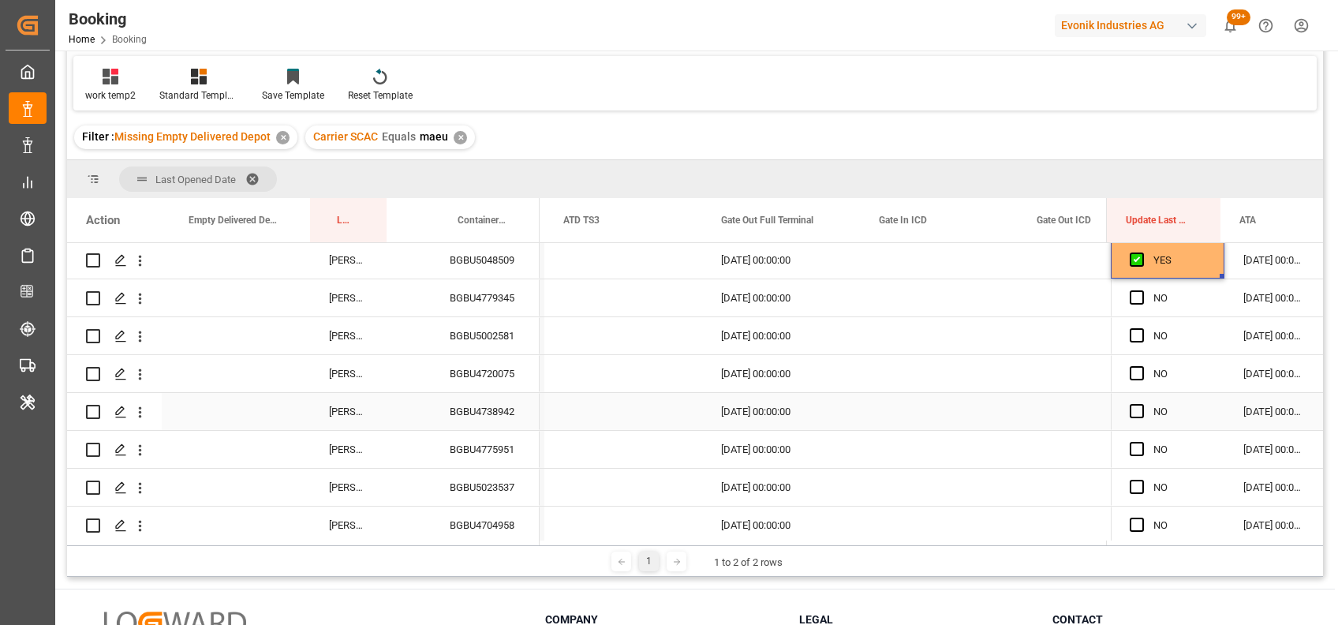
scroll to position [197, 0]
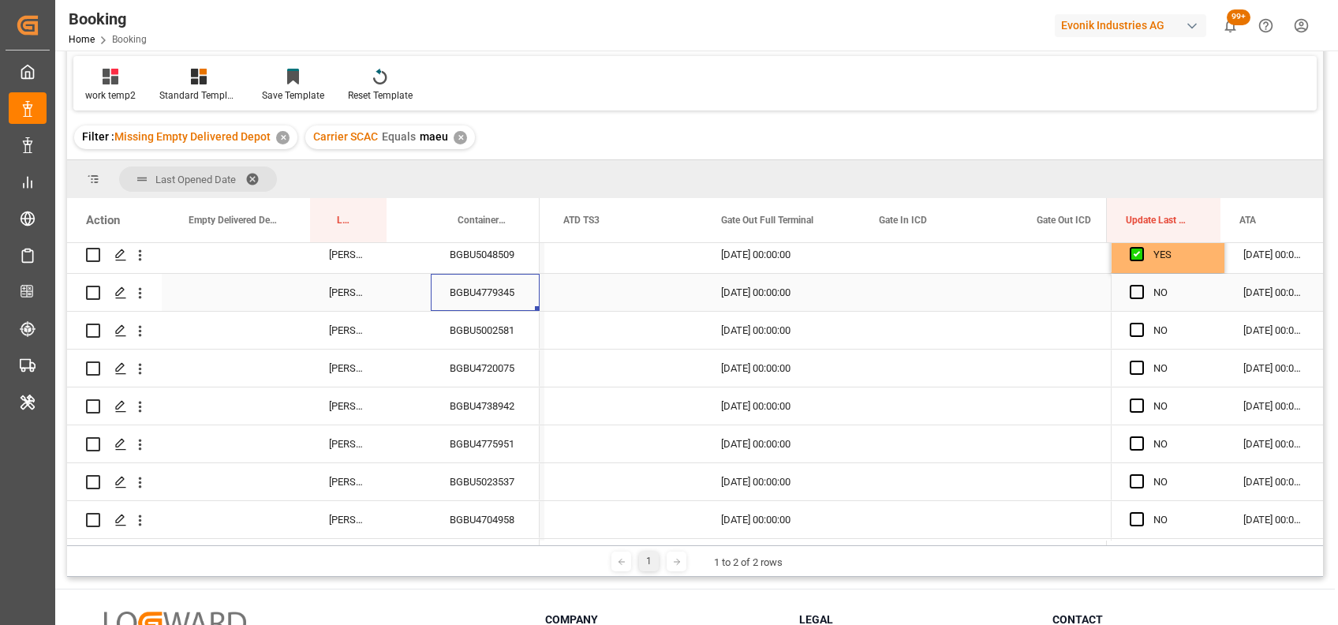
click at [486, 285] on div "BGBU4779345" at bounding box center [485, 292] width 109 height 37
click at [1130, 290] on span "Press SPACE to select this row." at bounding box center [1137, 292] width 14 height 14
click at [1142, 285] on input "Press SPACE to select this row." at bounding box center [1142, 285] width 0 height 0
click at [504, 330] on div "BGBU5002581" at bounding box center [485, 330] width 109 height 37
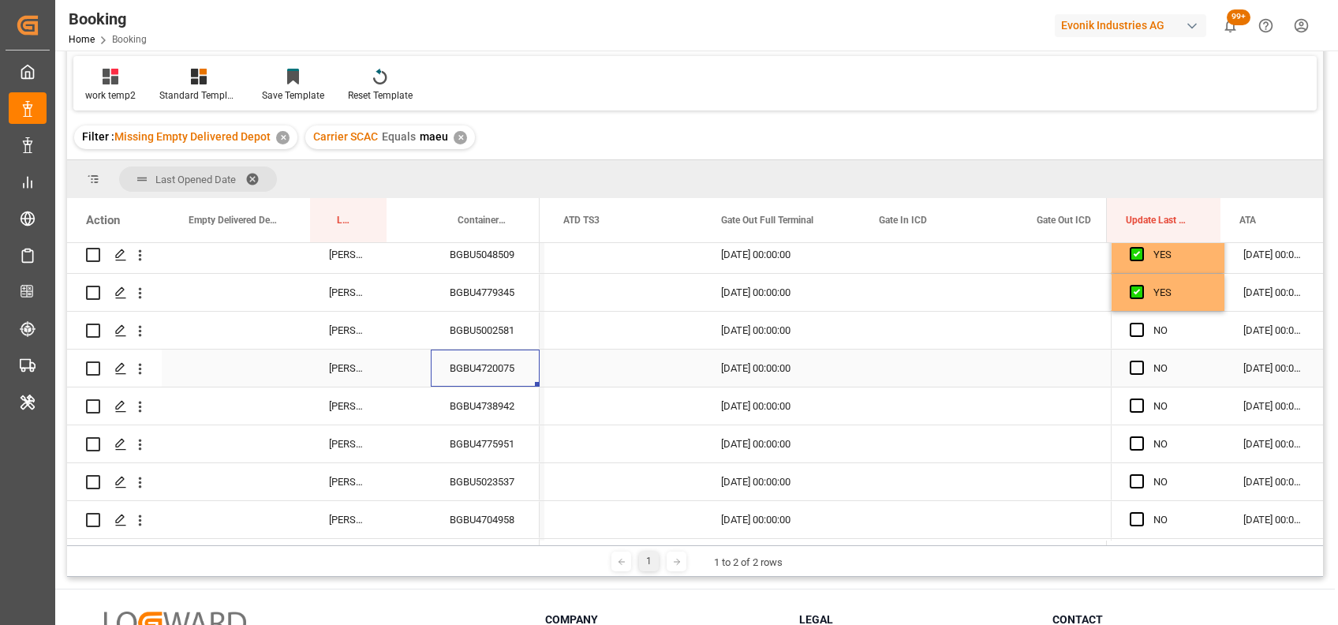
click at [490, 362] on div "BGBU4720075" at bounding box center [485, 368] width 109 height 37
click at [463, 400] on div "BGBU4738942" at bounding box center [485, 405] width 109 height 37
click at [1130, 402] on span "Press SPACE to select this row." at bounding box center [1137, 406] width 14 height 14
click at [1142, 399] on input "Press SPACE to select this row." at bounding box center [1142, 399] width 0 height 0
click at [1132, 361] on span "Press SPACE to select this row." at bounding box center [1137, 368] width 14 height 14
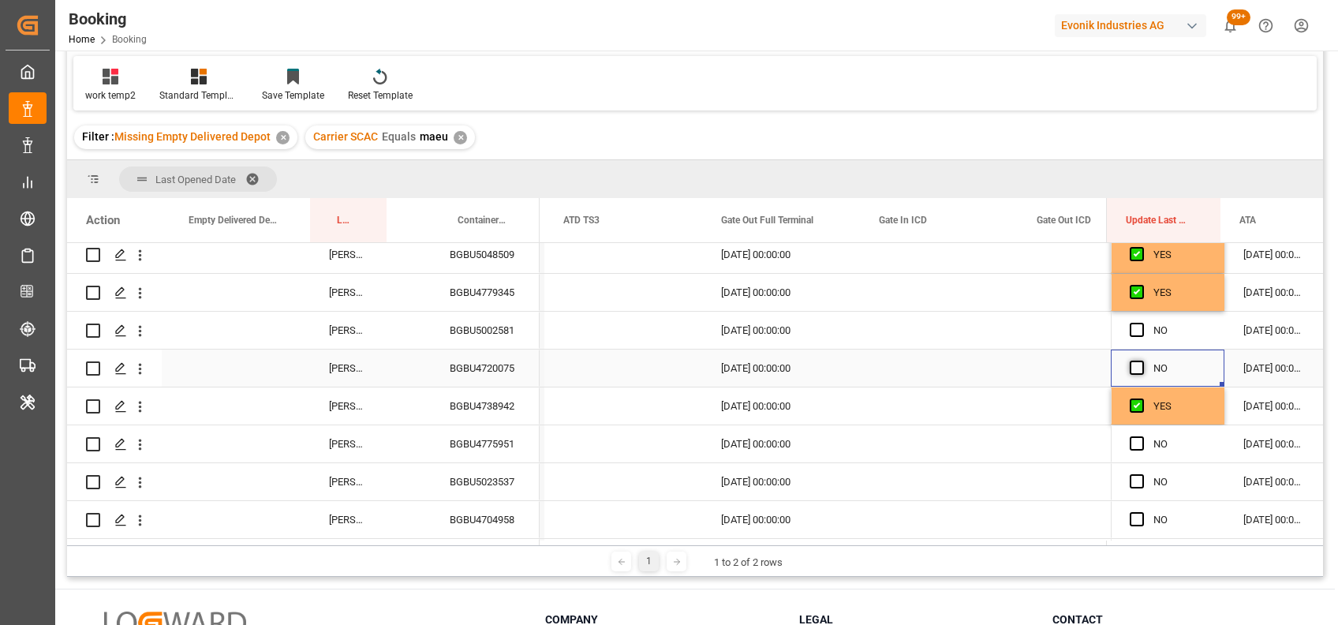
click at [1142, 361] on input "Press SPACE to select this row." at bounding box center [1142, 361] width 0 height 0
click at [1134, 328] on span "Press SPACE to select this row." at bounding box center [1137, 330] width 14 height 14
click at [1142, 323] on input "Press SPACE to select this row." at bounding box center [1142, 323] width 0 height 0
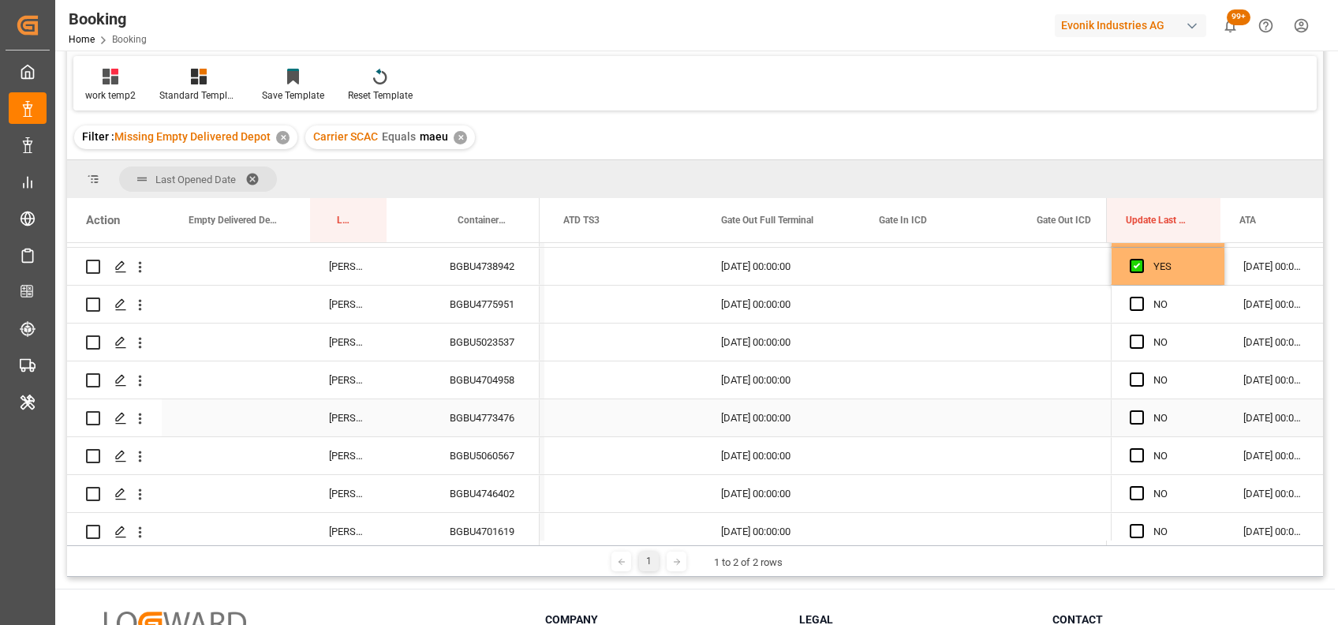
scroll to position [340, 0]
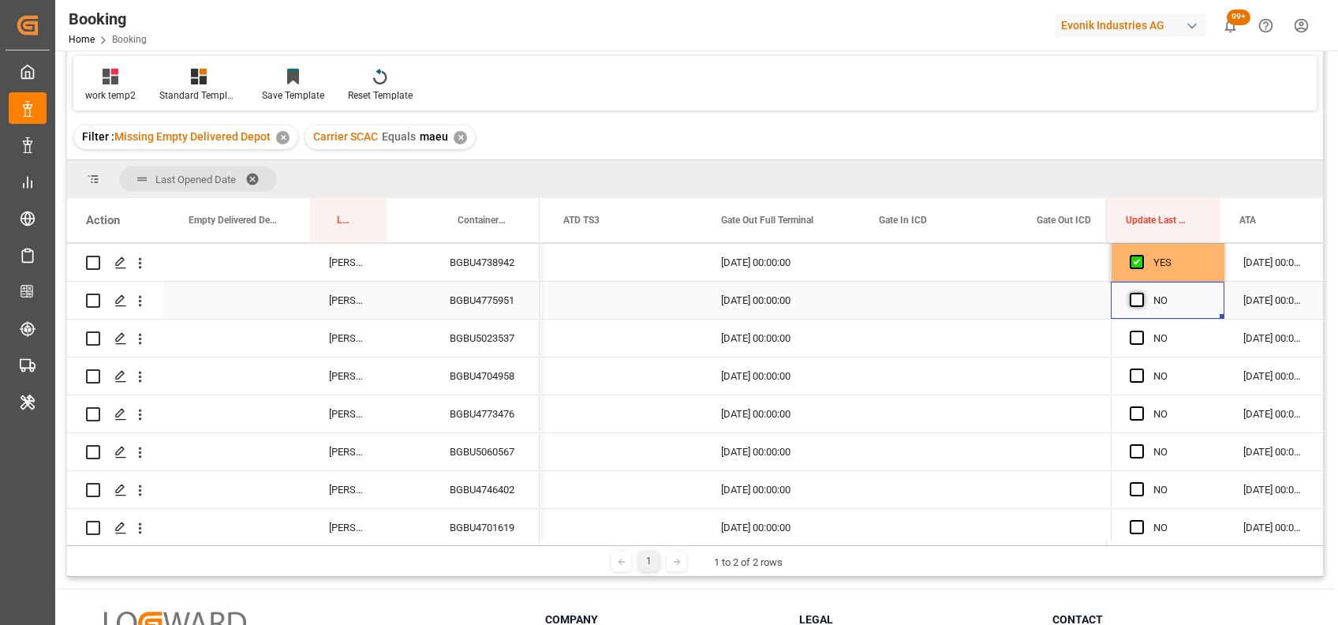
click at [1130, 297] on span "Press SPACE to select this row." at bounding box center [1137, 300] width 14 height 14
click at [1142, 293] on input "Press SPACE to select this row." at bounding box center [1142, 293] width 0 height 0
click at [1130, 335] on span "Press SPACE to select this row." at bounding box center [1137, 338] width 14 height 14
click at [1142, 331] on input "Press SPACE to select this row." at bounding box center [1142, 331] width 0 height 0
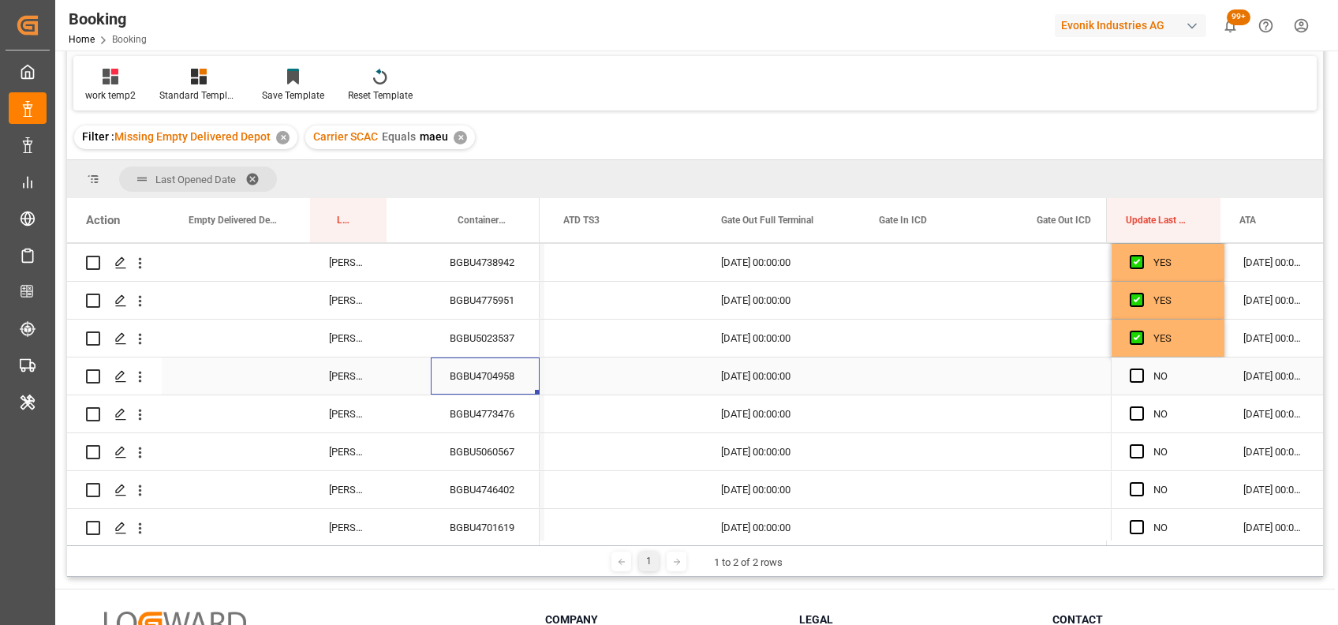
click at [500, 371] on div "BGBU4704958" at bounding box center [485, 376] width 109 height 37
click at [1130, 369] on span "Press SPACE to select this row." at bounding box center [1137, 376] width 14 height 14
click at [1142, 369] on input "Press SPACE to select this row." at bounding box center [1142, 369] width 0 height 0
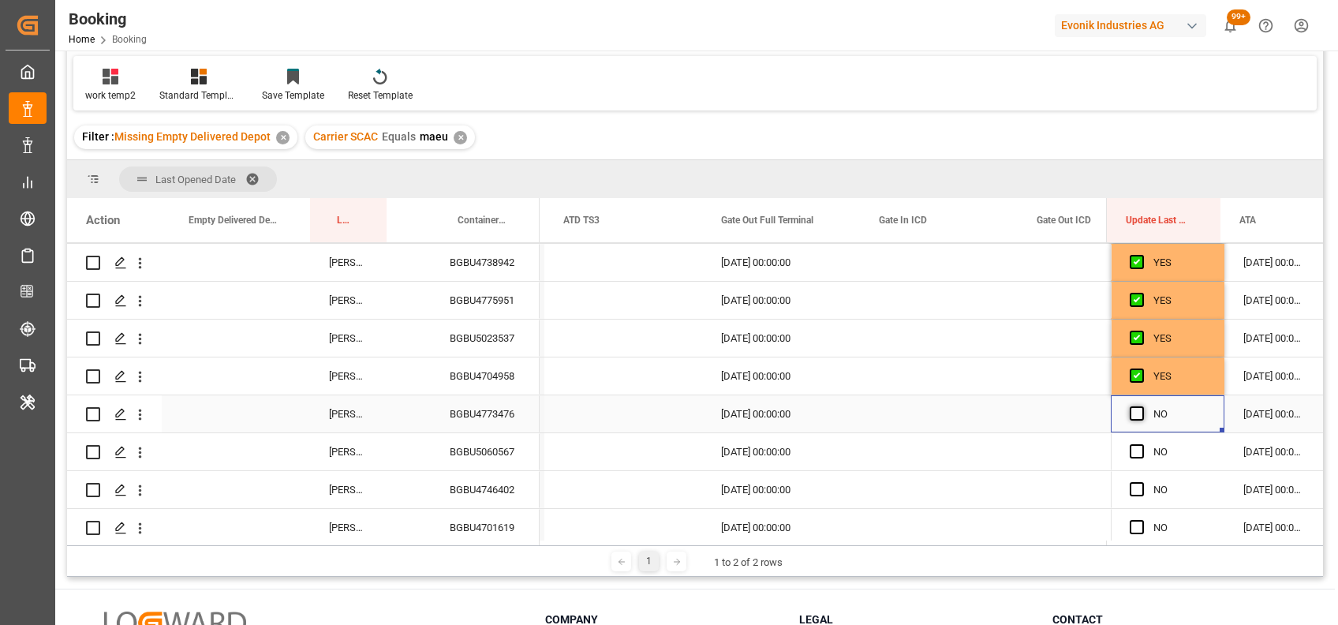
click at [1133, 416] on div "Press SPACE to select this row." at bounding box center [1142, 414] width 24 height 36
click at [1133, 416] on span "Press SPACE to select this row." at bounding box center [1137, 413] width 14 height 14
click at [1142, 406] on input "Press SPACE to select this row." at bounding box center [1142, 406] width 0 height 0
click at [1132, 448] on span "Press SPACE to select this row." at bounding box center [1137, 451] width 14 height 14
click at [1142, 444] on input "Press SPACE to select this row." at bounding box center [1142, 444] width 0 height 0
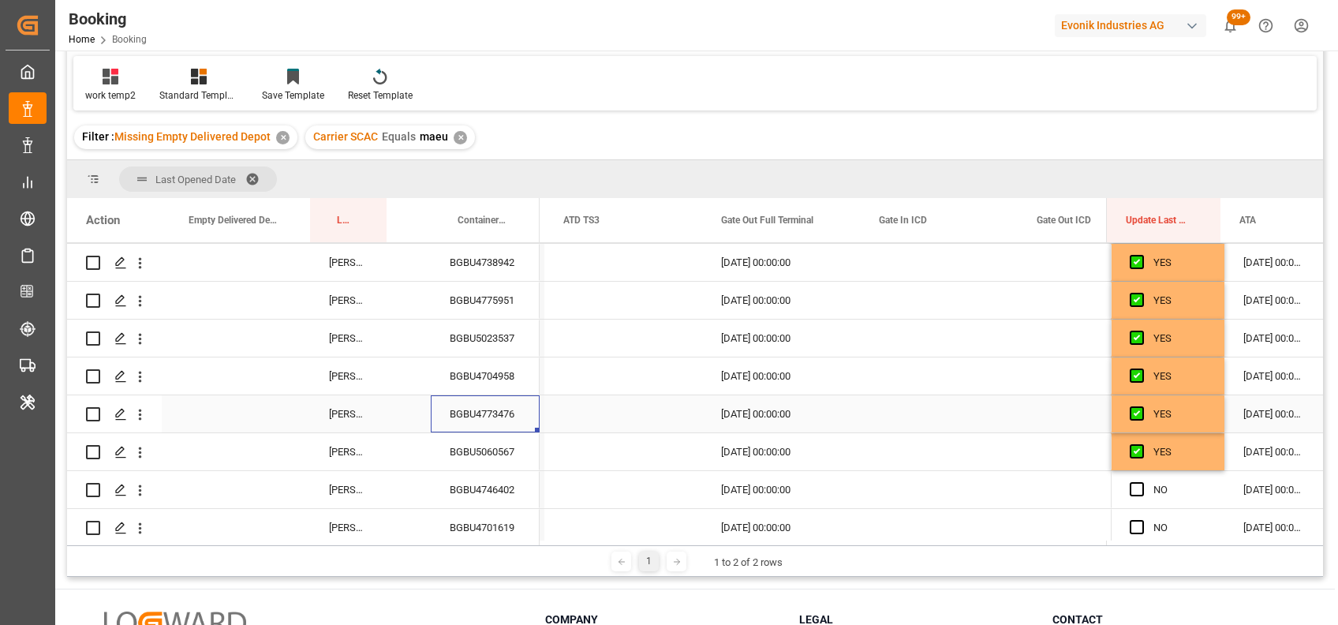
click at [463, 410] on div "BGBU4773476" at bounding box center [485, 413] width 109 height 37
click at [464, 455] on div "BGBU5060567" at bounding box center [485, 451] width 109 height 37
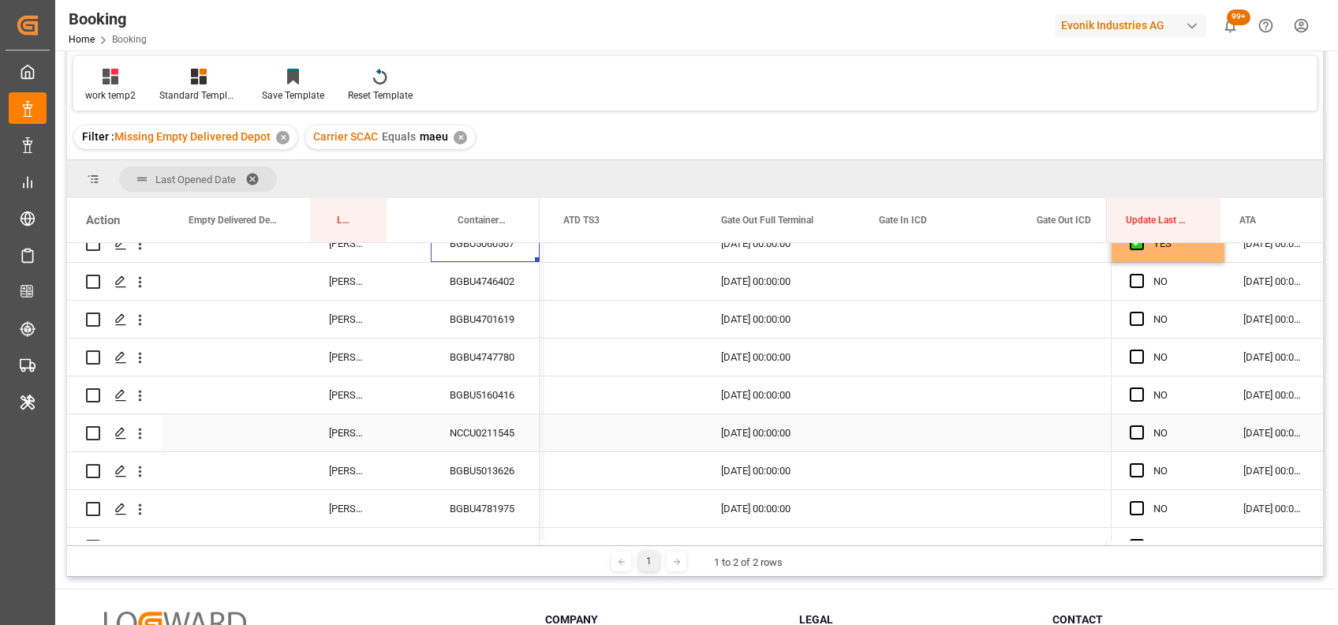
scroll to position [550, 0]
click at [486, 273] on div "BGBU4746402" at bounding box center [485, 279] width 109 height 37
click at [1131, 278] on span "Press SPACE to select this row." at bounding box center [1137, 279] width 14 height 14
click at [1142, 272] on input "Press SPACE to select this row." at bounding box center [1142, 272] width 0 height 0
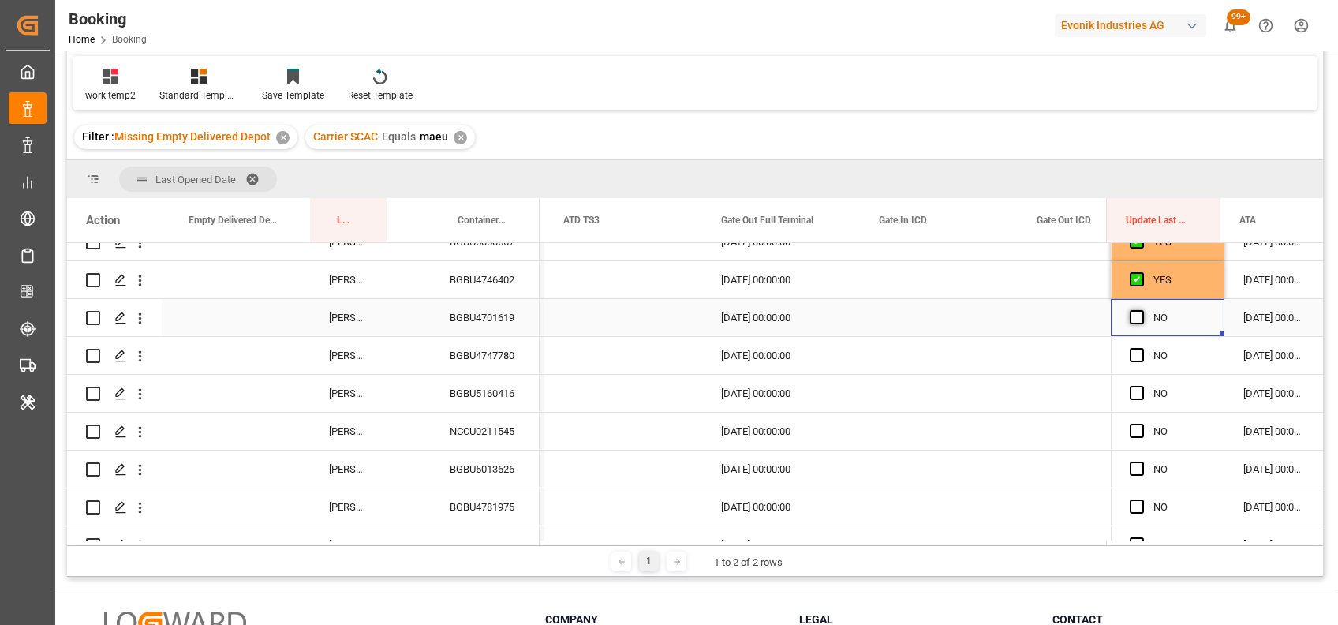
click at [1131, 318] on span "Press SPACE to select this row." at bounding box center [1137, 317] width 14 height 14
click at [1142, 310] on input "Press SPACE to select this row." at bounding box center [1142, 310] width 0 height 0
click at [492, 304] on div "BGBU4701619" at bounding box center [485, 317] width 109 height 37
click at [491, 358] on div "BGBU4747780" at bounding box center [485, 355] width 109 height 37
click at [485, 399] on div "BGBU5160416" at bounding box center [485, 393] width 109 height 37
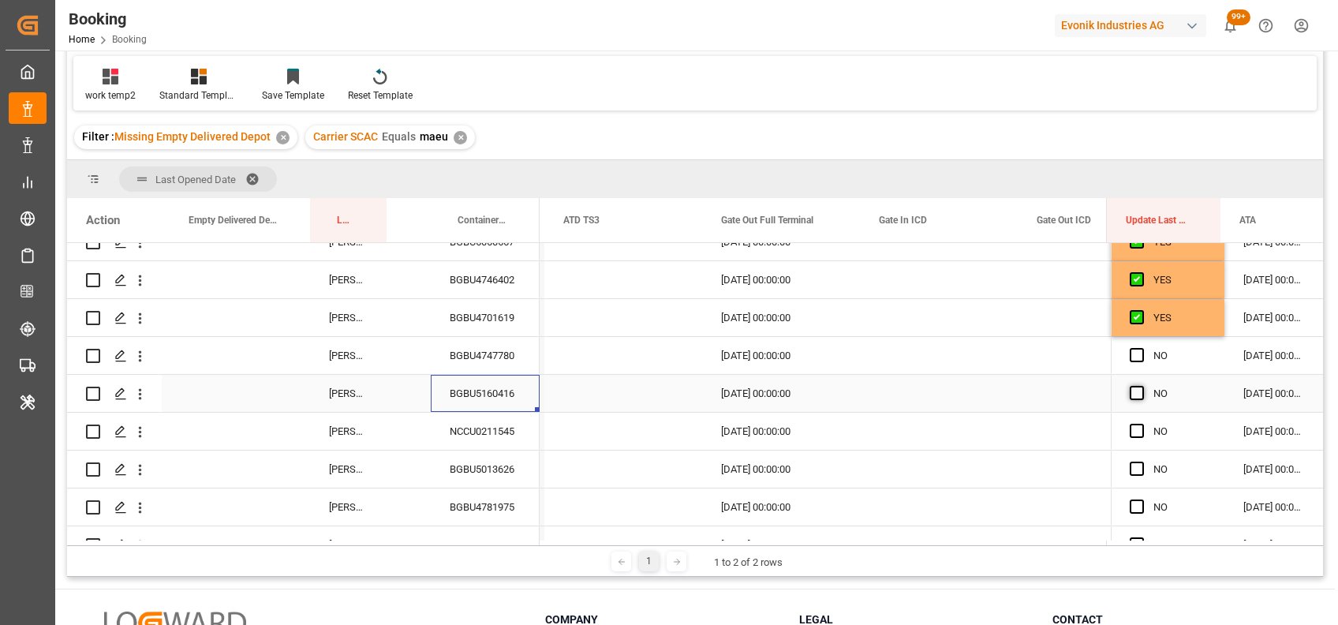
click at [1130, 392] on span "Press SPACE to select this row." at bounding box center [1137, 393] width 14 height 14
click at [1142, 386] on input "Press SPACE to select this row." at bounding box center [1142, 386] width 0 height 0
click at [1133, 360] on span "Press SPACE to select this row." at bounding box center [1137, 355] width 14 height 14
click at [1142, 348] on input "Press SPACE to select this row." at bounding box center [1142, 348] width 0 height 0
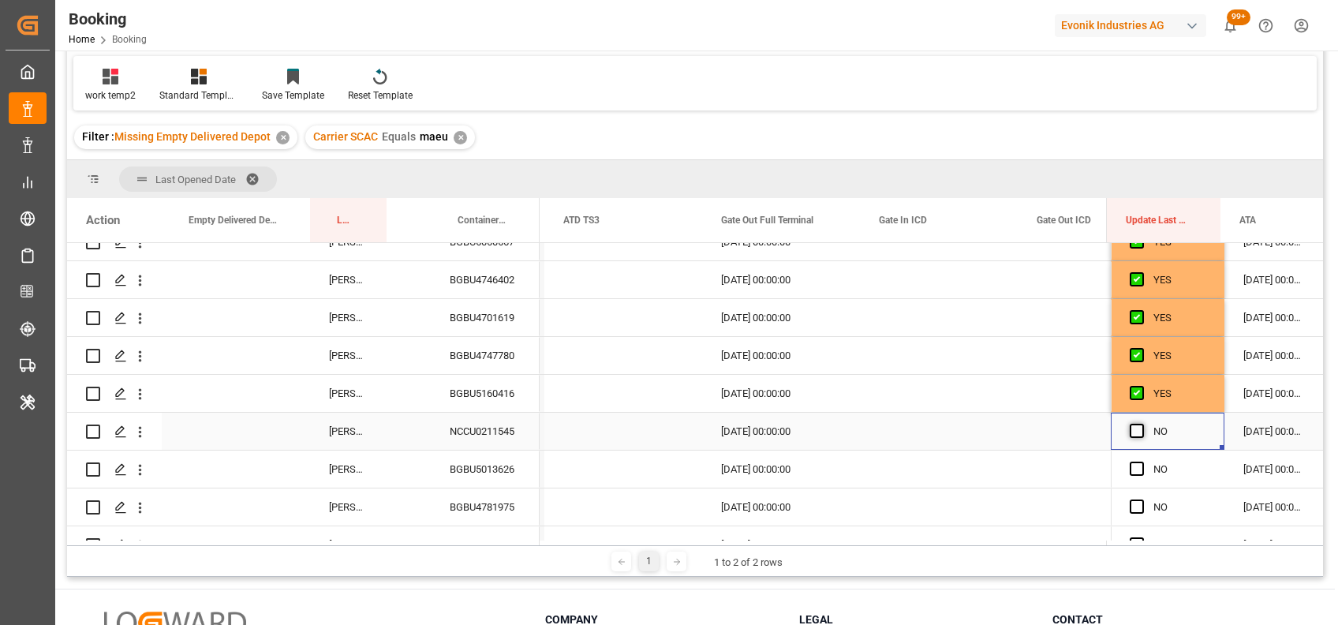
click at [1131, 428] on span "Press SPACE to select this row." at bounding box center [1137, 431] width 14 height 14
click at [1142, 424] on input "Press SPACE to select this row." at bounding box center [1142, 424] width 0 height 0
click at [1130, 465] on span "Press SPACE to select this row." at bounding box center [1137, 469] width 14 height 14
click at [1142, 462] on input "Press SPACE to select this row." at bounding box center [1142, 462] width 0 height 0
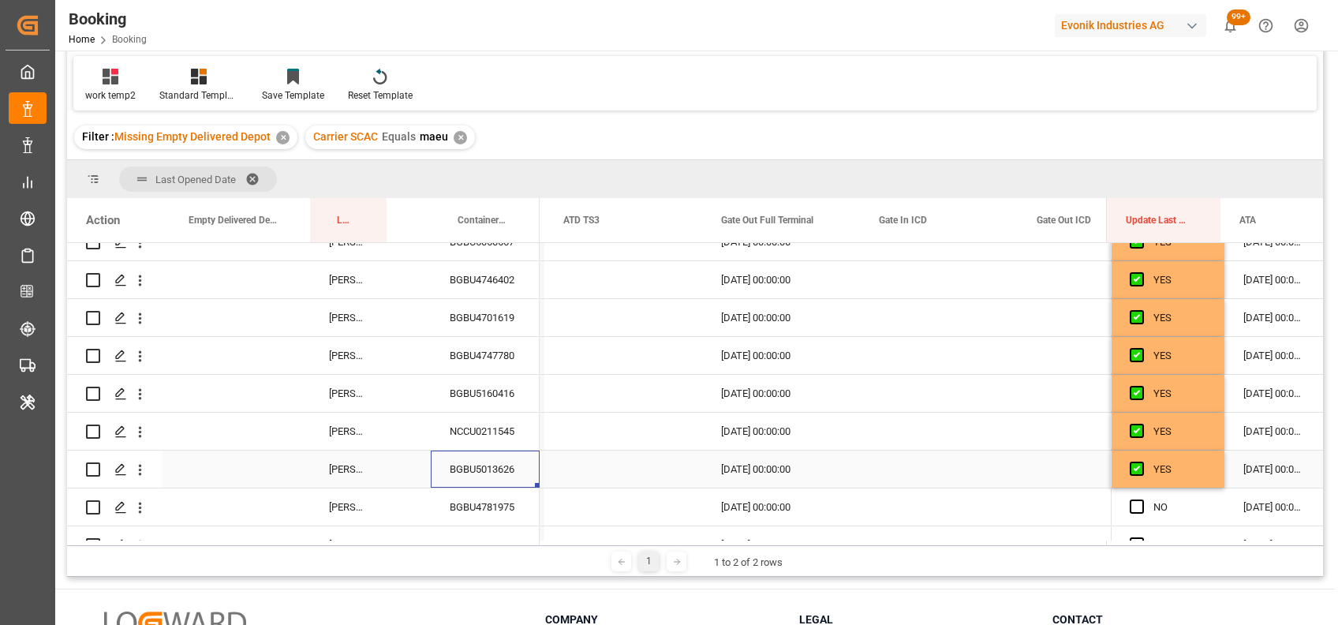
click at [492, 468] on div "BGBU5013626" at bounding box center [485, 469] width 109 height 37
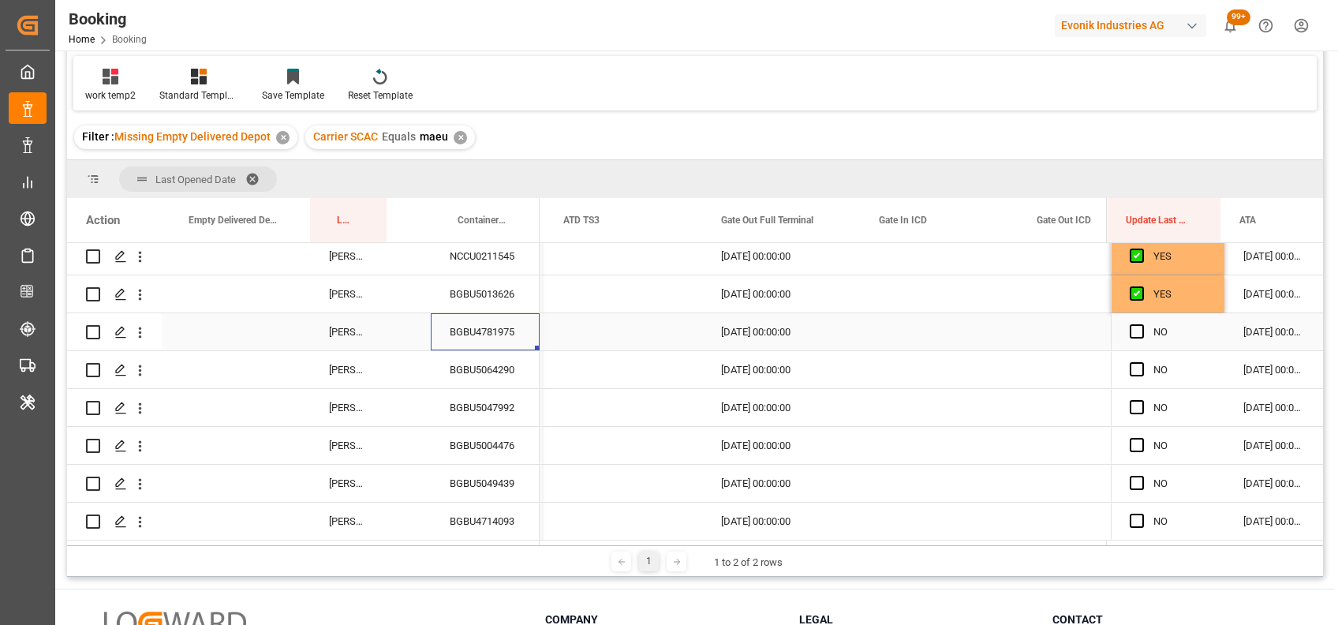
click at [472, 335] on div "BGBU4781975" at bounding box center [485, 331] width 109 height 37
click at [1131, 330] on span "Press SPACE to select this row." at bounding box center [1137, 331] width 14 height 14
click at [1142, 324] on input "Press SPACE to select this row." at bounding box center [1142, 324] width 0 height 0
click at [1136, 373] on span "Press SPACE to select this row." at bounding box center [1137, 369] width 14 height 14
click at [1142, 362] on input "Press SPACE to select this row." at bounding box center [1142, 362] width 0 height 0
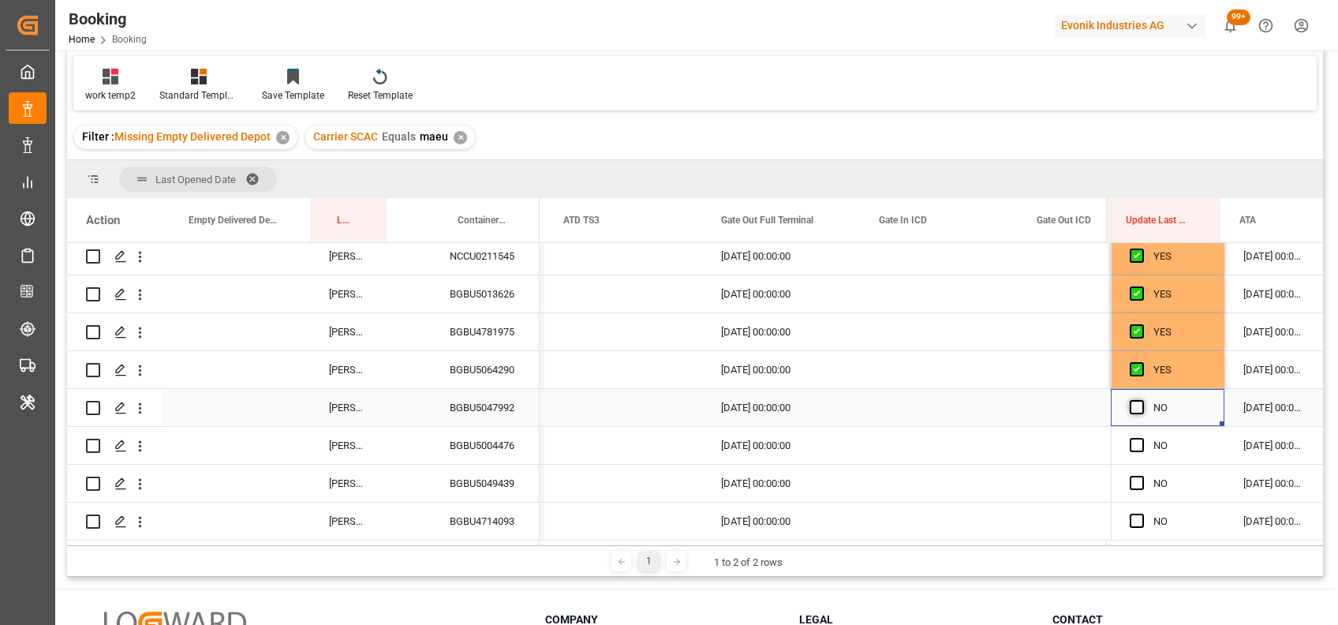
click at [1136, 412] on span "Press SPACE to select this row." at bounding box center [1137, 407] width 14 height 14
click at [1142, 400] on input "Press SPACE to select this row." at bounding box center [1142, 400] width 0 height 0
click at [1130, 446] on span "Press SPACE to select this row." at bounding box center [1137, 445] width 14 height 14
click at [1142, 438] on input "Press SPACE to select this row." at bounding box center [1142, 438] width 0 height 0
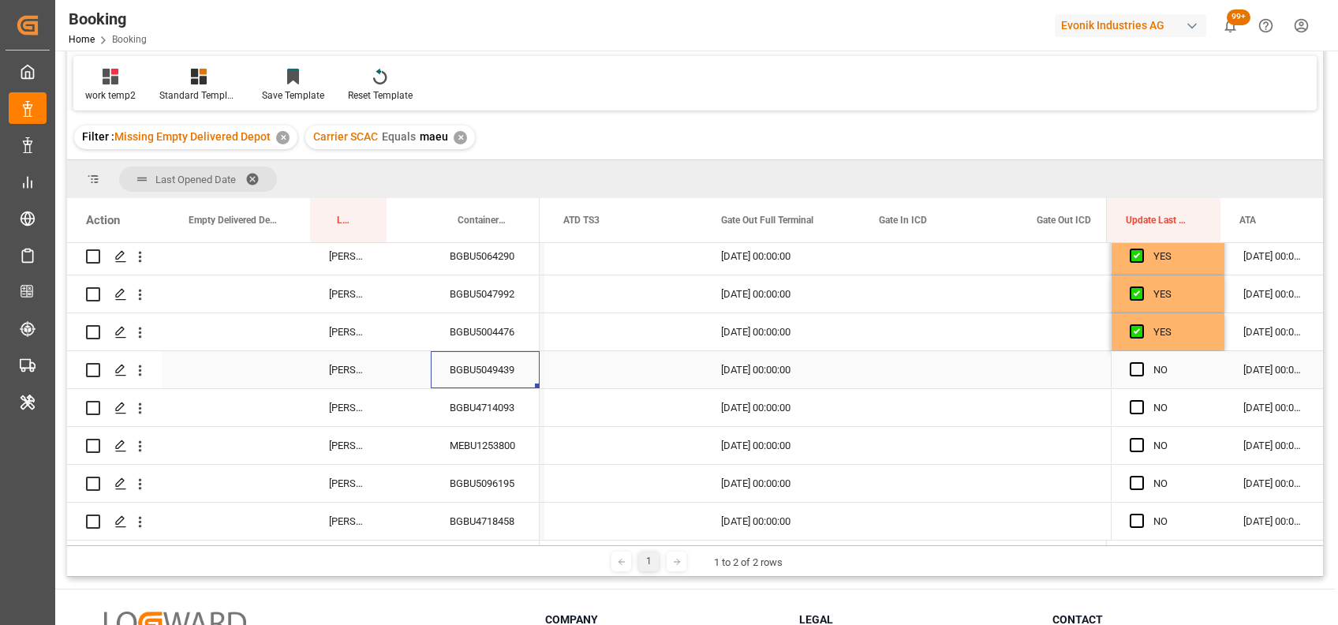
click at [489, 370] on div "BGBU5049439" at bounding box center [485, 369] width 109 height 37
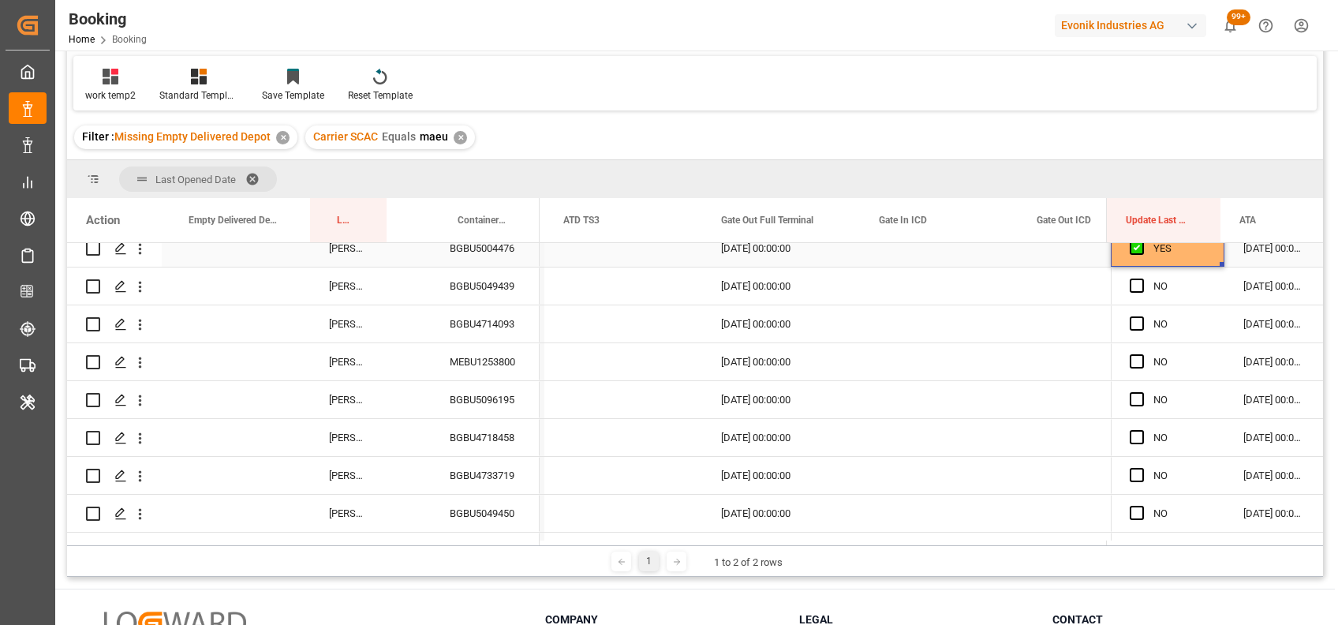
click at [1190, 253] on div "YES" at bounding box center [1180, 248] width 52 height 36
drag, startPoint x: 1215, startPoint y: 263, endPoint x: 1214, endPoint y: 544, distance: 281.0
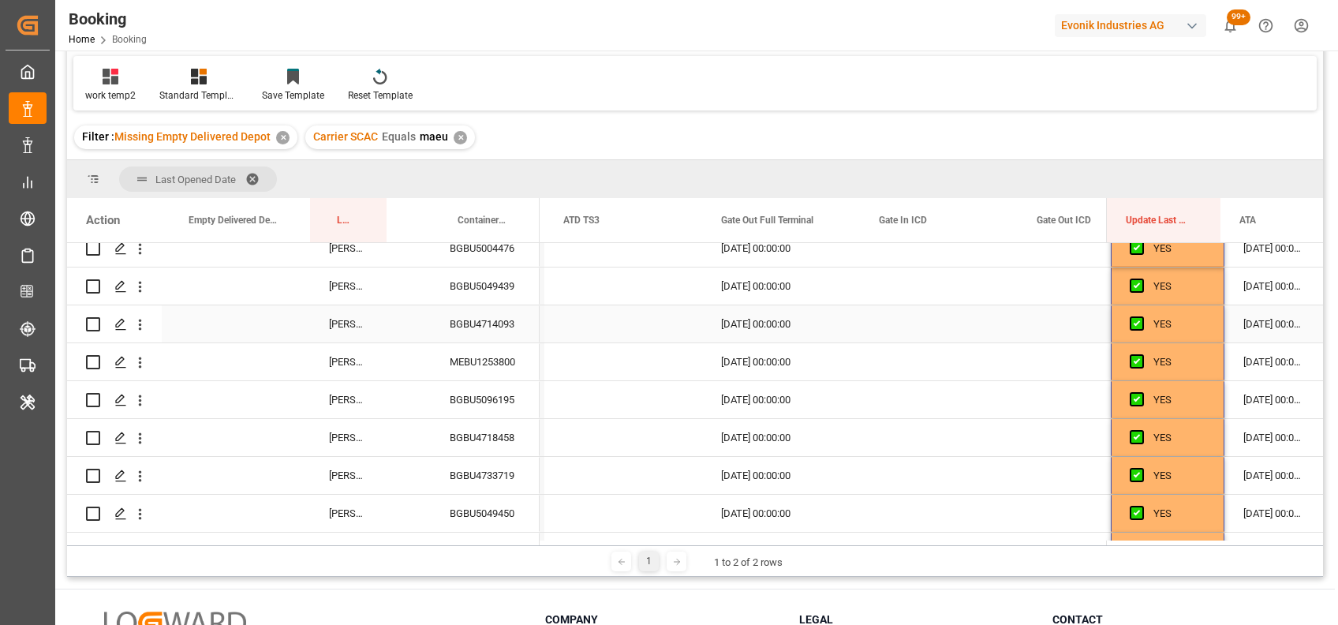
click at [511, 319] on div "BGBU4714093" at bounding box center [485, 323] width 109 height 37
click at [492, 365] on div "MEBU1253800" at bounding box center [485, 361] width 109 height 37
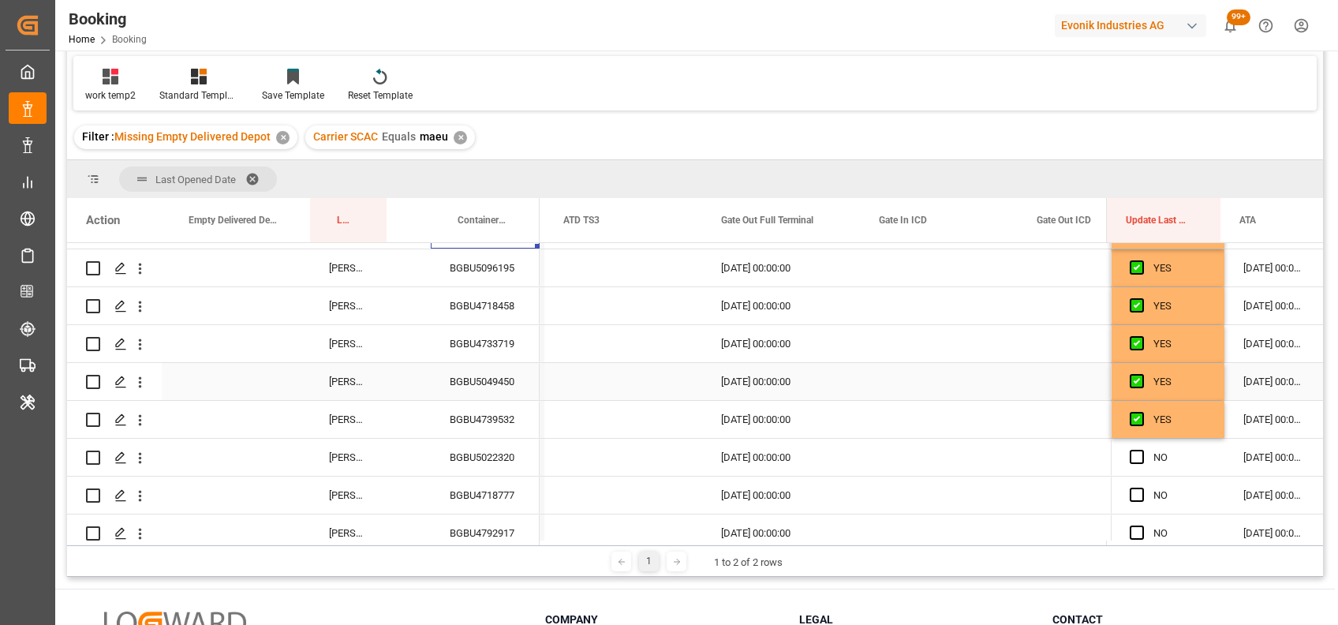
scroll to position [1083, 0]
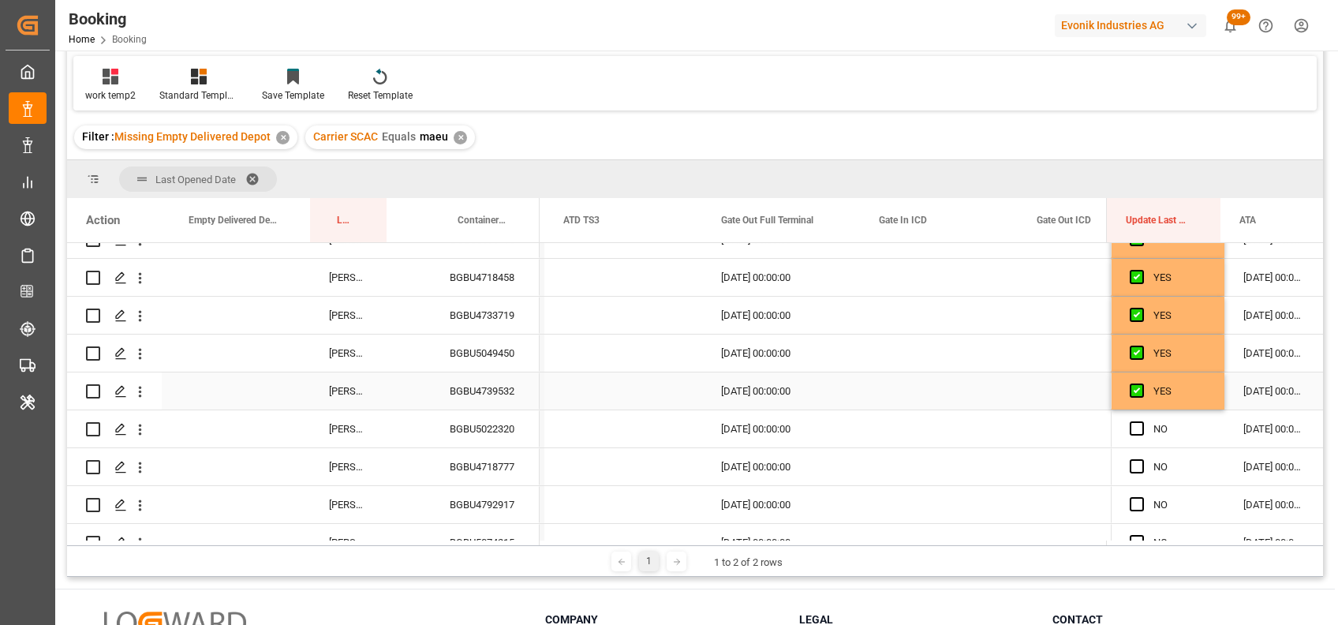
click at [496, 384] on div "BGBU4739532" at bounding box center [485, 391] width 109 height 37
click at [471, 428] on div "BGBU5022320" at bounding box center [485, 428] width 109 height 37
click at [1132, 425] on span "Press SPACE to select this row." at bounding box center [1137, 428] width 14 height 14
click at [1142, 421] on input "Press SPACE to select this row." at bounding box center [1142, 421] width 0 height 0
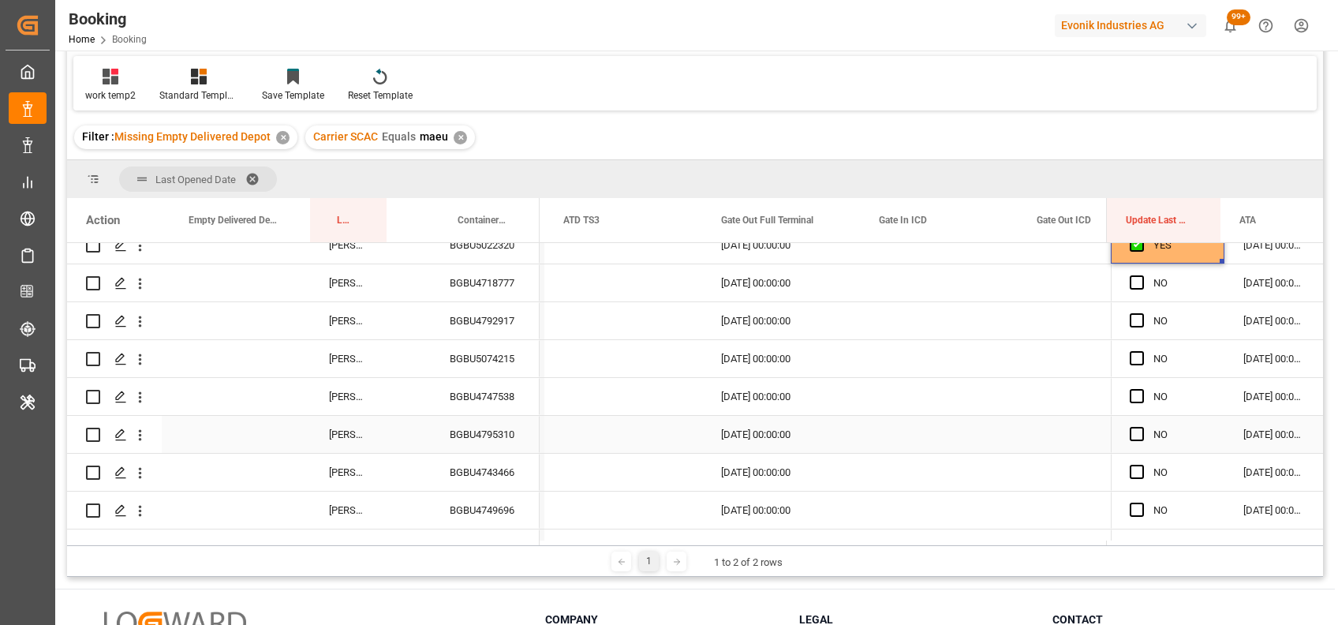
scroll to position [1266, 0]
drag, startPoint x: 1219, startPoint y: 260, endPoint x: 1208, endPoint y: 545, distance: 285.9
click at [1208, 545] on div "Last Opened Date Drag here to set column labels Action Last Opened By Carrier B…" at bounding box center [695, 368] width 1256 height 417
click at [1200, 246] on div "YES" at bounding box center [1180, 246] width 52 height 36
drag, startPoint x: 1215, startPoint y: 261, endPoint x: 1197, endPoint y: 491, distance: 230.4
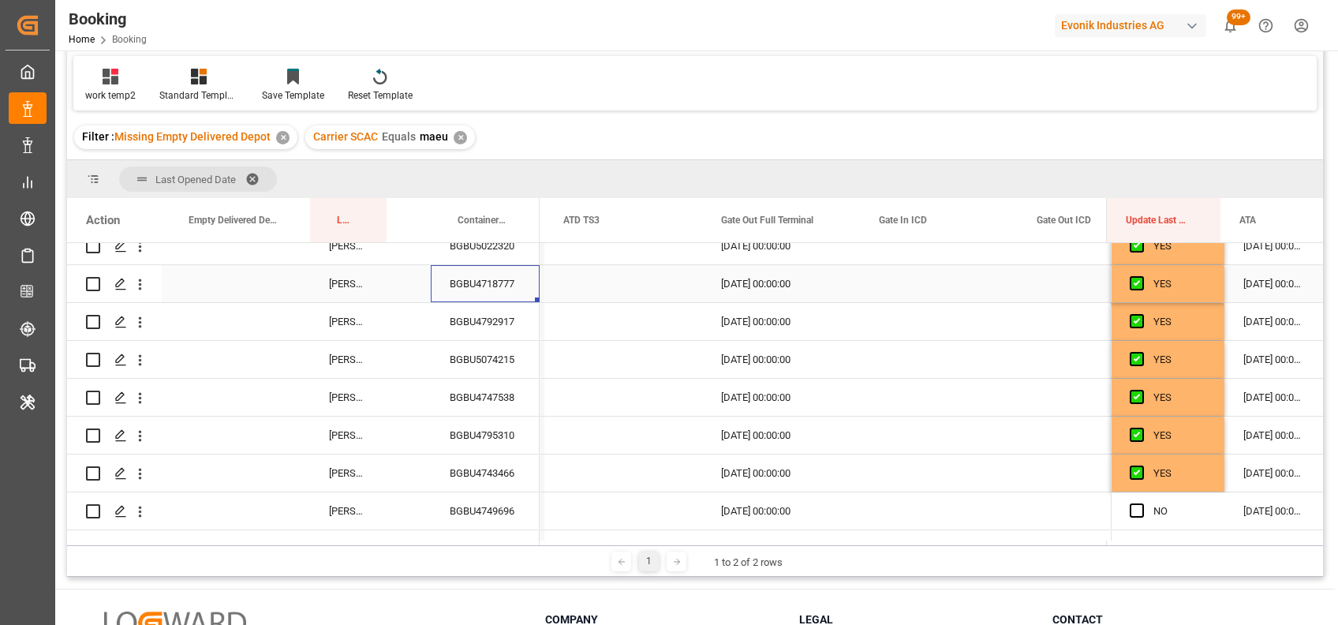
click at [470, 280] on div "BGBU4718777" at bounding box center [485, 283] width 109 height 37
click at [495, 307] on div "BGBU4792917" at bounding box center [485, 321] width 109 height 37
click at [499, 348] on div "BGBU5074215" at bounding box center [485, 359] width 109 height 37
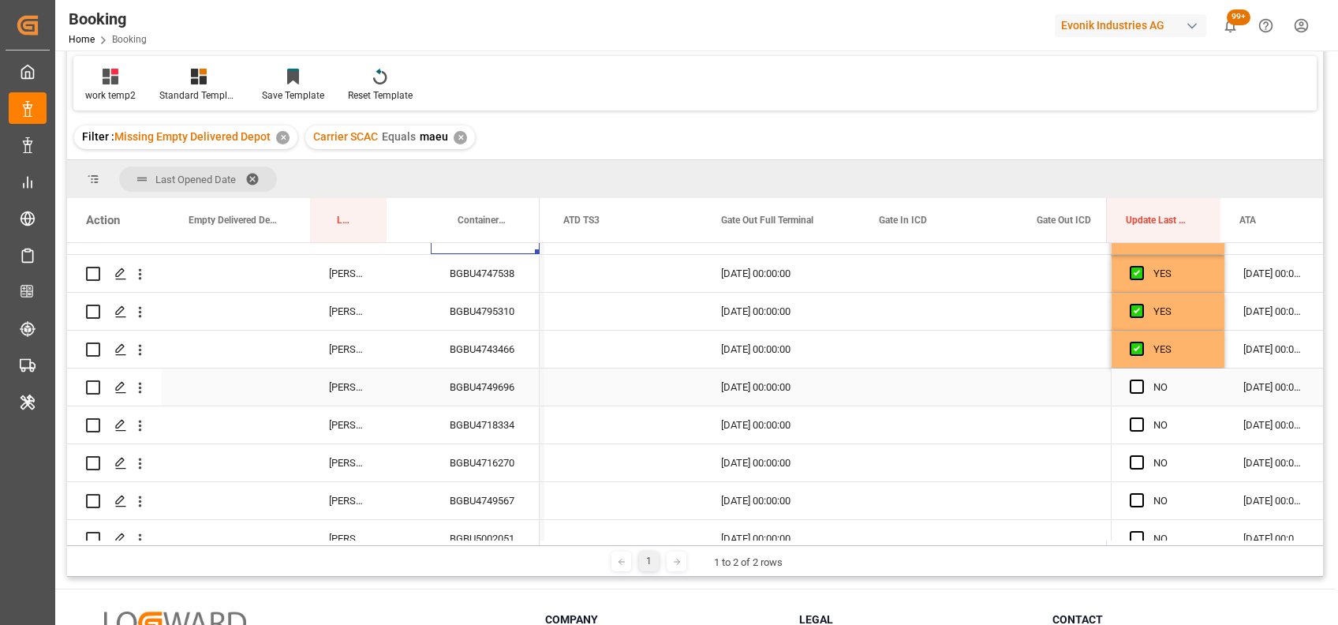
scroll to position [1391, 0]
click at [486, 295] on div "BGBU4795310" at bounding box center [485, 310] width 109 height 37
click at [492, 353] on div "BGBU4743466" at bounding box center [485, 348] width 109 height 37
click at [520, 376] on div "BGBU4749696" at bounding box center [485, 386] width 109 height 37
click at [1136, 387] on span "Press SPACE to select this row." at bounding box center [1137, 386] width 14 height 14
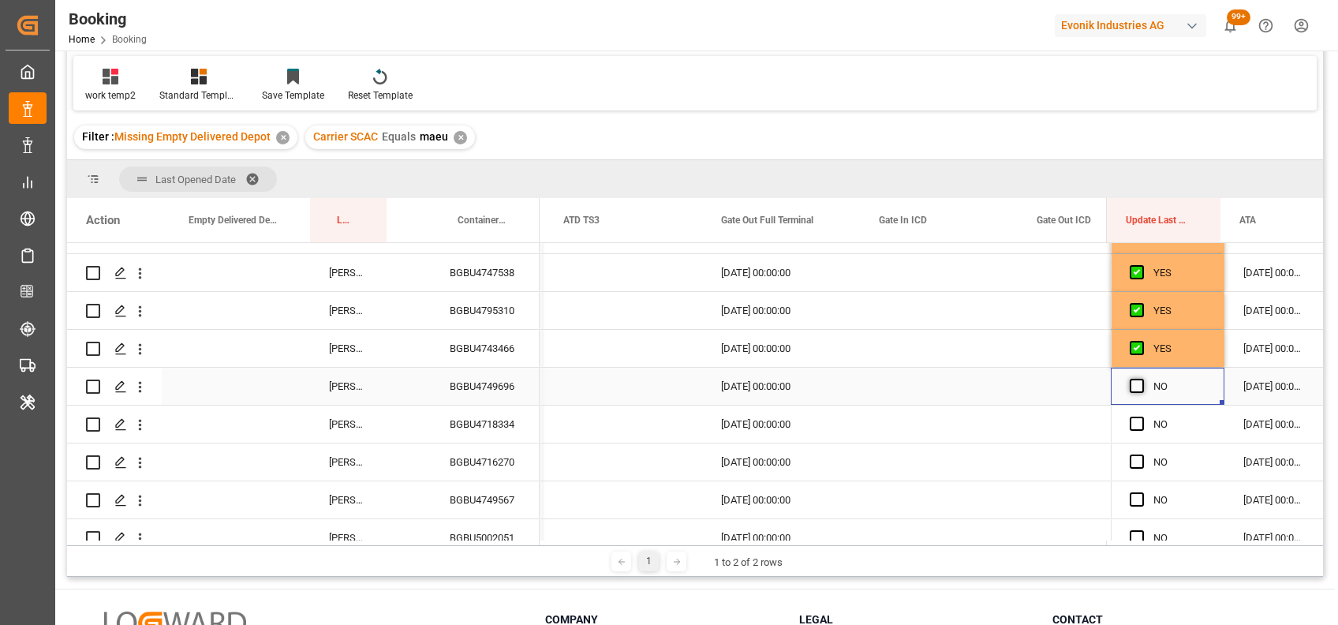
click at [1142, 379] on input "Press SPACE to select this row." at bounding box center [1142, 379] width 0 height 0
drag, startPoint x: 1217, startPoint y: 403, endPoint x: 1200, endPoint y: 565, distance: 162.6
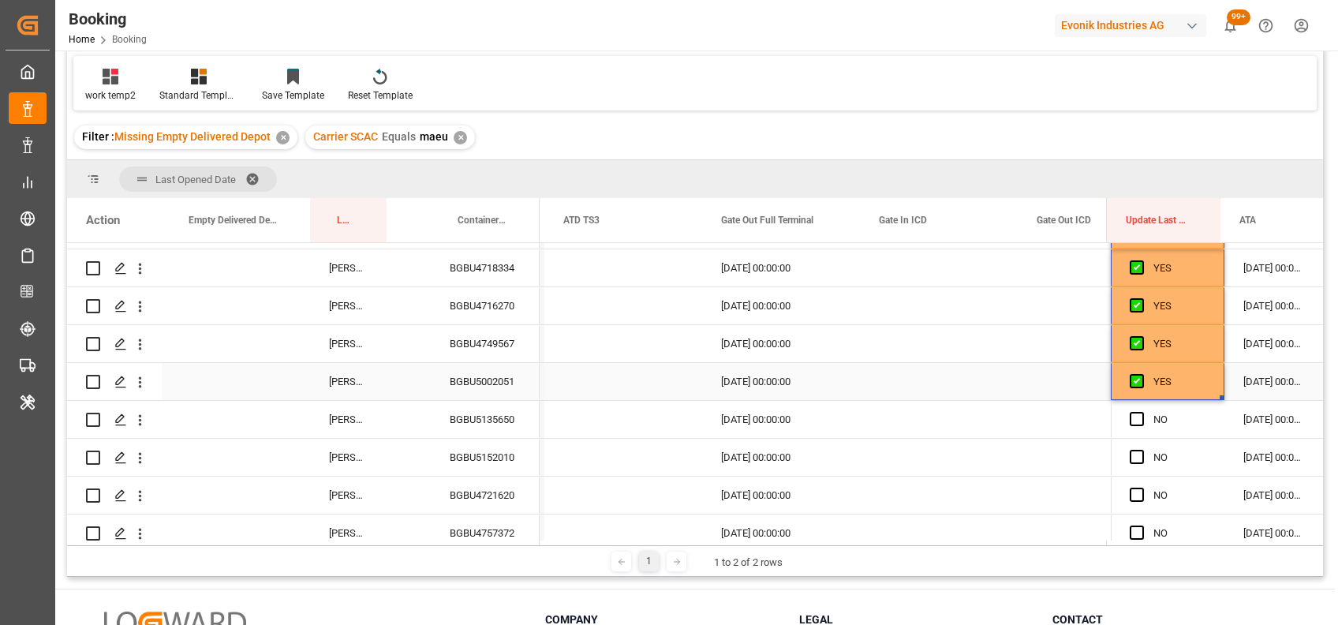
scroll to position [1559, 0]
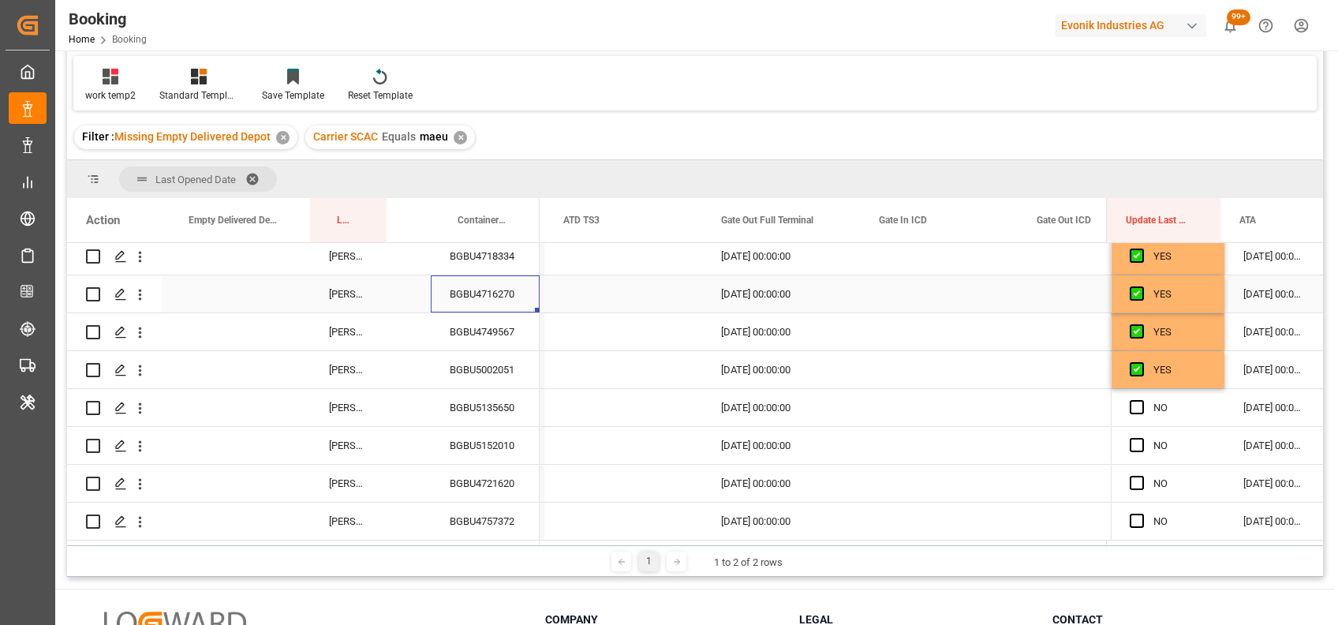
click at [477, 302] on div "BGBU4716270" at bounding box center [485, 293] width 109 height 37
click at [488, 330] on div "BGBU4749567" at bounding box center [485, 331] width 109 height 37
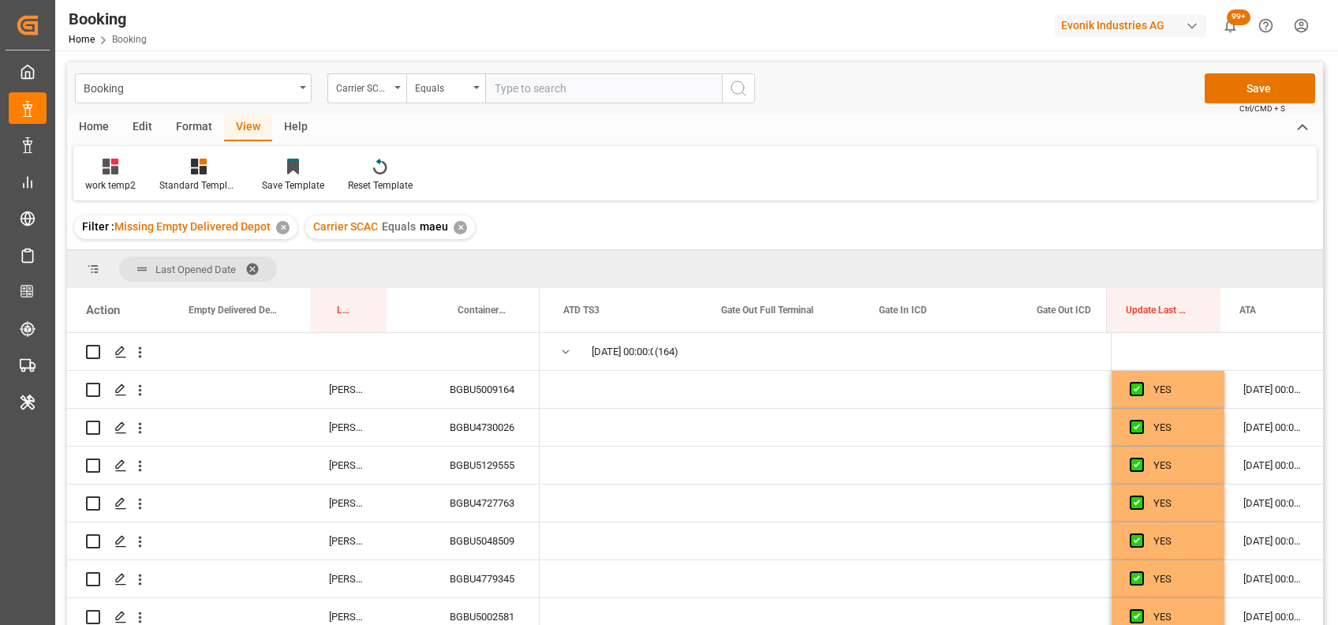
scroll to position [0, 19212]
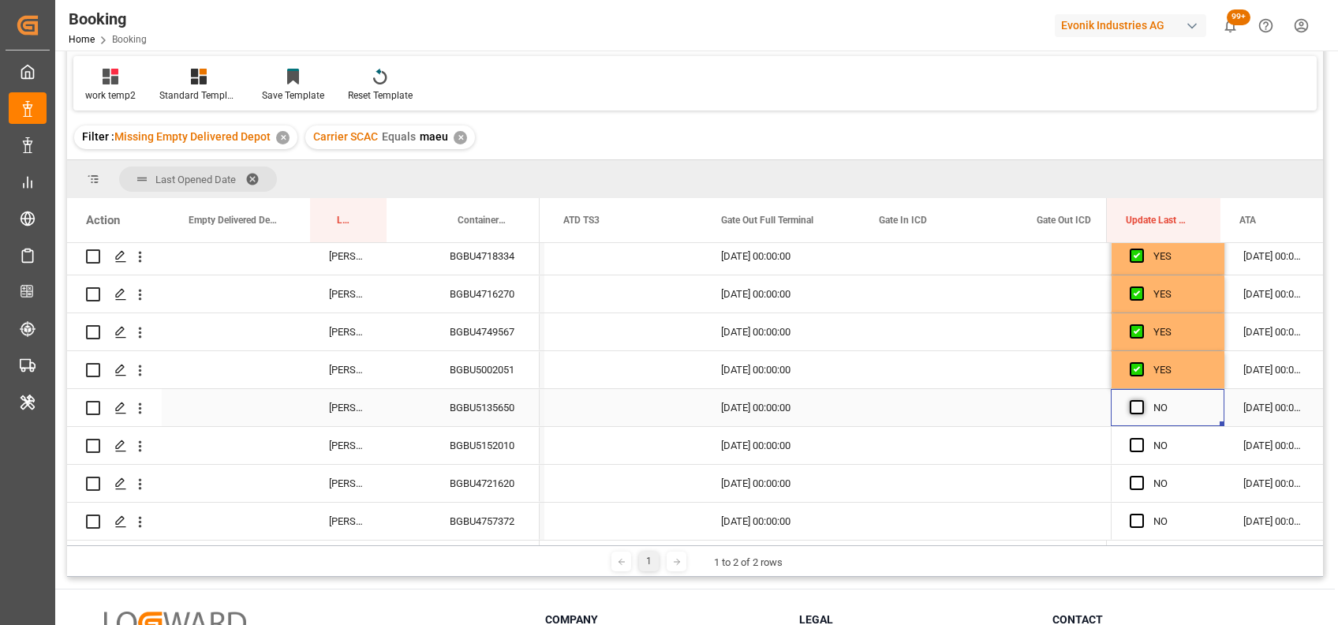
click at [1124, 406] on div "NO" at bounding box center [1168, 407] width 114 height 37
click at [1132, 410] on span "Press SPACE to select this row." at bounding box center [1137, 407] width 14 height 14
click at [1142, 400] on input "Press SPACE to select this row." at bounding box center [1142, 400] width 0 height 0
drag, startPoint x: 1217, startPoint y: 423, endPoint x: 1213, endPoint y: 556, distance: 132.6
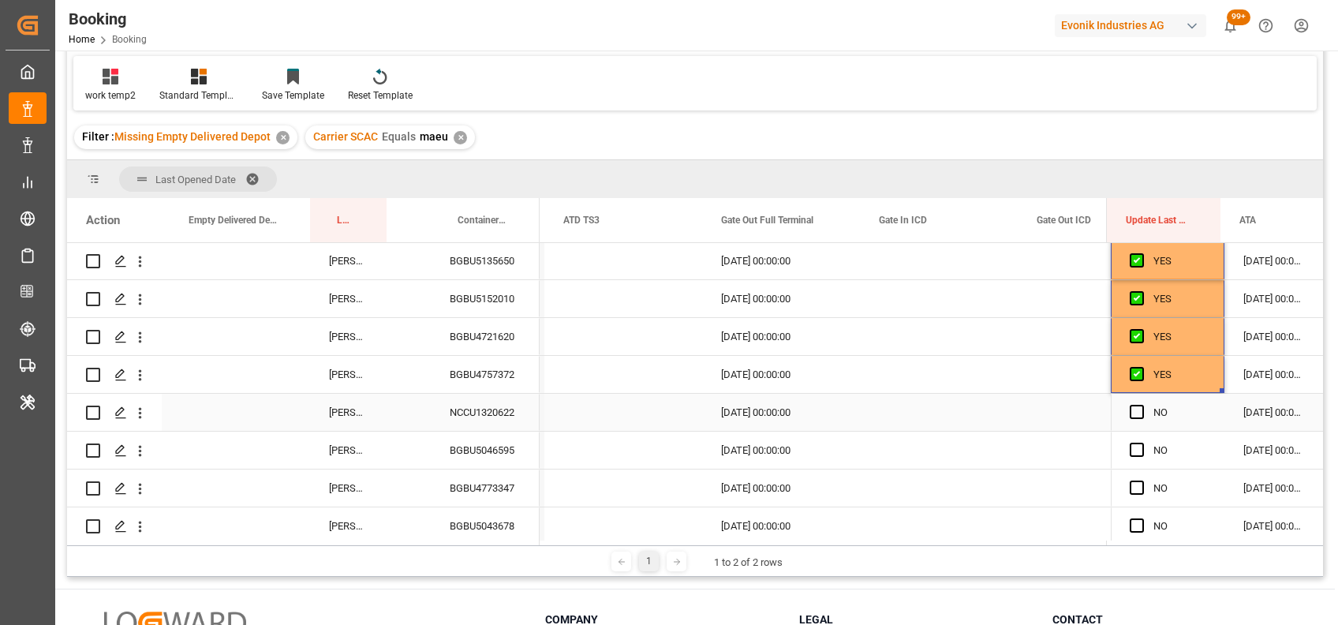
scroll to position [1708, 0]
click at [1135, 411] on span "Press SPACE to select this row." at bounding box center [1137, 409] width 14 height 14
click at [1142, 402] on input "Press SPACE to select this row." at bounding box center [1142, 402] width 0 height 0
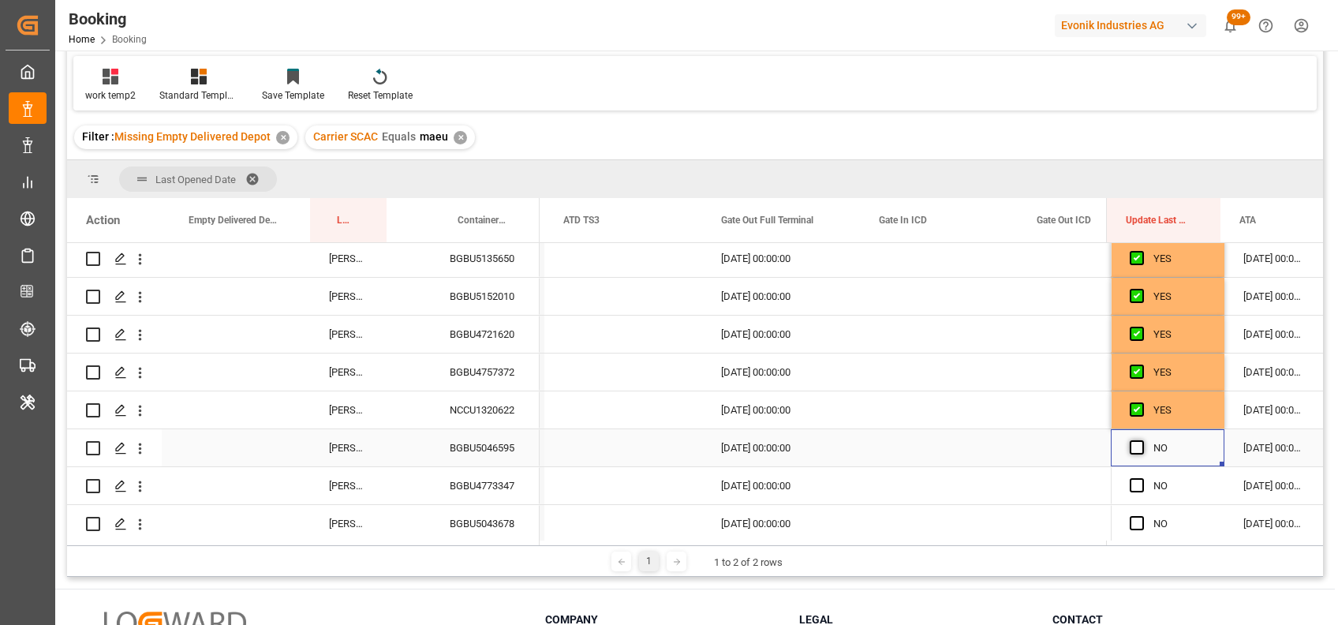
click at [1135, 446] on span "Press SPACE to select this row." at bounding box center [1137, 447] width 14 height 14
click at [1142, 440] on input "Press SPACE to select this row." at bounding box center [1142, 440] width 0 height 0
click at [470, 486] on div "BGBU4773347" at bounding box center [485, 485] width 109 height 37
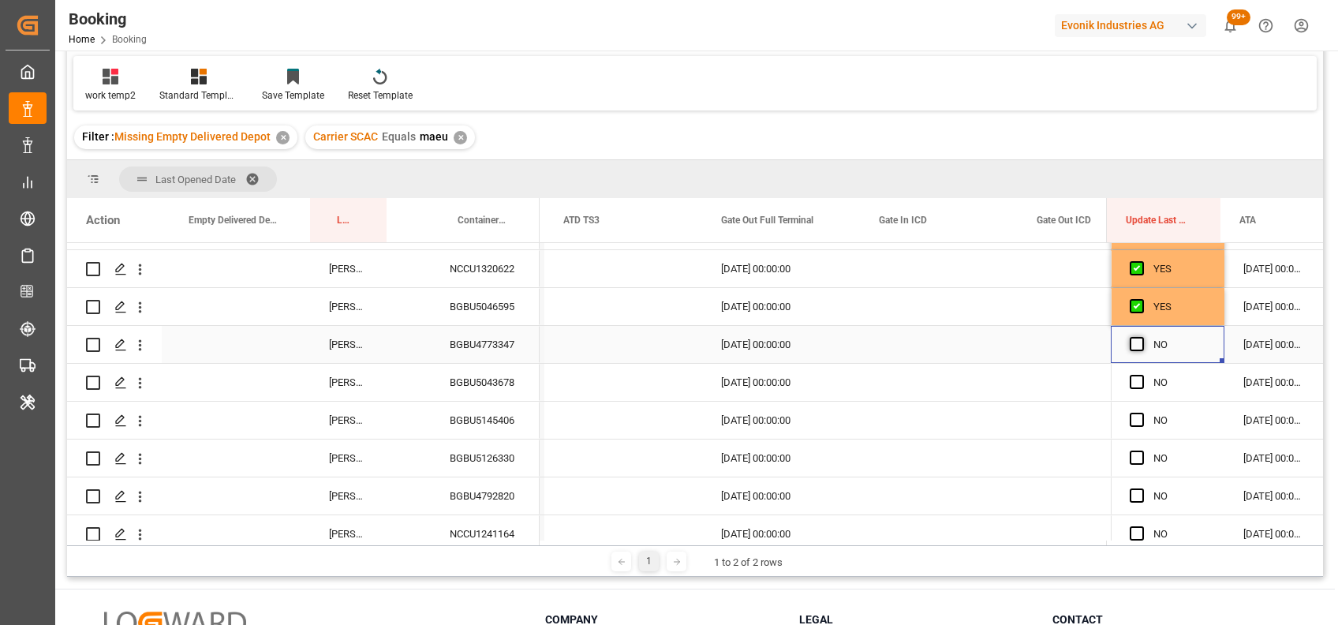
click at [1130, 341] on span "Press SPACE to select this row." at bounding box center [1137, 344] width 14 height 14
click at [1142, 337] on input "Press SPACE to select this row." at bounding box center [1142, 337] width 0 height 0
click at [1133, 384] on span "Press SPACE to select this row." at bounding box center [1137, 382] width 14 height 14
click at [1142, 375] on input "Press SPACE to select this row." at bounding box center [1142, 375] width 0 height 0
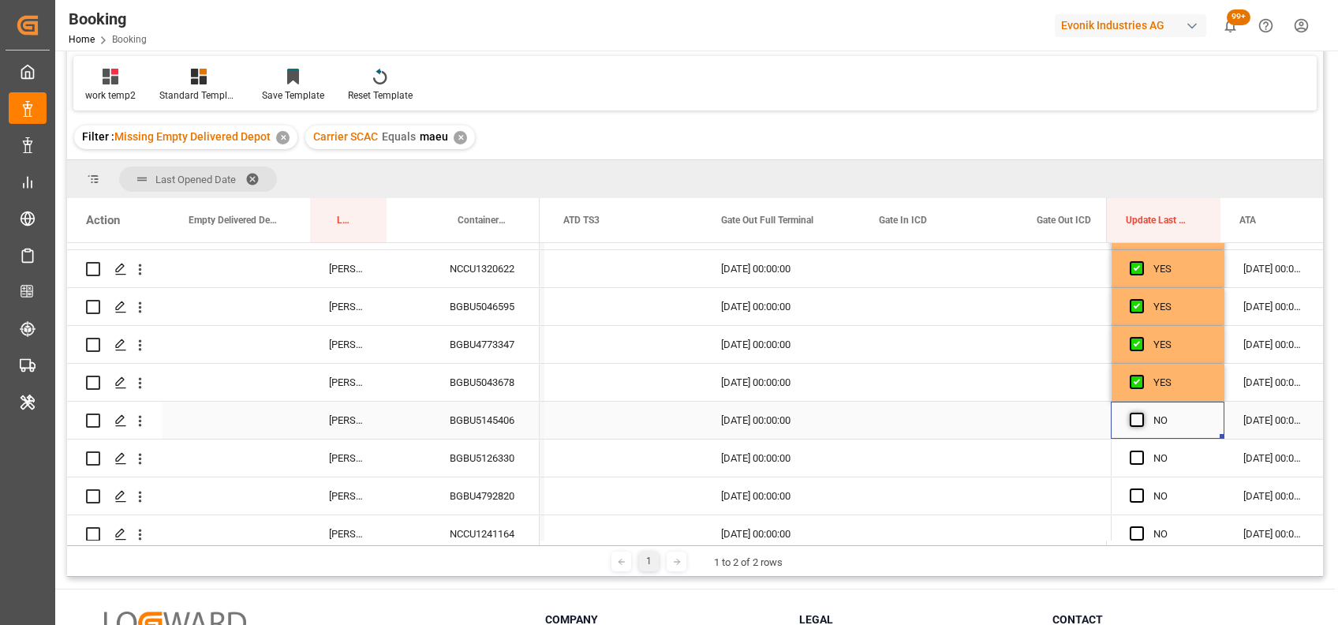
click at [1130, 417] on span "Press SPACE to select this row." at bounding box center [1137, 420] width 14 height 14
click at [1142, 413] on input "Press SPACE to select this row." at bounding box center [1142, 413] width 0 height 0
click at [1130, 455] on span "Press SPACE to select this row." at bounding box center [1137, 458] width 14 height 14
click at [1142, 451] on input "Press SPACE to select this row." at bounding box center [1142, 451] width 0 height 0
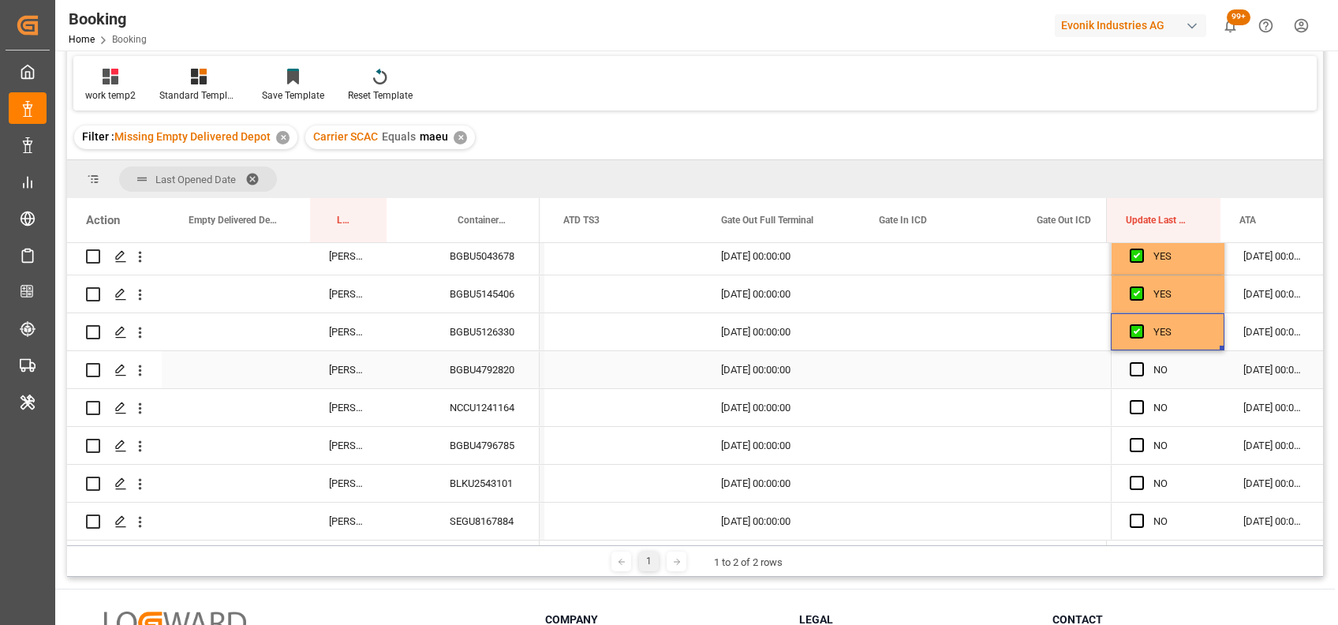
click at [508, 370] on div "BGBU4792820" at bounding box center [485, 369] width 109 height 37
click at [489, 399] on div "NCCU1241164" at bounding box center [485, 407] width 109 height 37
click at [505, 447] on div "BGBU4796785" at bounding box center [485, 445] width 109 height 37
click at [1131, 442] on span "Press SPACE to select this row." at bounding box center [1137, 445] width 14 height 14
click at [1142, 438] on input "Press SPACE to select this row." at bounding box center [1142, 438] width 0 height 0
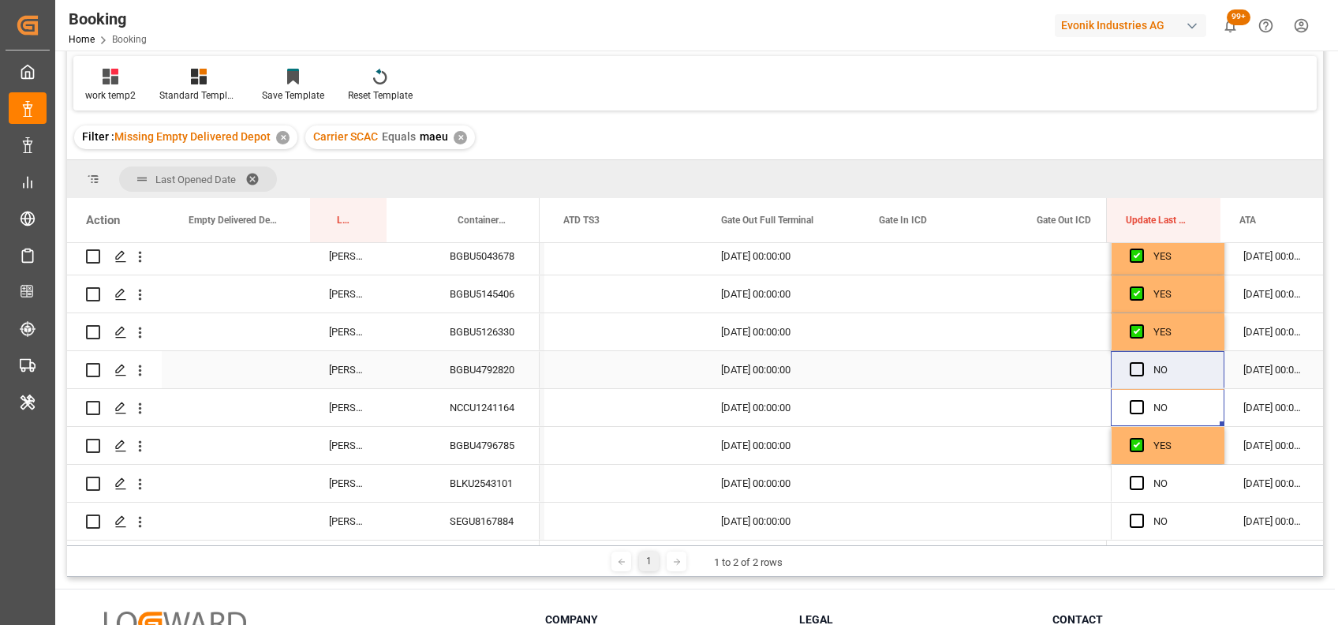
drag, startPoint x: 1131, startPoint y: 405, endPoint x: 1133, endPoint y: 361, distance: 44.2
click at [1133, 361] on div "Press SPACE to select this row." at bounding box center [1142, 370] width 24 height 36
click at [1130, 403] on span "Press SPACE to select this row." at bounding box center [1137, 407] width 14 height 14
click at [1142, 400] on input "Press SPACE to select this row." at bounding box center [1142, 400] width 0 height 0
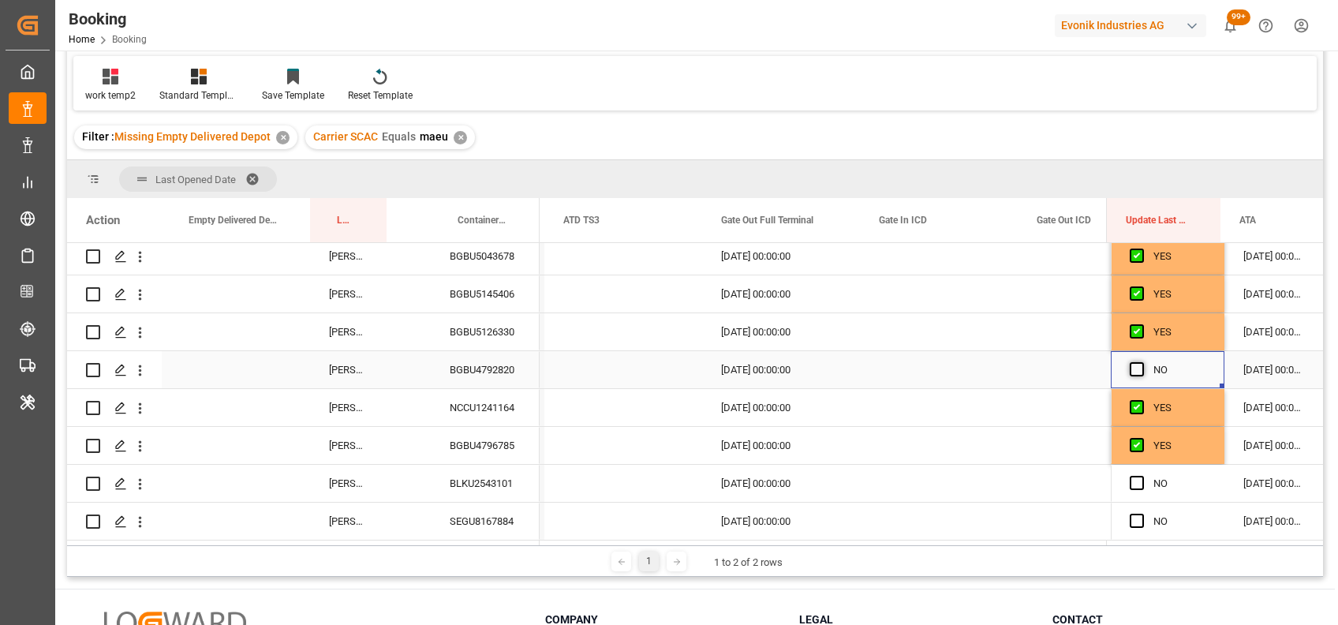
click at [1130, 368] on span "Press SPACE to select this row." at bounding box center [1137, 369] width 14 height 14
click at [1142, 362] on input "Press SPACE to select this row." at bounding box center [1142, 362] width 0 height 0
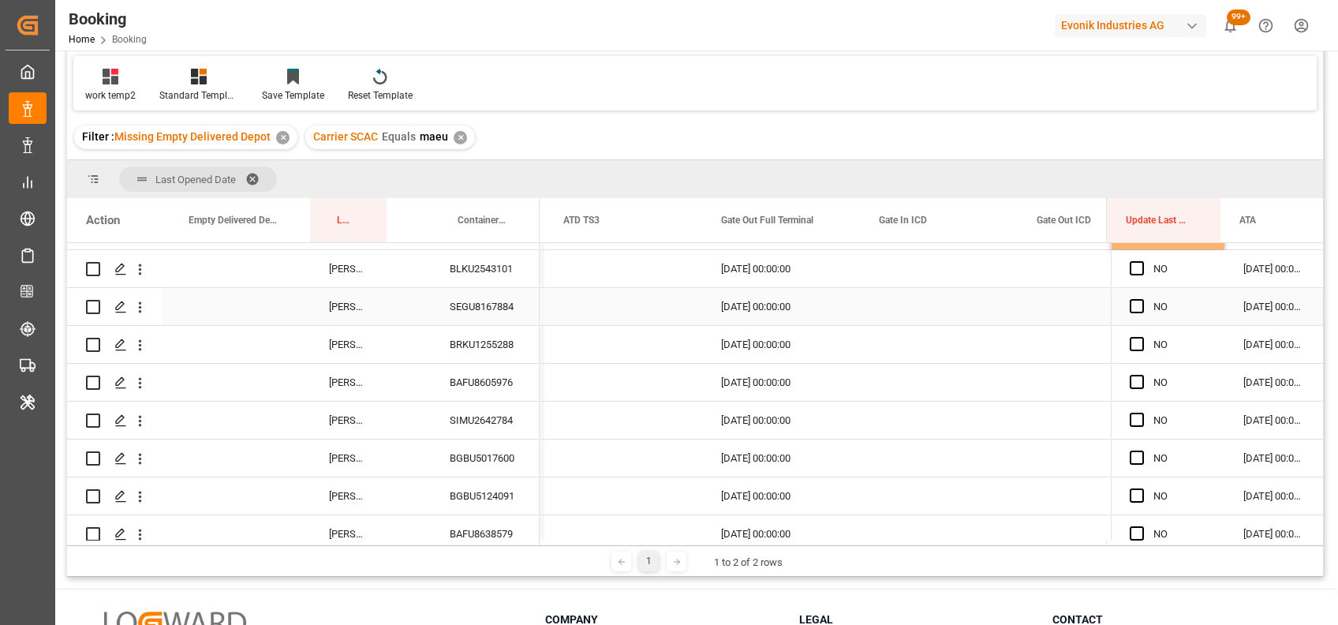
scroll to position [2170, 0]
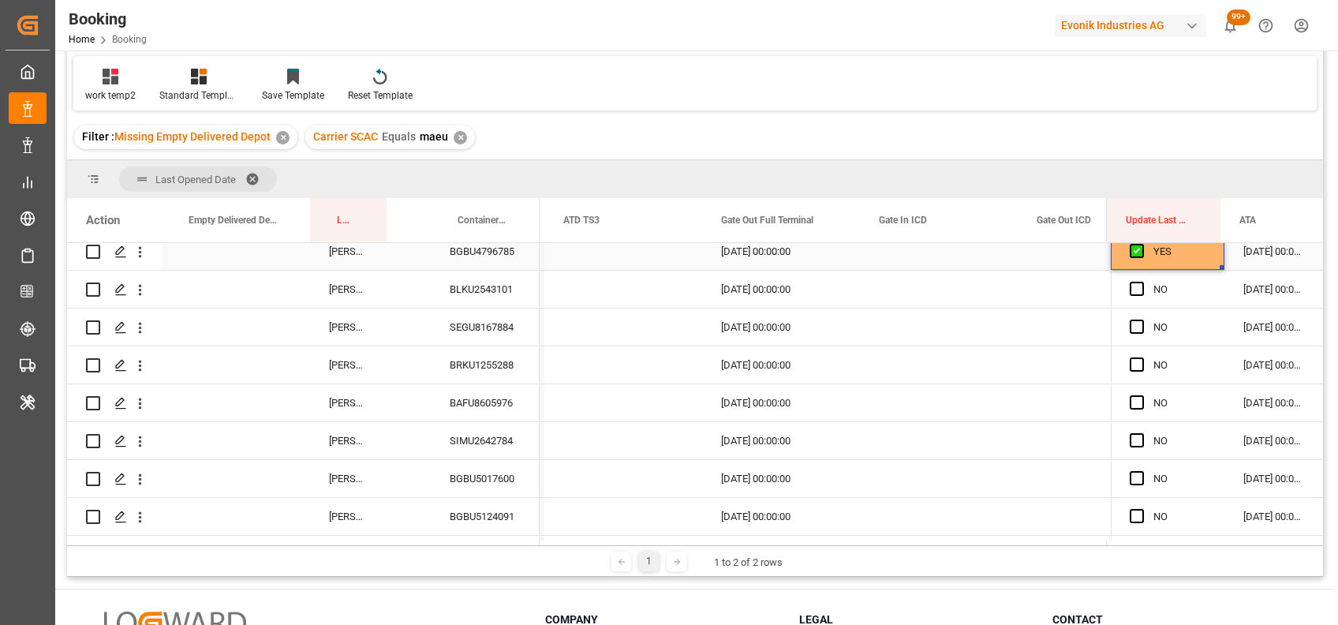
click at [1216, 265] on div "YES" at bounding box center [1168, 251] width 114 height 37
drag, startPoint x: 1219, startPoint y: 268, endPoint x: 1213, endPoint y: 539, distance: 270.8
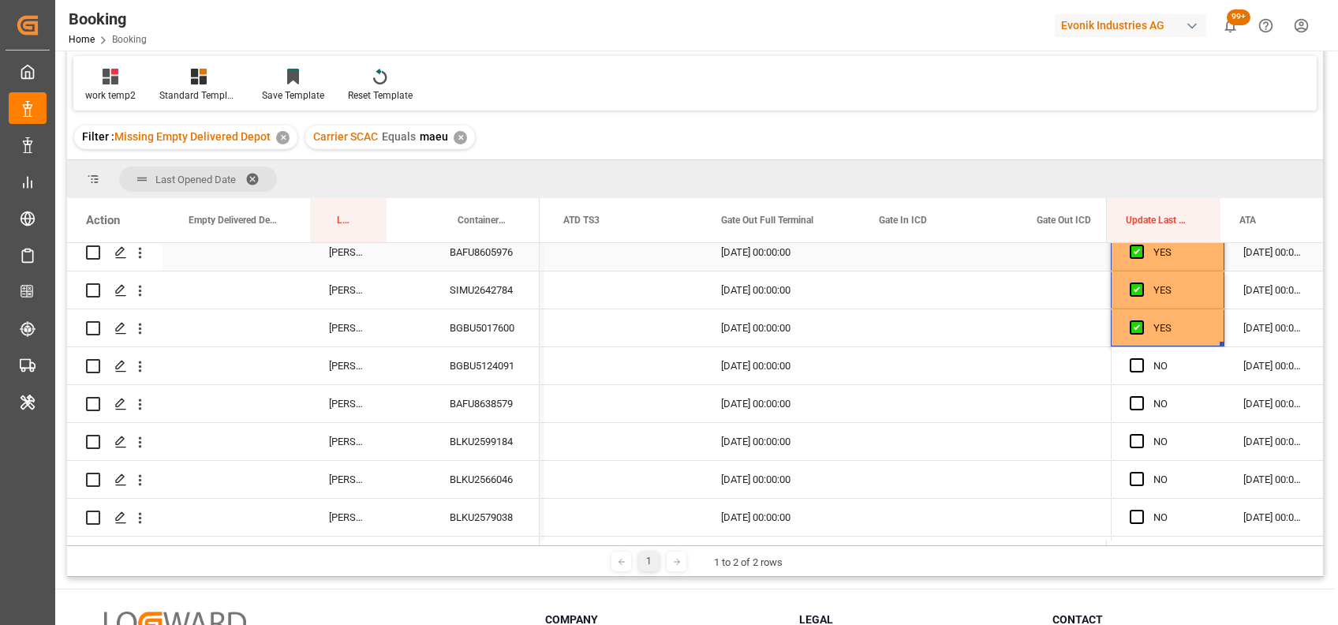
scroll to position [2321, 0]
drag, startPoint x: 1216, startPoint y: 341, endPoint x: 1219, endPoint y: 550, distance: 209.2
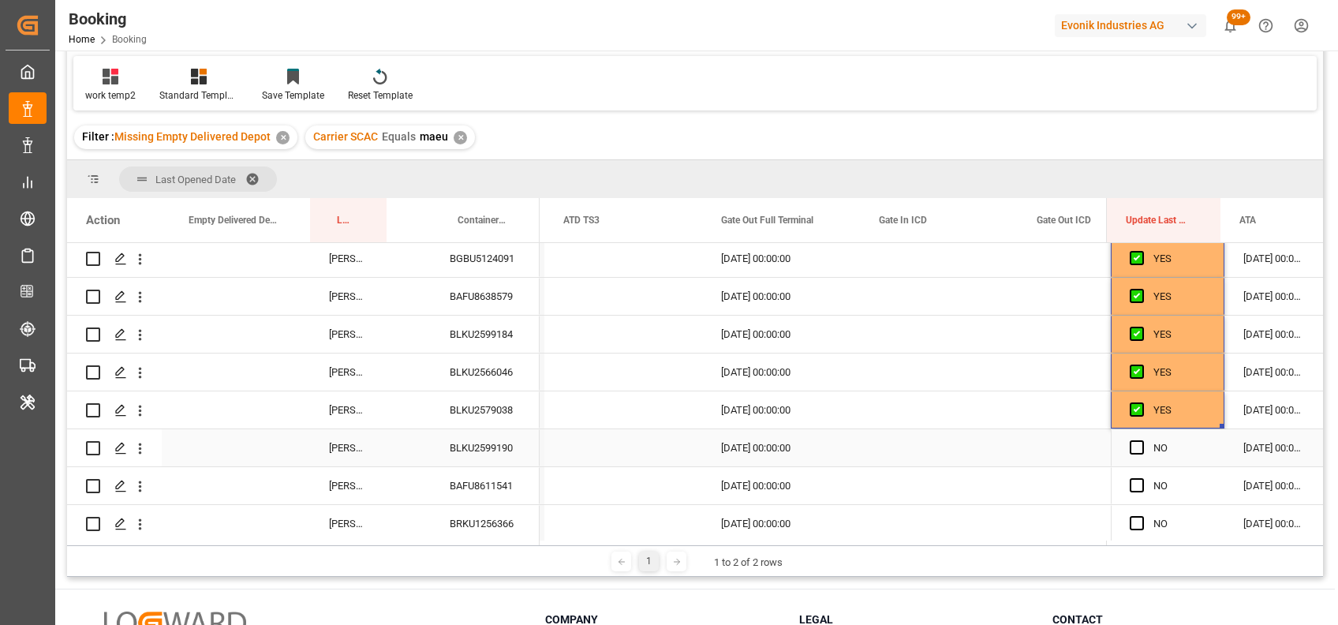
scroll to position [2474, 0]
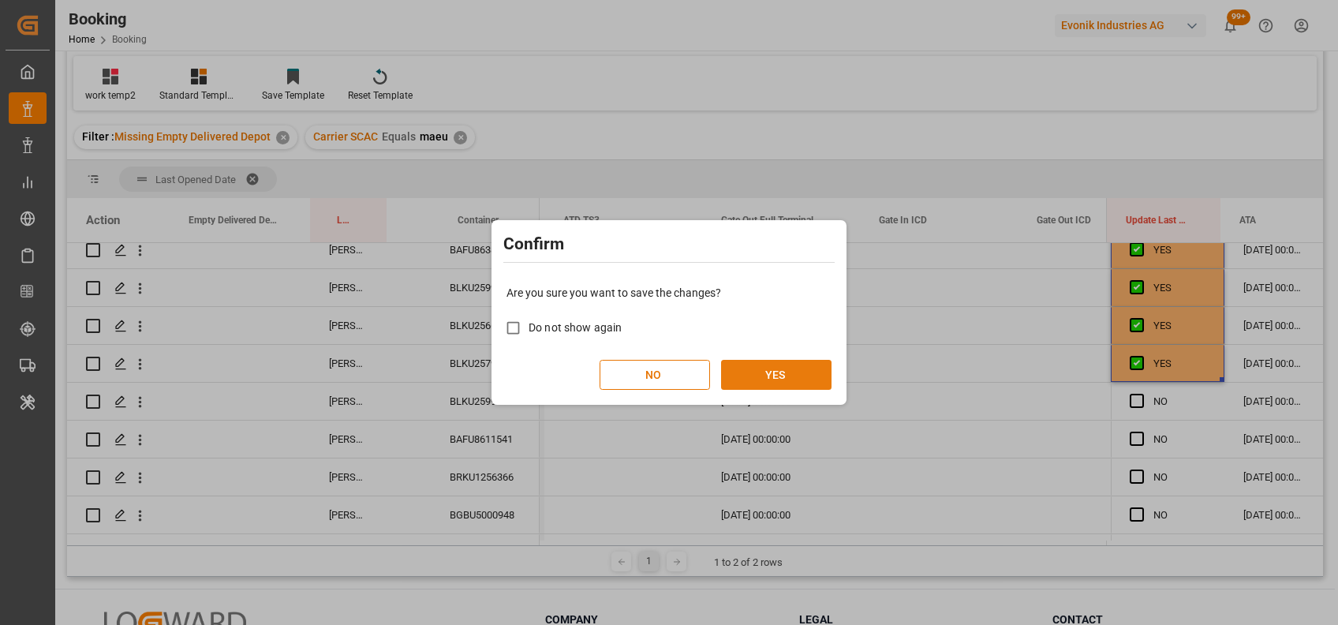
click at [777, 374] on button "YES" at bounding box center [776, 375] width 110 height 30
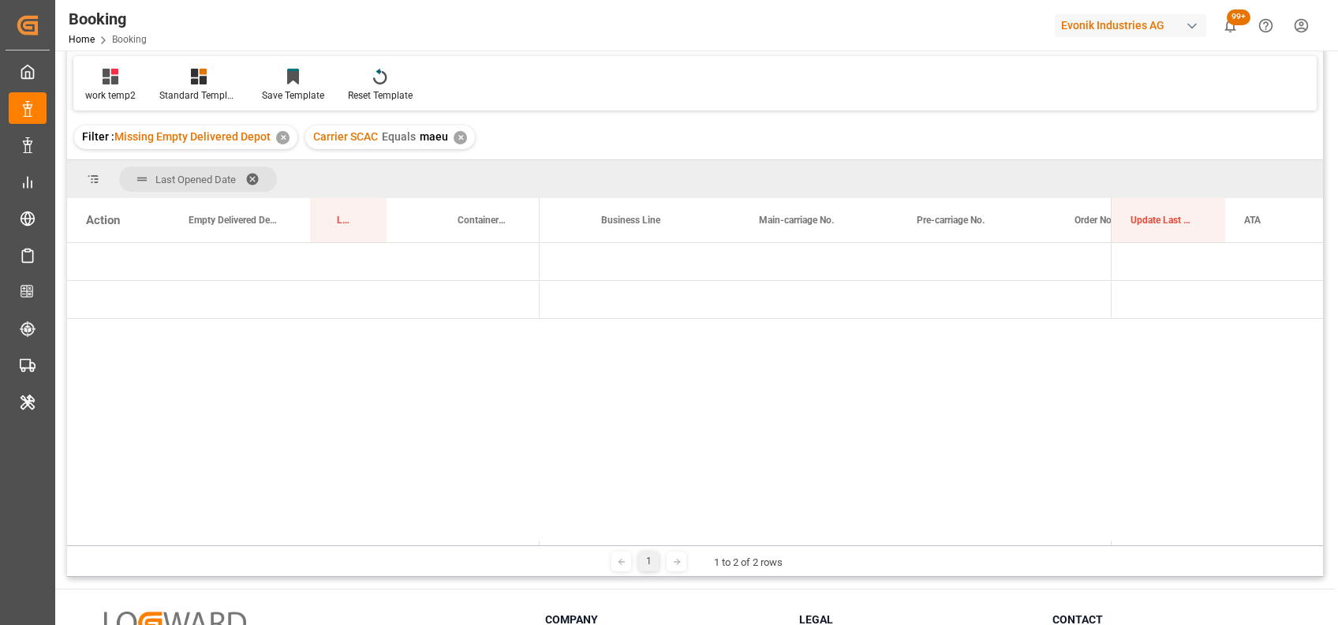
scroll to position [0, 0]
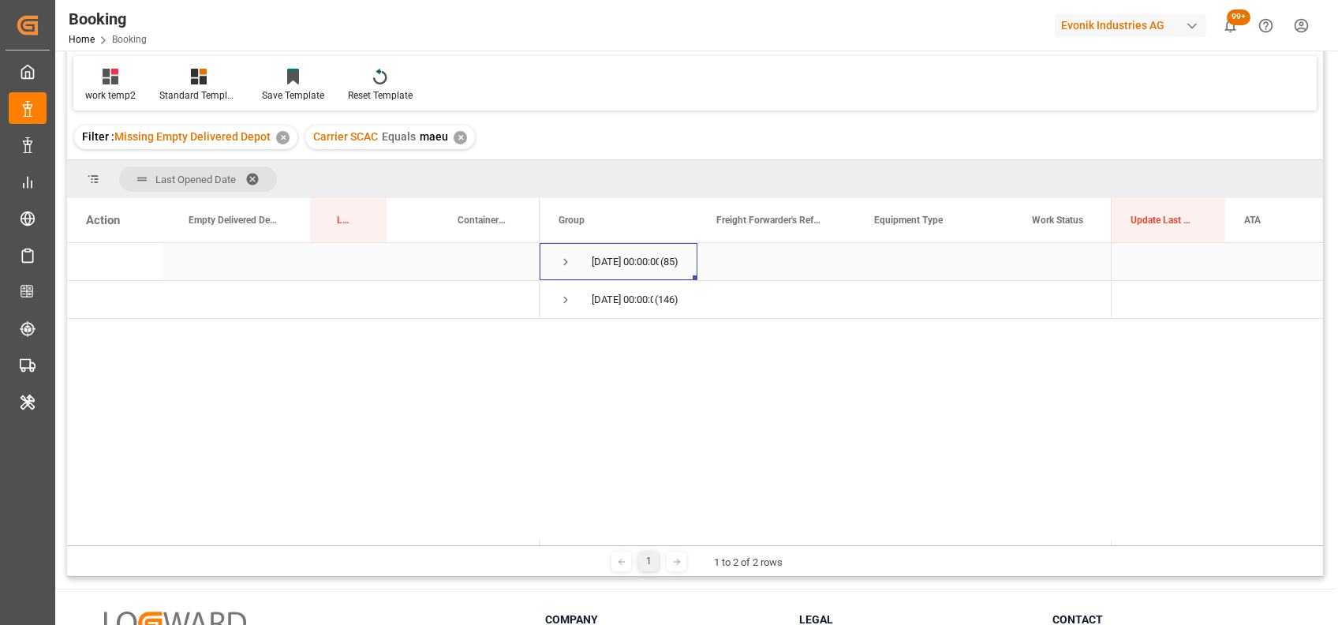
click at [566, 260] on span "Press SPACE to select this row." at bounding box center [566, 262] width 14 height 14
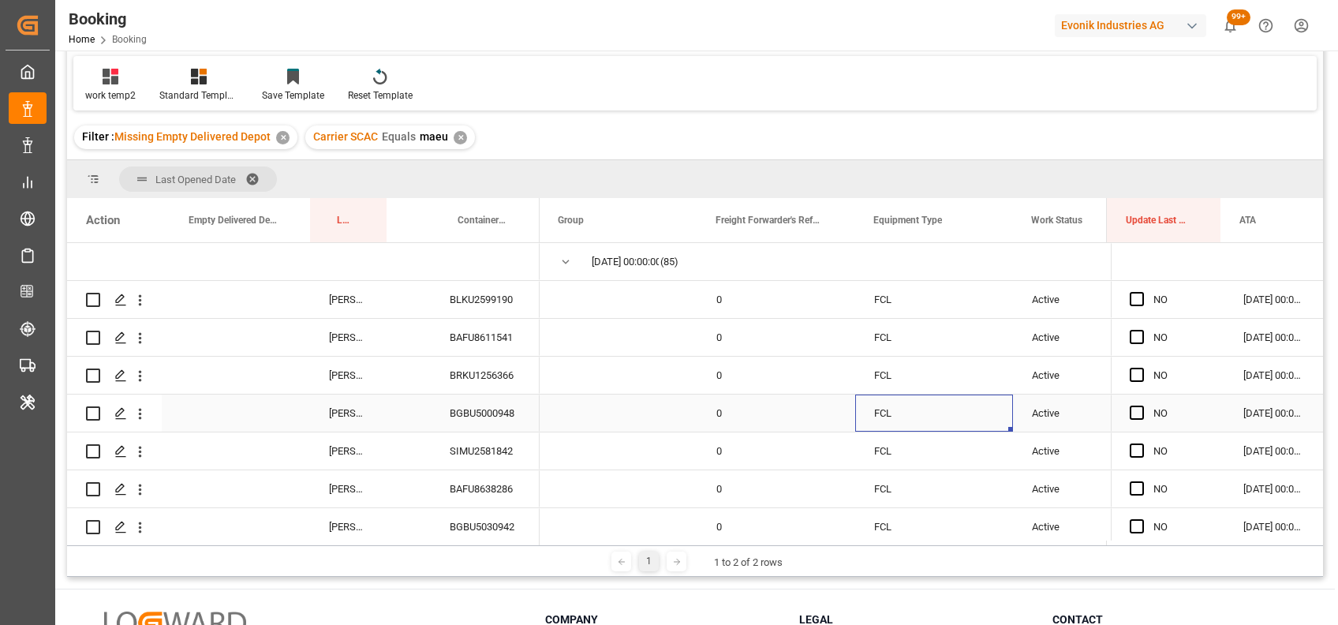
click at [979, 395] on div "FCL" at bounding box center [934, 413] width 158 height 37
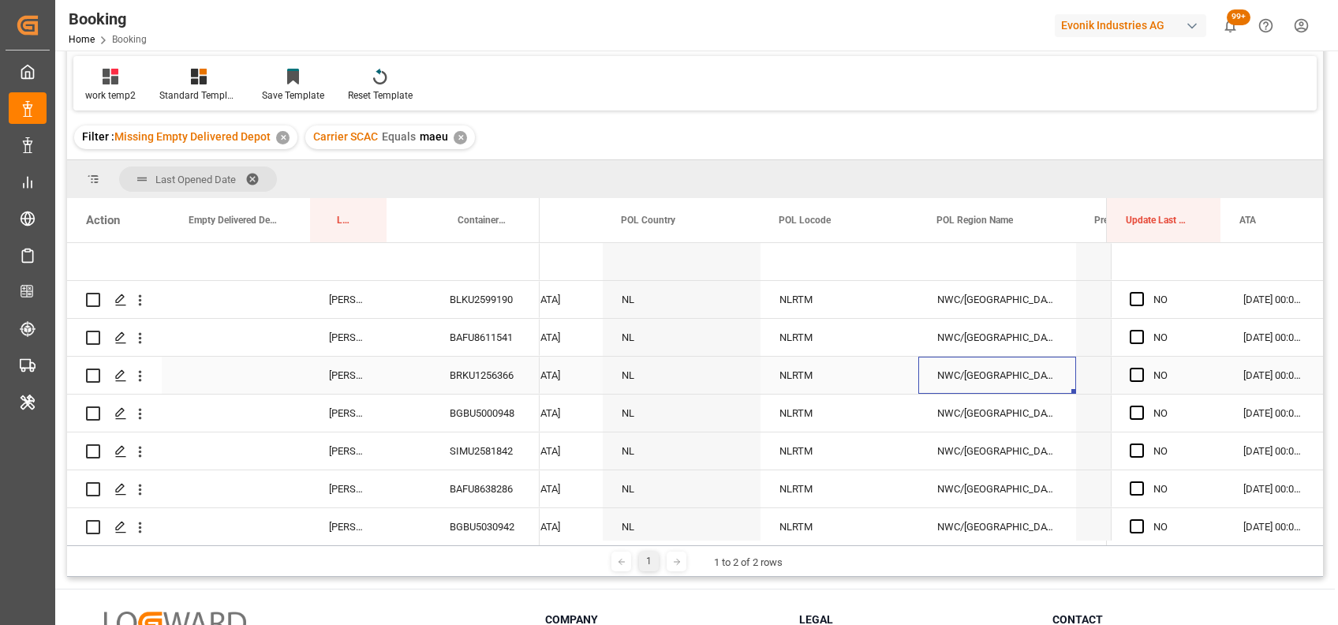
click at [998, 359] on div "NWC/[GEOGRAPHIC_DATA] [GEOGRAPHIC_DATA] / [GEOGRAPHIC_DATA]" at bounding box center [998, 375] width 158 height 37
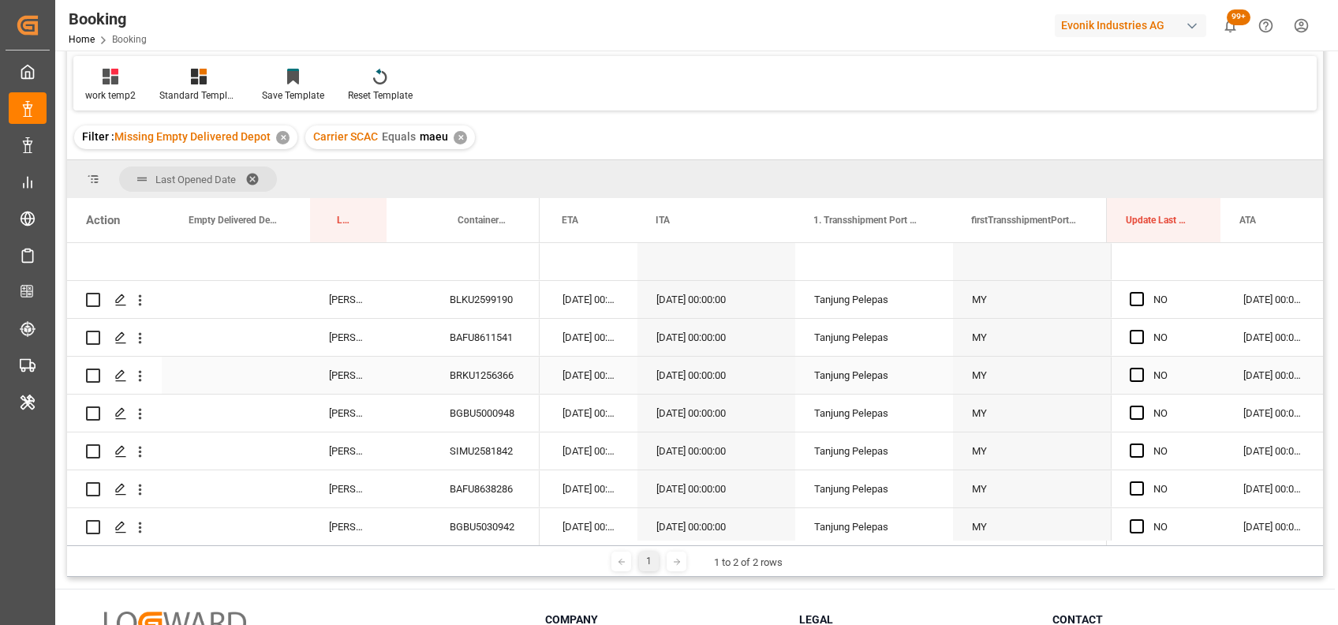
scroll to position [0, 15278]
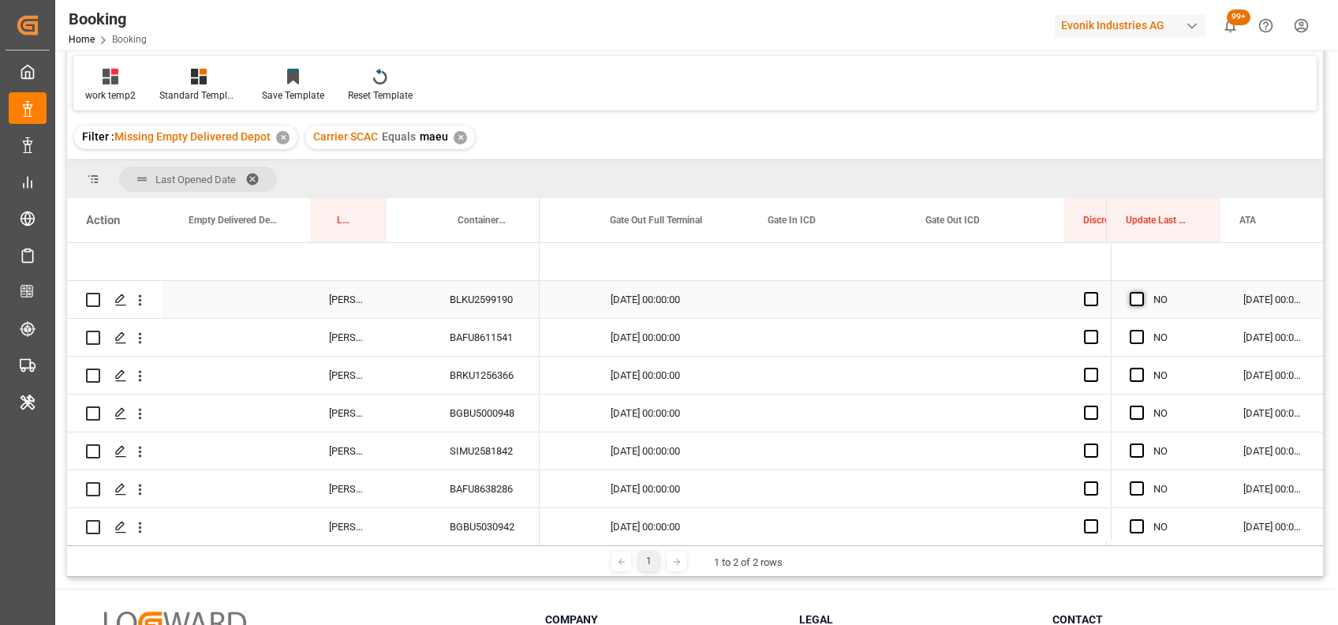
click at [1130, 297] on span "Press SPACE to select this row." at bounding box center [1137, 299] width 14 height 14
click at [1142, 292] on input "Press SPACE to select this row." at bounding box center [1142, 292] width 0 height 0
drag, startPoint x: 1217, startPoint y: 316, endPoint x: 1231, endPoint y: 499, distance: 183.6
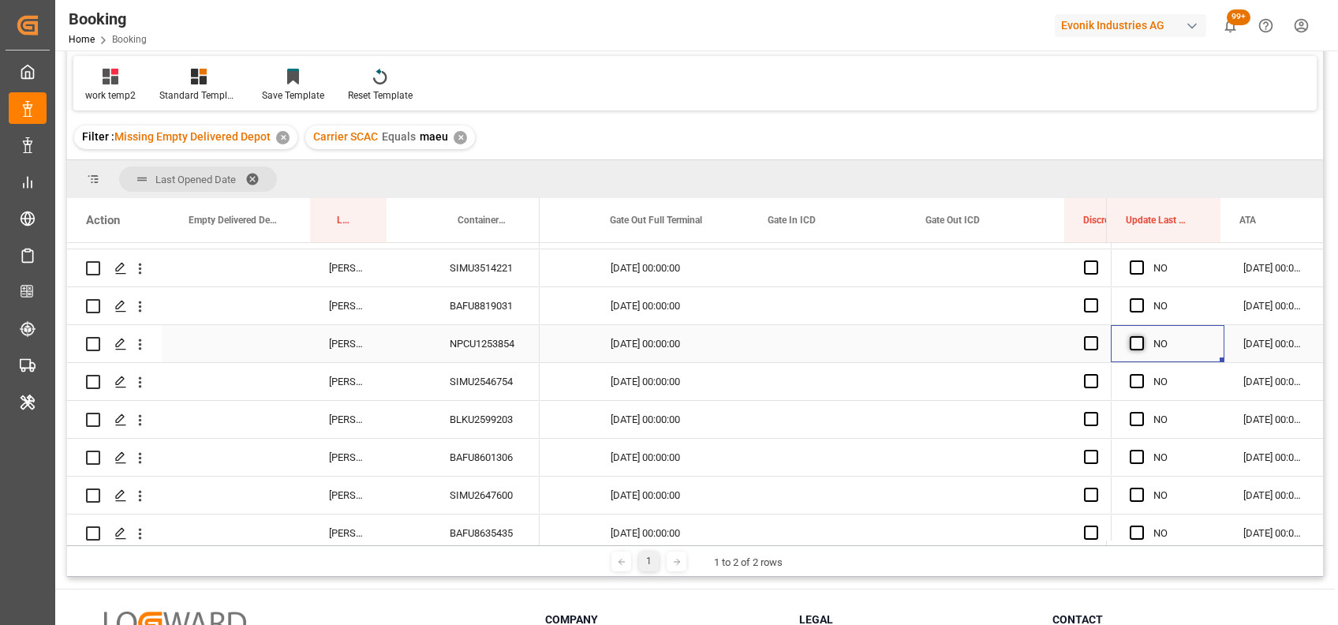
click at [1130, 343] on span "Press SPACE to select this row." at bounding box center [1137, 343] width 14 height 14
click at [1142, 336] on input "Press SPACE to select this row." at bounding box center [1142, 336] width 0 height 0
click at [1130, 385] on span "Press SPACE to select this row." at bounding box center [1137, 381] width 14 height 14
click at [1142, 374] on input "Press SPACE to select this row." at bounding box center [1142, 374] width 0 height 0
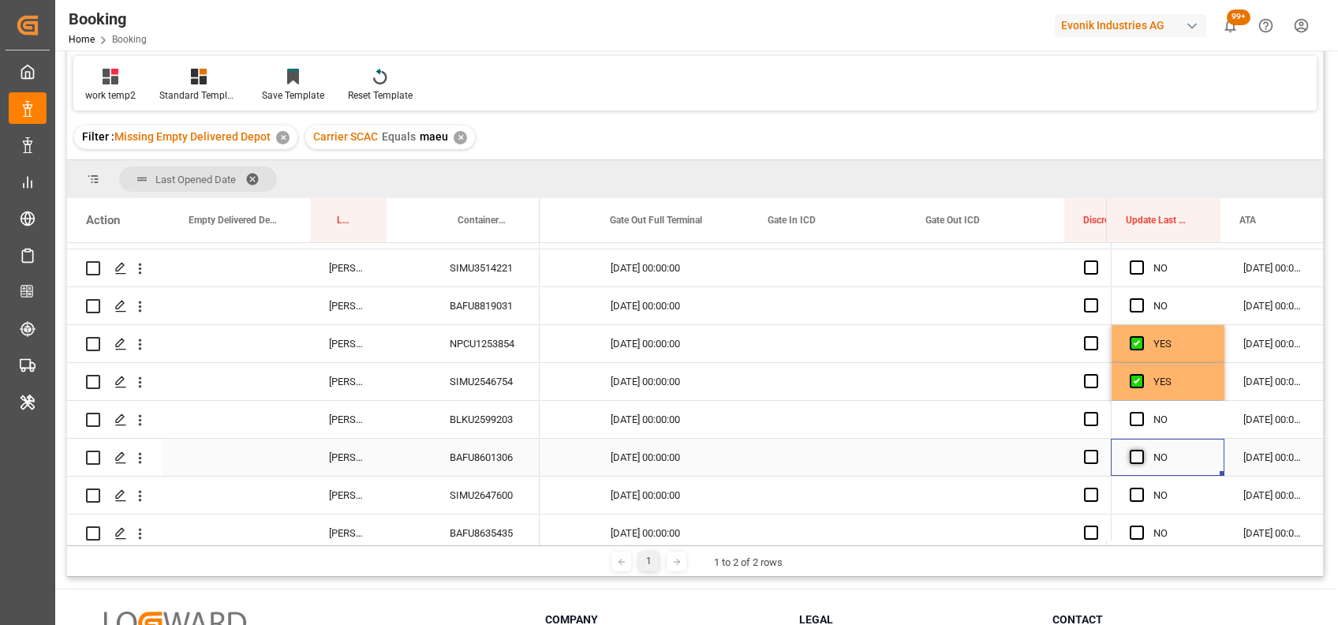
click at [1133, 455] on span "Press SPACE to select this row." at bounding box center [1137, 457] width 14 height 14
click at [1142, 450] on input "Press SPACE to select this row." at bounding box center [1142, 450] width 0 height 0
click at [1134, 498] on span "Press SPACE to select this row." at bounding box center [1137, 495] width 14 height 14
click at [1142, 488] on input "Press SPACE to select this row." at bounding box center [1142, 488] width 0 height 0
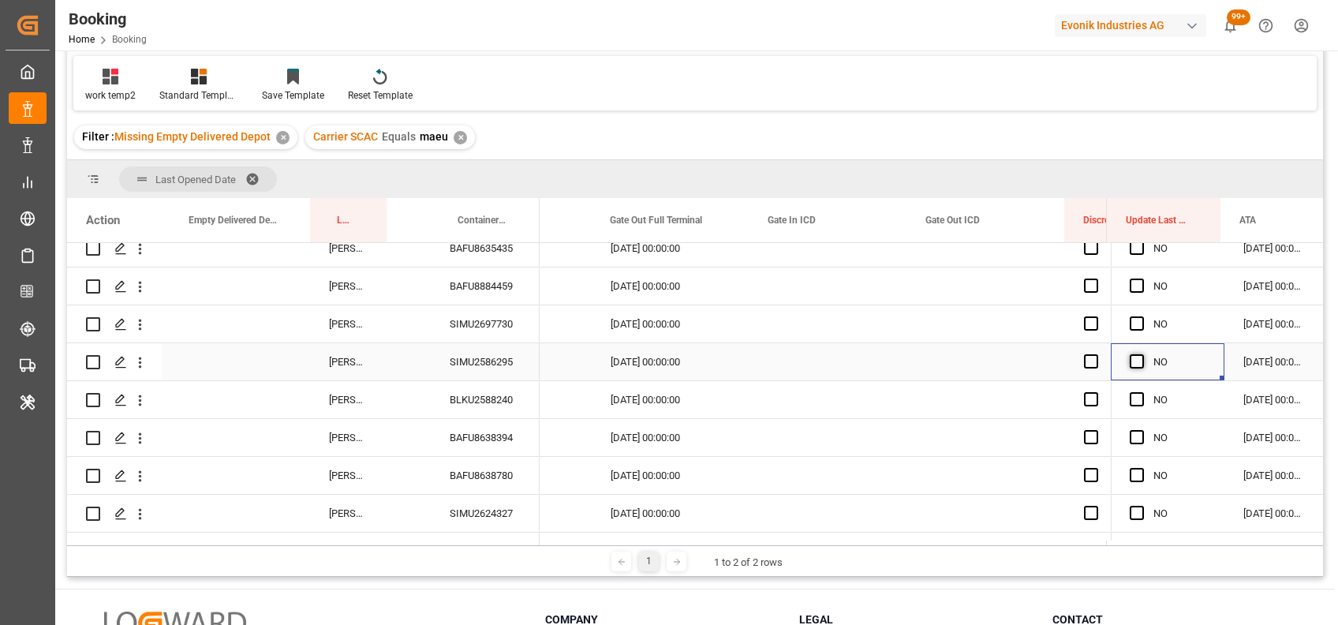
click at [1134, 359] on span "Press SPACE to select this row." at bounding box center [1137, 361] width 14 height 14
click at [1142, 354] on input "Press SPACE to select this row." at bounding box center [1142, 354] width 0 height 0
click at [1133, 323] on span "Press SPACE to select this row." at bounding box center [1137, 323] width 14 height 14
click at [1142, 316] on input "Press SPACE to select this row." at bounding box center [1142, 316] width 0 height 0
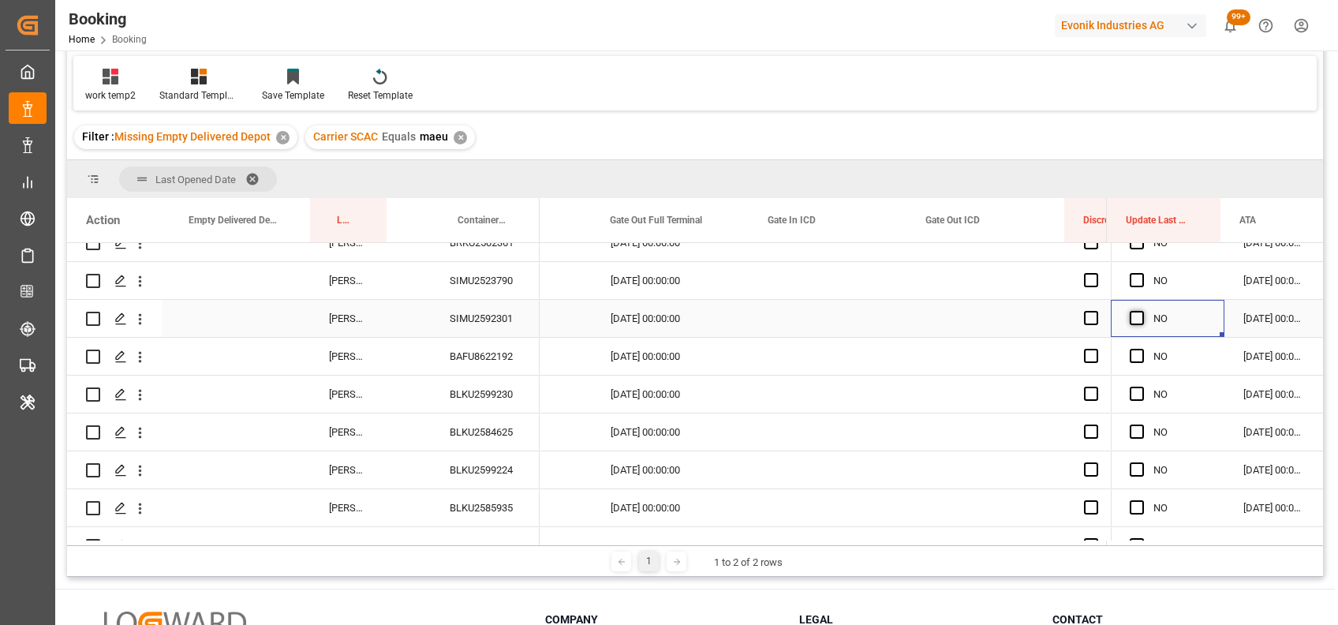
click at [1130, 317] on span "Press SPACE to select this row." at bounding box center [1137, 318] width 14 height 14
click at [1142, 311] on input "Press SPACE to select this row." at bounding box center [1142, 311] width 0 height 0
click at [1131, 278] on span "Press SPACE to select this row." at bounding box center [1137, 280] width 14 height 14
click at [1142, 273] on input "Press SPACE to select this row." at bounding box center [1142, 273] width 0 height 0
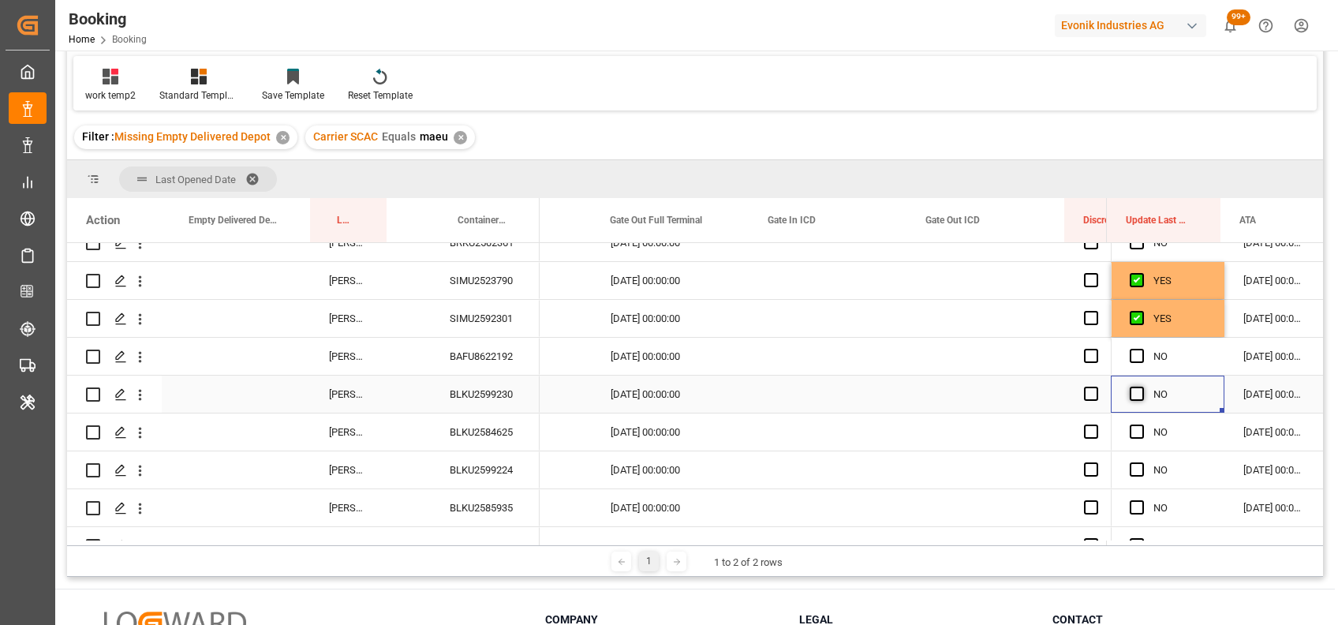
click at [1134, 389] on span "Press SPACE to select this row." at bounding box center [1137, 394] width 14 height 14
click at [1142, 387] on input "Press SPACE to select this row." at bounding box center [1142, 387] width 0 height 0
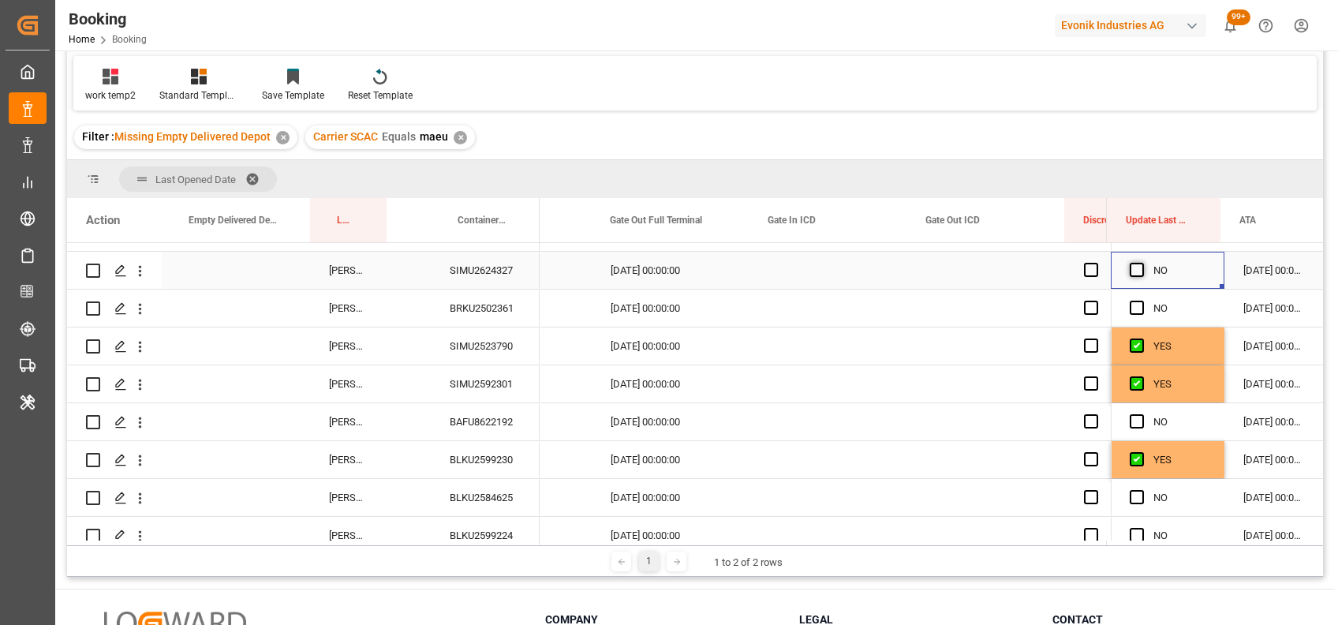
click at [1131, 265] on span "Press SPACE to select this row." at bounding box center [1137, 270] width 14 height 14
click at [1142, 263] on input "Press SPACE to select this row." at bounding box center [1142, 263] width 0 height 0
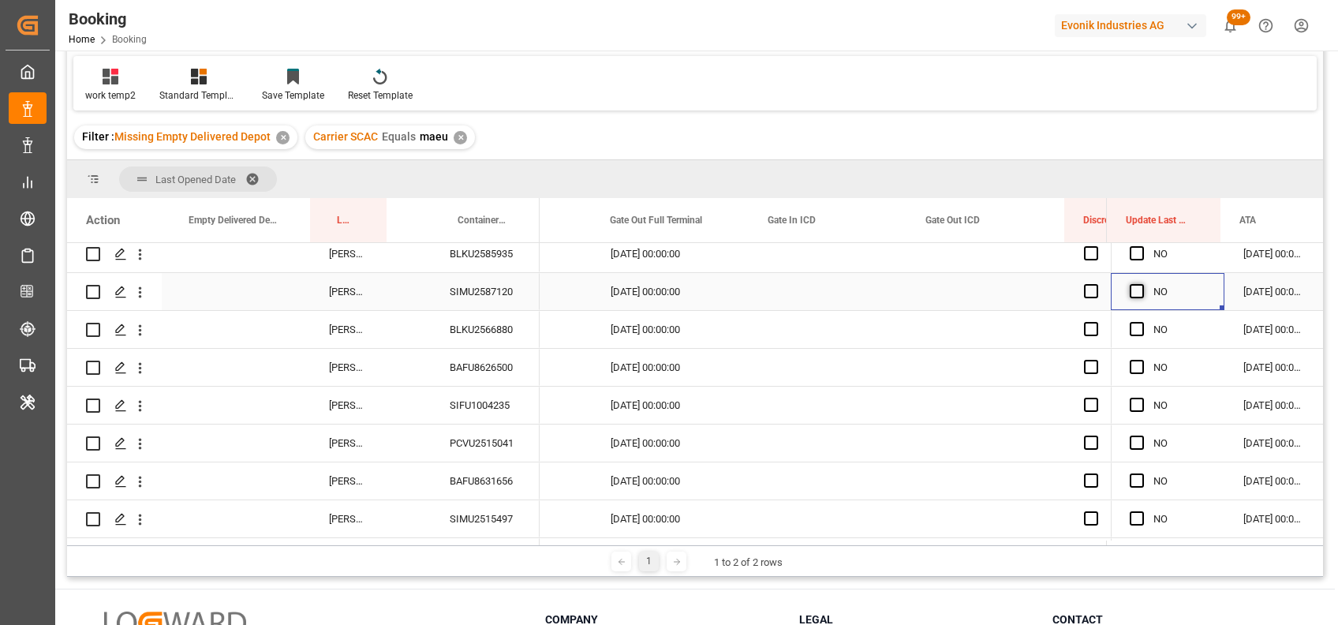
click at [1132, 294] on span "Press SPACE to select this row." at bounding box center [1137, 291] width 14 height 14
click at [1142, 284] on input "Press SPACE to select this row." at bounding box center [1142, 284] width 0 height 0
click at [1130, 475] on span "Press SPACE to select this row." at bounding box center [1137, 481] width 14 height 14
click at [1142, 474] on input "Press SPACE to select this row." at bounding box center [1142, 474] width 0 height 0
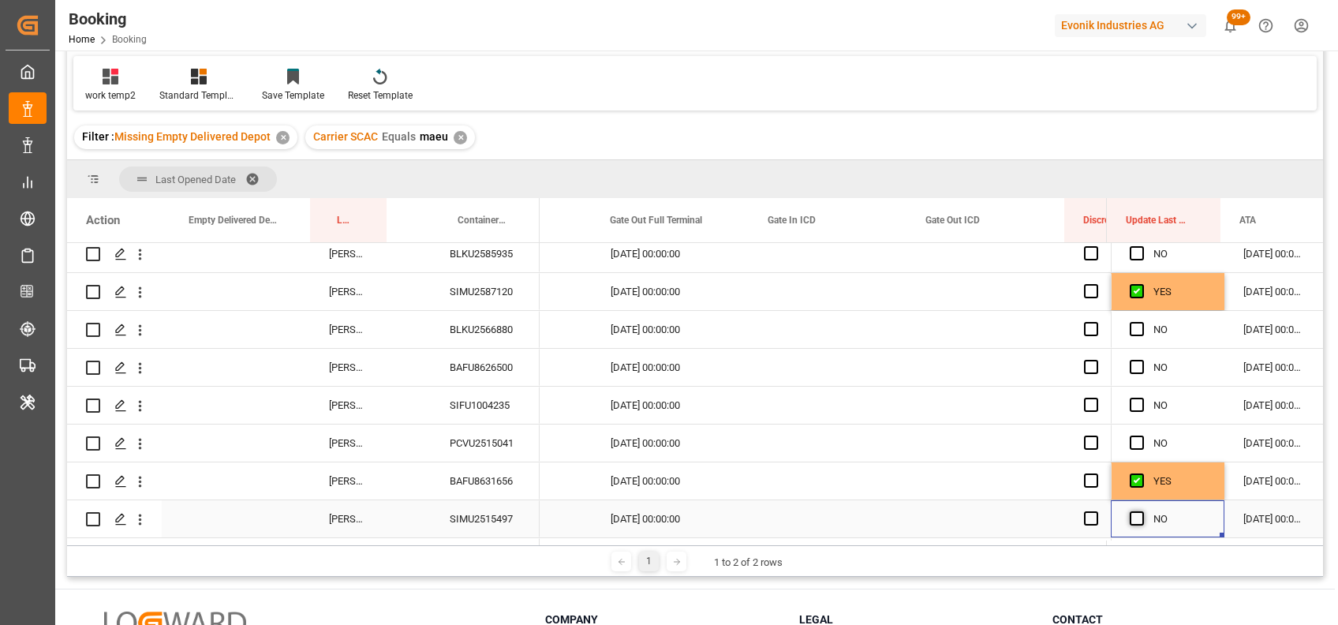
click at [1130, 520] on span "Press SPACE to select this row." at bounding box center [1137, 518] width 14 height 14
click at [1142, 511] on input "Press SPACE to select this row." at bounding box center [1142, 511] width 0 height 0
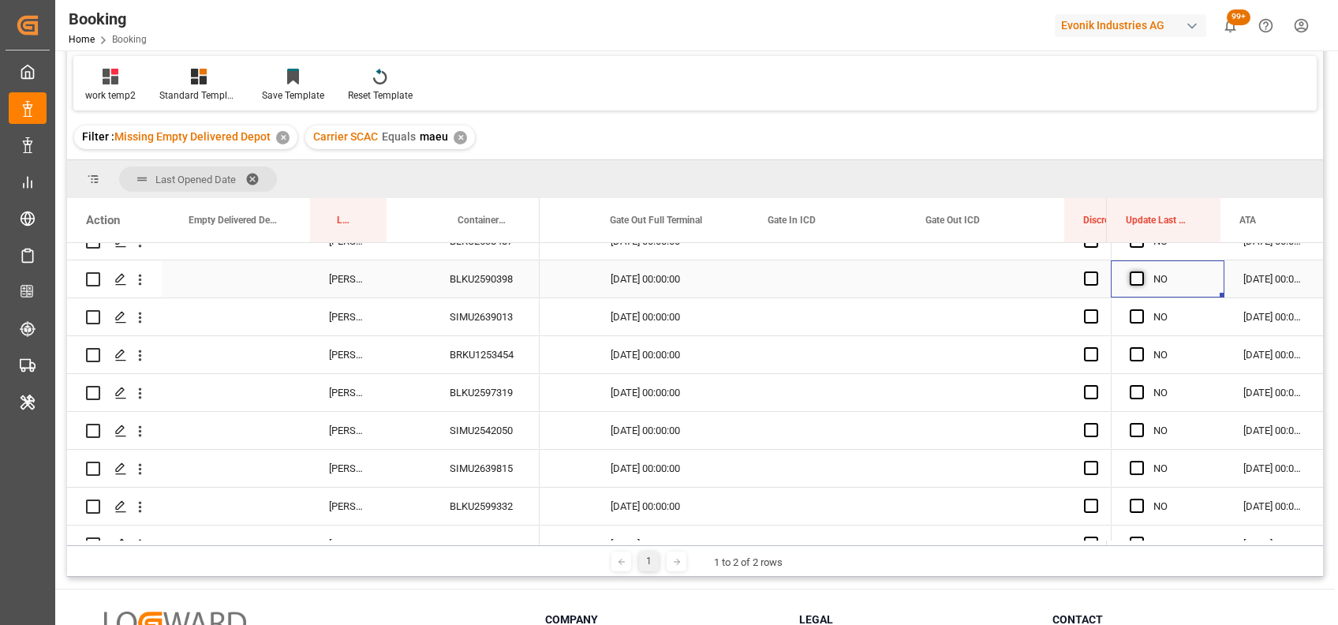
click at [1133, 277] on span "Press SPACE to select this row." at bounding box center [1137, 278] width 14 height 14
click at [1142, 271] on input "Press SPACE to select this row." at bounding box center [1142, 271] width 0 height 0
drag, startPoint x: 1216, startPoint y: 295, endPoint x: 1225, endPoint y: 447, distance: 151.8
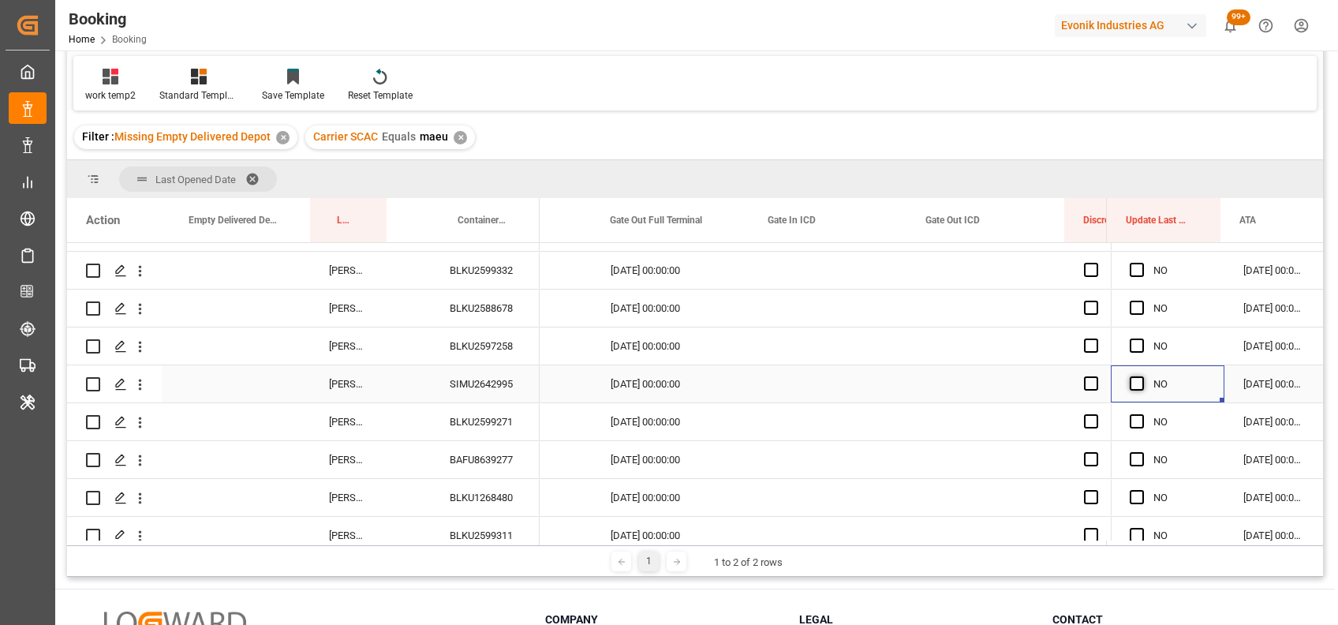
click at [1130, 379] on span "Press SPACE to select this row." at bounding box center [1137, 383] width 14 height 14
click at [1142, 376] on input "Press SPACE to select this row." at bounding box center [1142, 376] width 0 height 0
drag, startPoint x: 1216, startPoint y: 401, endPoint x: 1215, endPoint y: 586, distance: 184.7
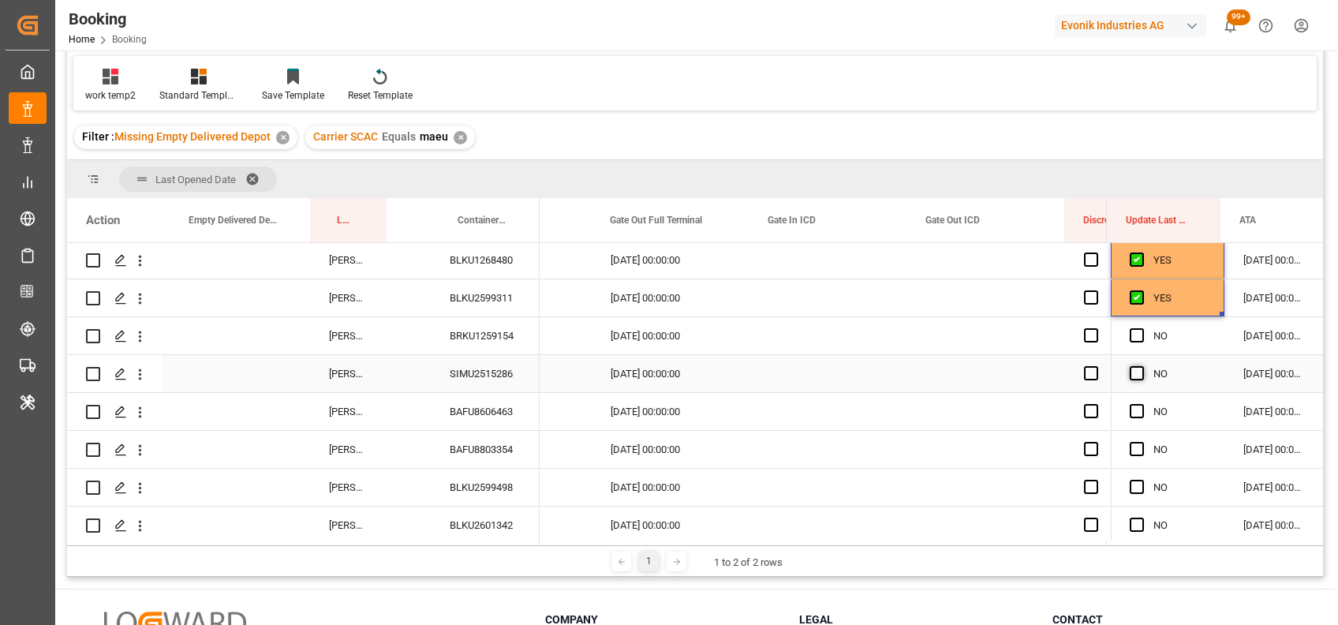
click at [1131, 374] on span "Press SPACE to select this row." at bounding box center [1137, 373] width 14 height 14
click at [1142, 366] on input "Press SPACE to select this row." at bounding box center [1142, 366] width 0 height 0
click at [1133, 335] on span "Press SPACE to select this row." at bounding box center [1137, 335] width 14 height 14
click at [1142, 328] on input "Press SPACE to select this row." at bounding box center [1142, 328] width 0 height 0
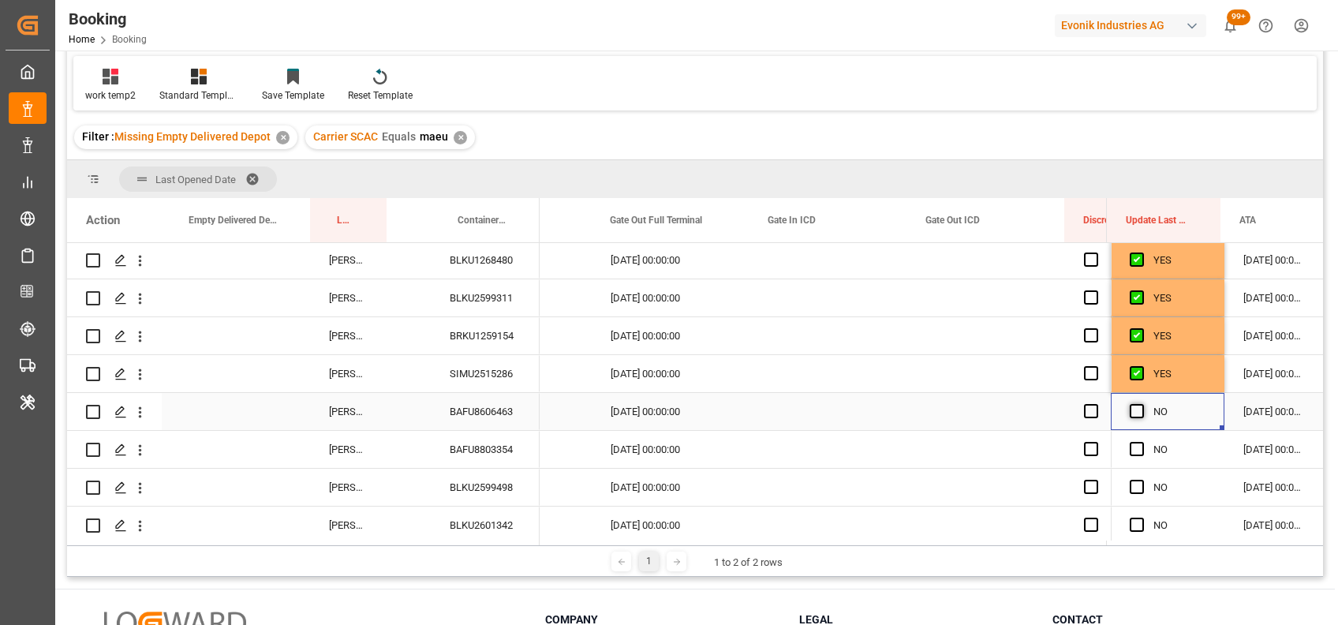
click at [1133, 410] on span "Press SPACE to select this row." at bounding box center [1137, 411] width 14 height 14
click at [1142, 404] on input "Press SPACE to select this row." at bounding box center [1142, 404] width 0 height 0
click at [1130, 447] on span "Press SPACE to select this row." at bounding box center [1137, 449] width 14 height 14
click at [1142, 442] on input "Press SPACE to select this row." at bounding box center [1142, 442] width 0 height 0
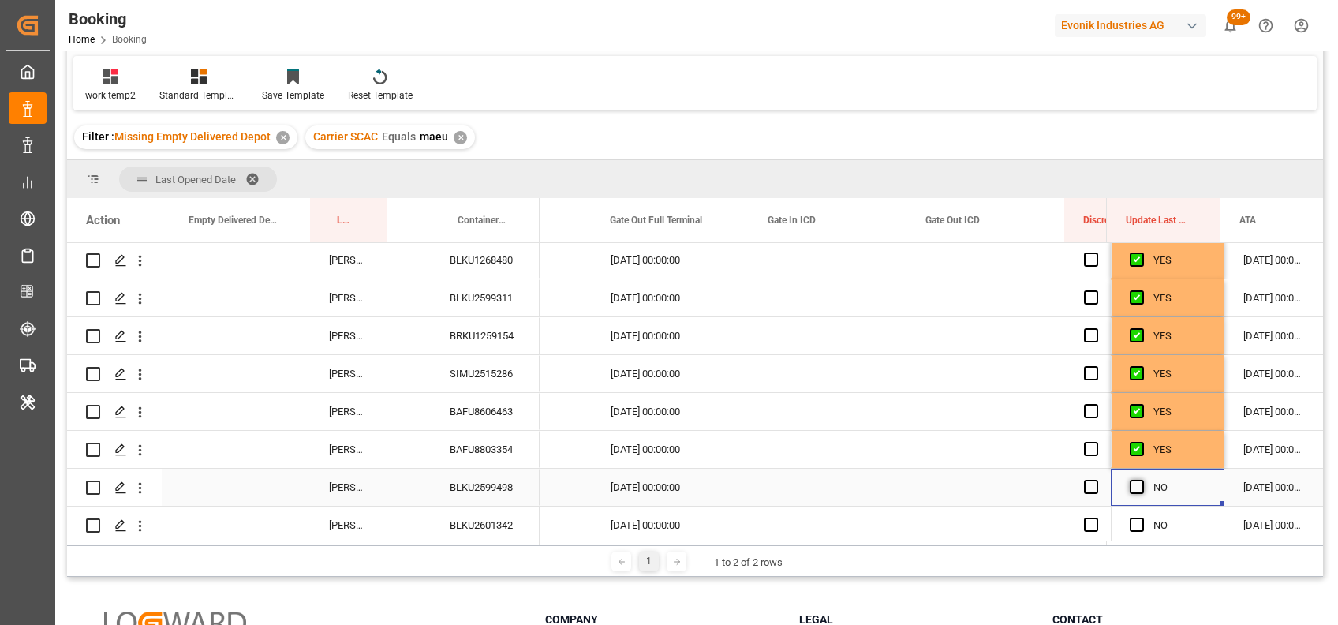
click at [1133, 486] on span "Press SPACE to select this row." at bounding box center [1137, 487] width 14 height 14
click at [1142, 480] on input "Press SPACE to select this row." at bounding box center [1142, 480] width 0 height 0
click at [1131, 525] on span "Press SPACE to select this row." at bounding box center [1137, 525] width 14 height 14
click at [1142, 518] on input "Press SPACE to select this row." at bounding box center [1142, 518] width 0 height 0
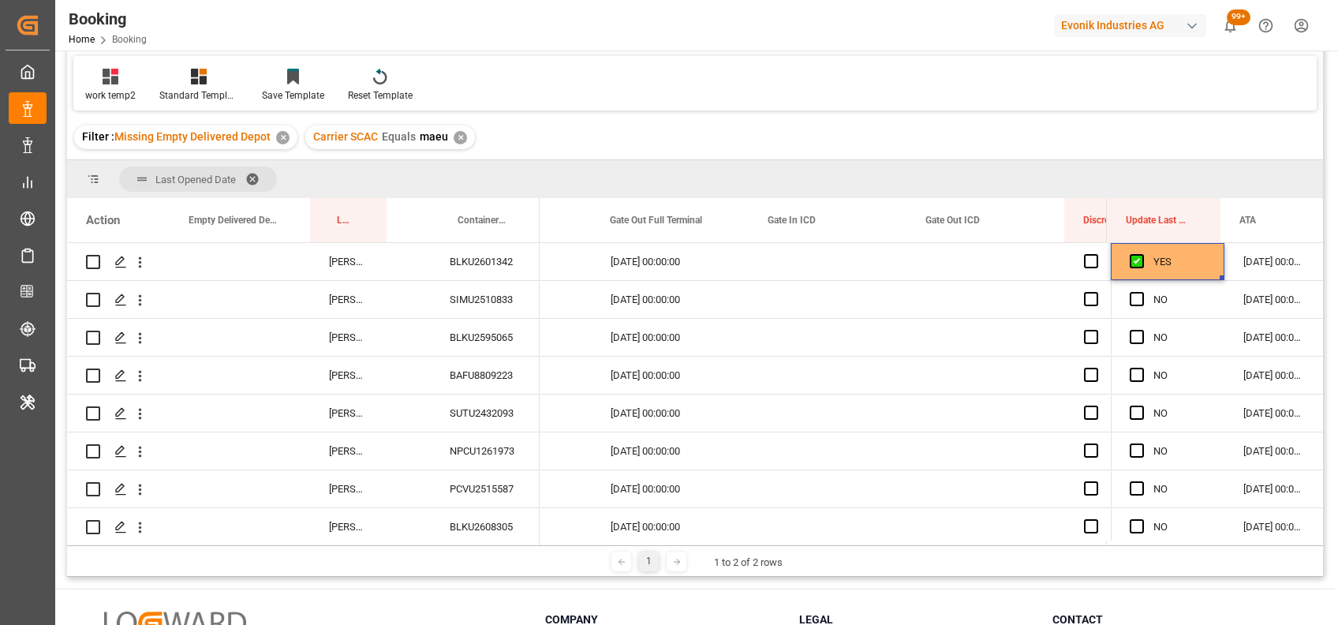
scroll to position [2274, 0]
click at [1133, 298] on span "Press SPACE to select this row." at bounding box center [1137, 298] width 14 height 14
click at [1142, 291] on input "Press SPACE to select this row." at bounding box center [1142, 291] width 0 height 0
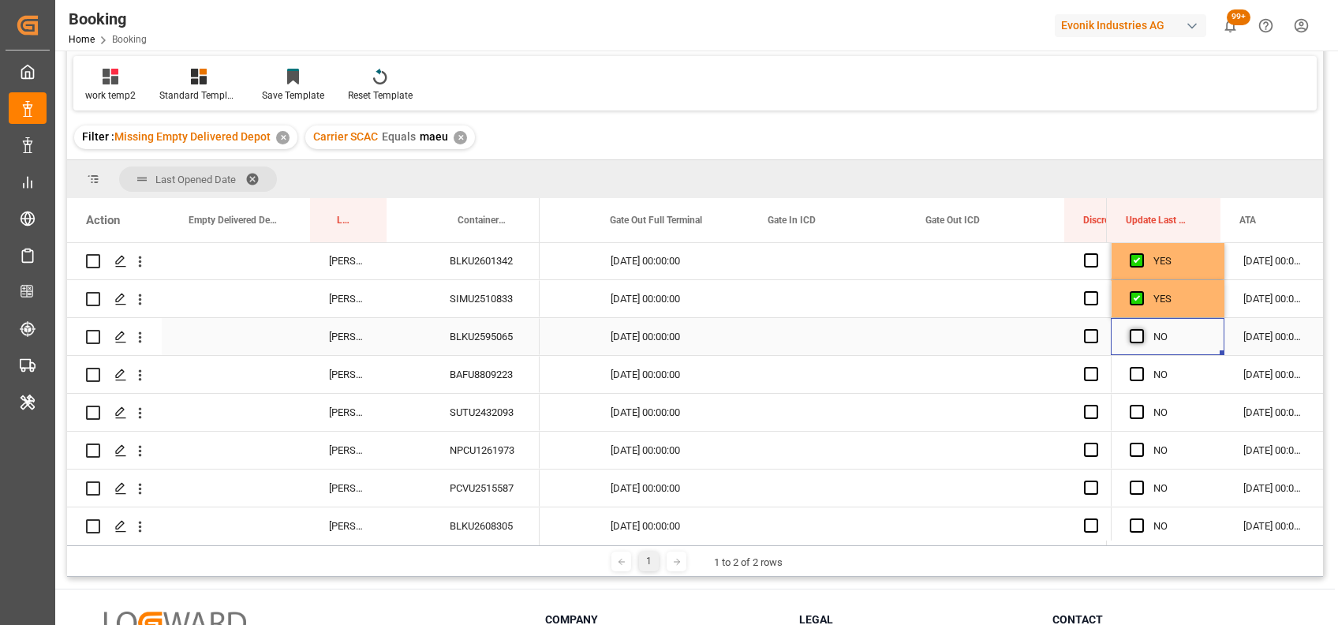
click at [1133, 339] on span "Press SPACE to select this row." at bounding box center [1137, 336] width 14 height 14
click at [1142, 329] on input "Press SPACE to select this row." at bounding box center [1142, 329] width 0 height 0
click at [1130, 452] on span "Press SPACE to select this row." at bounding box center [1137, 450] width 14 height 14
click at [1142, 443] on input "Press SPACE to select this row." at bounding box center [1142, 443] width 0 height 0
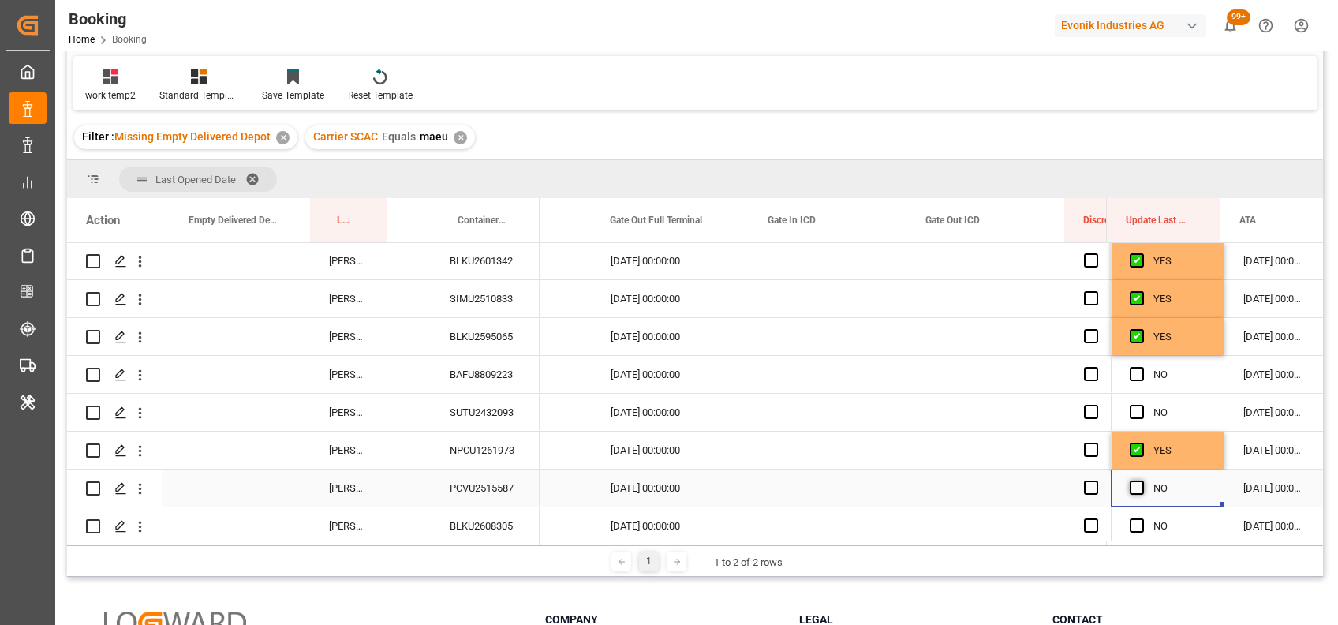
click at [1130, 485] on span "Press SPACE to select this row." at bounding box center [1137, 488] width 14 height 14
click at [1142, 481] on input "Press SPACE to select this row." at bounding box center [1142, 481] width 0 height 0
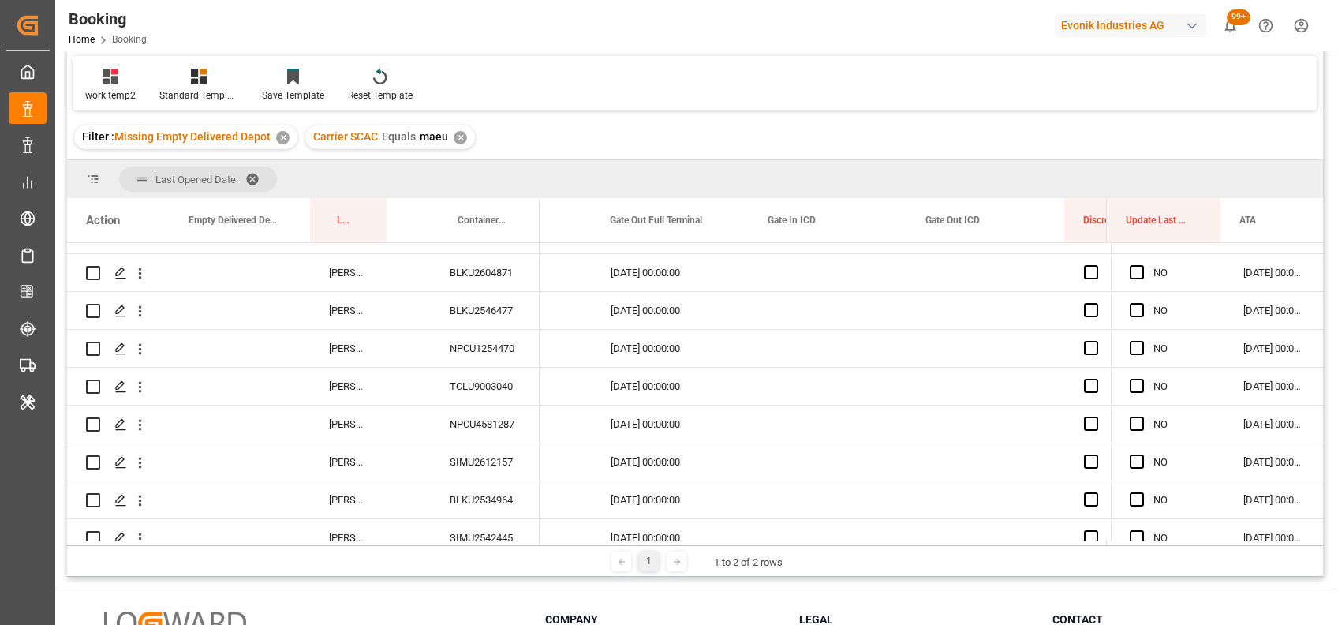
scroll to position [2604, 0]
click at [1130, 343] on span "Press SPACE to select this row." at bounding box center [1137, 346] width 14 height 14
click at [1142, 339] on input "Press SPACE to select this row." at bounding box center [1142, 339] width 0 height 0
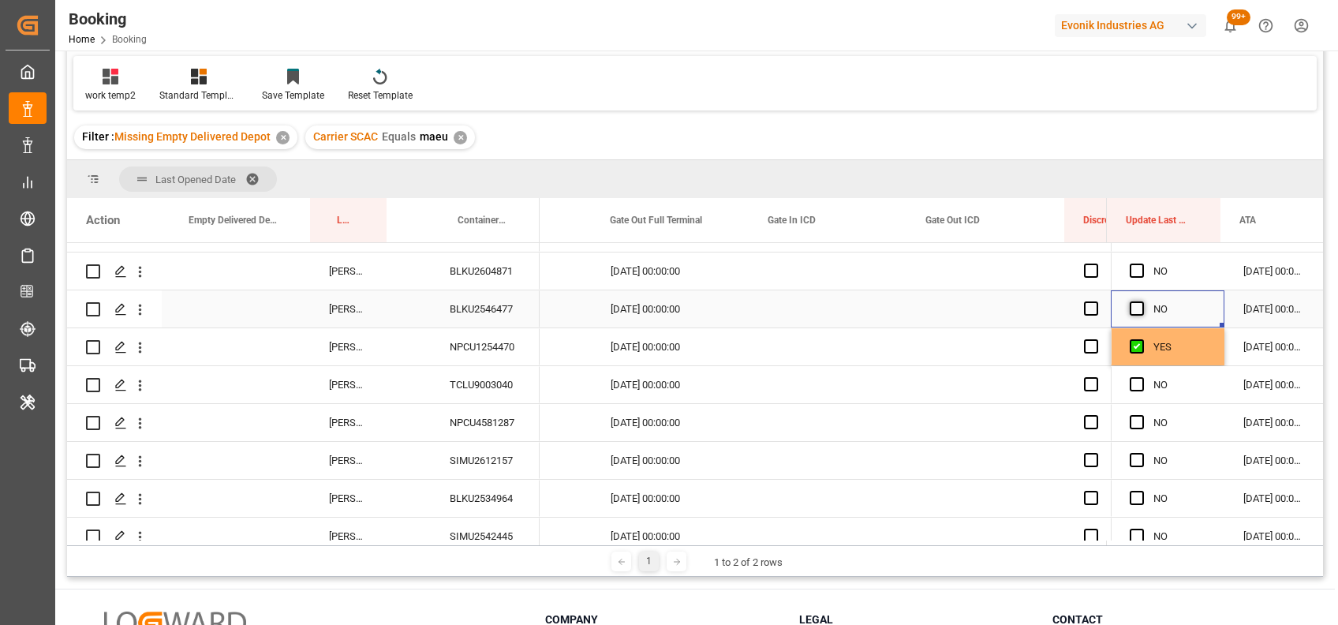
click at [1130, 301] on span "Press SPACE to select this row." at bounding box center [1137, 308] width 14 height 14
click at [1142, 301] on input "Press SPACE to select this row." at bounding box center [1142, 301] width 0 height 0
drag, startPoint x: 1215, startPoint y: 322, endPoint x: 1215, endPoint y: 511, distance: 189.4
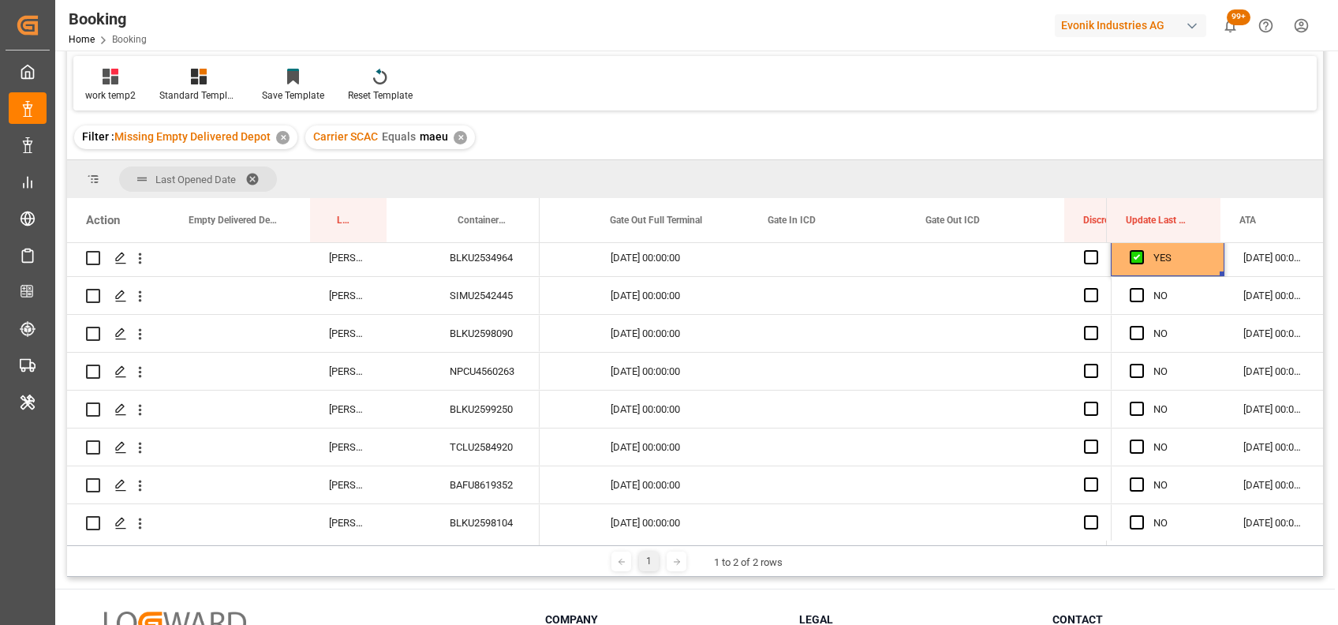
scroll to position [2866, 0]
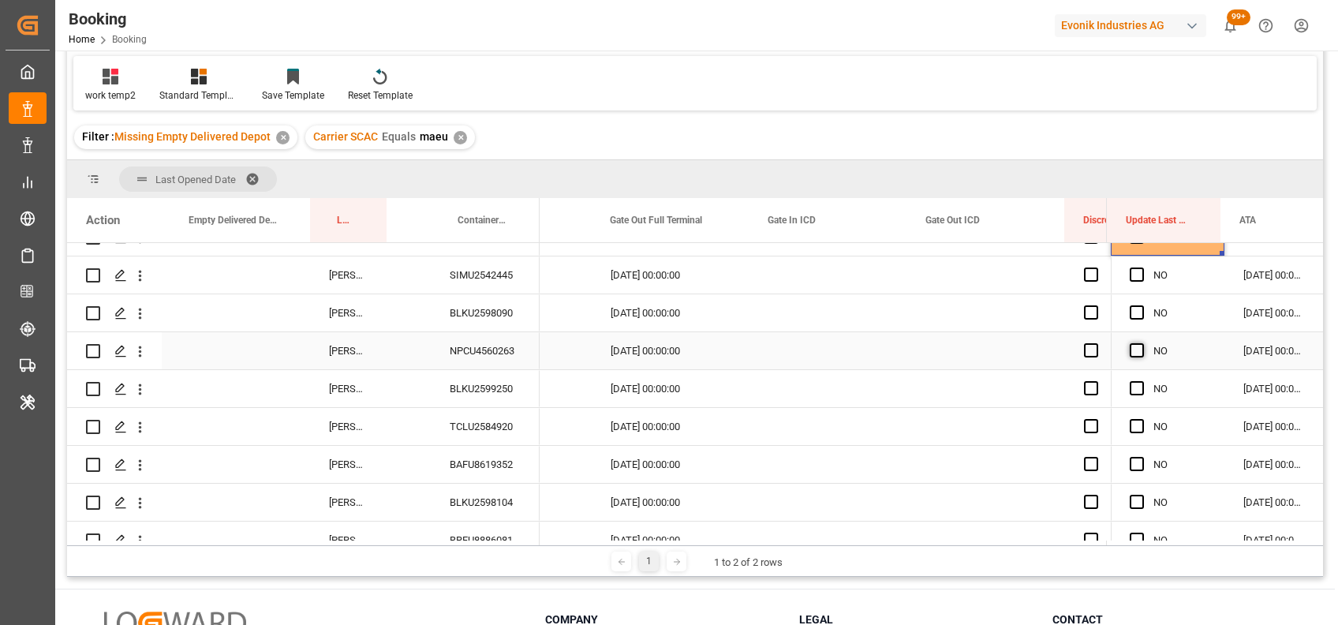
click at [1130, 354] on span "Press SPACE to select this row." at bounding box center [1137, 350] width 14 height 14
click at [1142, 343] on input "Press SPACE to select this row." at bounding box center [1142, 343] width 0 height 0
drag, startPoint x: 1216, startPoint y: 366, endPoint x: 1208, endPoint y: 511, distance: 145.4
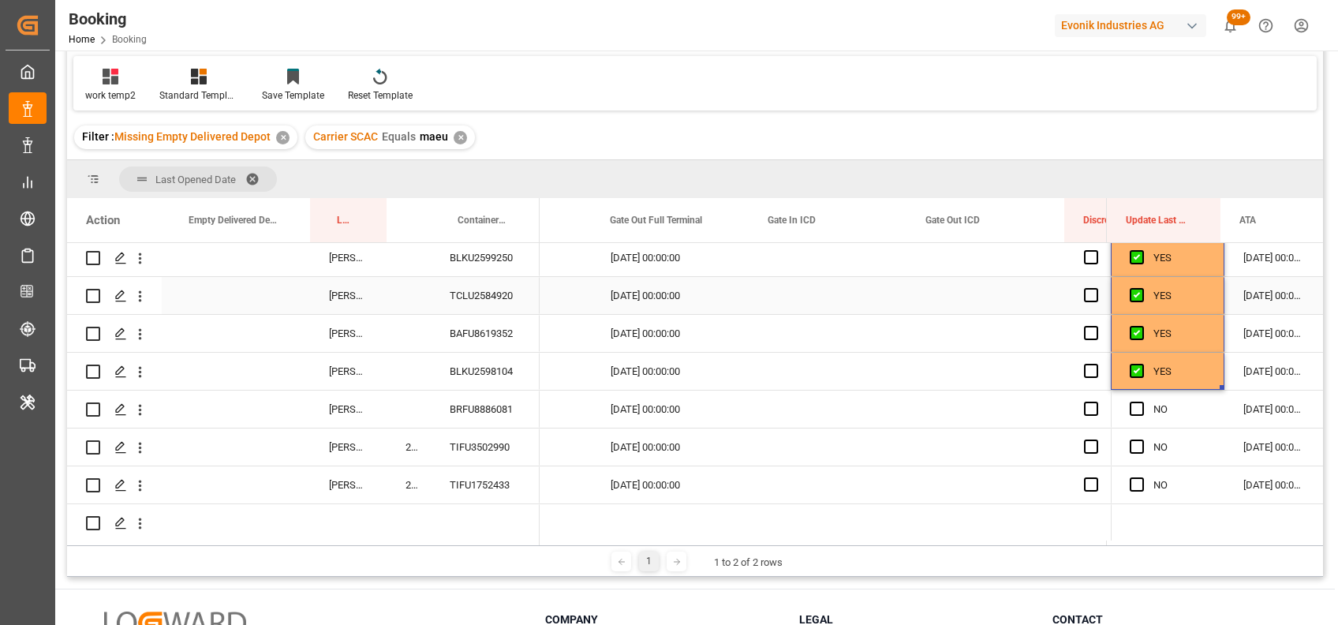
scroll to position [3003, 0]
click at [1130, 405] on span "Press SPACE to select this row." at bounding box center [1137, 407] width 14 height 14
click at [1142, 400] on input "Press SPACE to select this row." at bounding box center [1142, 400] width 0 height 0
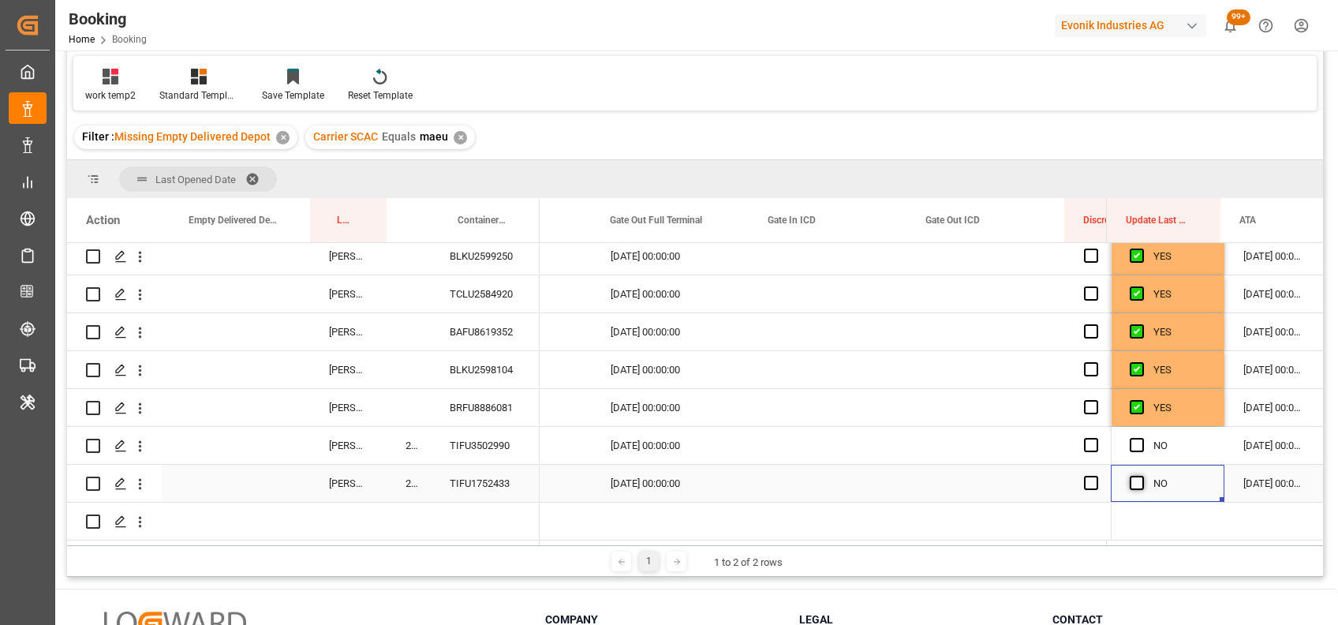
click at [1133, 481] on span "Press SPACE to select this row." at bounding box center [1137, 483] width 14 height 14
click at [1142, 476] on input "Press SPACE to select this row." at bounding box center [1142, 476] width 0 height 0
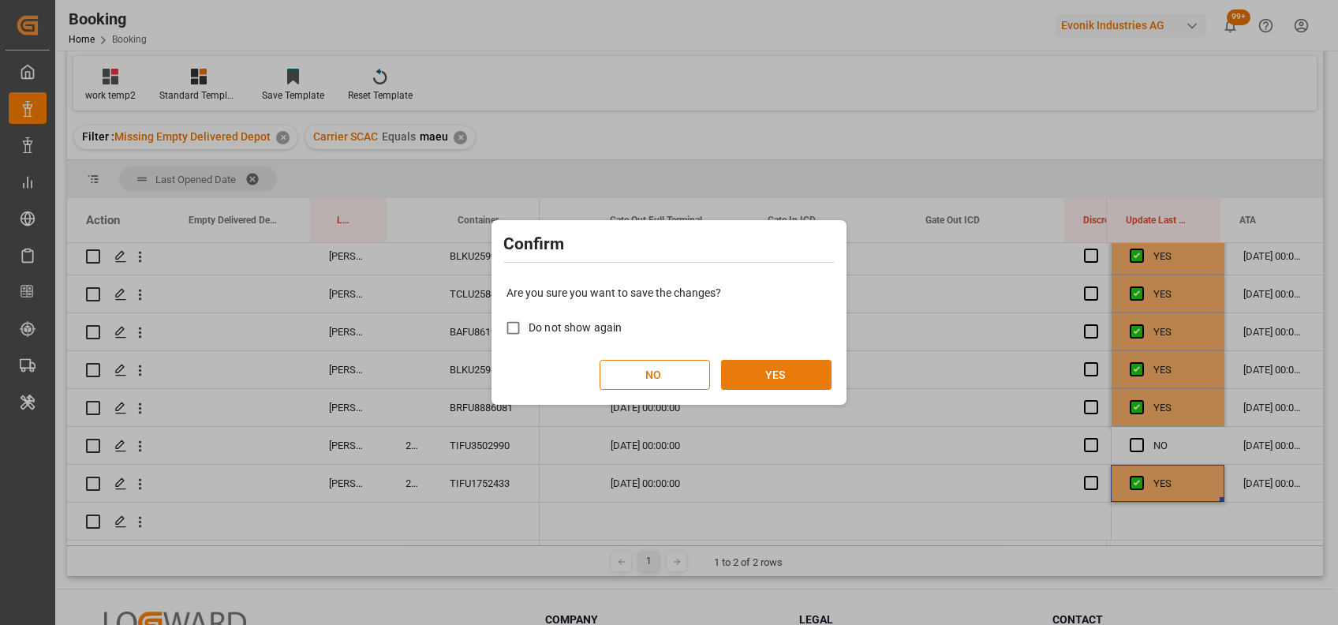
click at [816, 373] on button "YES" at bounding box center [776, 375] width 110 height 30
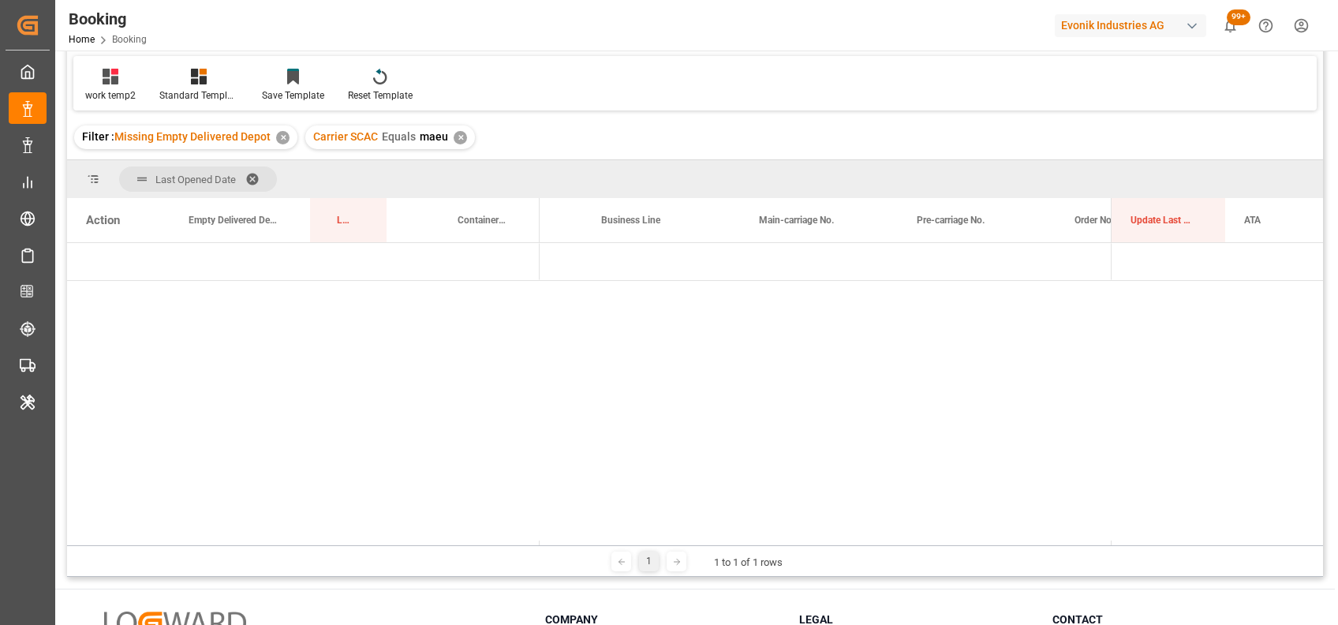
scroll to position [0, 0]
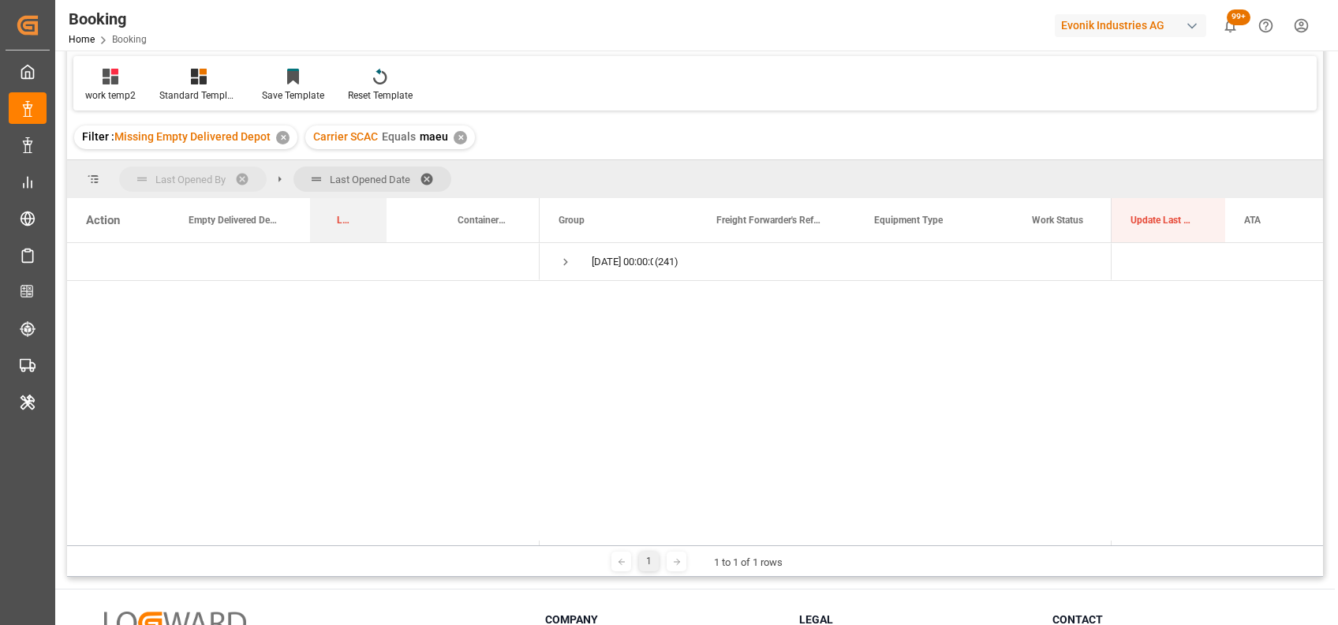
drag, startPoint x: 346, startPoint y: 224, endPoint x: 341, endPoint y: 186, distance: 38.2
